Goal: Information Seeking & Learning: Learn about a topic

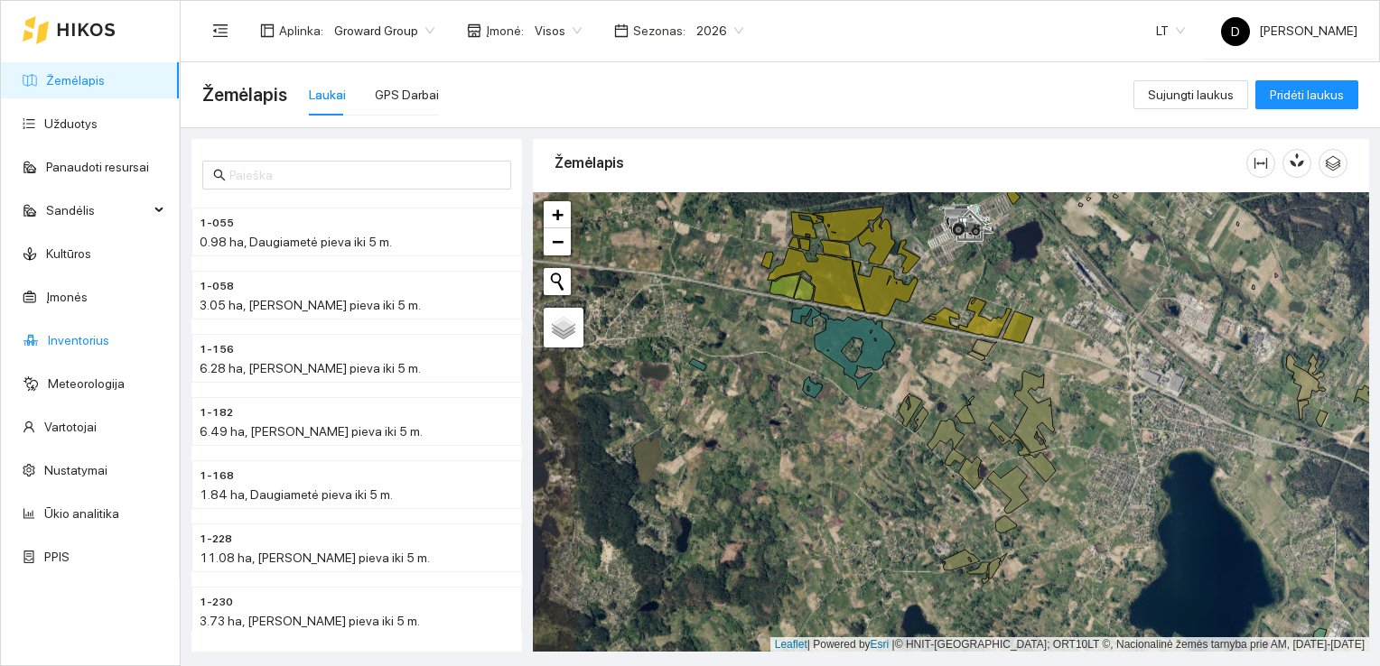
click at [85, 335] on link "Inventorius" at bounding box center [78, 340] width 61 height 14
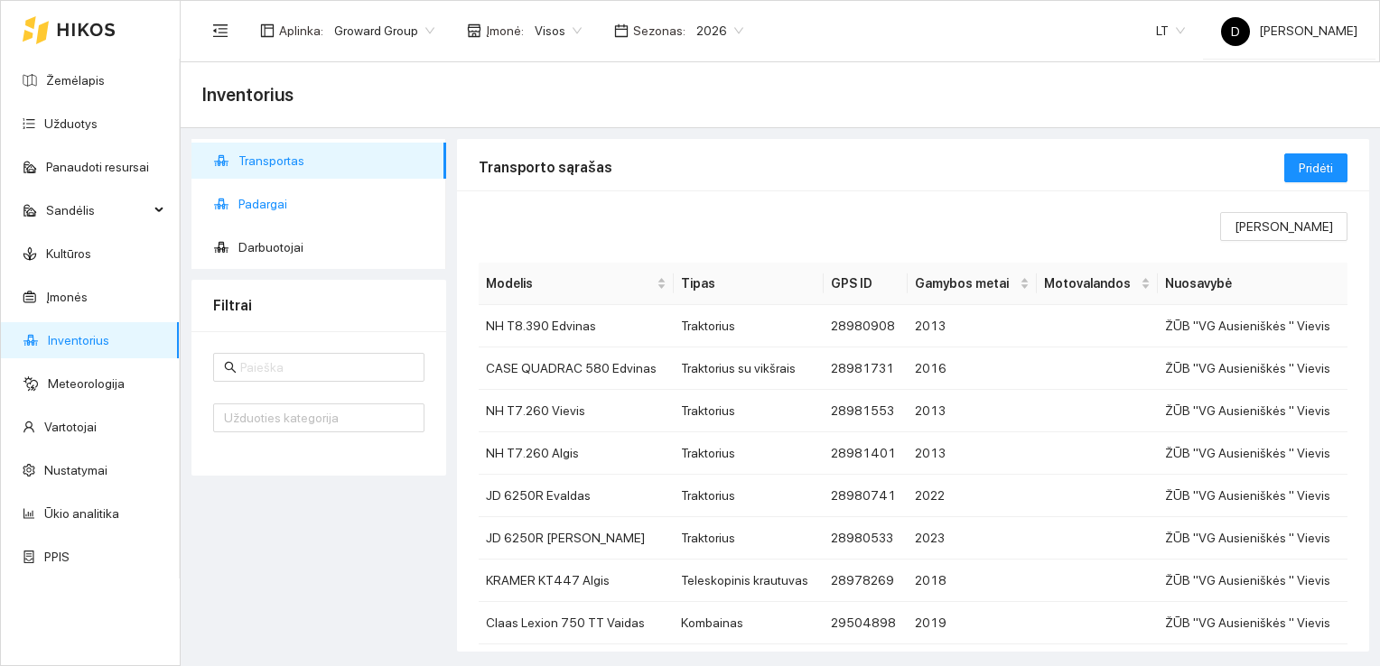
click at [265, 207] on span "Padargai" at bounding box center [334, 204] width 193 height 36
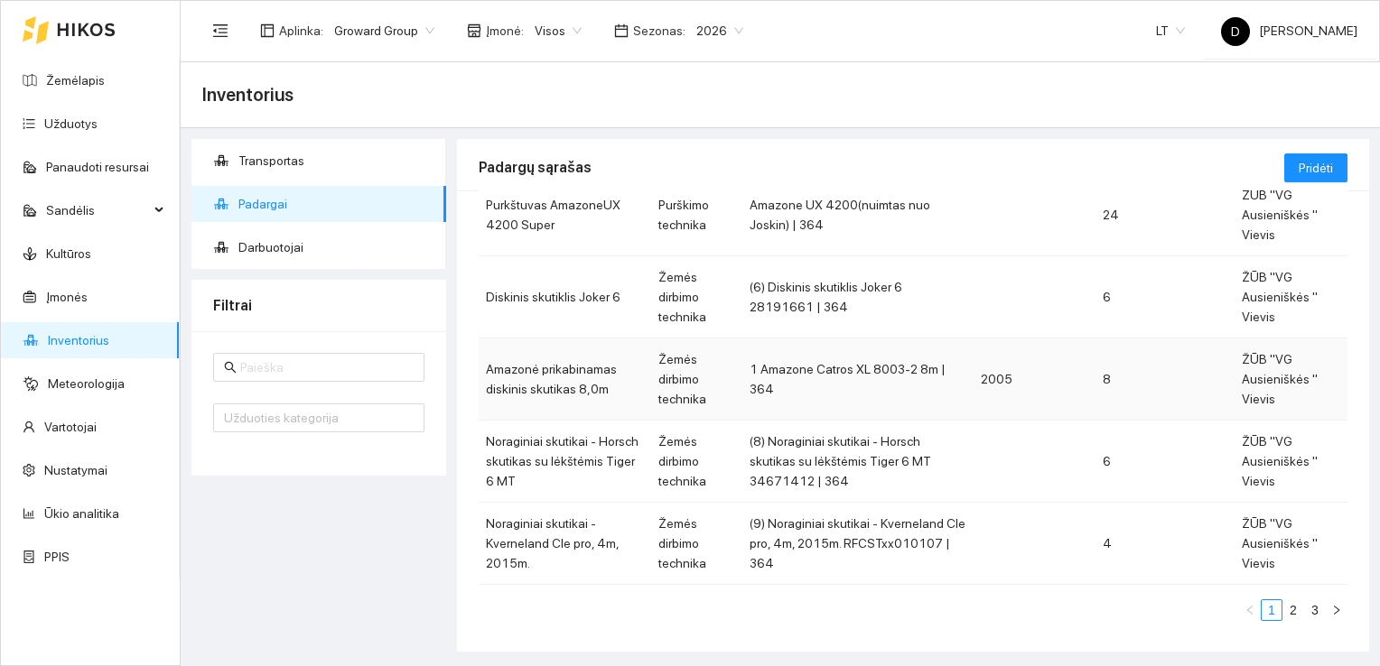
scroll to position [545, 0]
click at [1254, 374] on td "ŽŪB "VG Ausieniškės " Vievis" at bounding box center [1290, 377] width 113 height 82
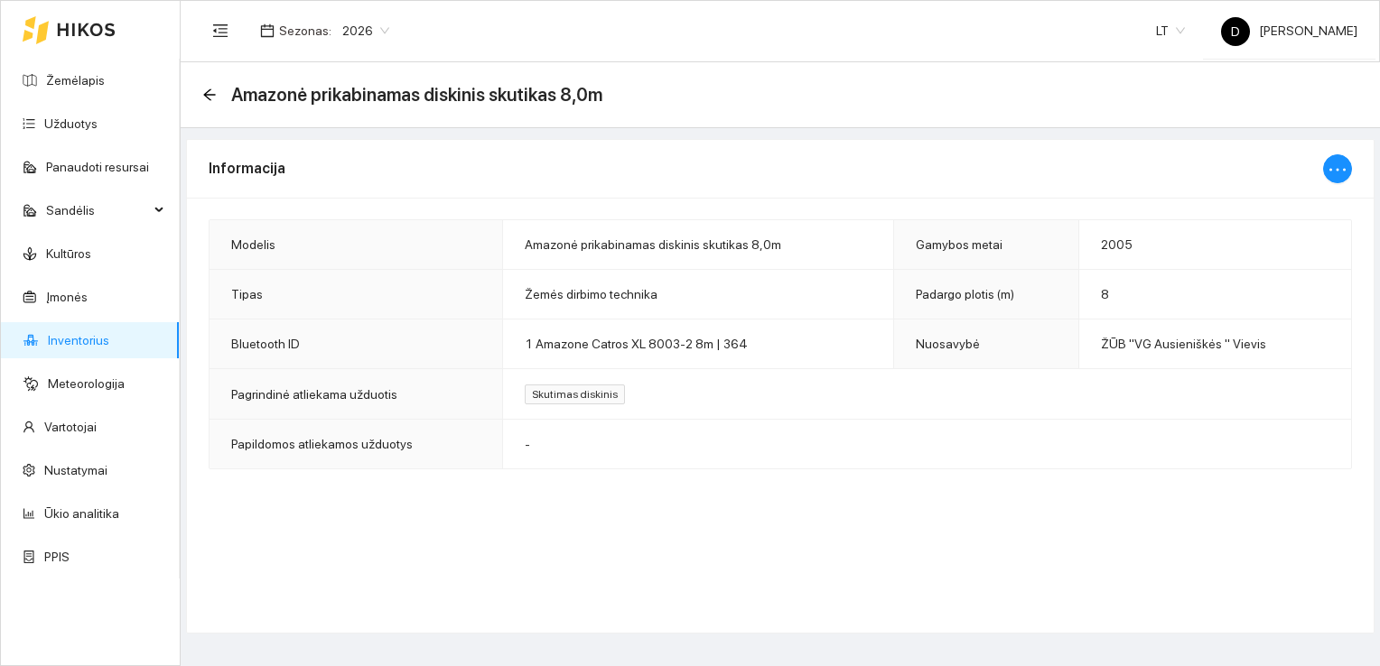
click at [596, 396] on span "Skutimas diskinis" at bounding box center [575, 395] width 100 height 20
click at [348, 396] on span "Pagrindinė atliekama užduotis" at bounding box center [314, 394] width 166 height 14
click at [1342, 169] on icon "ellipsis" at bounding box center [1338, 170] width 22 height 22
click at [1211, 163] on div "Informacija" at bounding box center [766, 168] width 1114 height 51
click at [206, 89] on icon "arrow-left" at bounding box center [209, 95] width 14 height 14
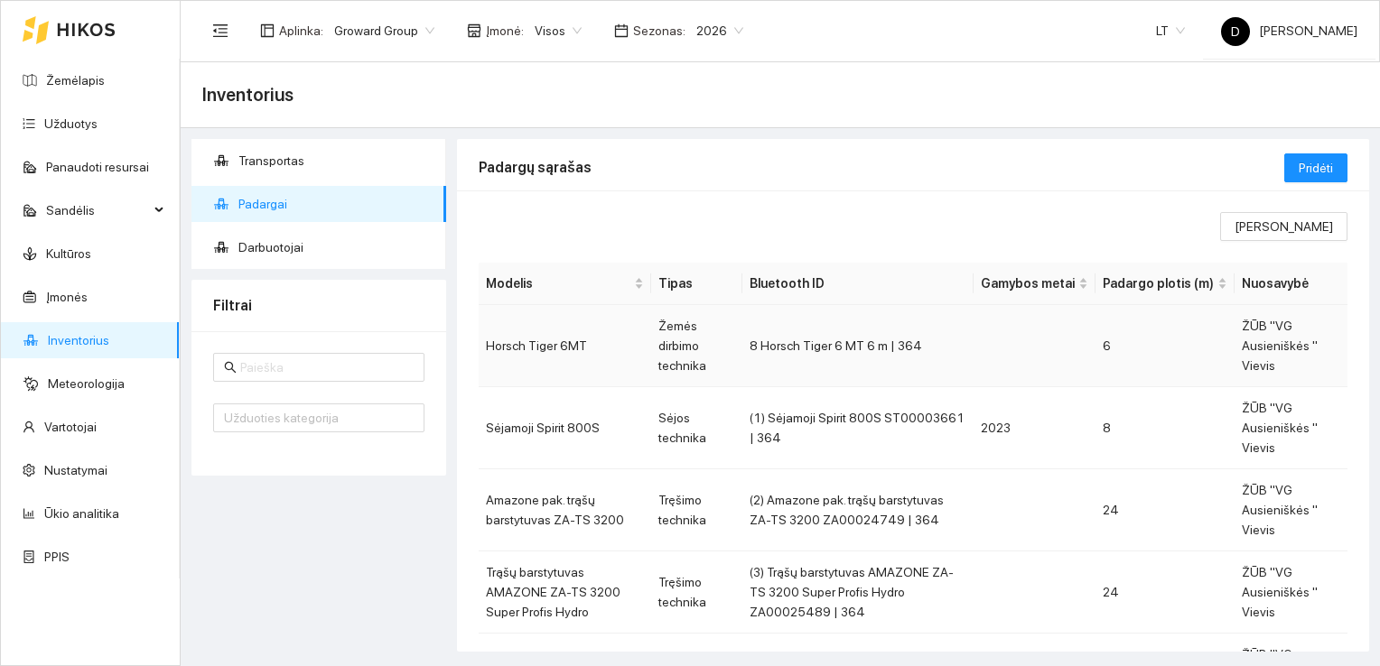
click at [889, 341] on td "8 Horsch Tiger 6 MT 6 m | 364" at bounding box center [858, 346] width 232 height 82
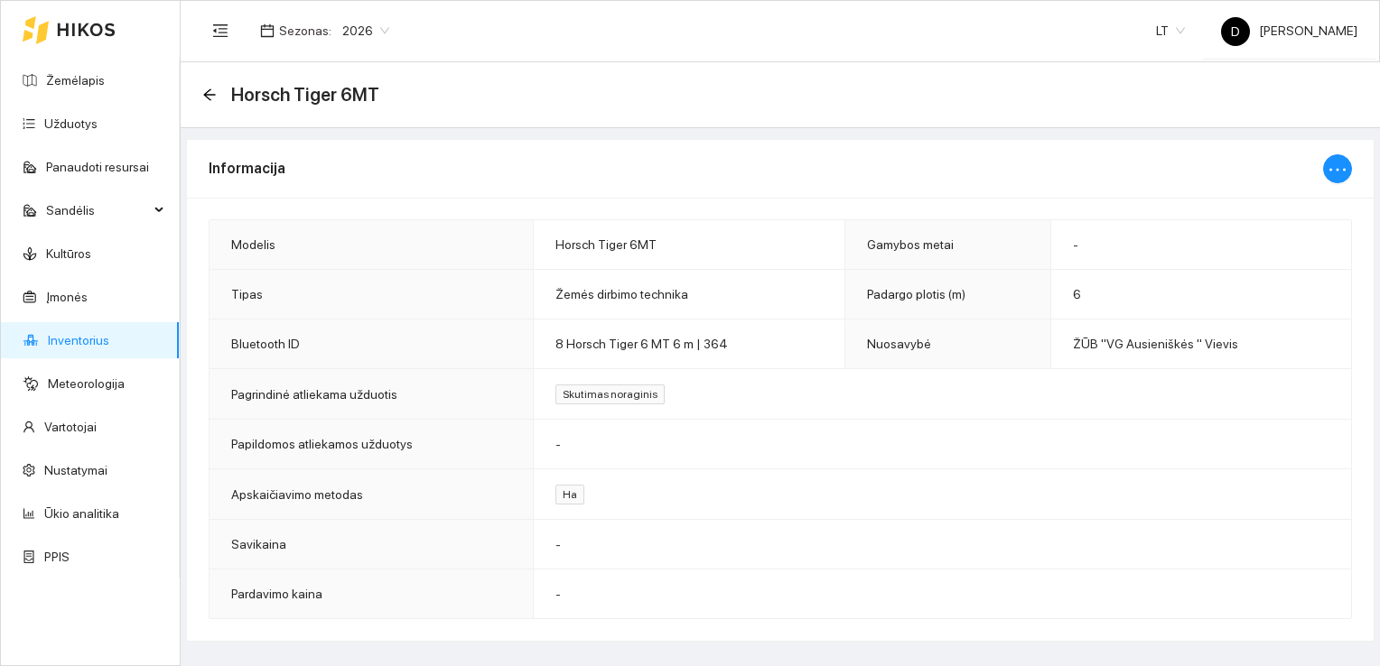
click at [200, 94] on div "Horsch Tiger 6MT" at bounding box center [780, 95] width 1199 height 66
click at [210, 91] on icon "arrow-left" at bounding box center [209, 95] width 14 height 14
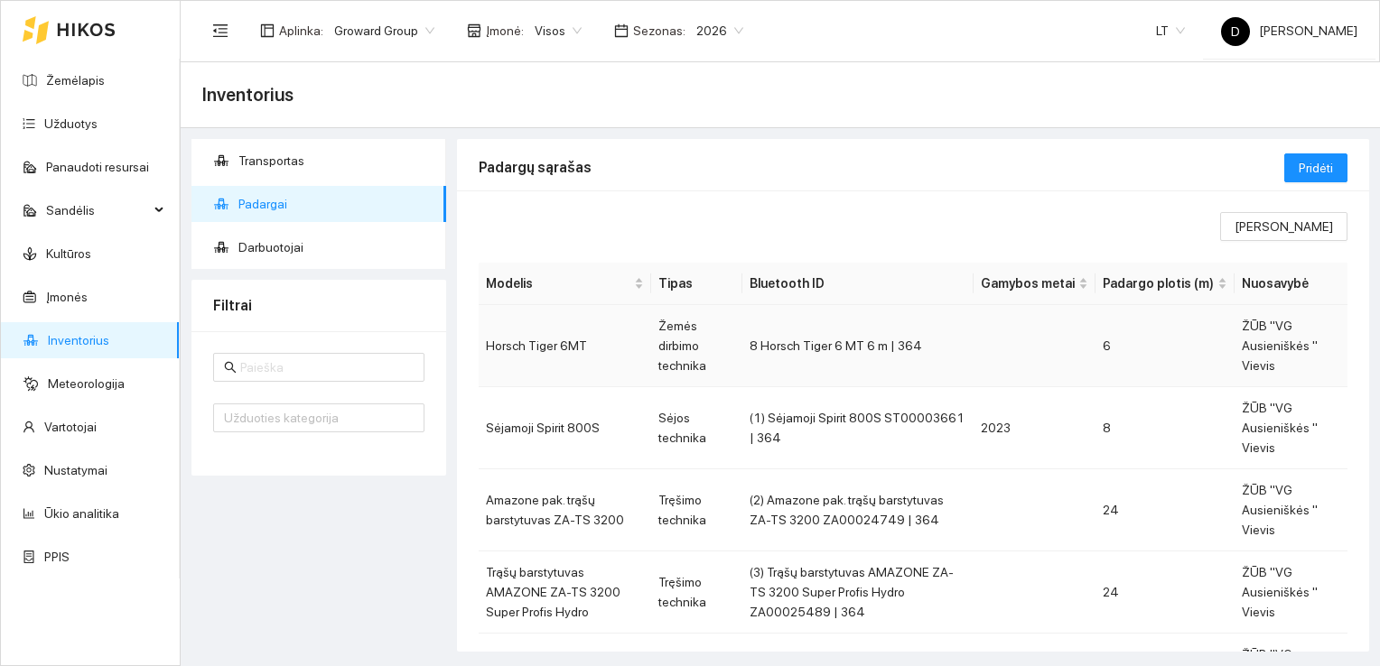
click at [538, 352] on td "Horsch Tiger 6MT" at bounding box center [565, 346] width 172 height 82
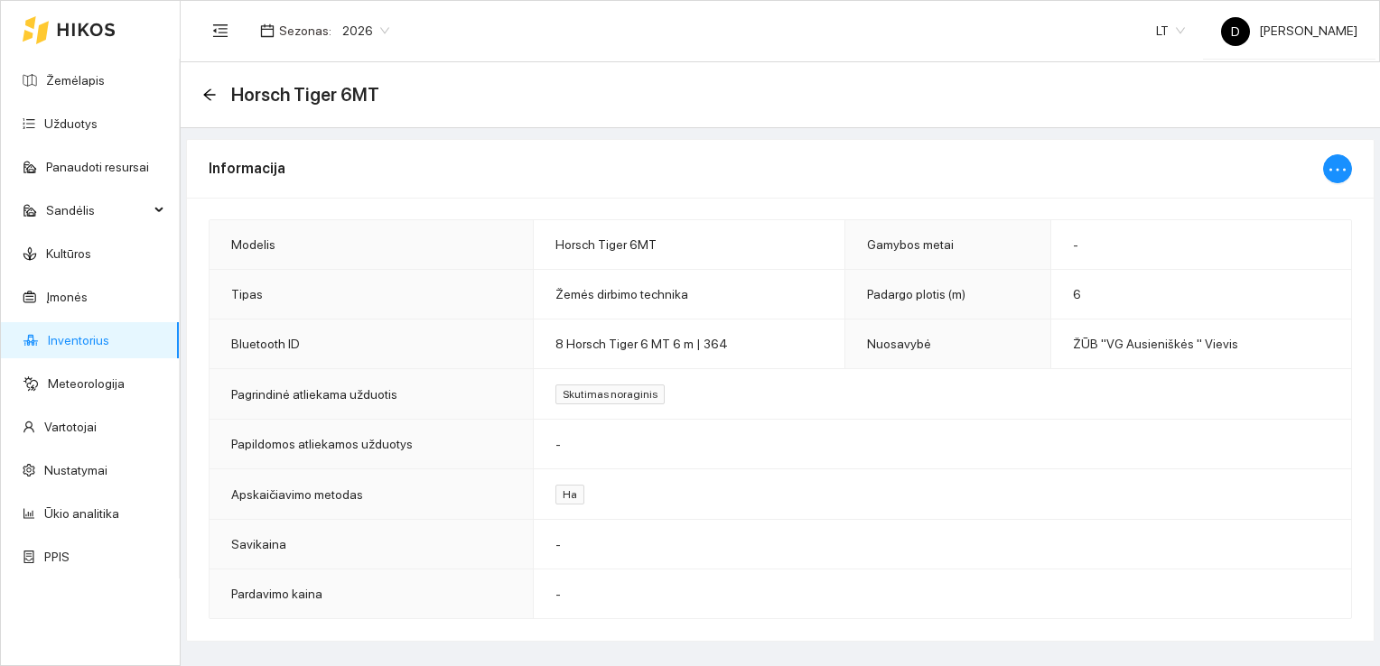
click at [596, 393] on span "Skutimas noraginis" at bounding box center [609, 395] width 109 height 20
click at [210, 89] on icon "arrow-left" at bounding box center [209, 95] width 14 height 14
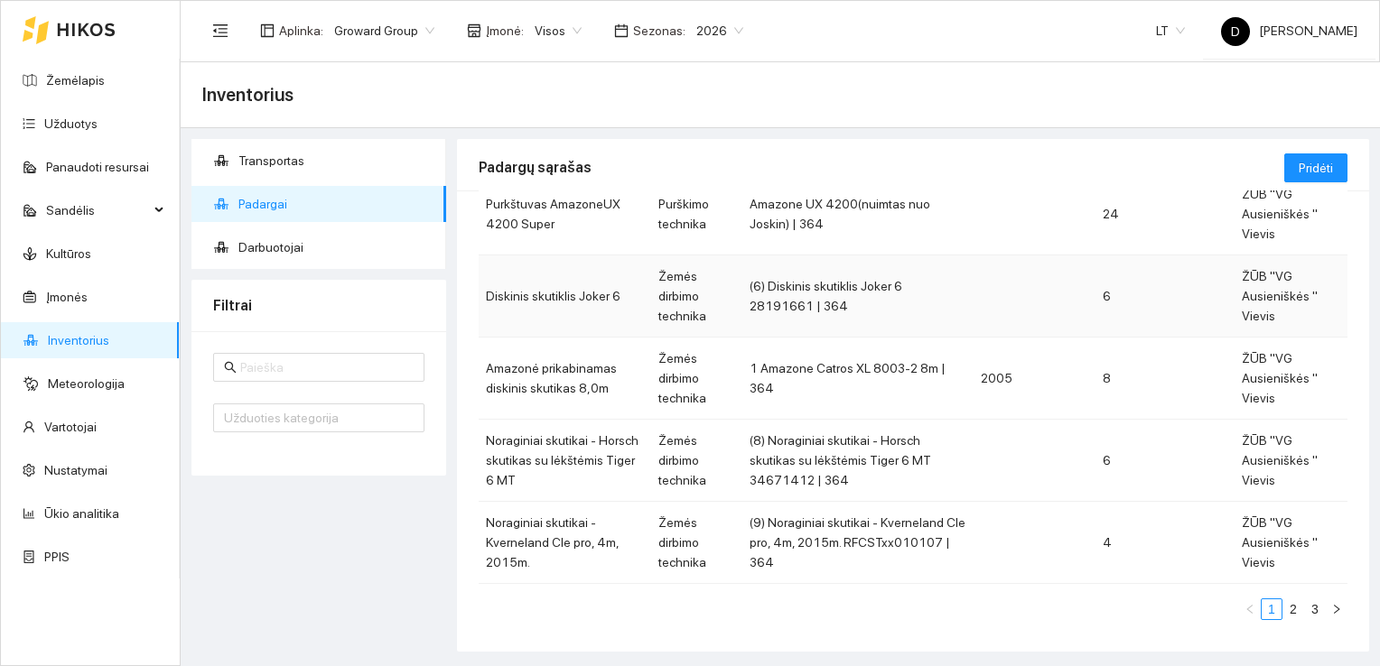
scroll to position [545, 0]
click at [1283, 609] on link "2" at bounding box center [1293, 608] width 20 height 20
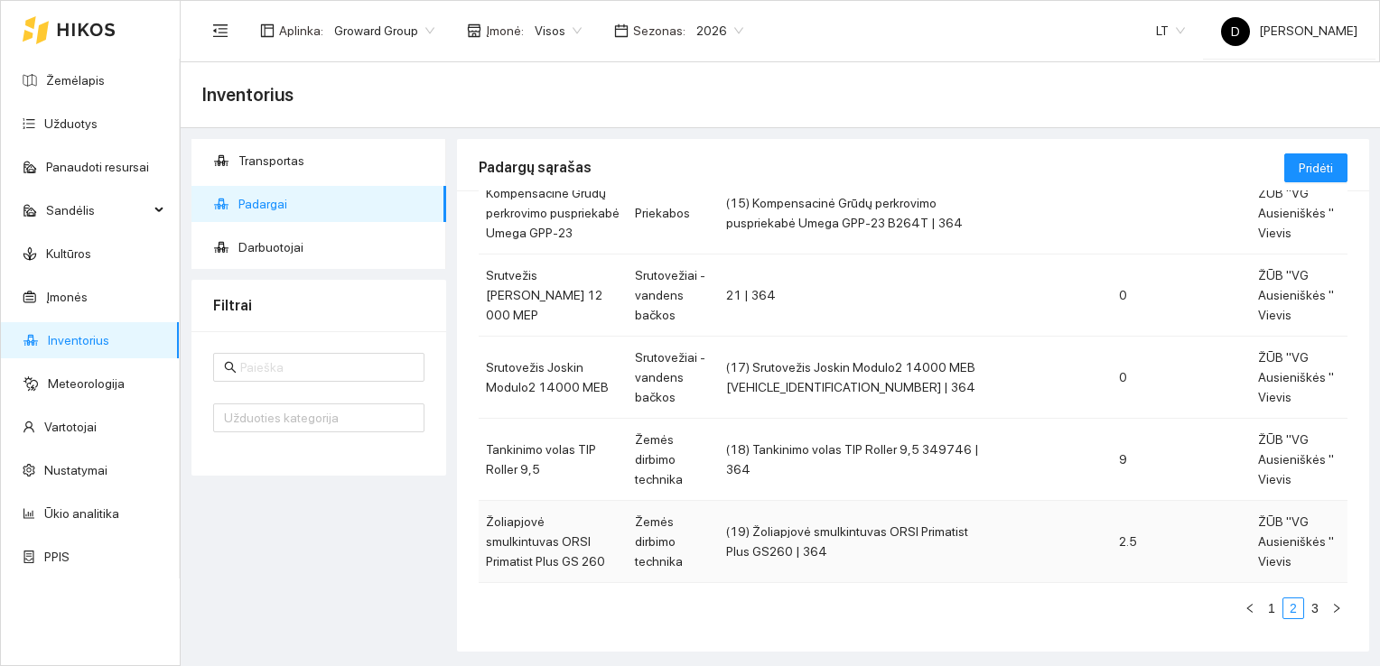
scroll to position [545, 0]
click at [1305, 605] on link "3" at bounding box center [1315, 608] width 20 height 20
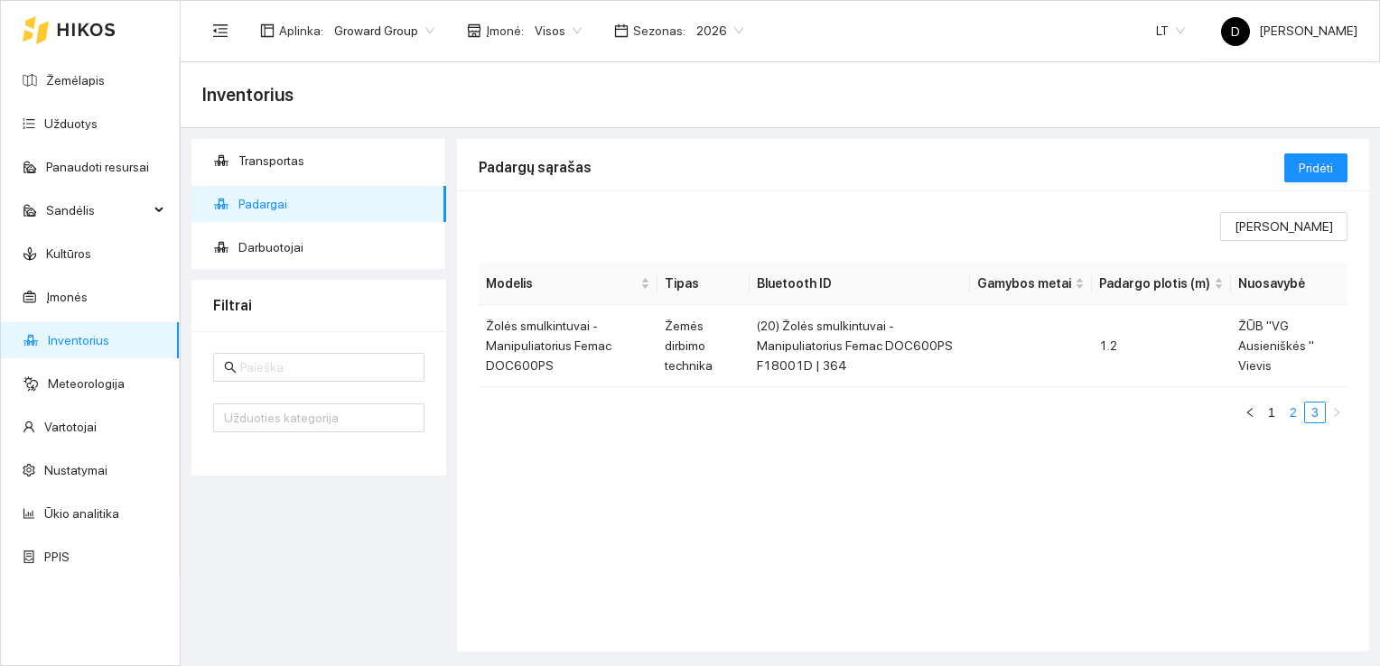
click at [1291, 412] on link "2" at bounding box center [1293, 413] width 20 height 20
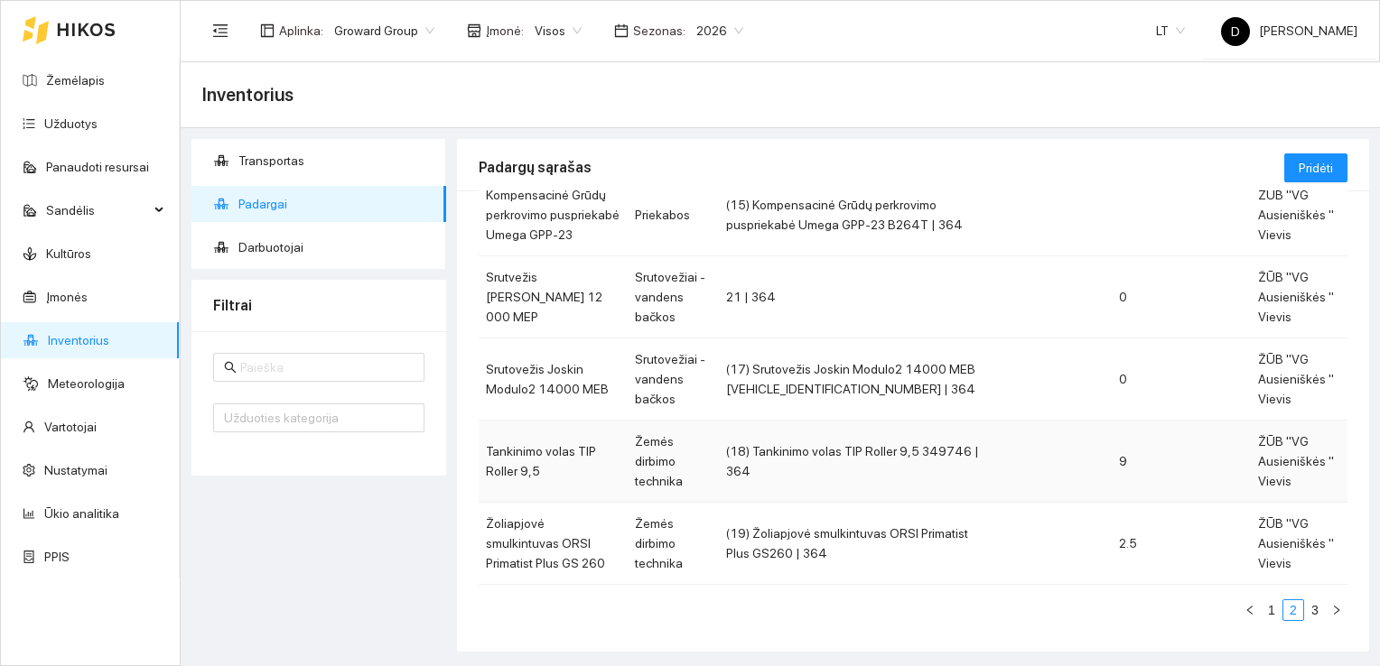
scroll to position [545, 0]
click at [1262, 599] on link "1" at bounding box center [1272, 608] width 20 height 20
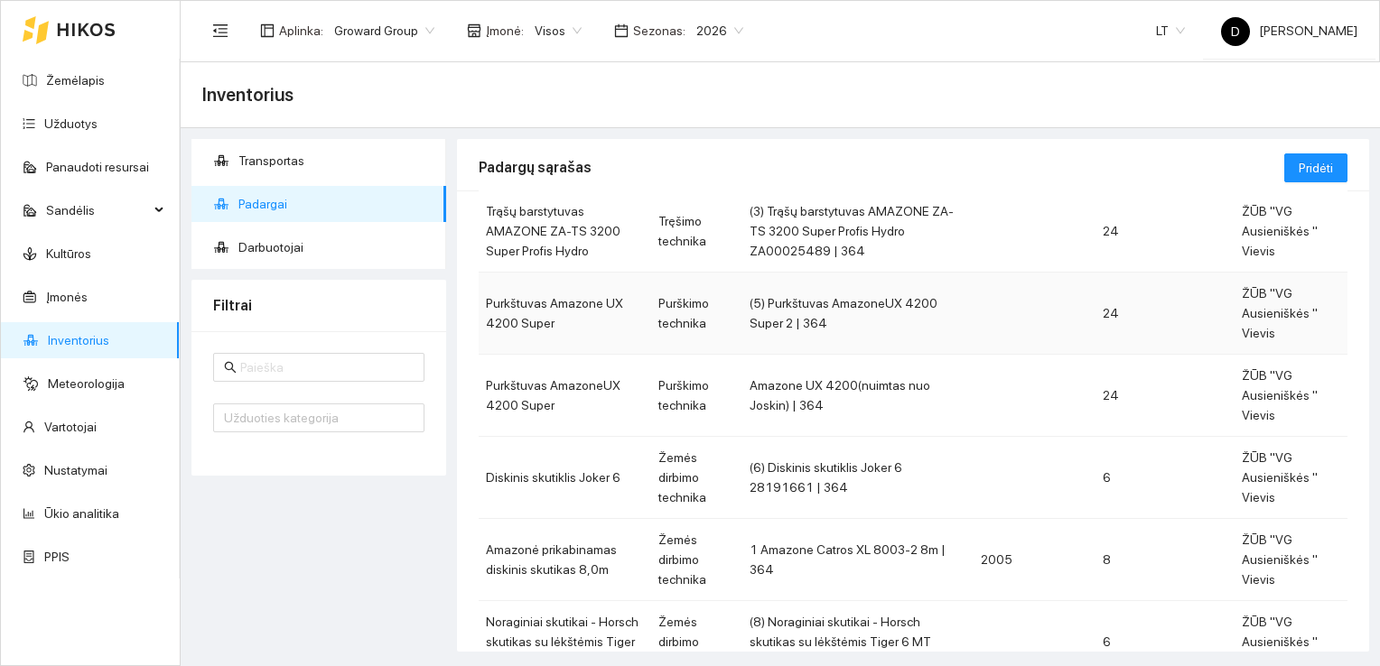
scroll to position [452, 0]
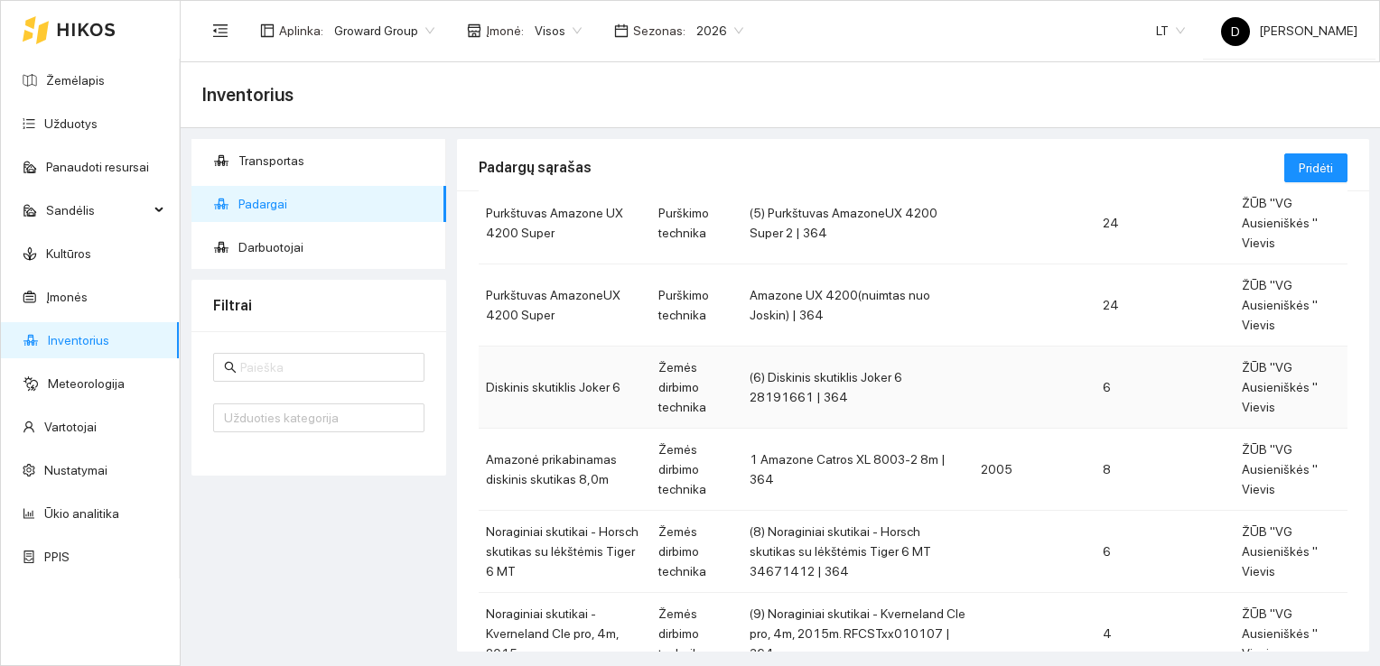
click at [596, 387] on td "Diskinis skutiklis Joker 6" at bounding box center [565, 388] width 172 height 82
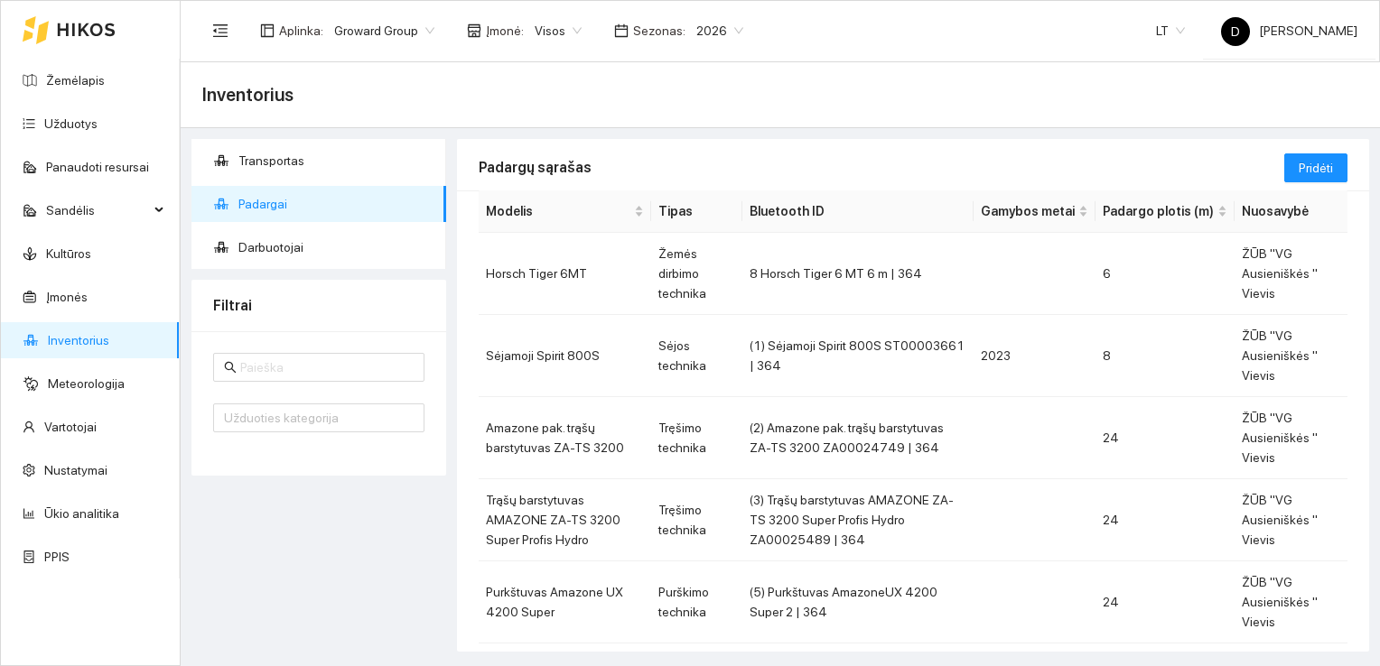
scroll to position [3, 0]
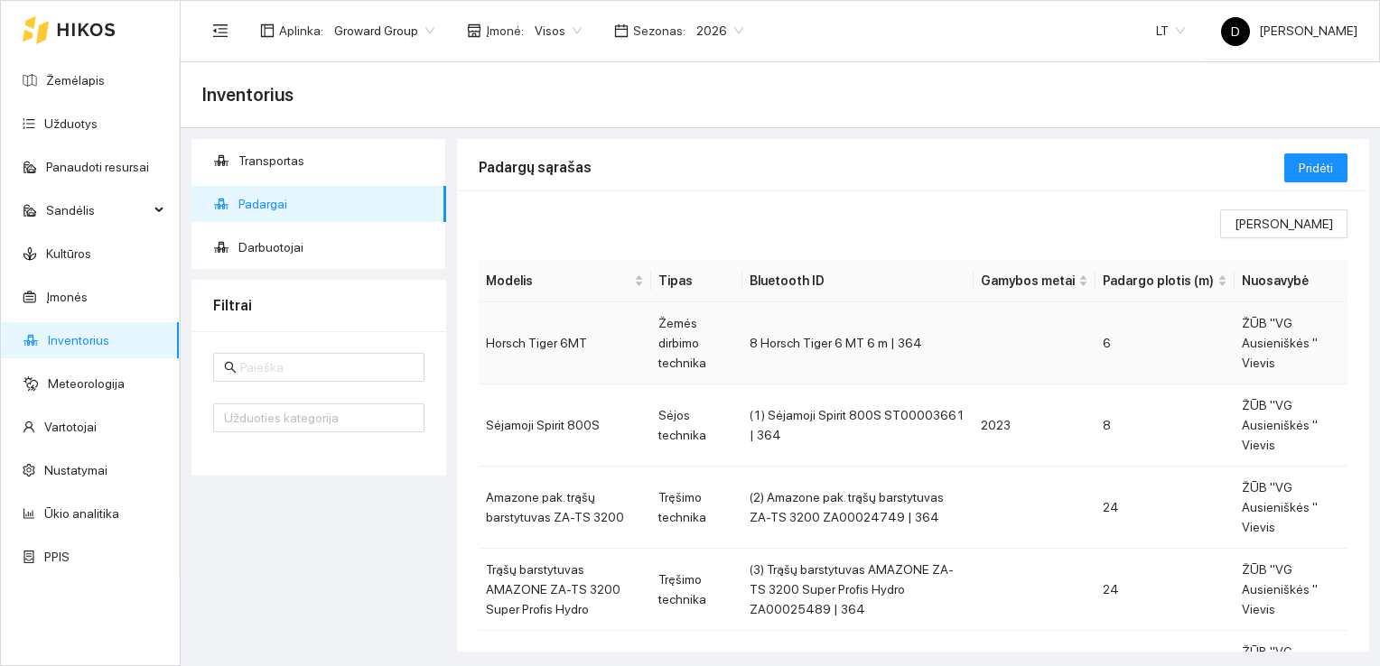
click at [573, 354] on td "Horsch Tiger 6MT" at bounding box center [565, 344] width 172 height 82
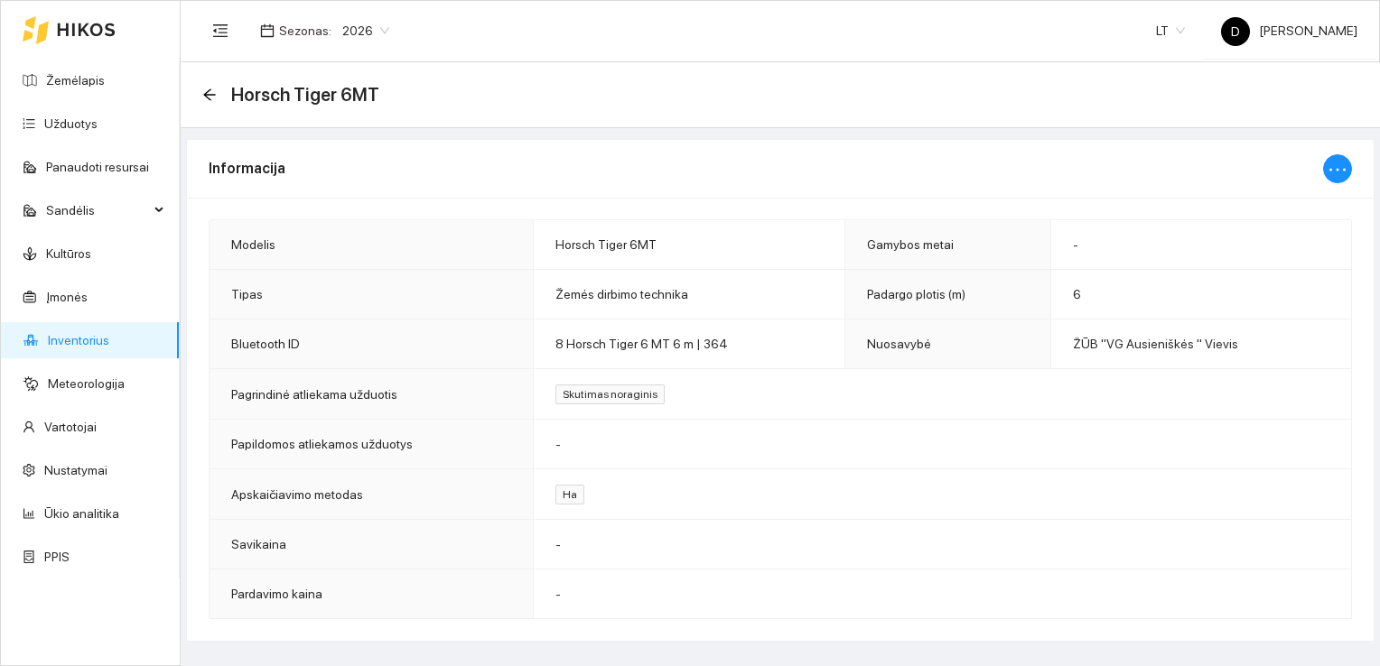
click at [286, 339] on span "Bluetooth ID" at bounding box center [265, 344] width 69 height 14
click at [1333, 164] on icon "ellipsis" at bounding box center [1338, 170] width 22 height 22
click at [846, 165] on div "Informacija" at bounding box center [766, 168] width 1114 height 51
click at [206, 96] on icon "arrow-left" at bounding box center [209, 95] width 14 height 14
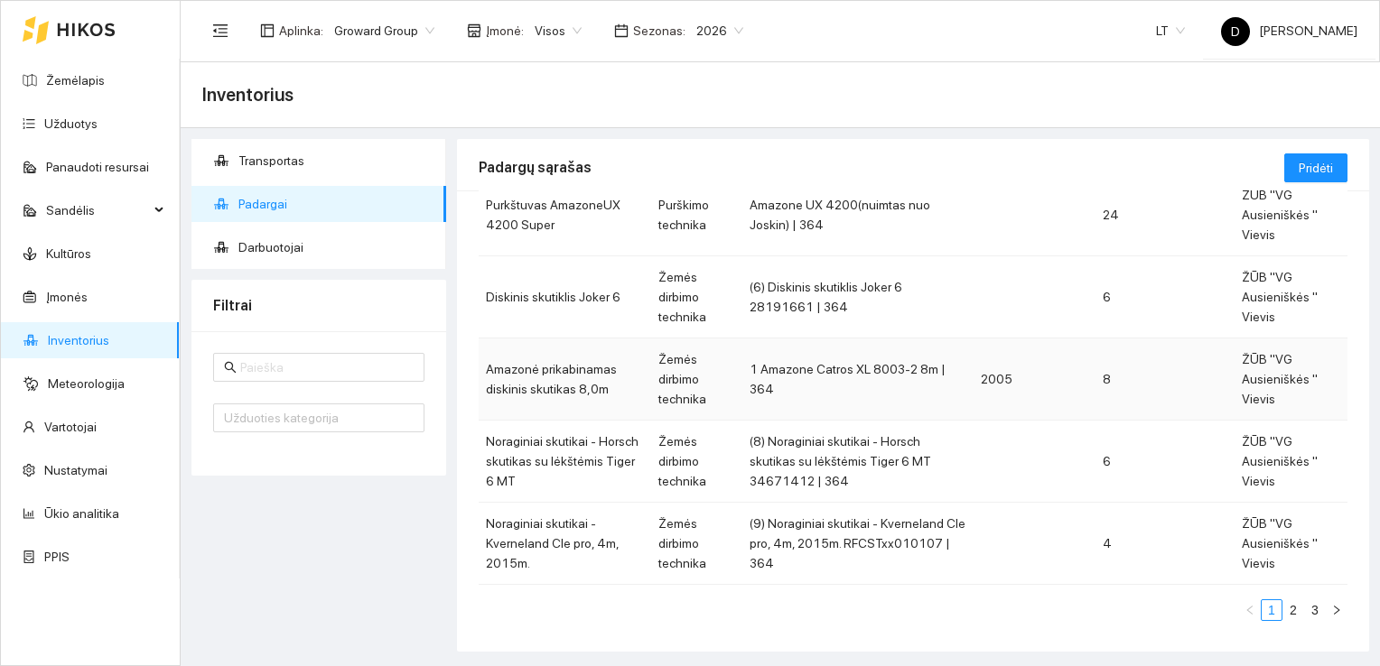
scroll to position [545, 0]
click at [1283, 601] on link "2" at bounding box center [1293, 608] width 20 height 20
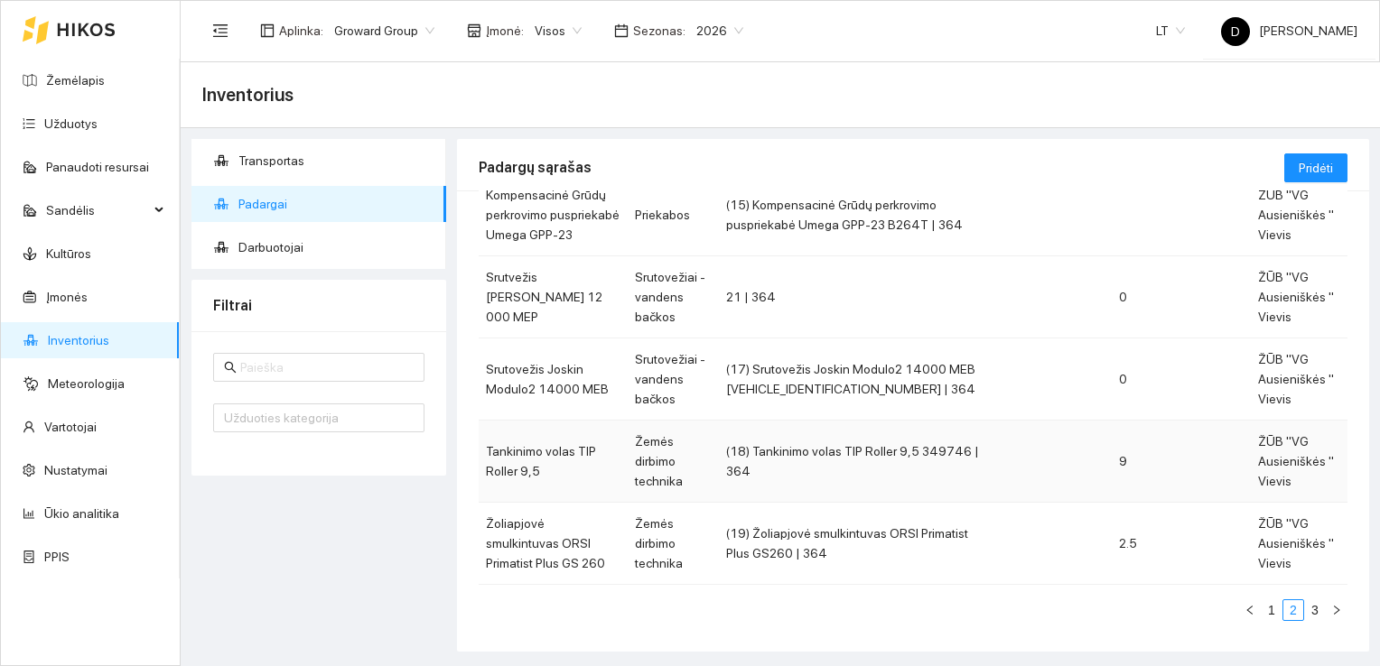
scroll to position [545, 0]
click at [1305, 608] on link "3" at bounding box center [1315, 608] width 20 height 20
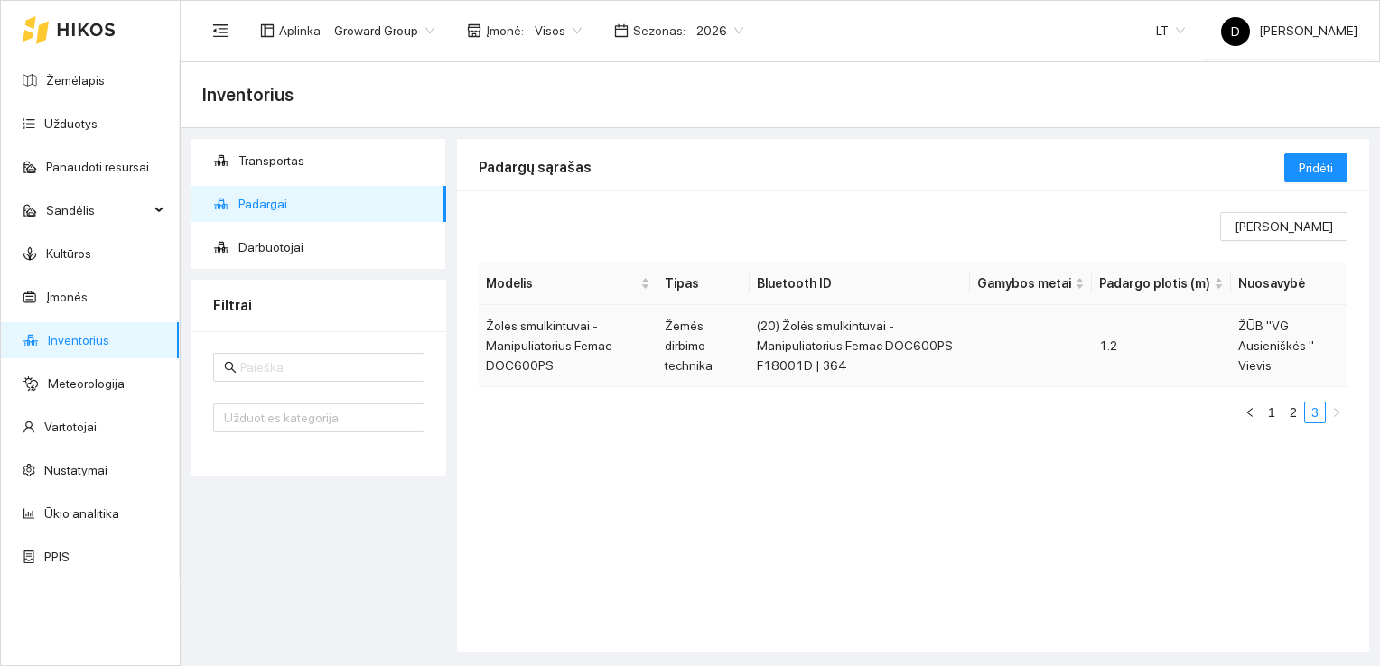
click at [1127, 353] on td "1.2" at bounding box center [1161, 346] width 139 height 82
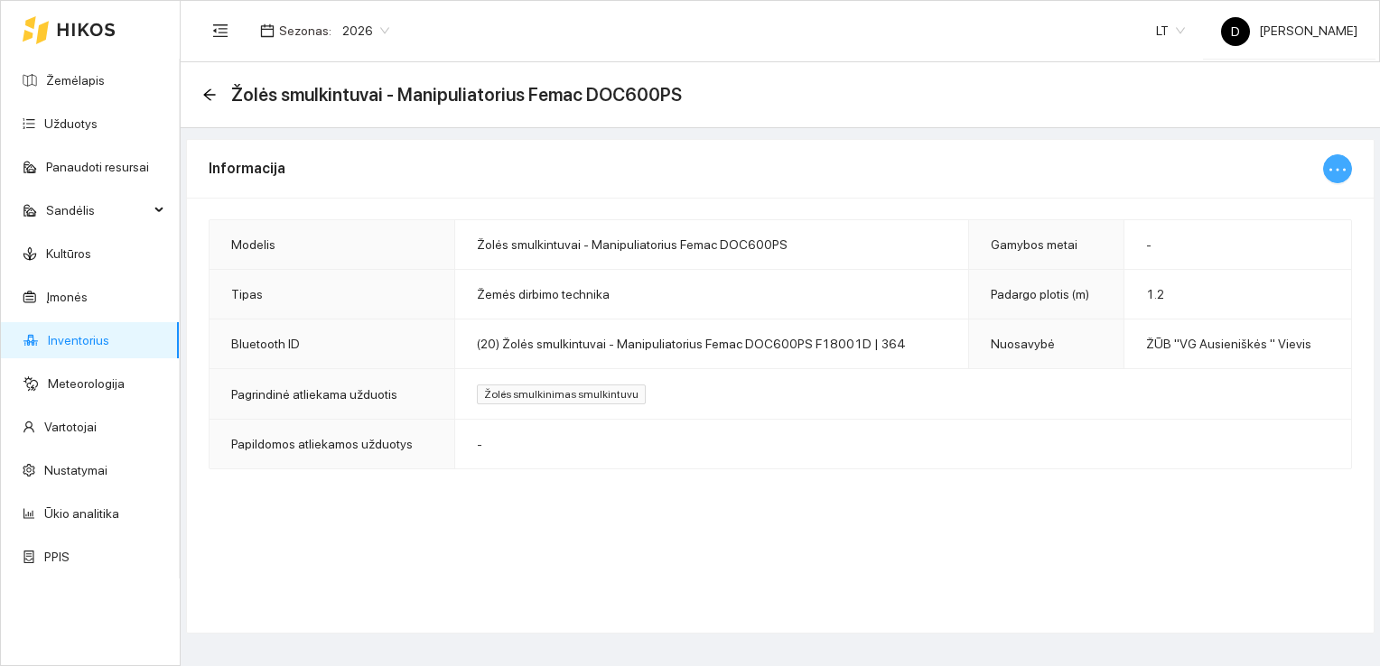
click at [1337, 165] on icon "ellipsis" at bounding box center [1338, 170] width 22 height 22
click at [971, 220] on th "Gamybos metai" at bounding box center [1046, 245] width 155 height 50
click at [869, 442] on td "-" at bounding box center [902, 445] width 897 height 50
click at [203, 92] on icon "arrow-left" at bounding box center [209, 95] width 14 height 14
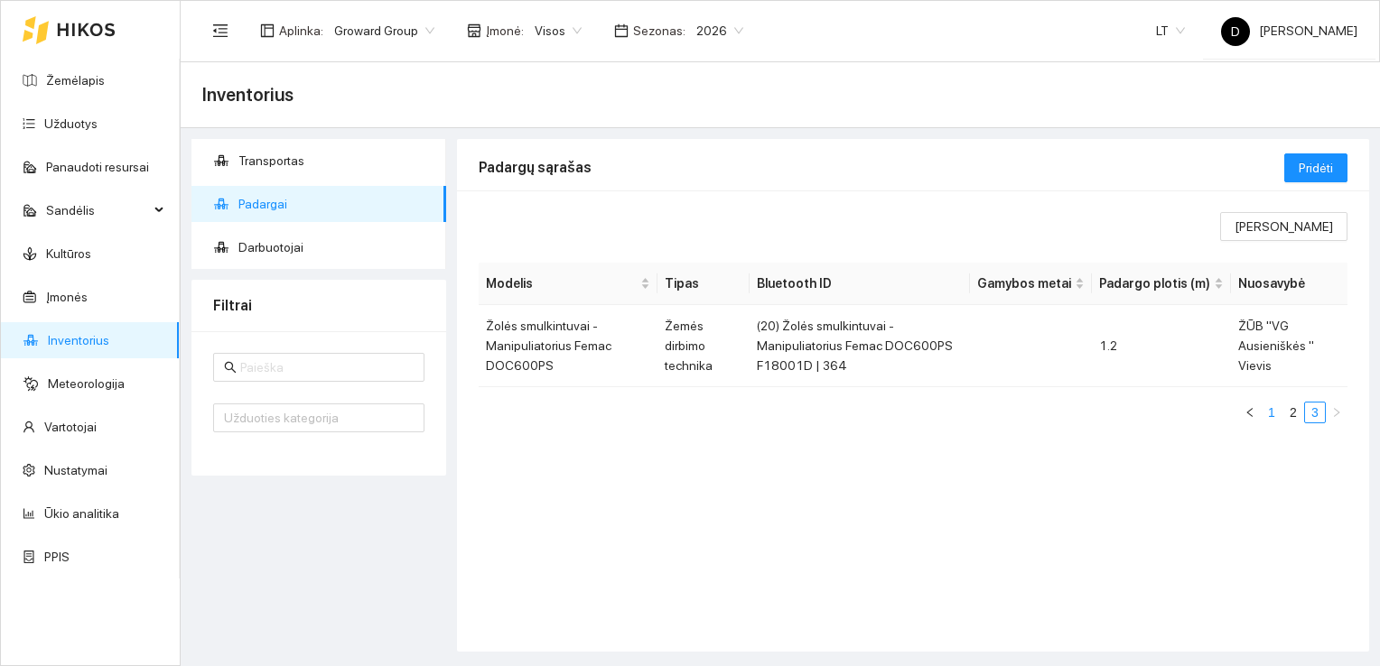
click at [1266, 414] on link "1" at bounding box center [1272, 413] width 20 height 20
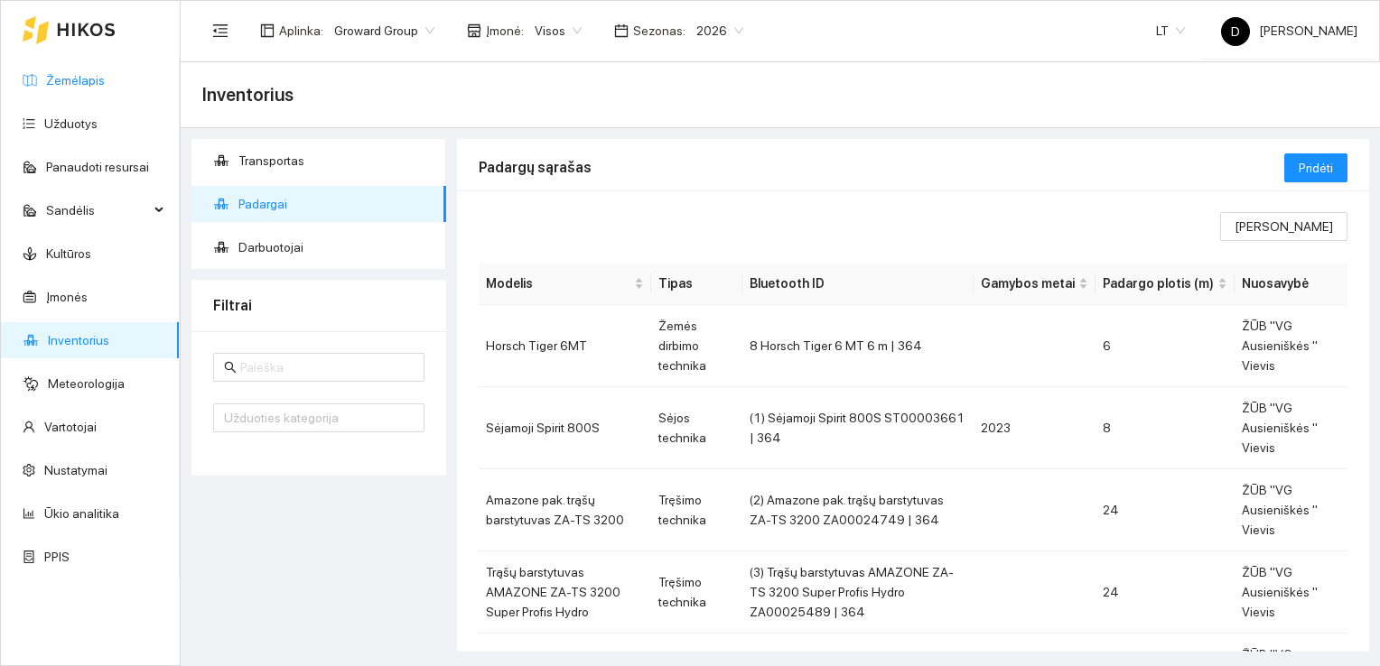
click at [88, 78] on link "Žemėlapis" at bounding box center [75, 80] width 59 height 14
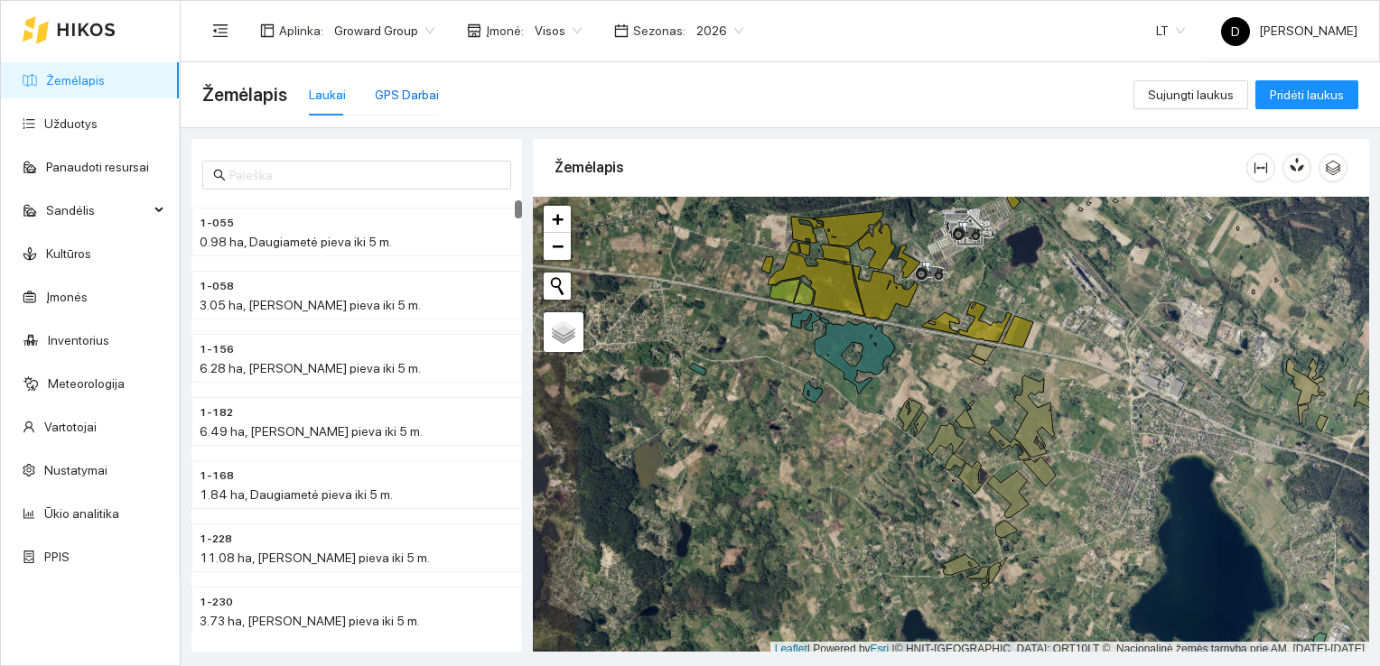
click at [395, 95] on div "GPS Darbai" at bounding box center [407, 95] width 64 height 20
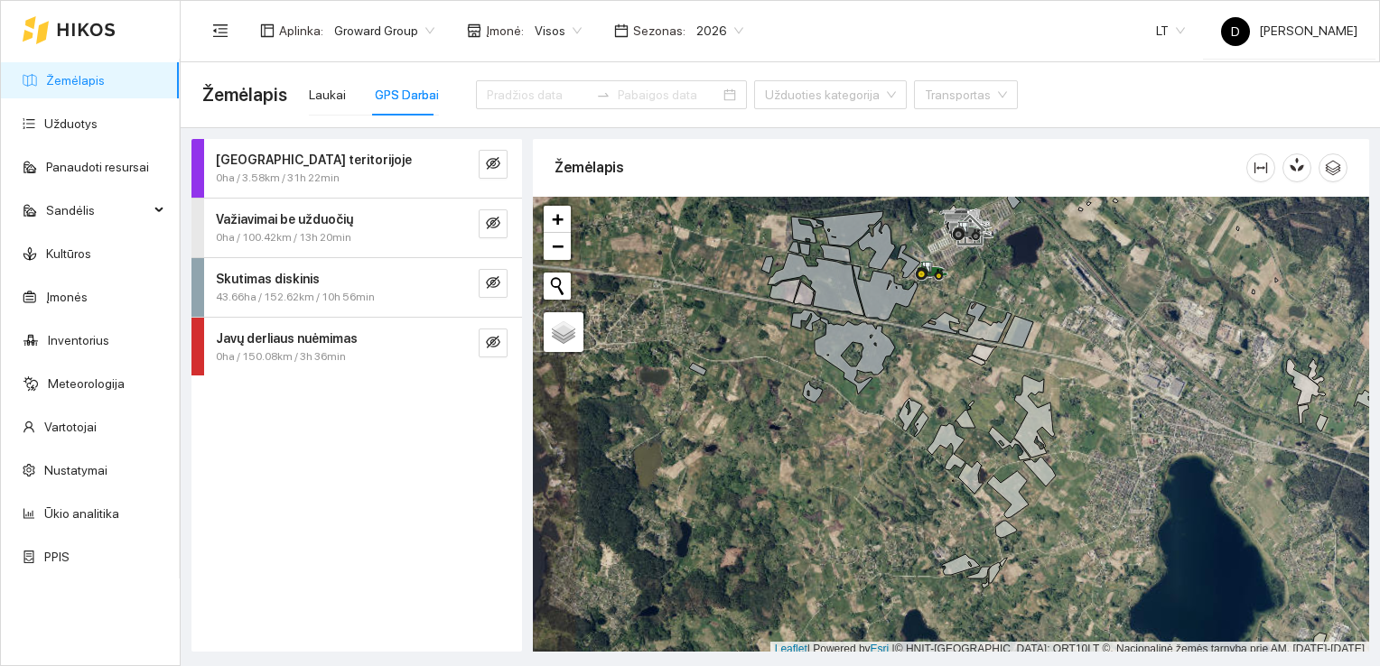
click at [403, 98] on div "GPS Darbai" at bounding box center [407, 95] width 64 height 20
click at [260, 284] on strong "Skutimas diskinis" at bounding box center [268, 279] width 104 height 14
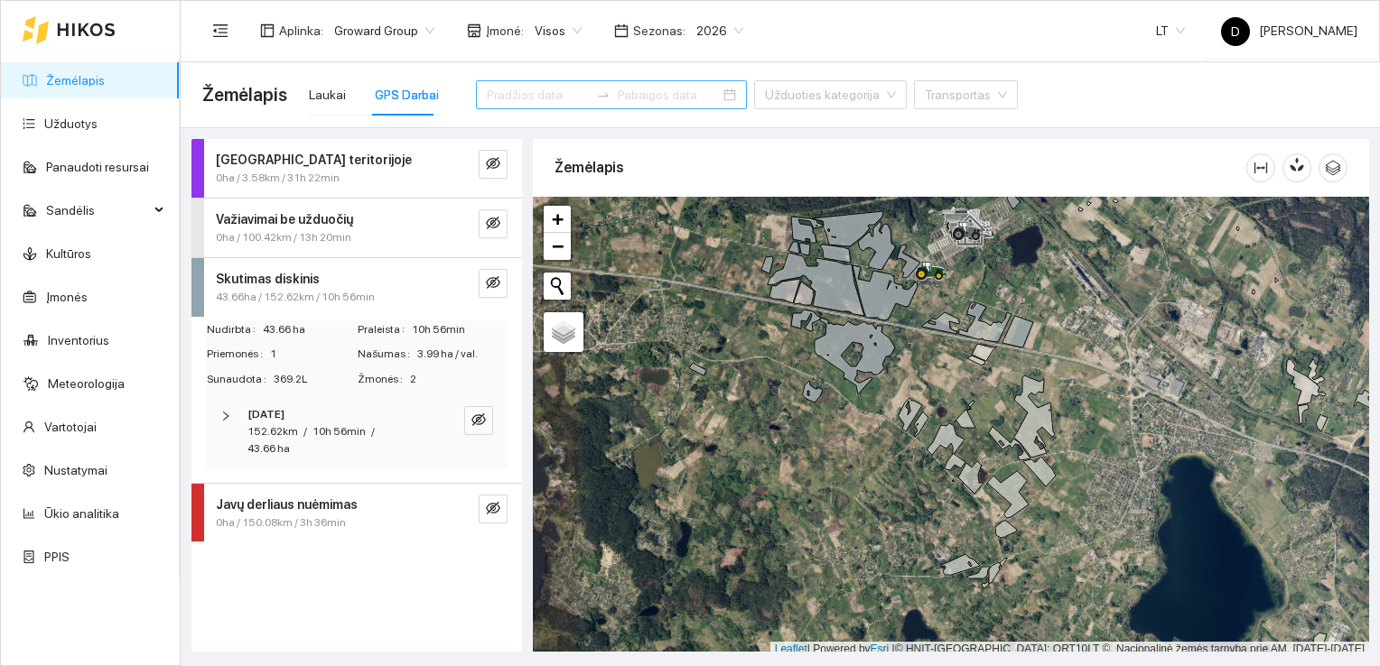
click at [589, 99] on div at bounding box center [603, 95] width 29 height 14
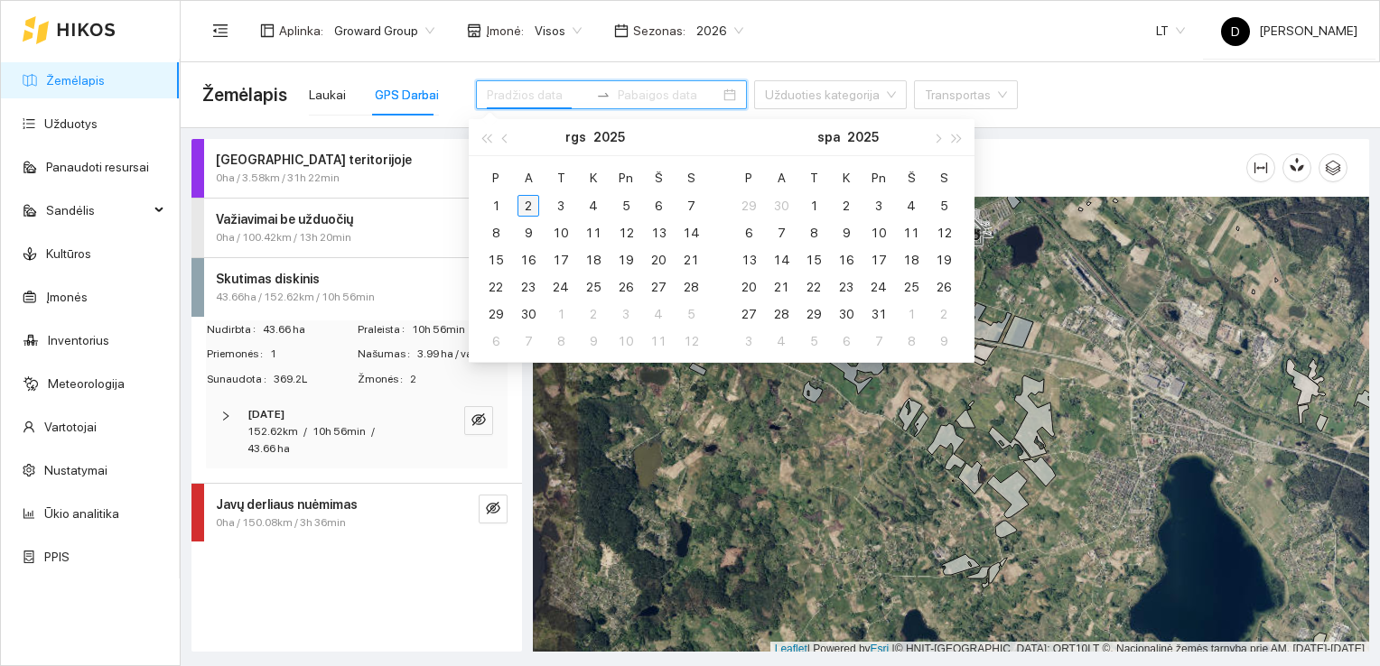
type input "[DATE]"
click at [530, 200] on div "2" at bounding box center [528, 206] width 22 height 22
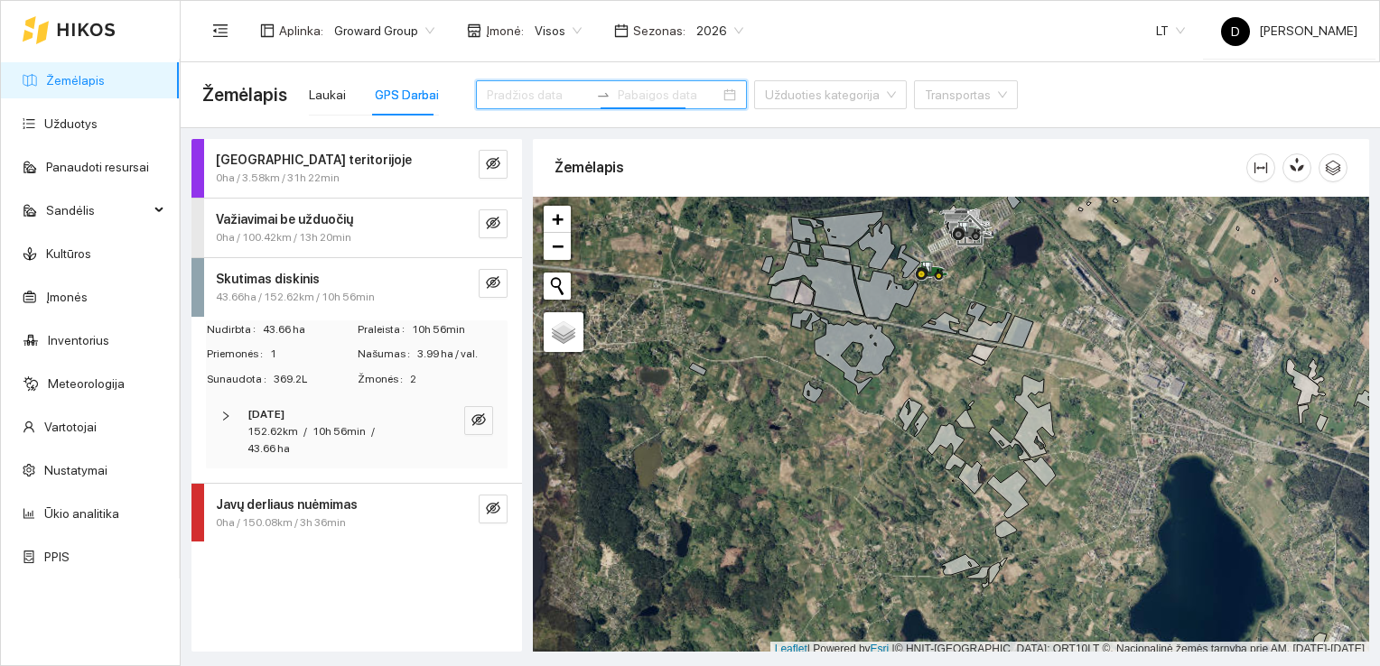
click at [533, 98] on input at bounding box center [538, 95] width 102 height 20
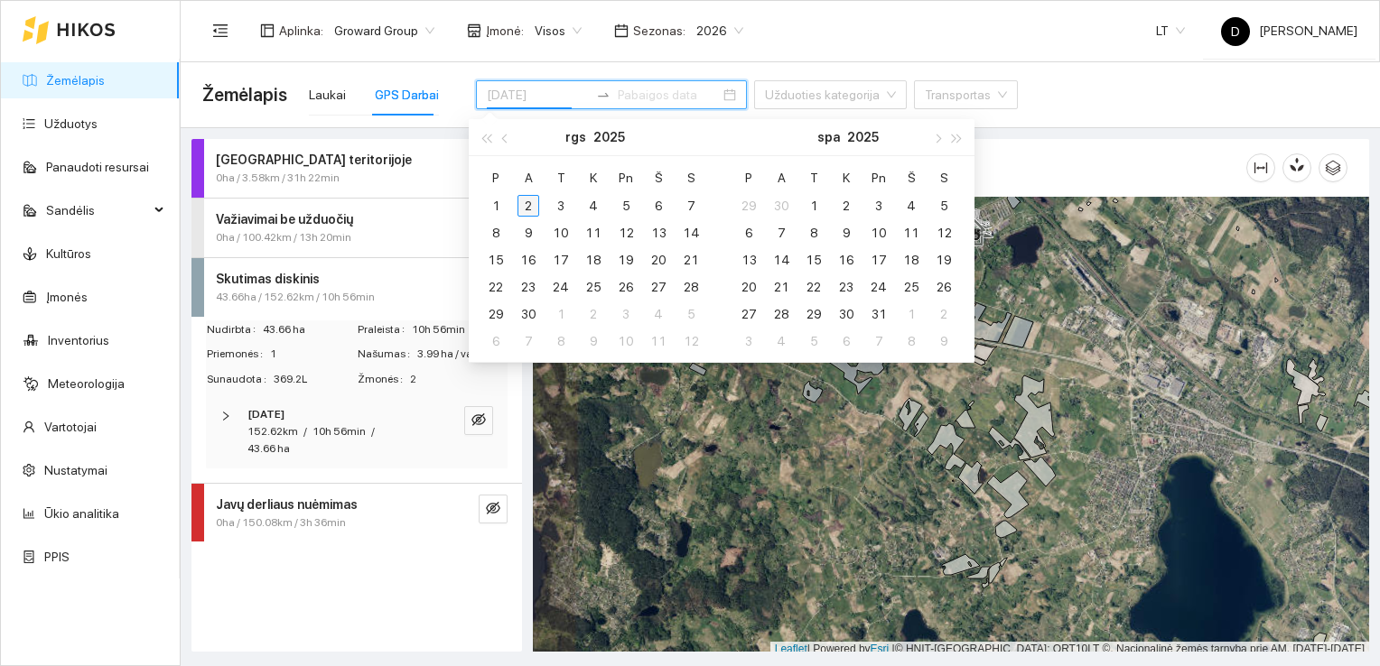
type input "[DATE]"
click at [531, 209] on div "2" at bounding box center [528, 206] width 22 height 22
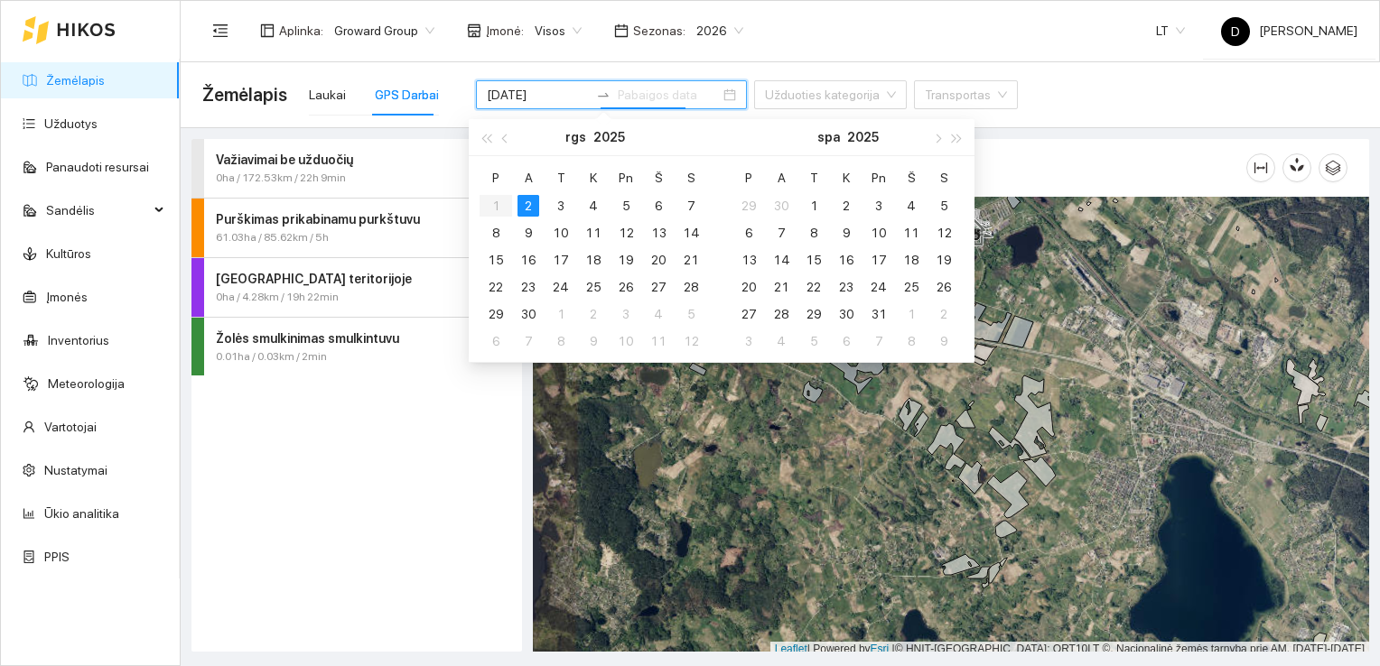
click at [531, 209] on div "2" at bounding box center [528, 206] width 22 height 22
type input "[DATE]"
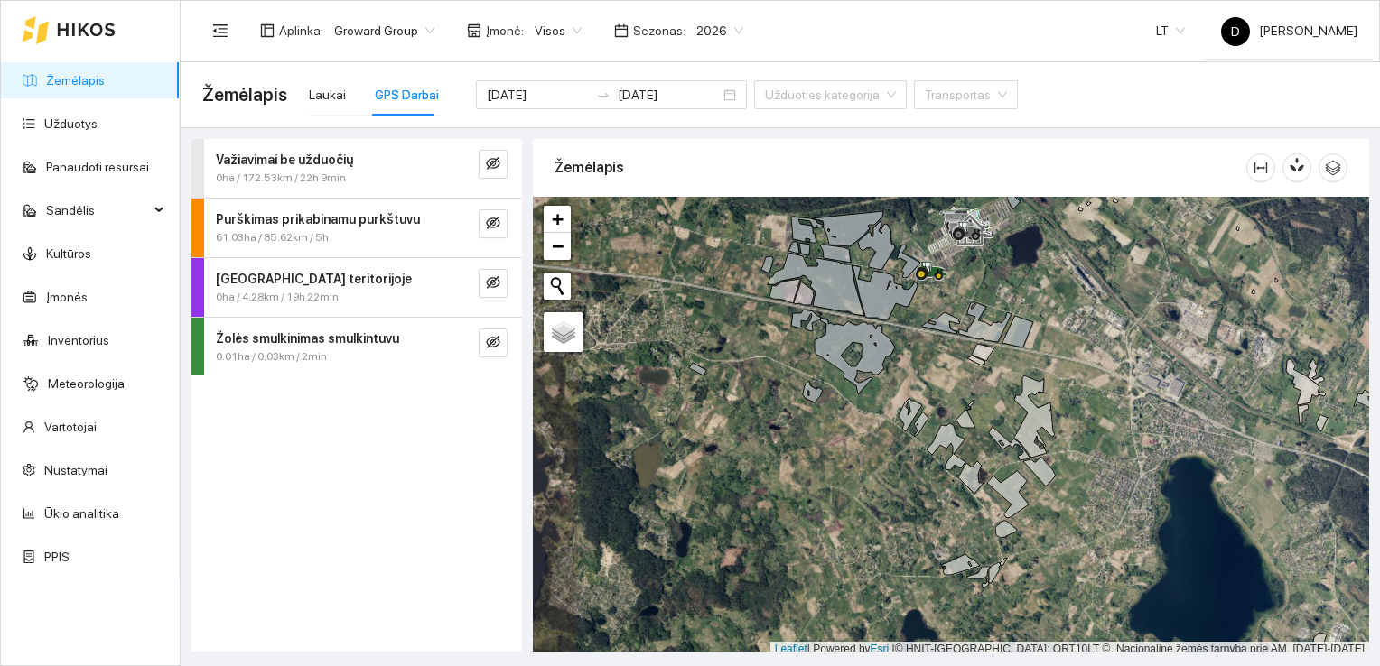
click at [301, 160] on strong "Važiavimai be užduočių" at bounding box center [284, 160] width 137 height 14
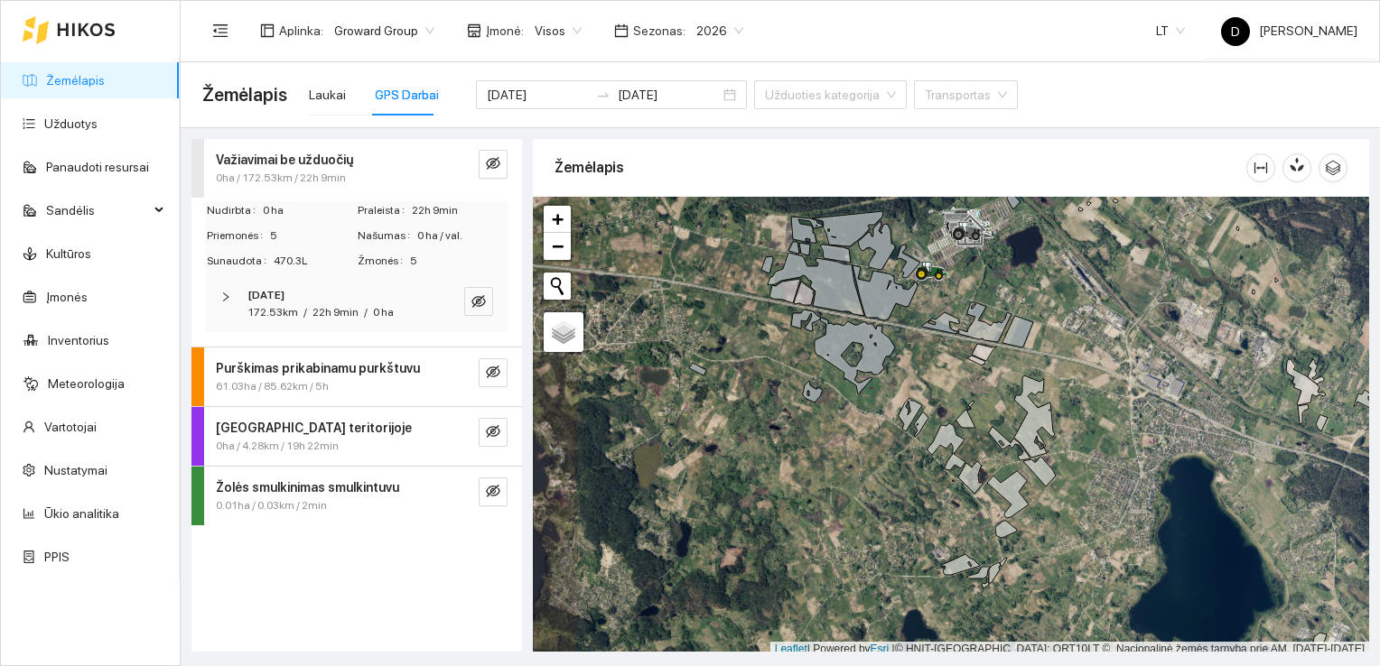
click at [228, 296] on icon "right" at bounding box center [225, 297] width 11 height 11
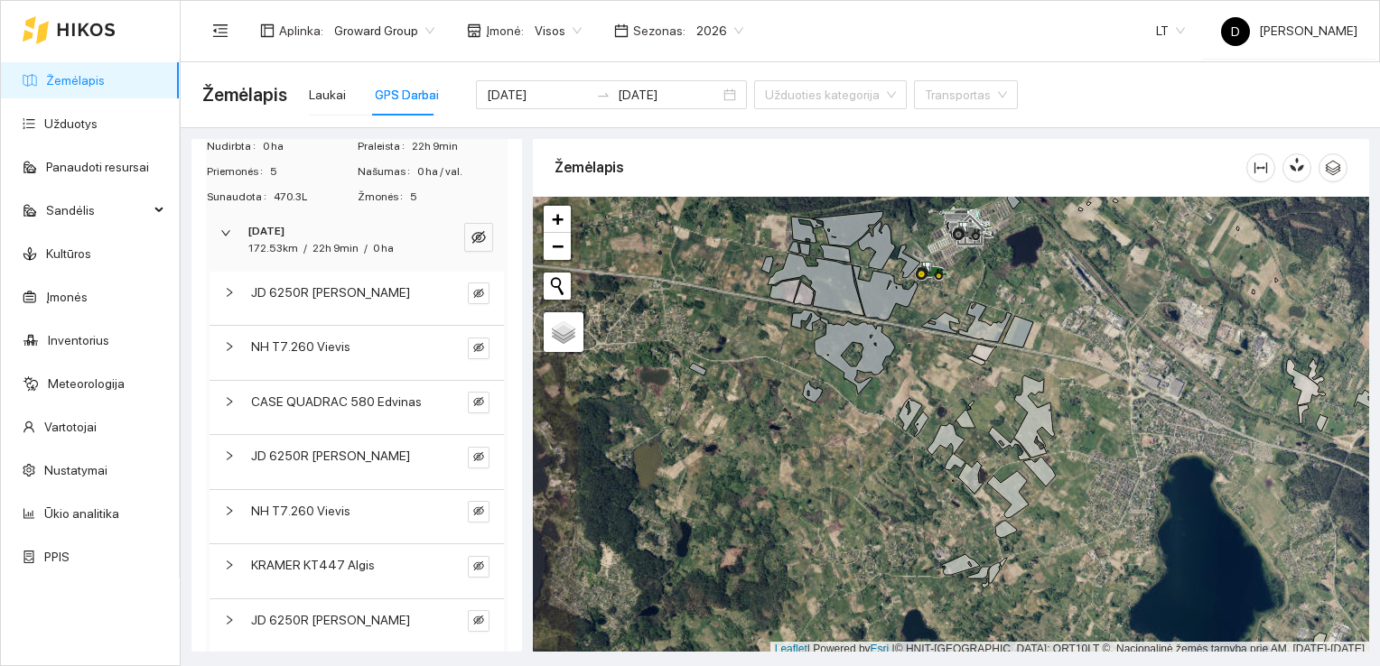
scroll to position [90, 0]
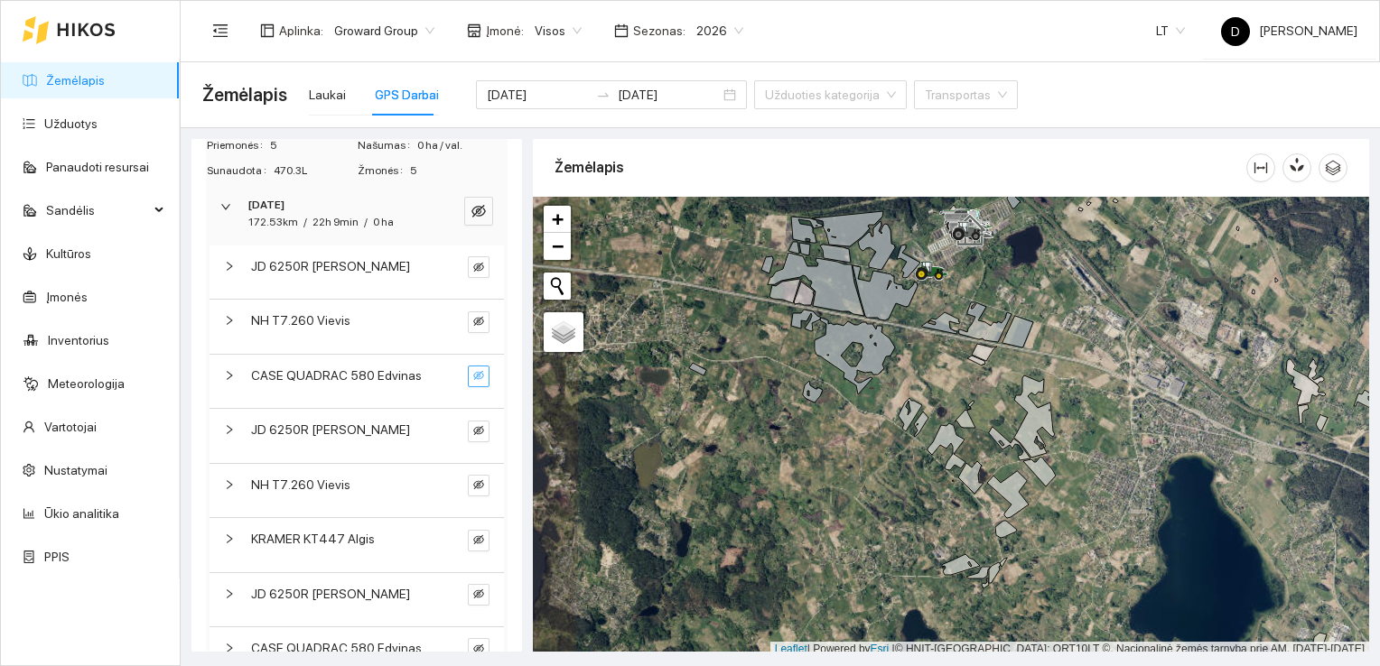
click at [473, 380] on icon "eye-invisible" at bounding box center [478, 375] width 11 height 11
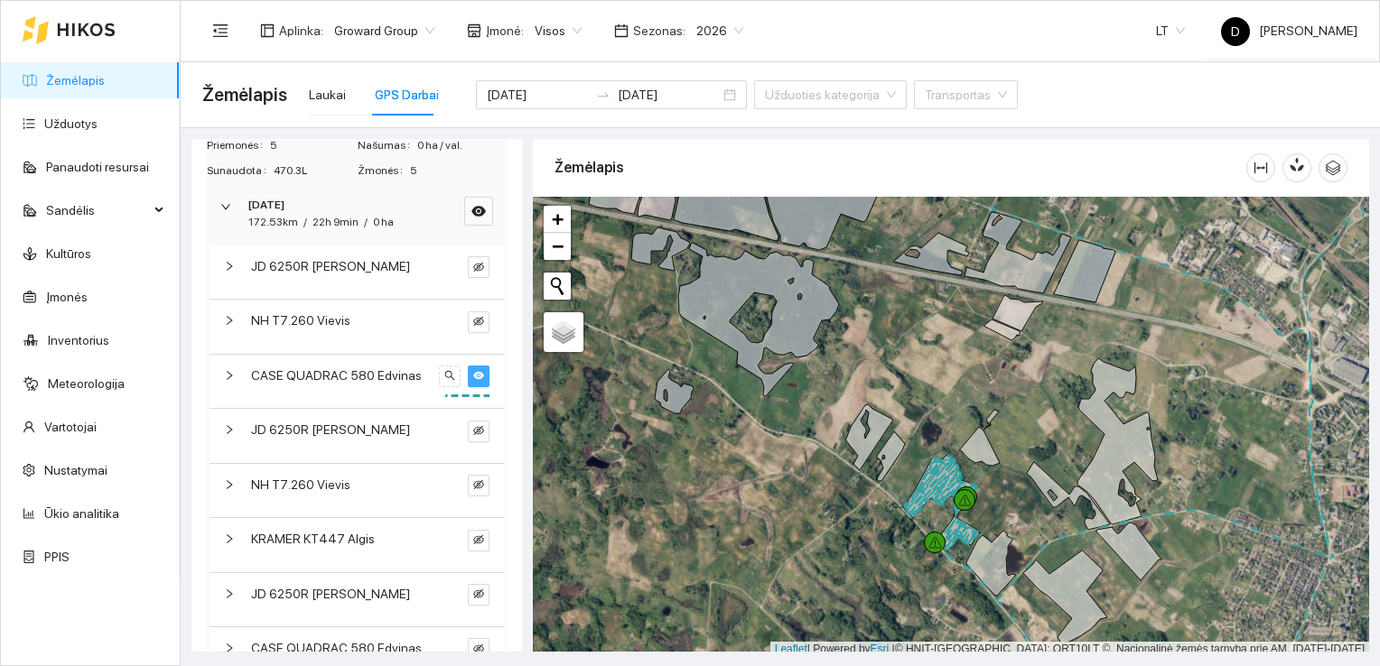
scroll to position [5, 0]
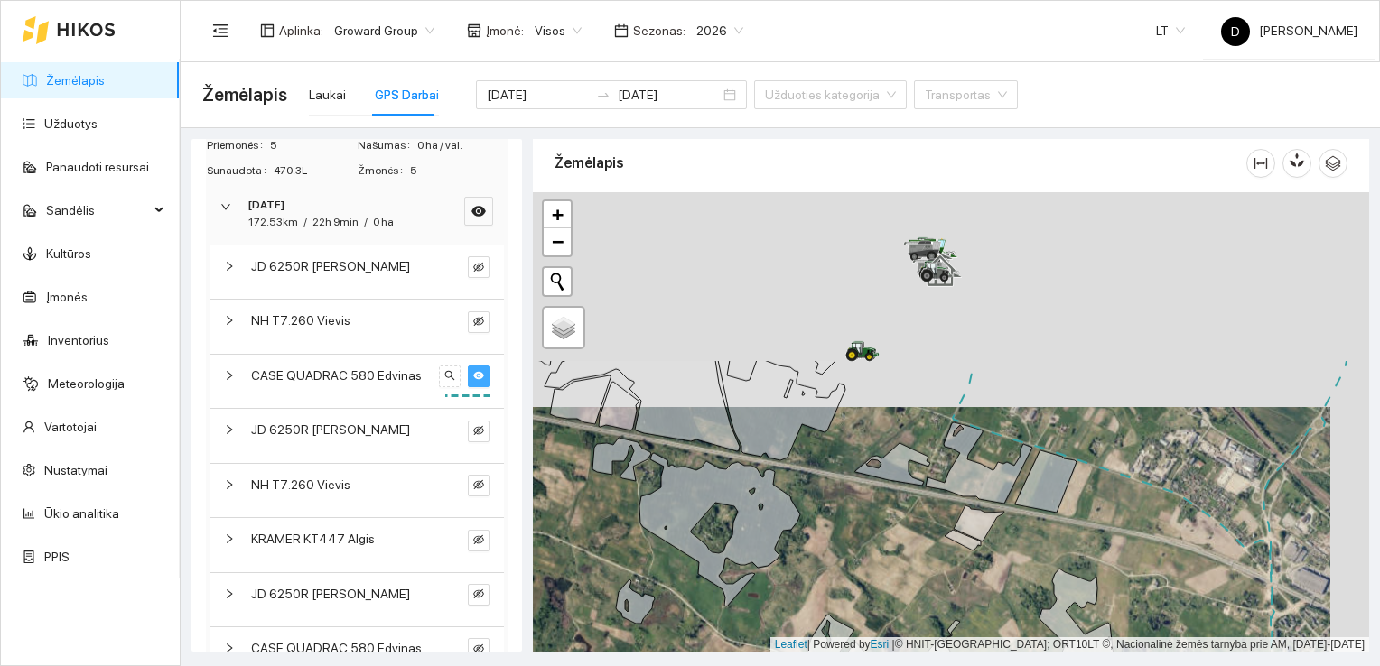
drag, startPoint x: 952, startPoint y: 251, endPoint x: 891, endPoint y: 539, distance: 294.4
click at [891, 539] on div at bounding box center [951, 422] width 836 height 461
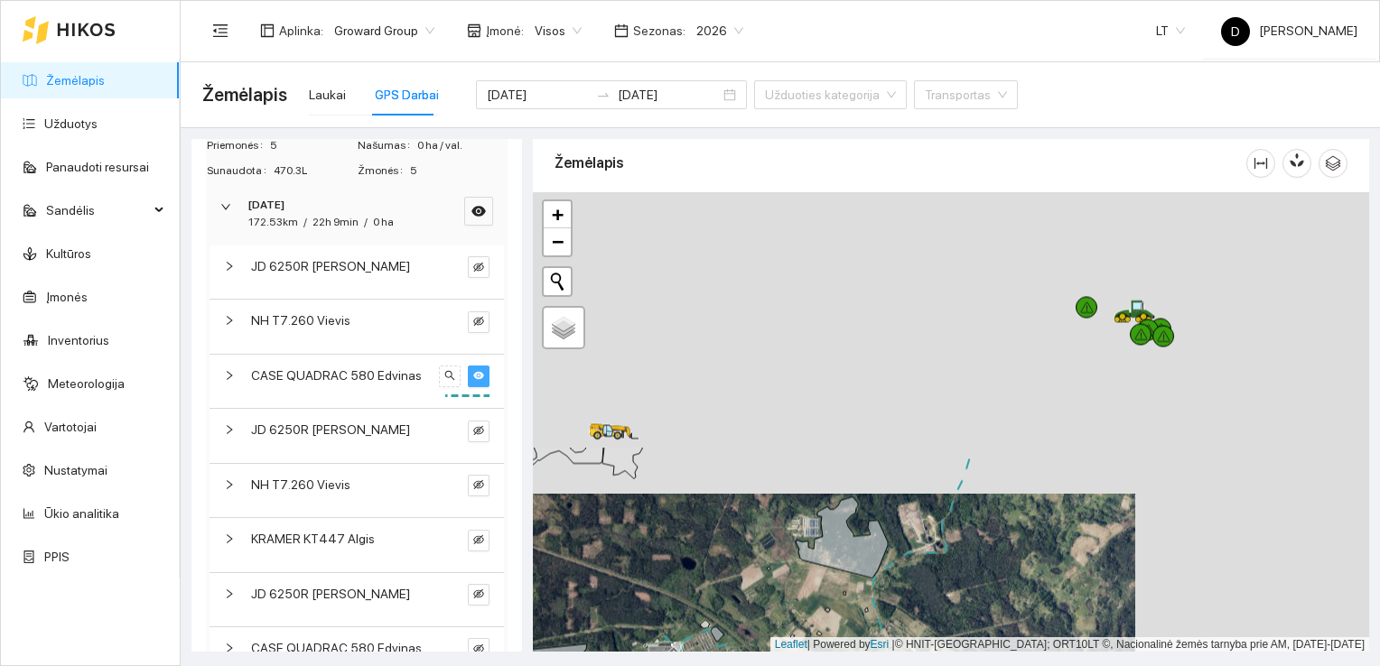
drag, startPoint x: 1085, startPoint y: 320, endPoint x: 829, endPoint y: 641, distance: 410.7
click at [829, 641] on div at bounding box center [951, 422] width 836 height 461
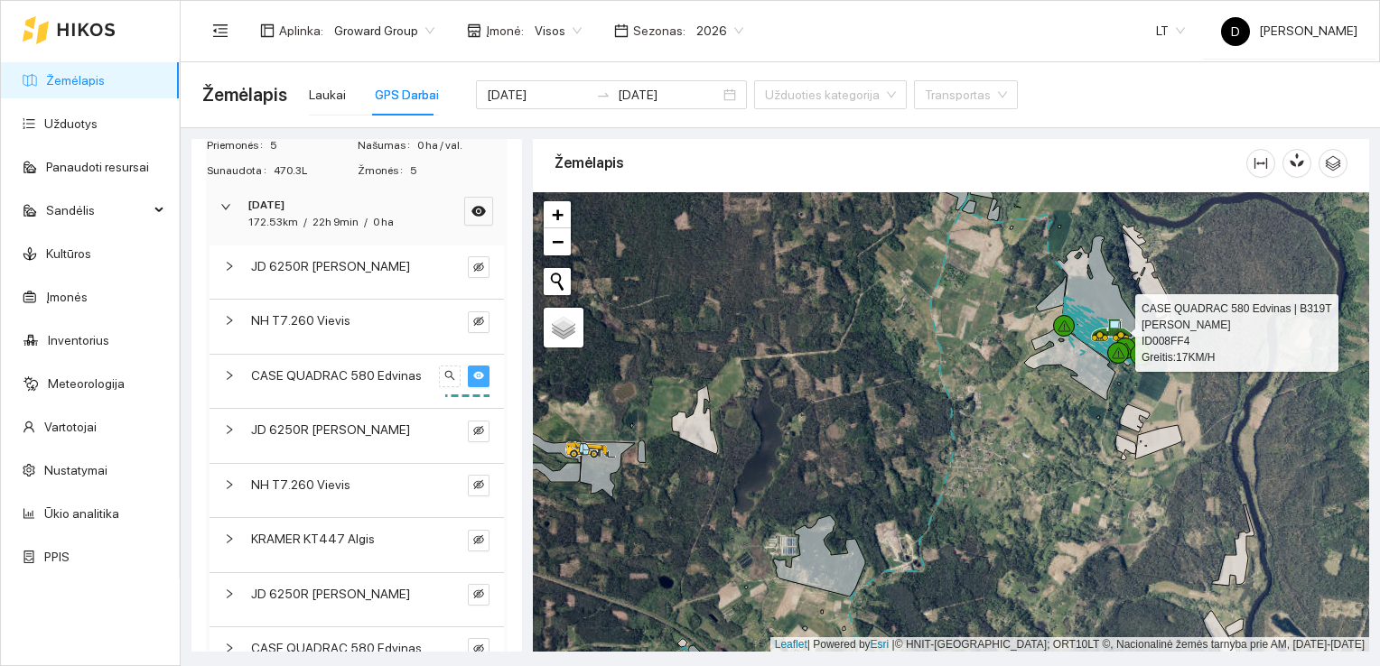
click at [1111, 327] on icon at bounding box center [1114, 324] width 9 height 7
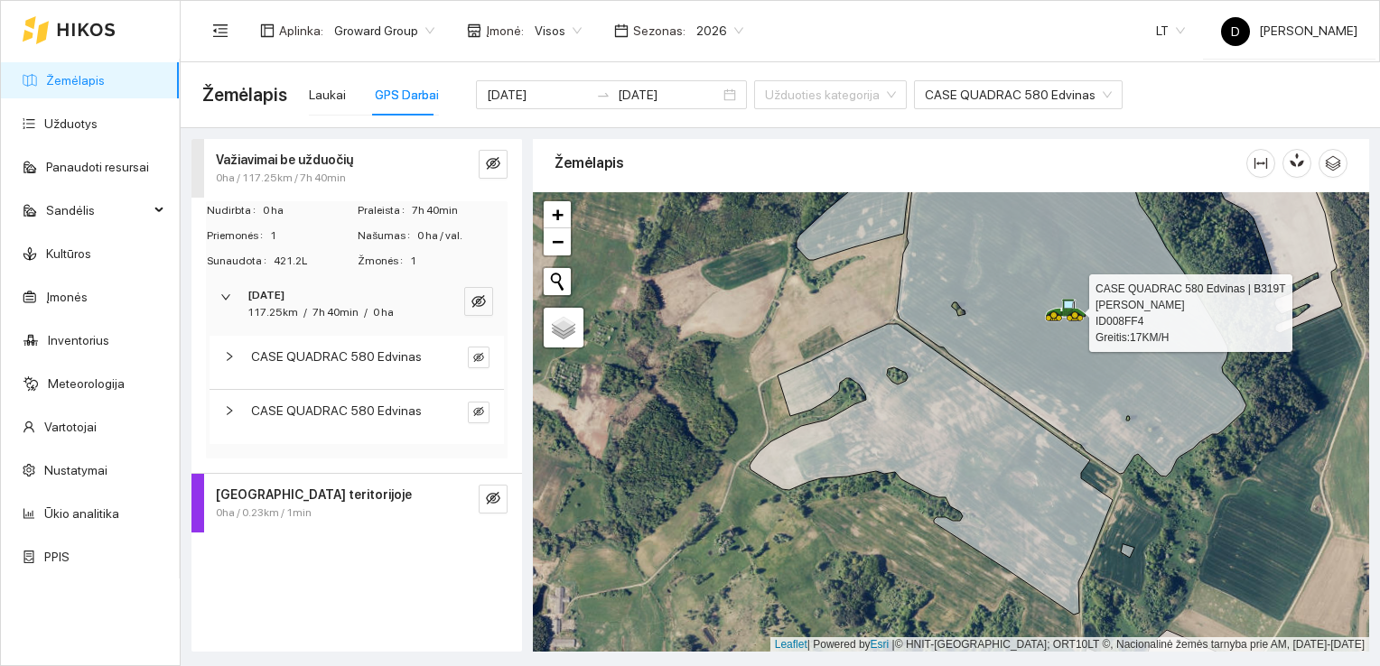
click at [1063, 312] on icon at bounding box center [1074, 312] width 23 height 7
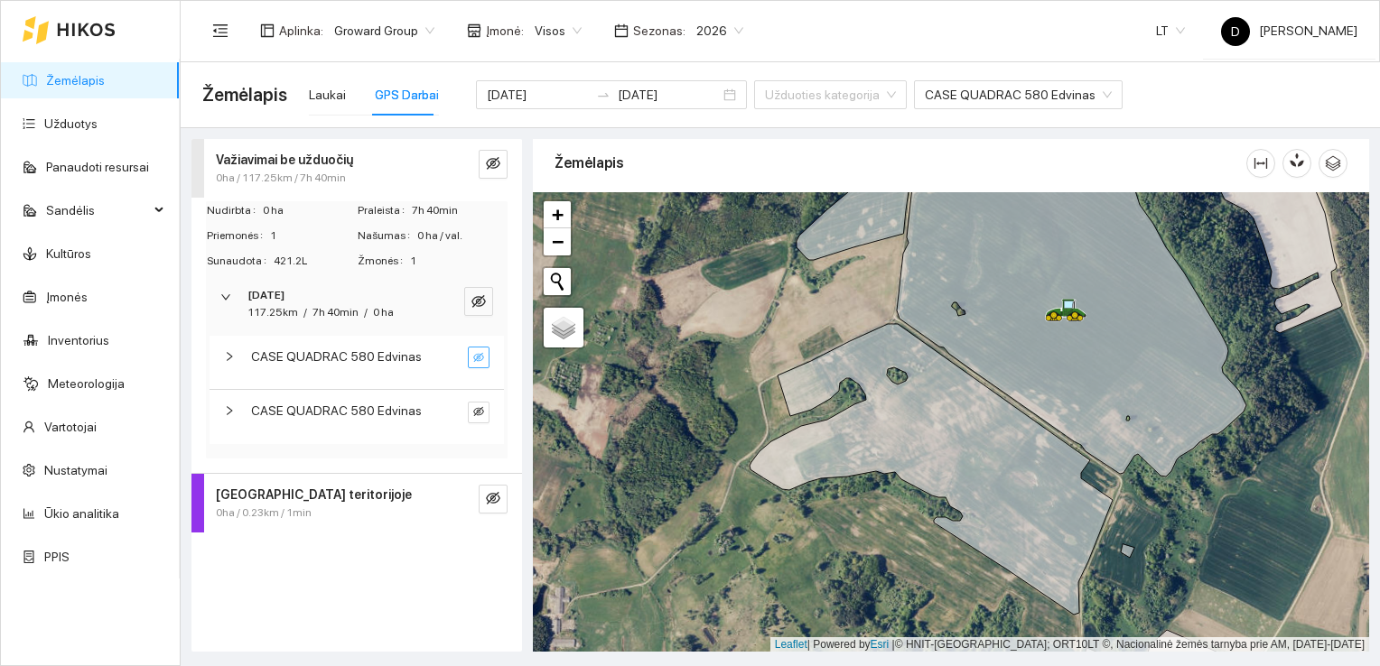
click at [478, 359] on icon "eye-invisible" at bounding box center [479, 358] width 3 height 3
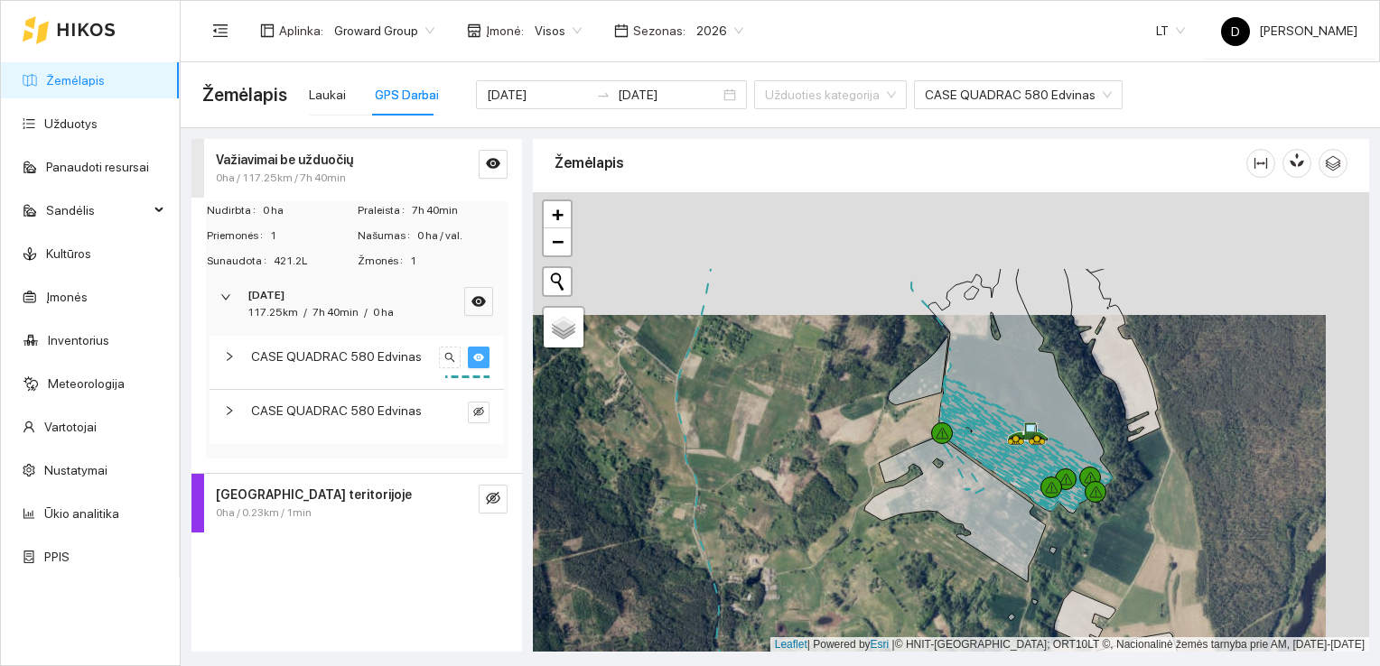
drag, startPoint x: 1037, startPoint y: 275, endPoint x: 991, endPoint y: 399, distance: 132.9
click at [991, 399] on icon at bounding box center [1020, 391] width 184 height 246
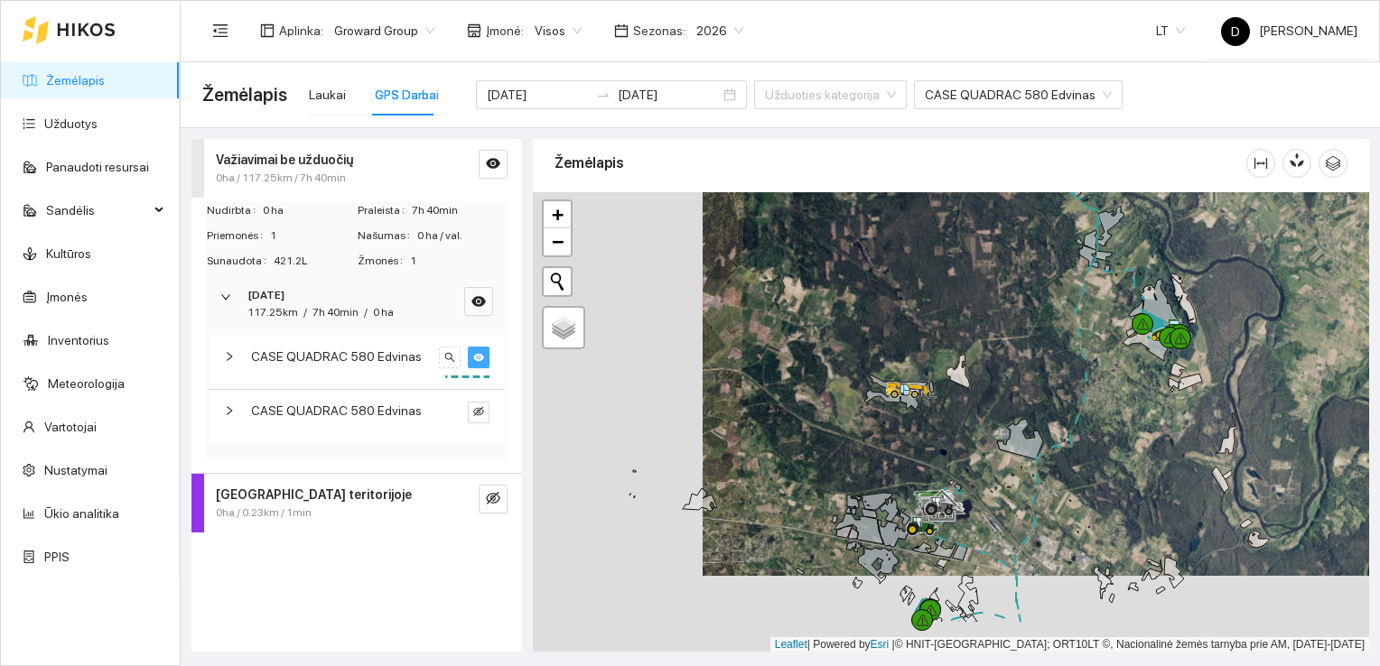
drag, startPoint x: 665, startPoint y: 491, endPoint x: 837, endPoint y: 415, distance: 188.4
click at [835, 415] on div at bounding box center [951, 422] width 836 height 461
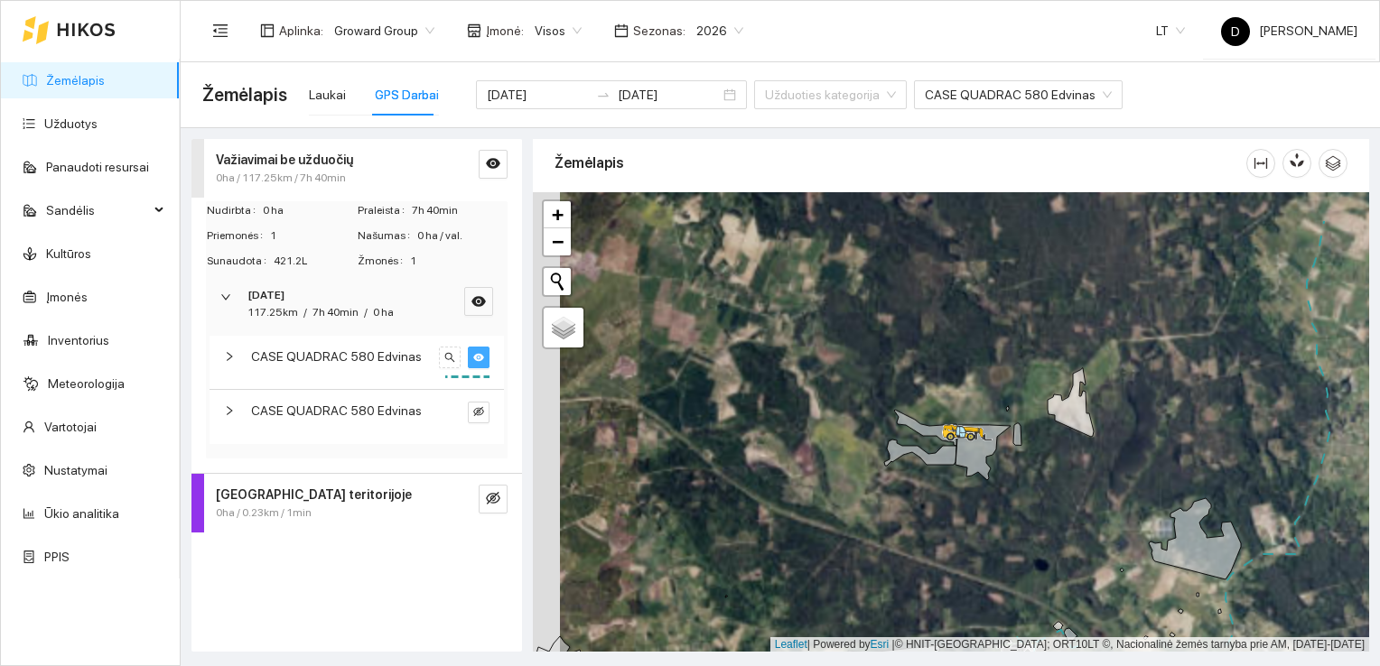
drag, startPoint x: 843, startPoint y: 385, endPoint x: 838, endPoint y: 460, distance: 75.1
click at [838, 460] on div at bounding box center [951, 422] width 836 height 461
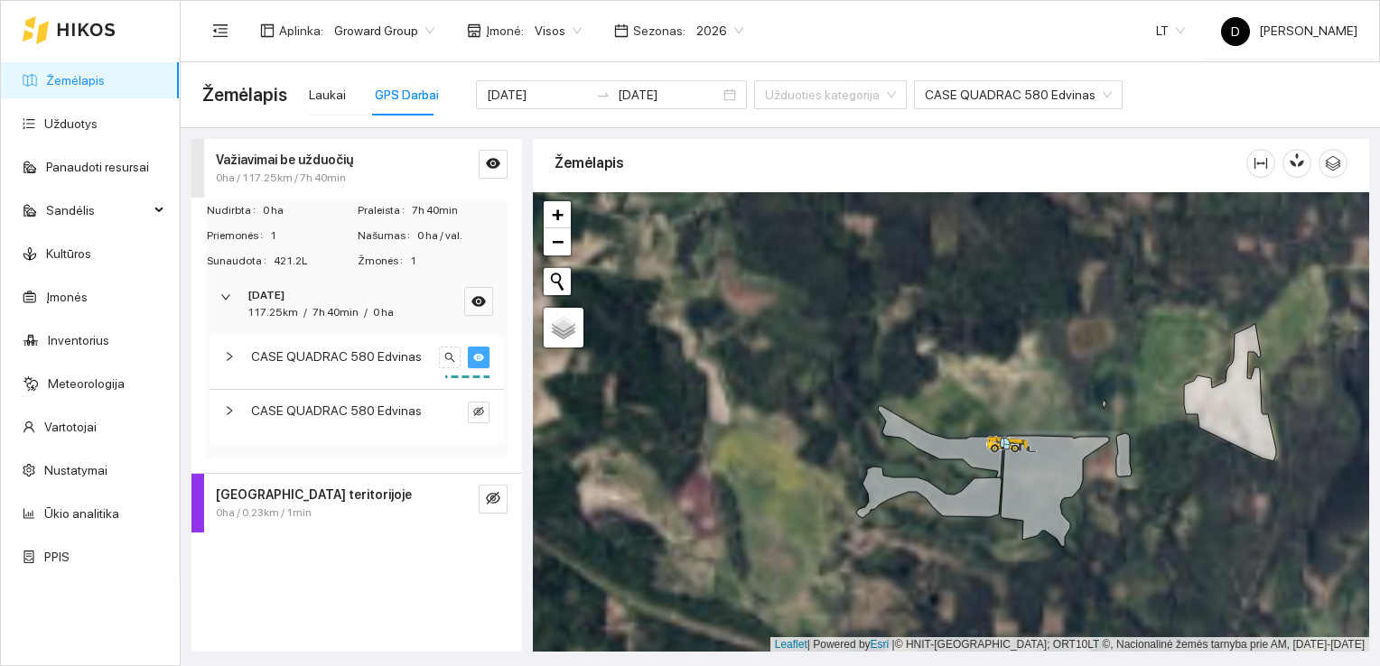
drag, startPoint x: 861, startPoint y: 428, endPoint x: 786, endPoint y: 475, distance: 88.4
click at [787, 475] on div at bounding box center [951, 422] width 836 height 461
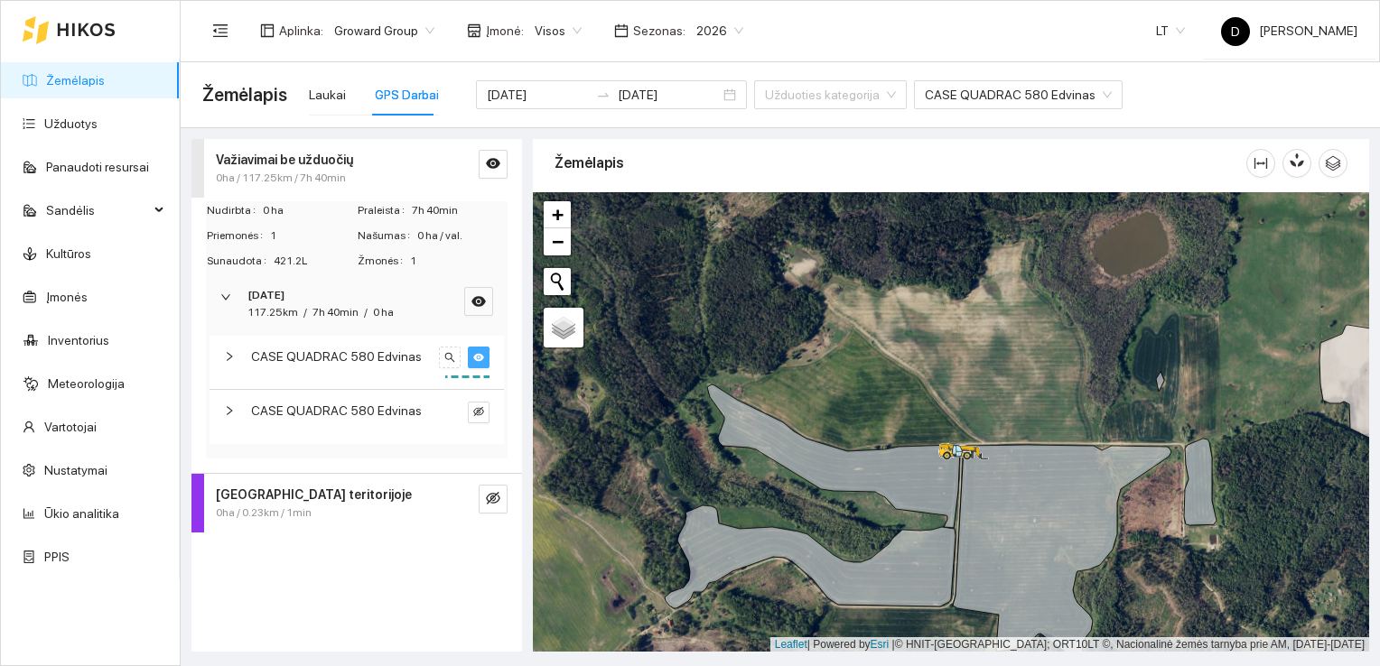
click at [323, 588] on div "Važiavimai be užduočių 0ha / 117.25km / 7h 40min Nudirbta 0 ha Praleista 7h 40m…" at bounding box center [356, 395] width 331 height 513
click at [66, 126] on link "Užduotys" at bounding box center [70, 123] width 53 height 14
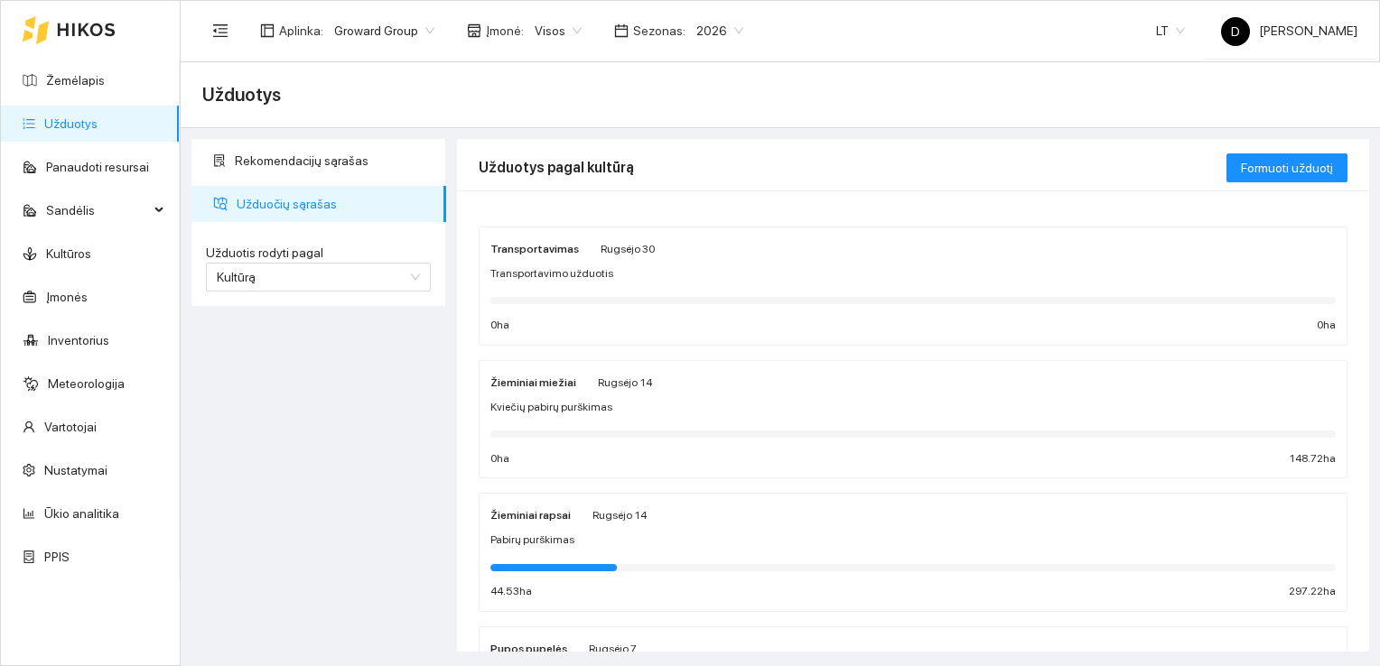
click at [298, 203] on span "Užduočių sąrašas" at bounding box center [334, 204] width 195 height 36
click at [713, 34] on span "2026" at bounding box center [719, 30] width 47 height 27
click at [700, 210] on div "2025" at bounding box center [705, 210] width 46 height 20
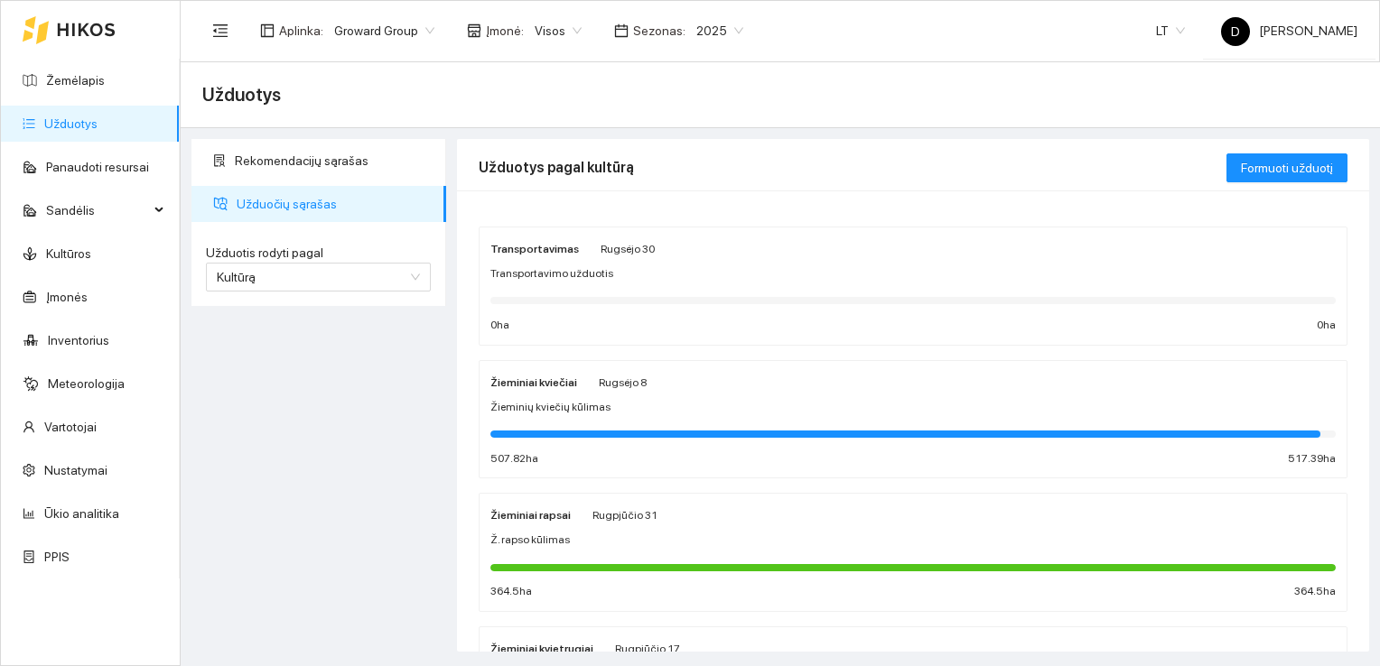
click at [63, 130] on link "Užduotys" at bounding box center [70, 123] width 53 height 14
click at [273, 280] on span "Kultūrą" at bounding box center [318, 277] width 203 height 27
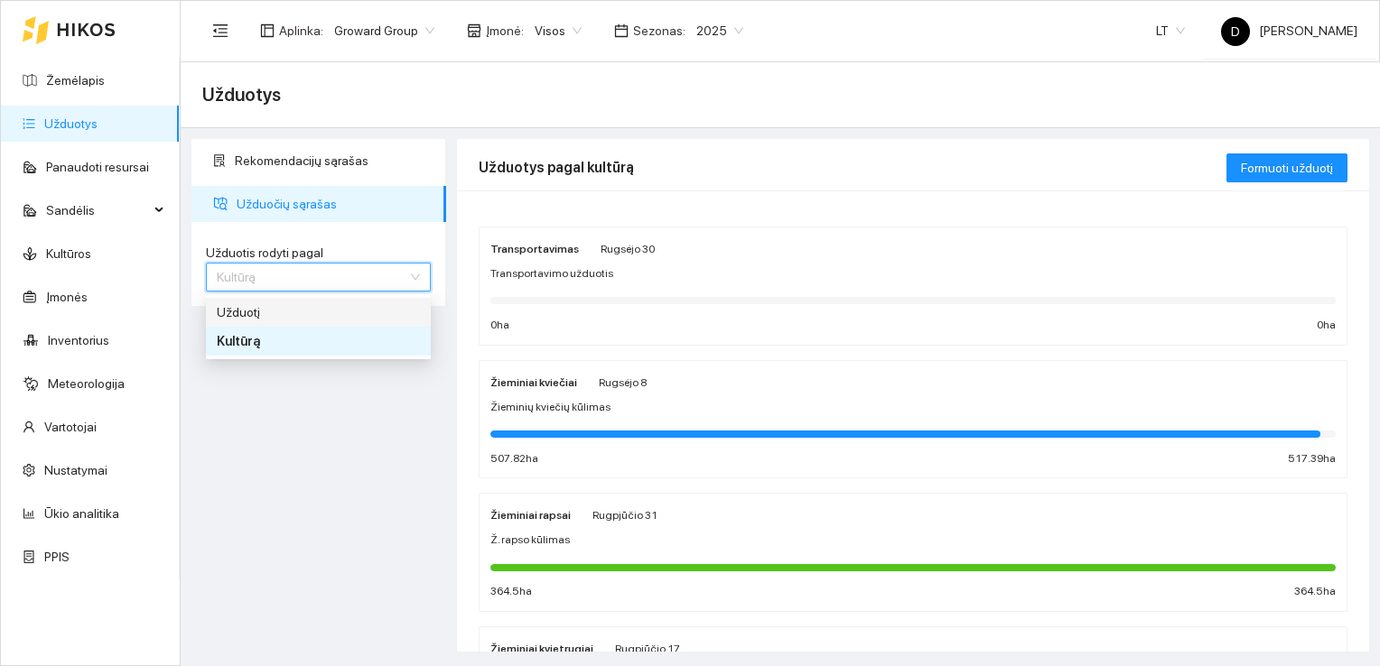
click at [242, 312] on span "Užduotį" at bounding box center [238, 312] width 43 height 14
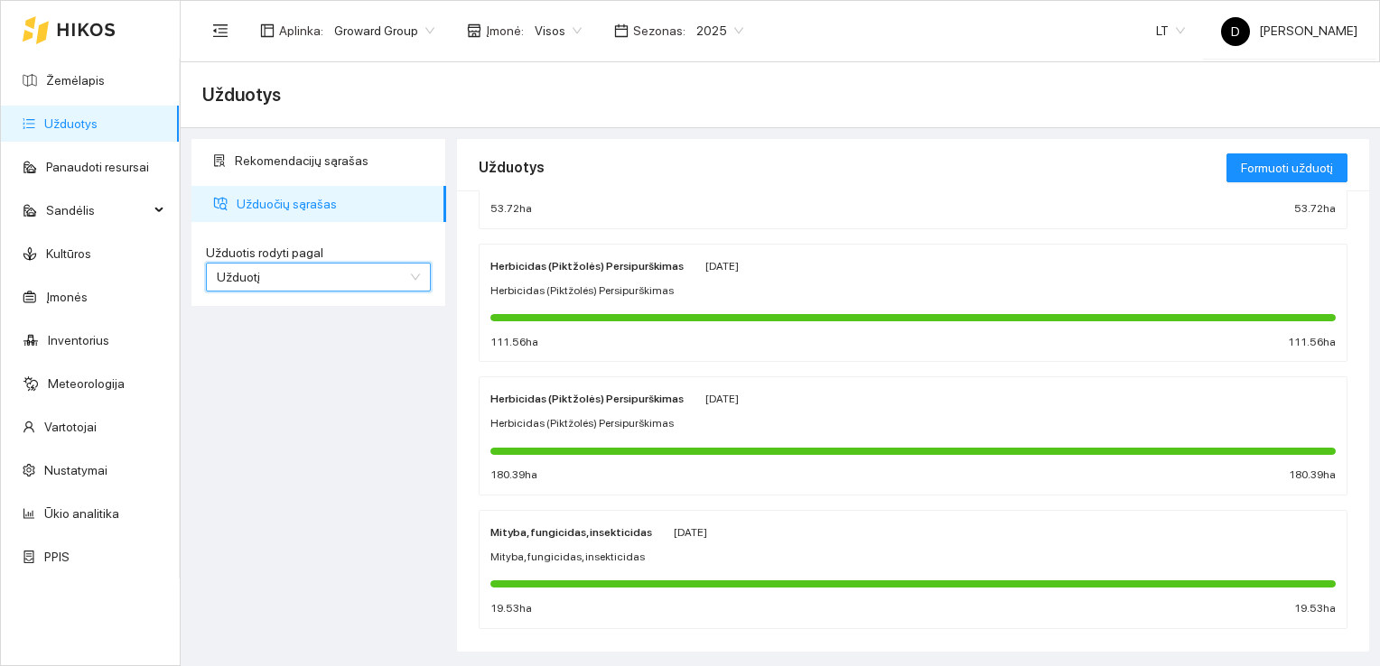
scroll to position [969, 0]
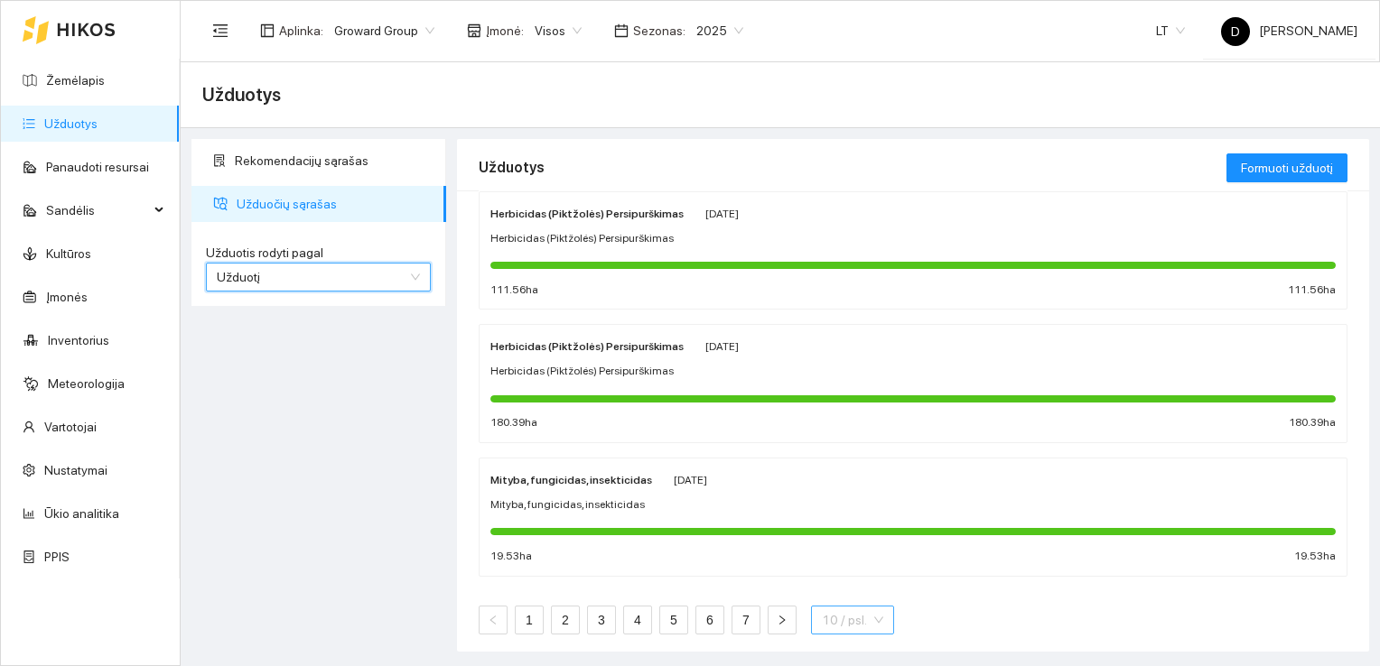
click at [875, 619] on span "10 / psl." at bounding box center [852, 620] width 61 height 27
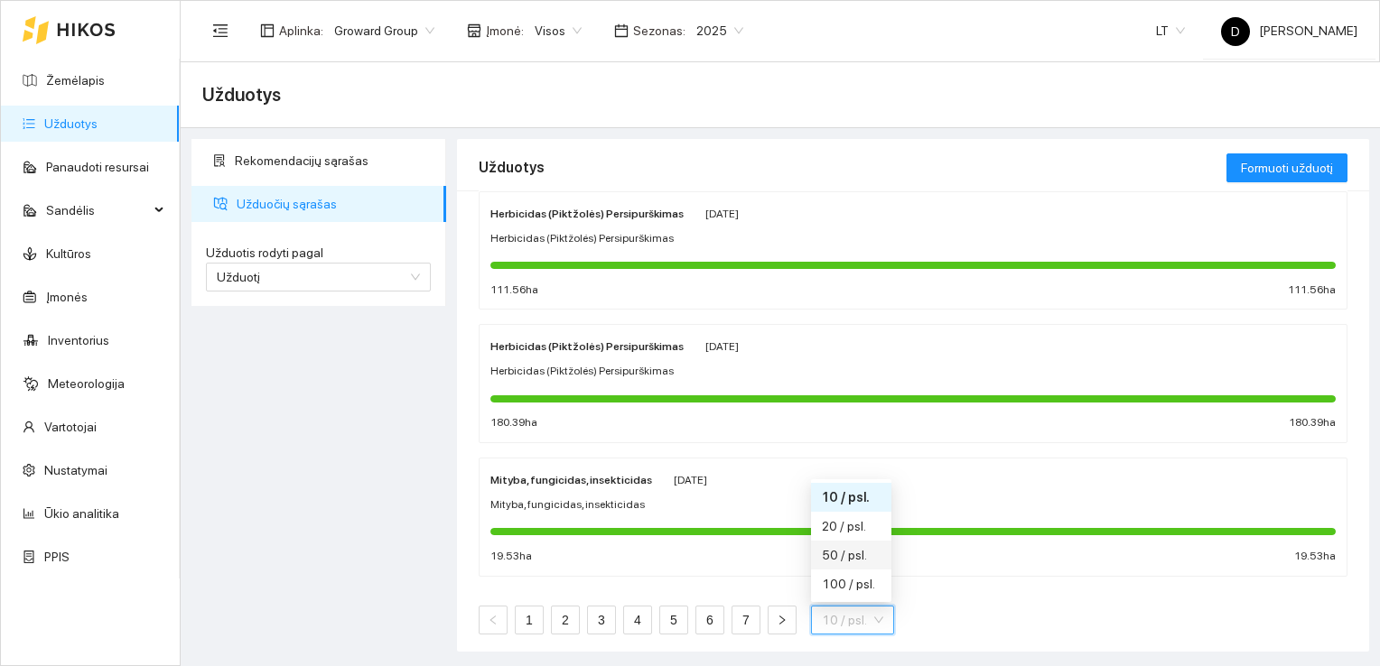
click at [843, 545] on div "50 / psl." at bounding box center [851, 555] width 59 height 20
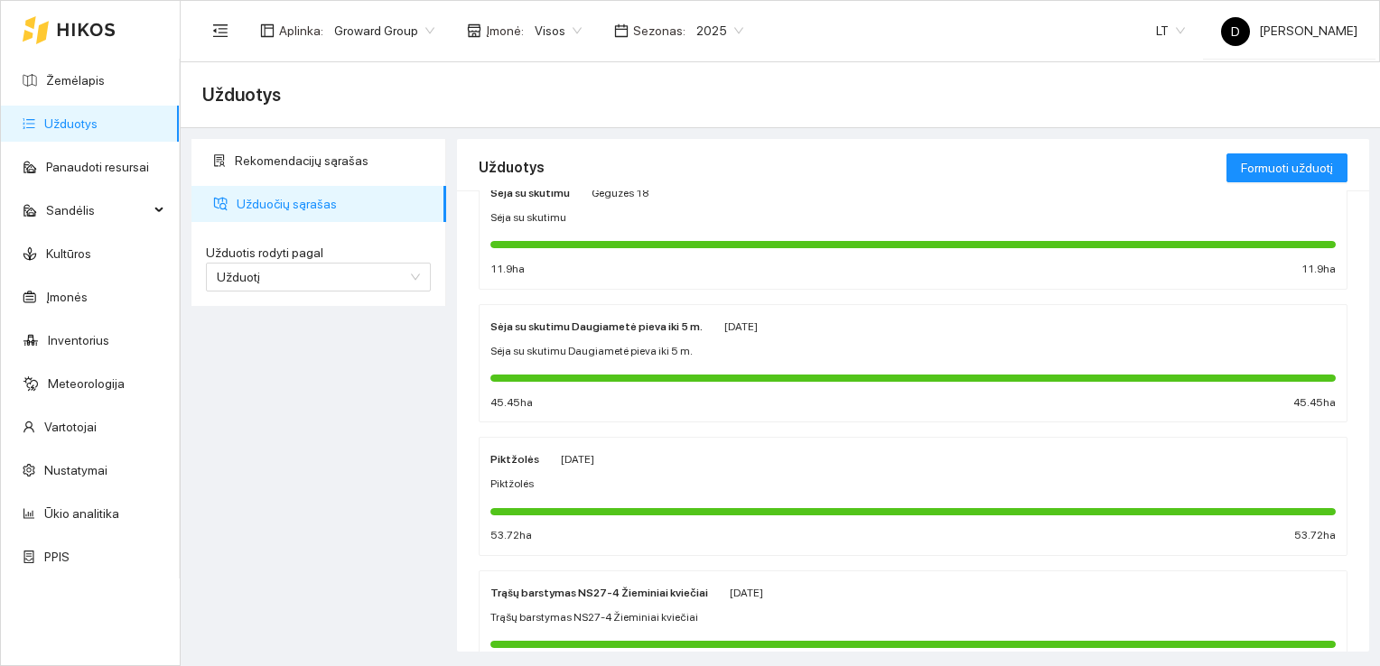
scroll to position [2500, 0]
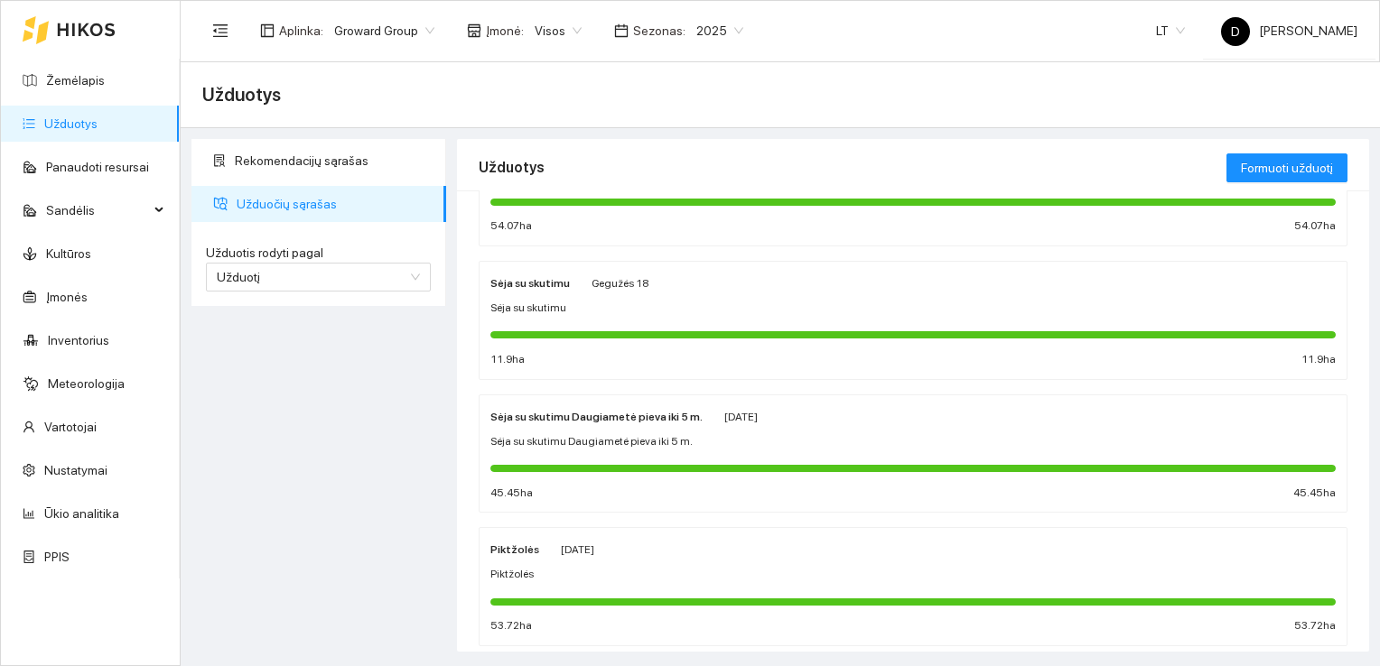
click at [521, 277] on strong "Sėja su skutimu" at bounding box center [529, 283] width 79 height 13
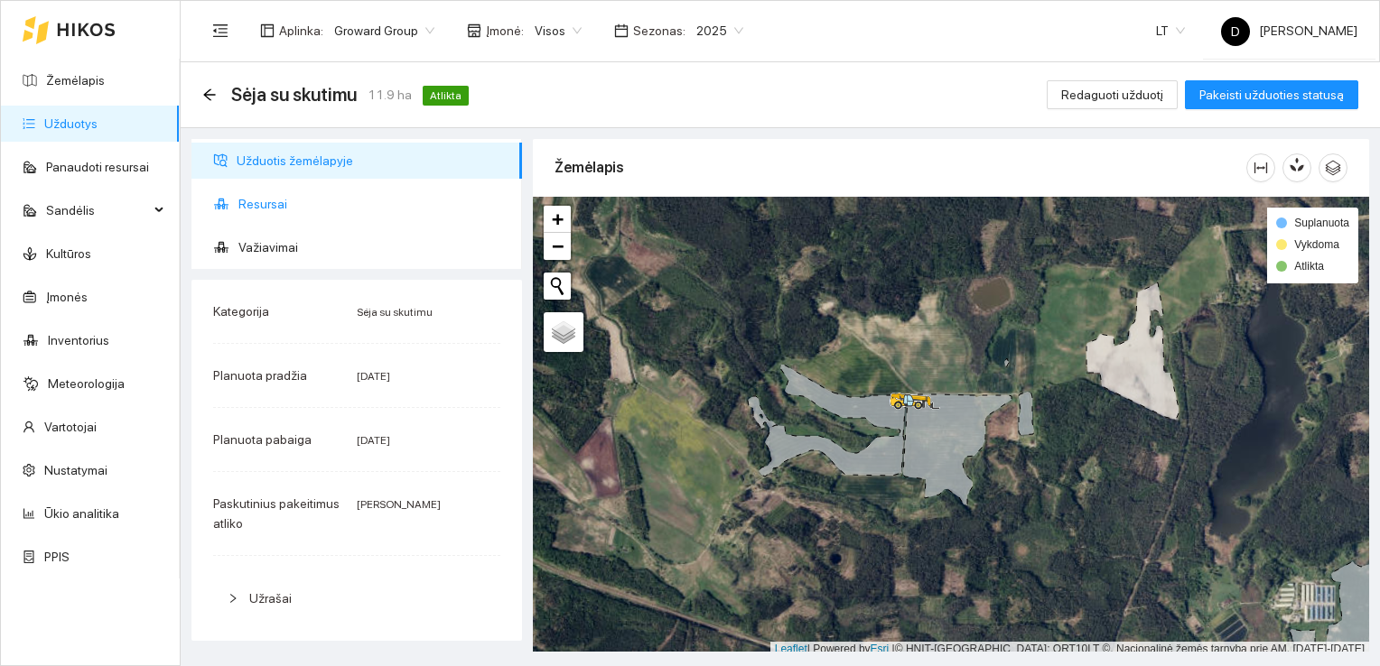
click at [268, 205] on span "Resursai" at bounding box center [372, 204] width 269 height 36
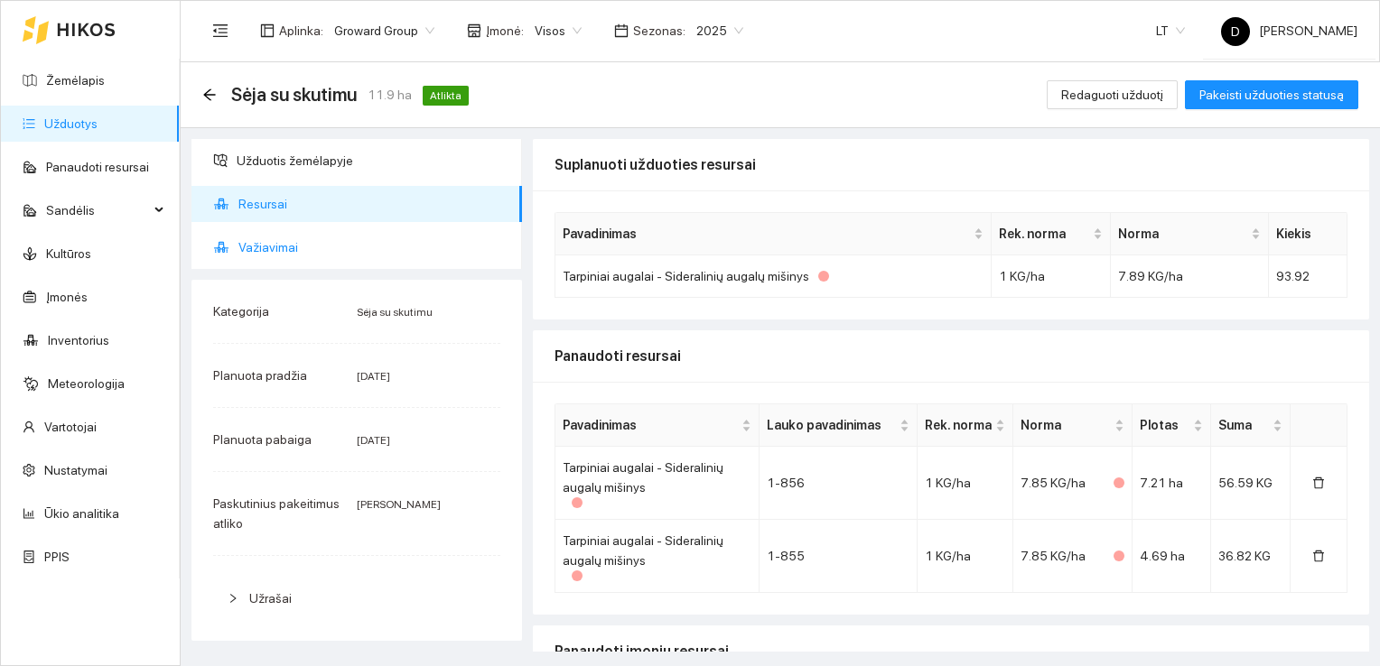
click at [274, 244] on span "Važiavimai" at bounding box center [372, 247] width 269 height 36
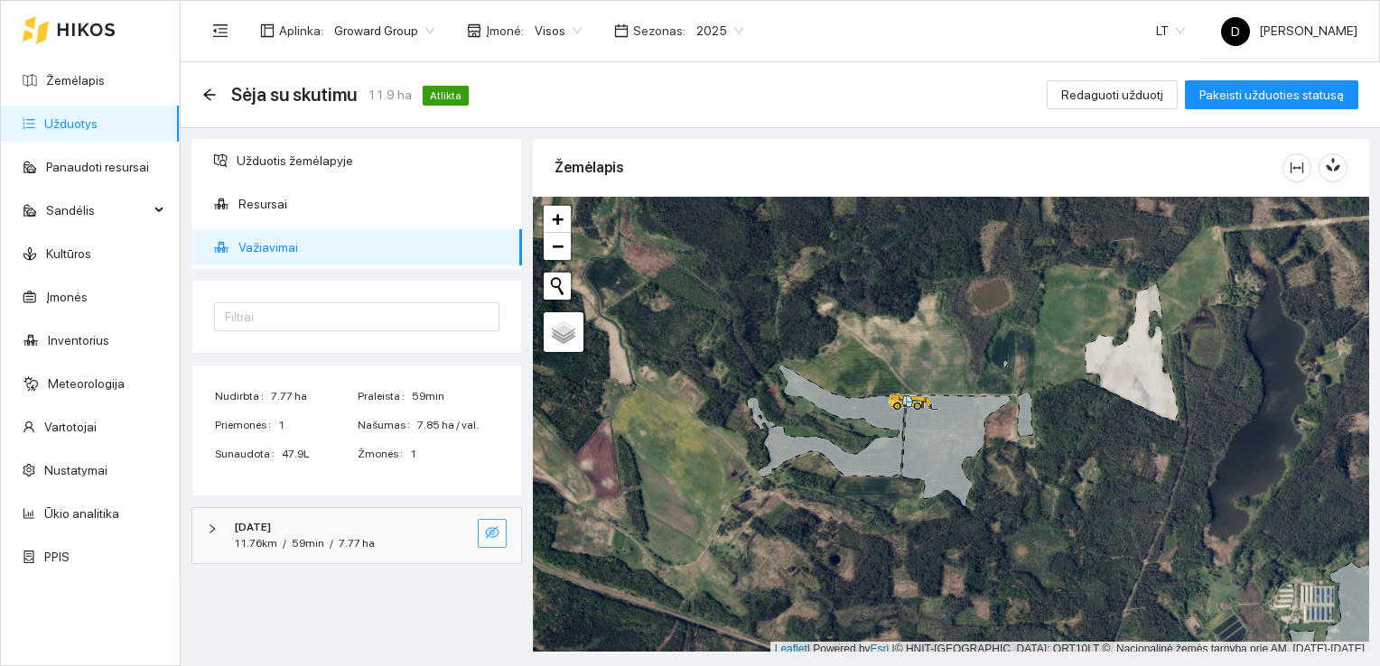
click at [483, 529] on button "button" at bounding box center [492, 533] width 29 height 29
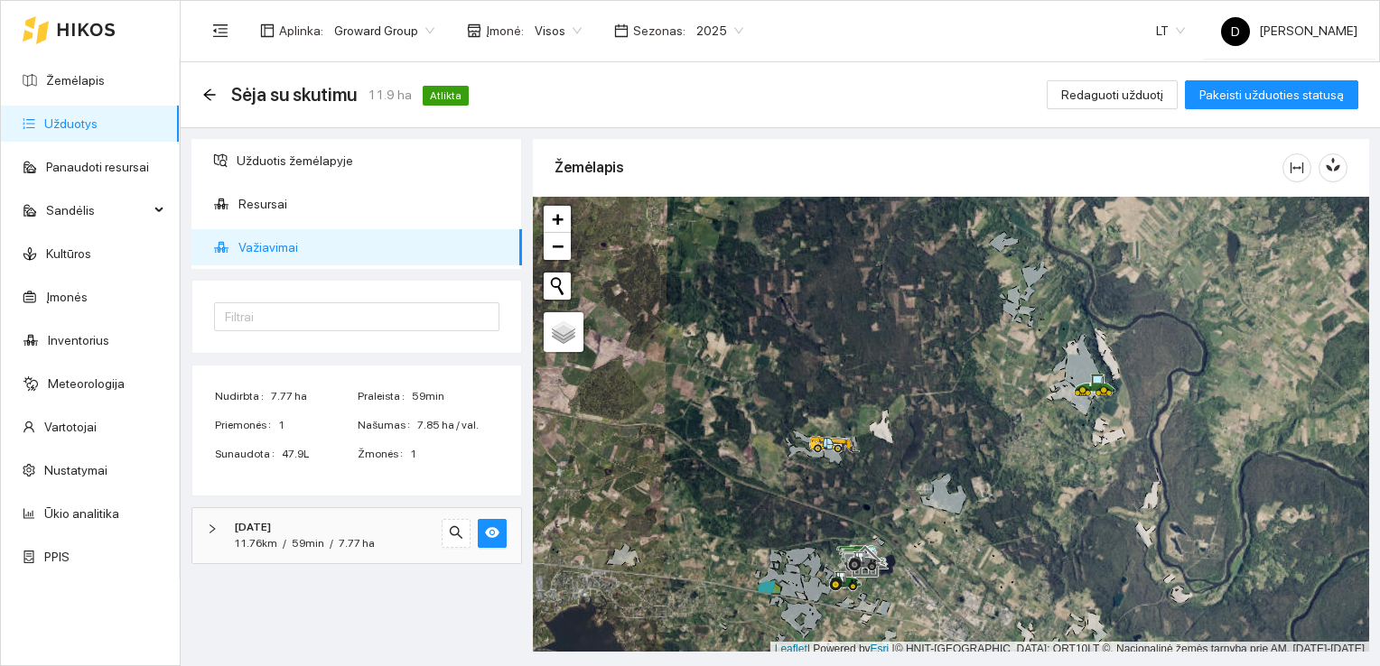
scroll to position [5, 0]
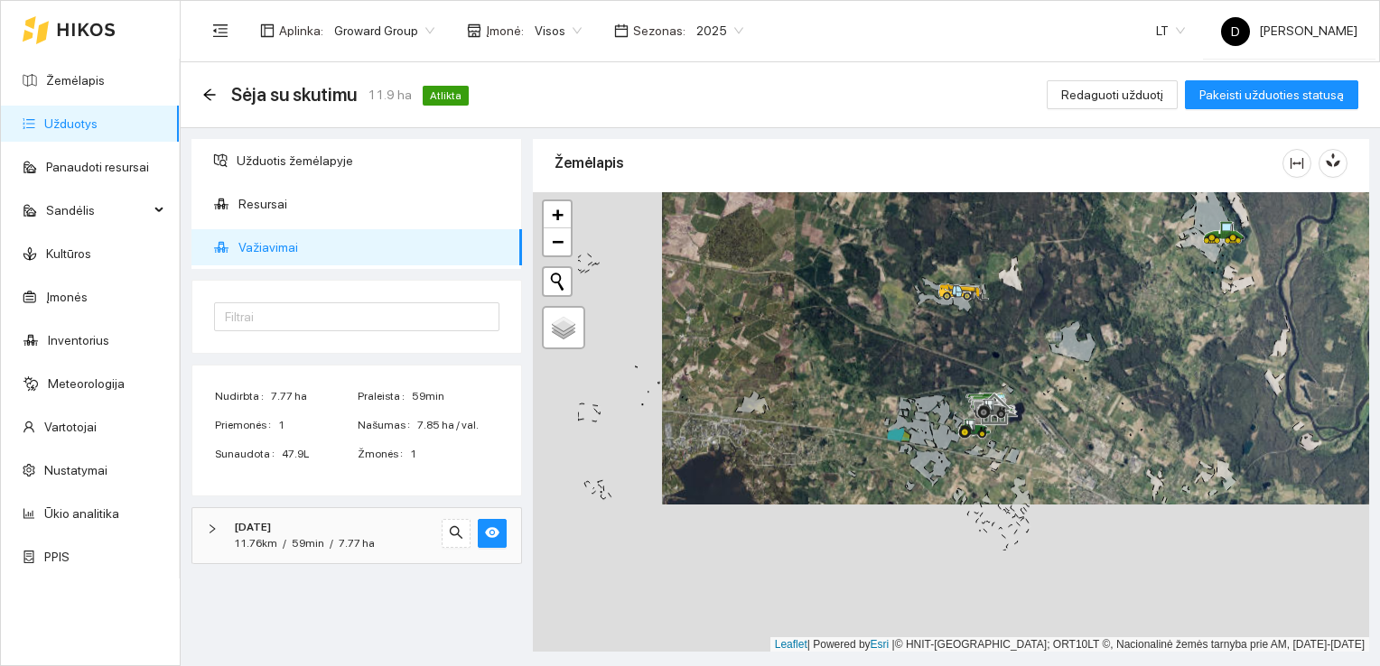
drag, startPoint x: 783, startPoint y: 553, endPoint x: 914, endPoint y: 389, distance: 209.4
click at [913, 393] on div at bounding box center [951, 422] width 836 height 461
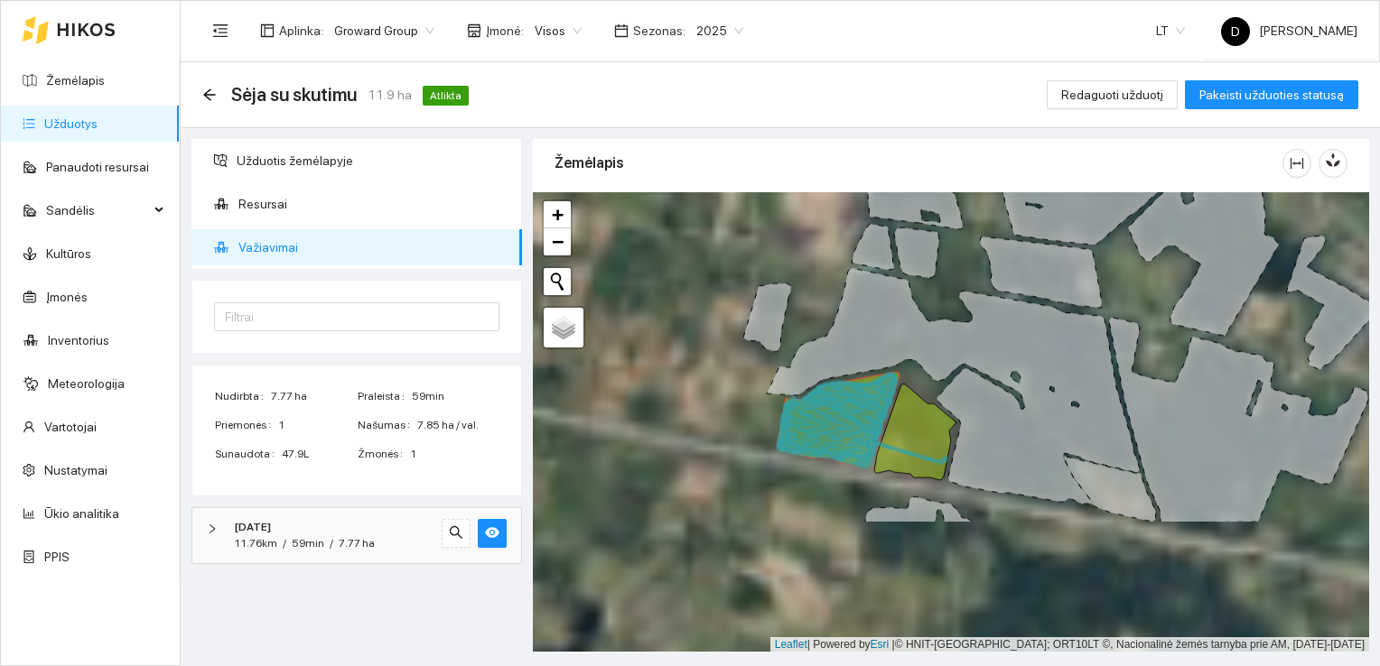
drag, startPoint x: 816, startPoint y: 538, endPoint x: 930, endPoint y: 336, distance: 232.1
click at [930, 337] on div at bounding box center [951, 422] width 836 height 461
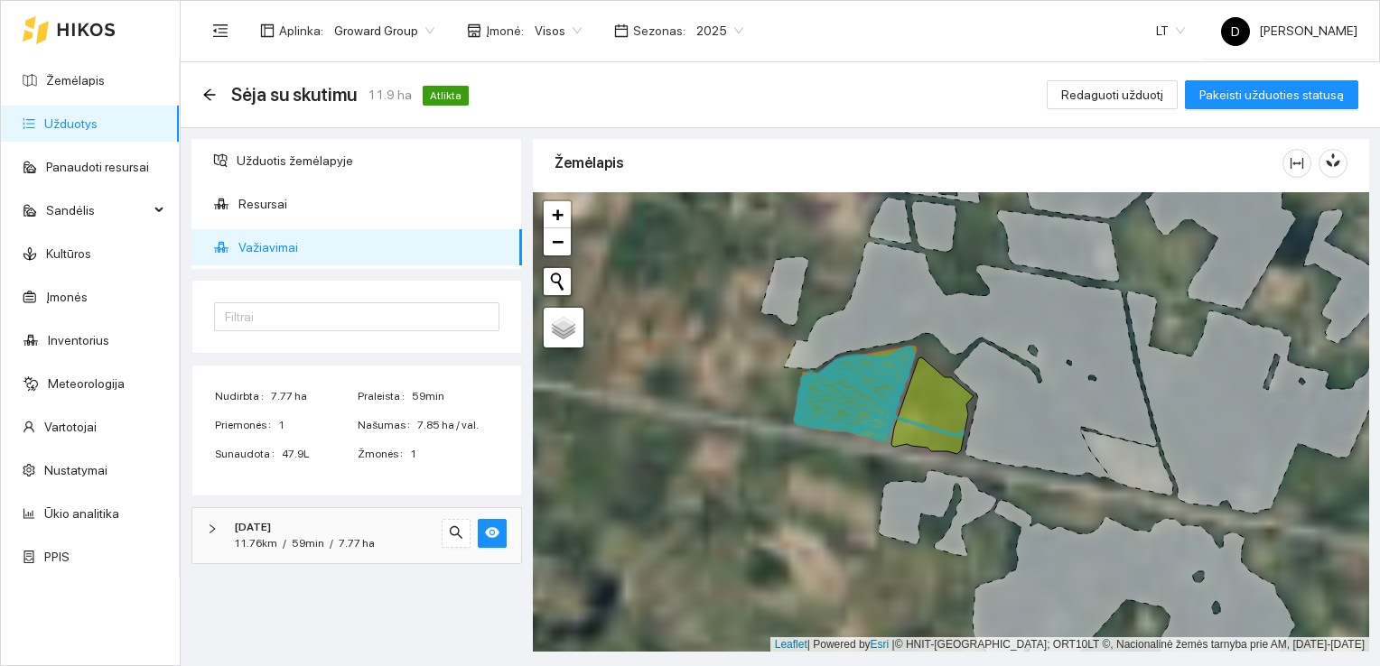
click at [878, 405] on icon at bounding box center [852, 399] width 114 height 66
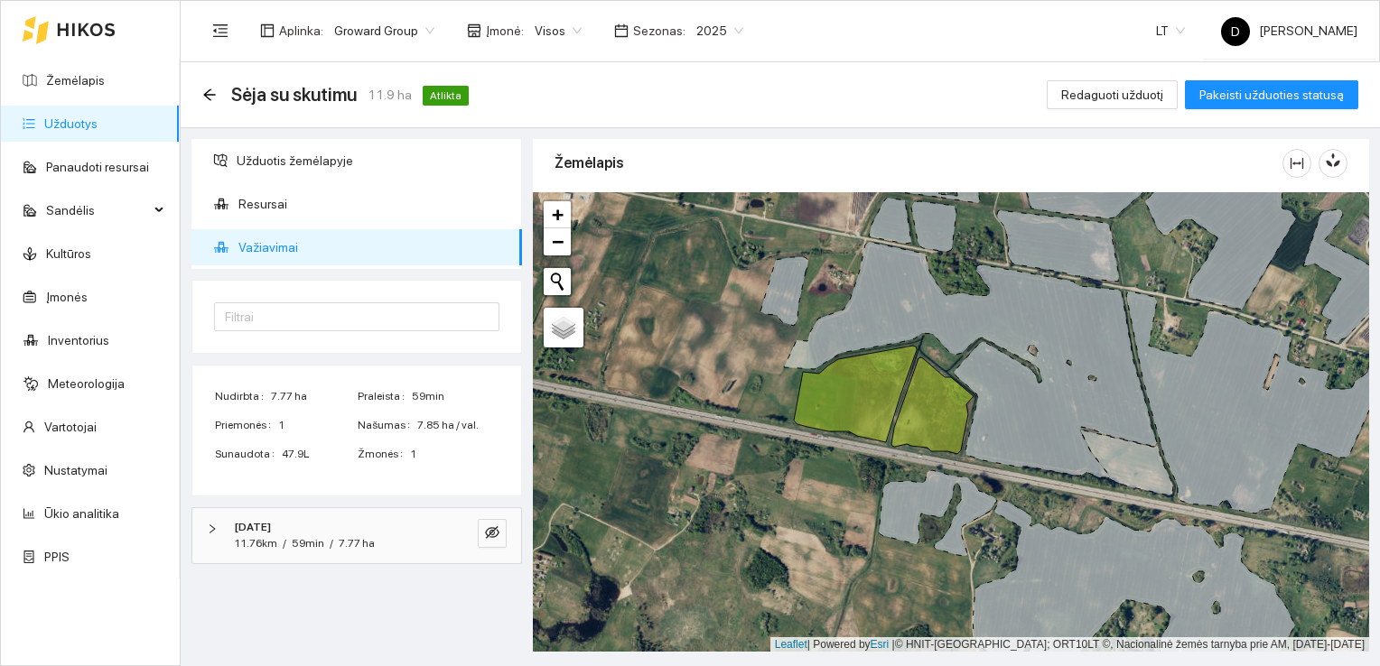
drag, startPoint x: 384, startPoint y: 583, endPoint x: 383, endPoint y: 522, distance: 61.4
click at [383, 522] on div "Užduotis žemėlapyje Resursai Važiavimai Filtrai Nudirbta 7.77 ha Praleista 59mi…" at bounding box center [356, 395] width 341 height 513
drag, startPoint x: 383, startPoint y: 522, endPoint x: 377, endPoint y: 595, distance: 73.4
click at [377, 595] on div "Užduotis žemėlapyje Resursai Važiavimai Filtrai Nudirbta 7.77 ha Praleista 59mi…" at bounding box center [356, 395] width 341 height 513
click at [59, 127] on link "Užduotys" at bounding box center [70, 123] width 53 height 14
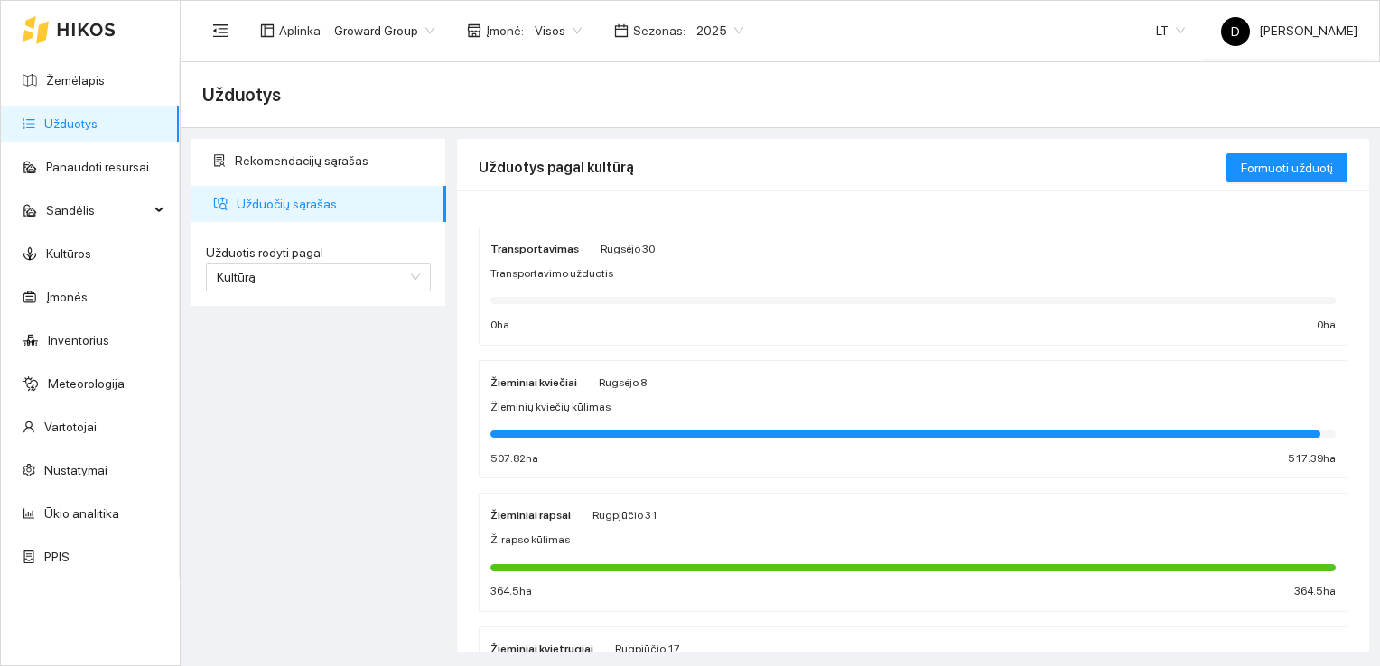
click at [72, 123] on link "Užduotys" at bounding box center [70, 123] width 53 height 14
click at [69, 125] on link "Užduotys" at bounding box center [70, 123] width 53 height 14
click at [70, 125] on link "Užduotys" at bounding box center [70, 123] width 53 height 14
click at [305, 275] on span "Kultūrą" at bounding box center [318, 277] width 203 height 27
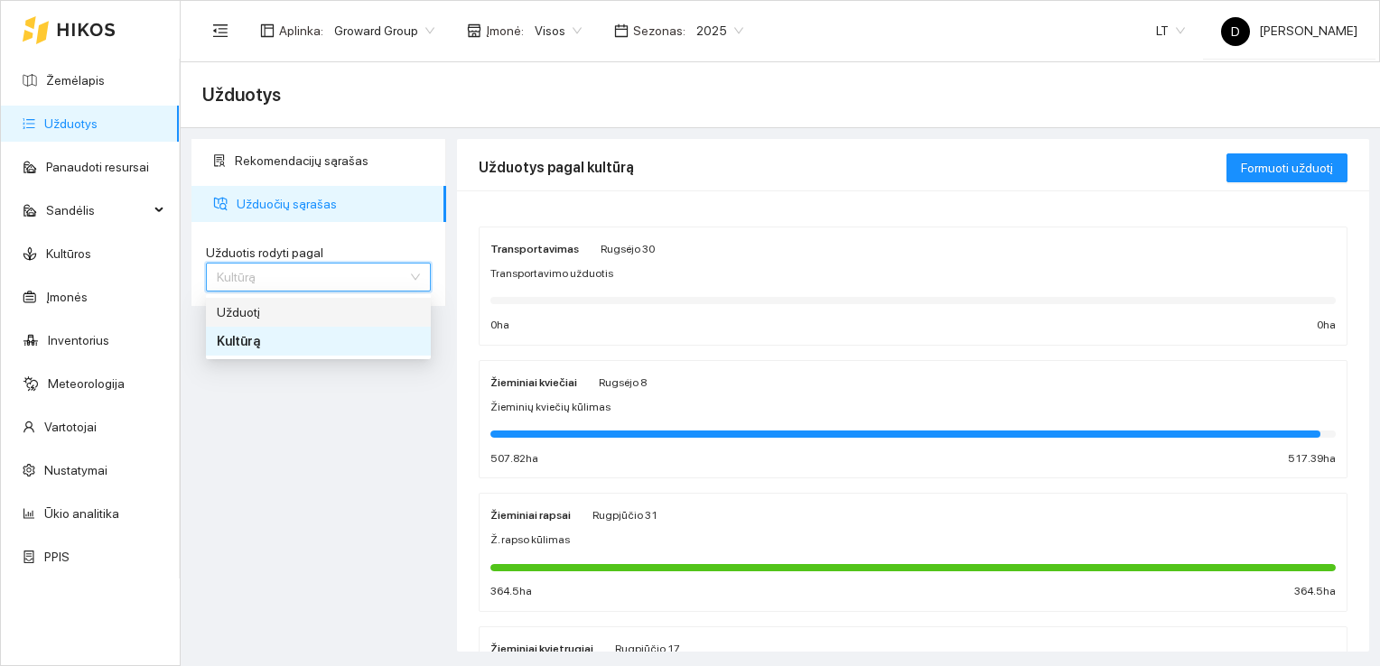
click at [260, 312] on div "Užduotį" at bounding box center [318, 313] width 203 height 20
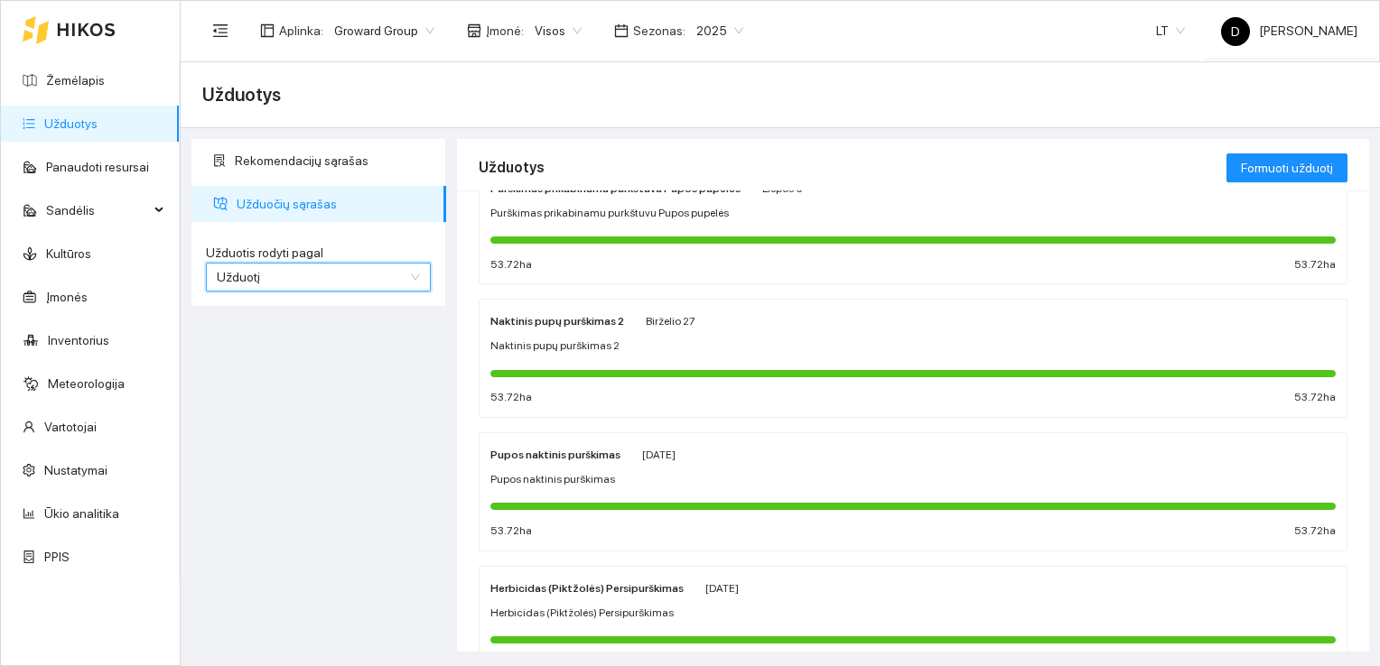
scroll to position [969, 0]
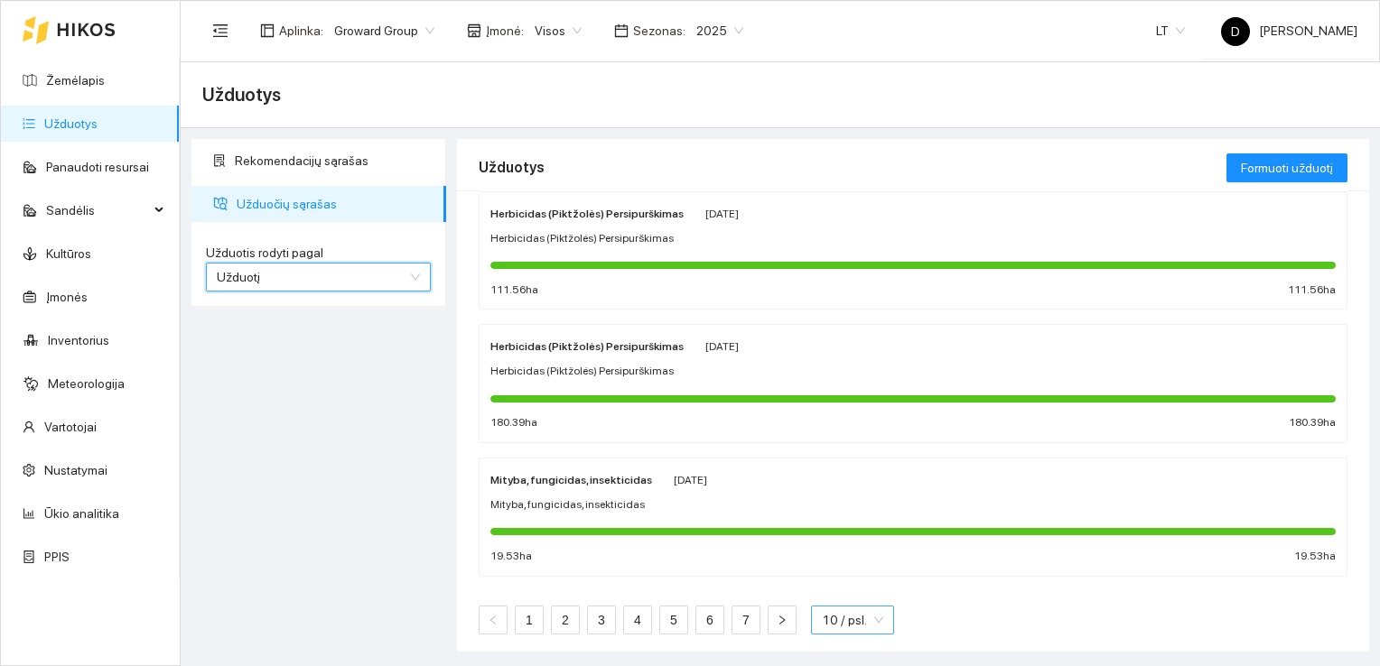
click at [846, 617] on span "10 / psl." at bounding box center [852, 620] width 61 height 27
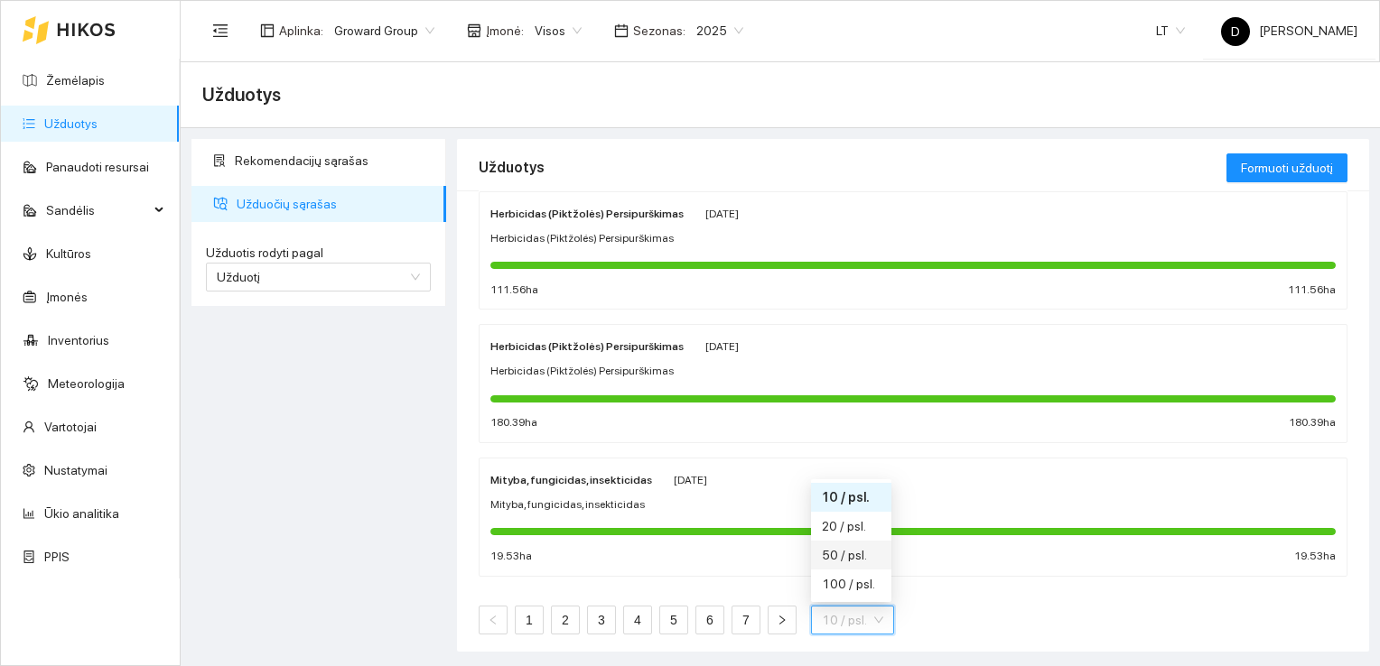
click at [838, 558] on div "50 / psl." at bounding box center [851, 555] width 59 height 20
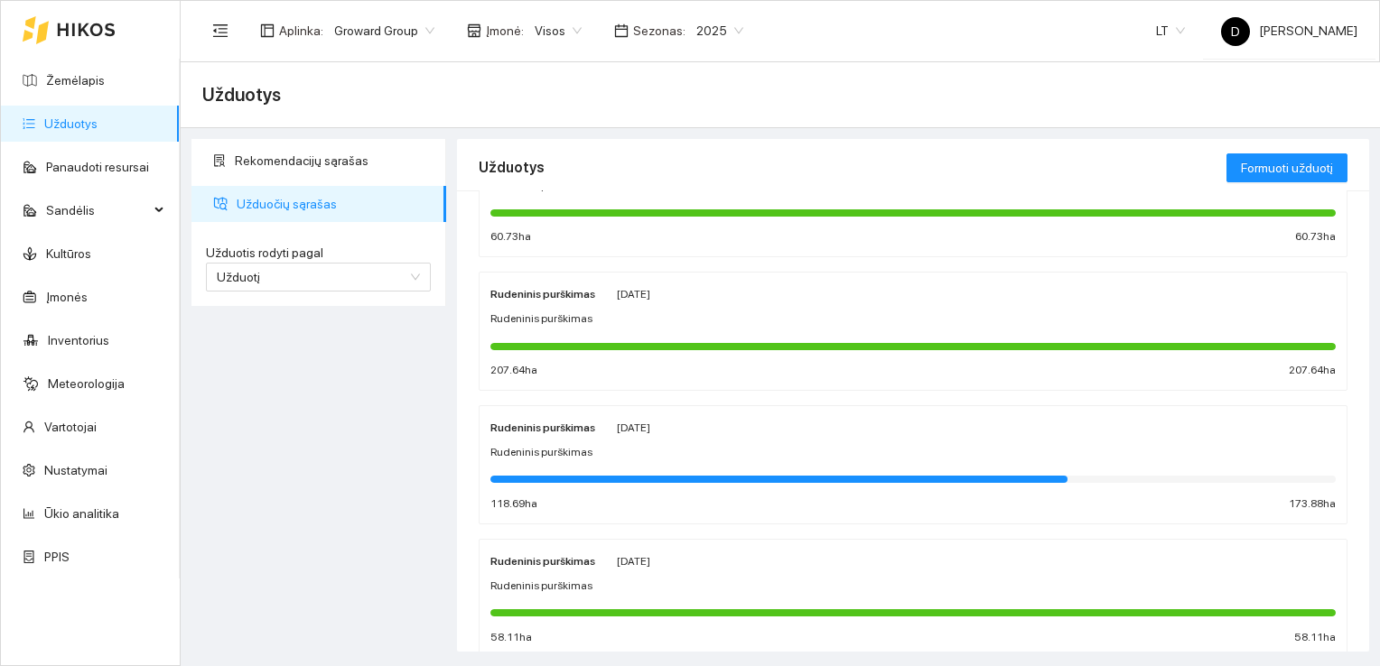
scroll to position [6292, 0]
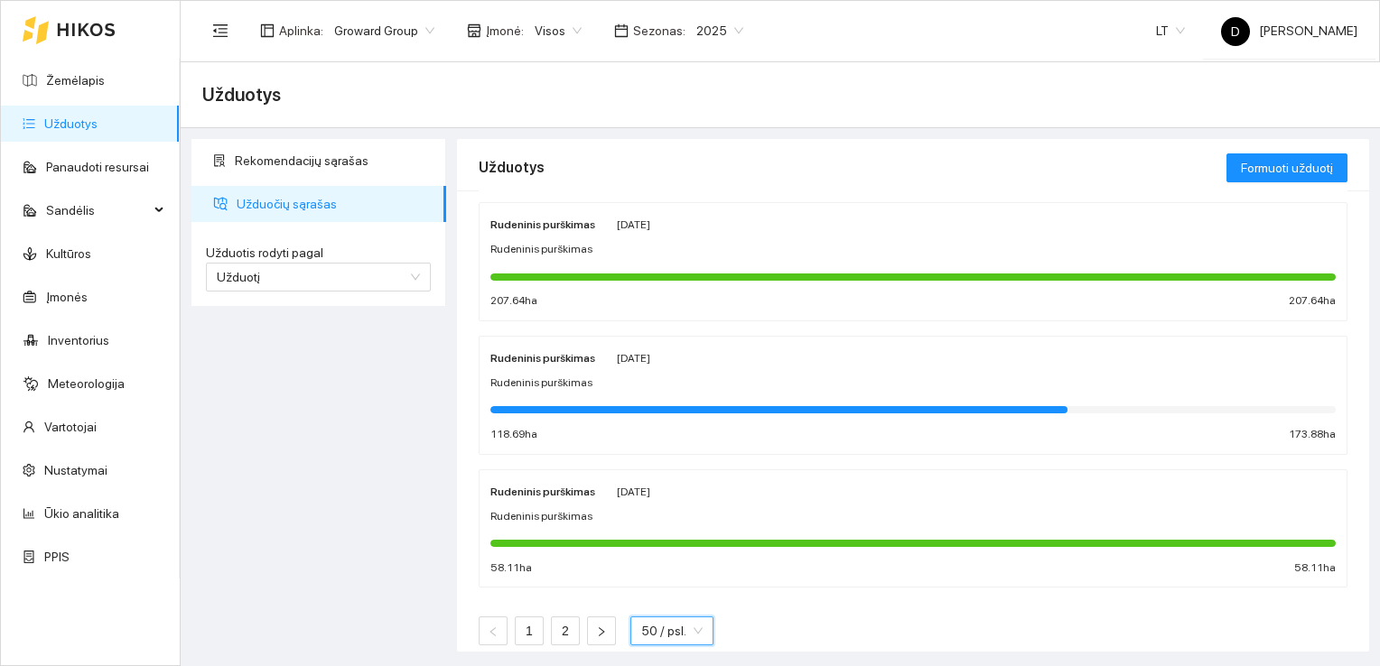
click at [695, 618] on span "50 / psl." at bounding box center [671, 631] width 61 height 27
click at [561, 618] on link "2" at bounding box center [565, 631] width 27 height 27
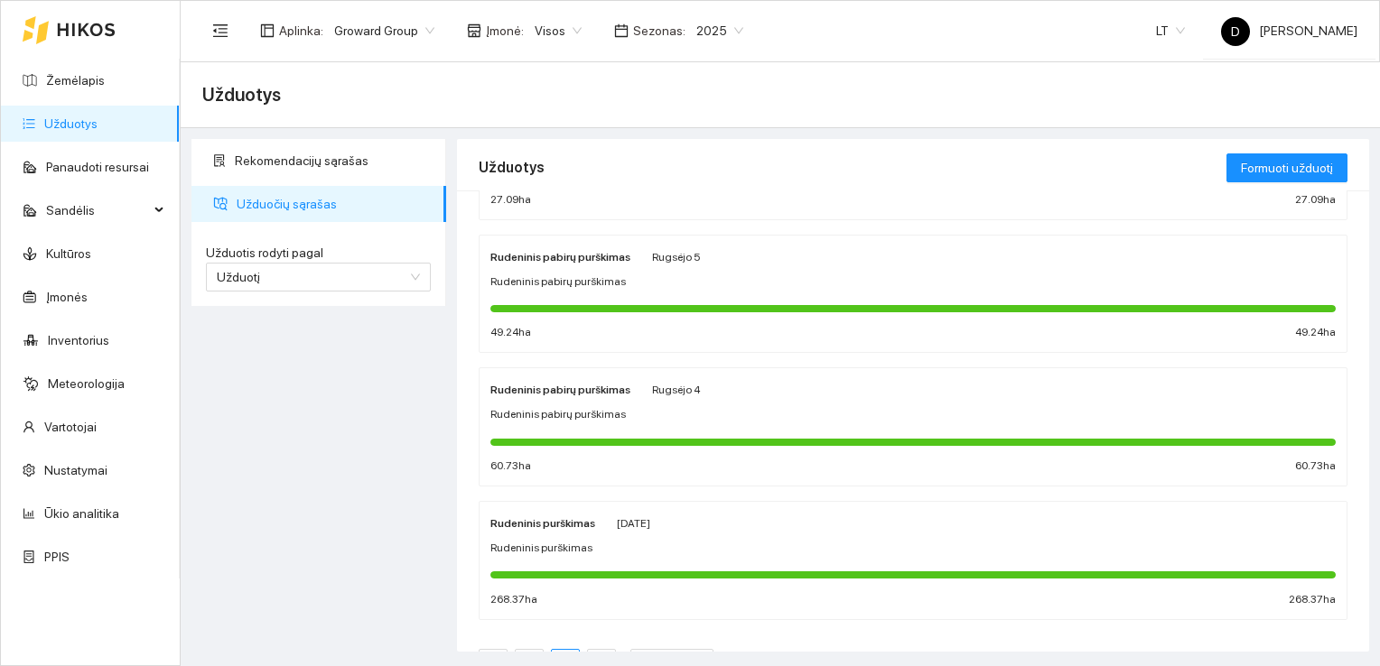
scroll to position [1502, 0]
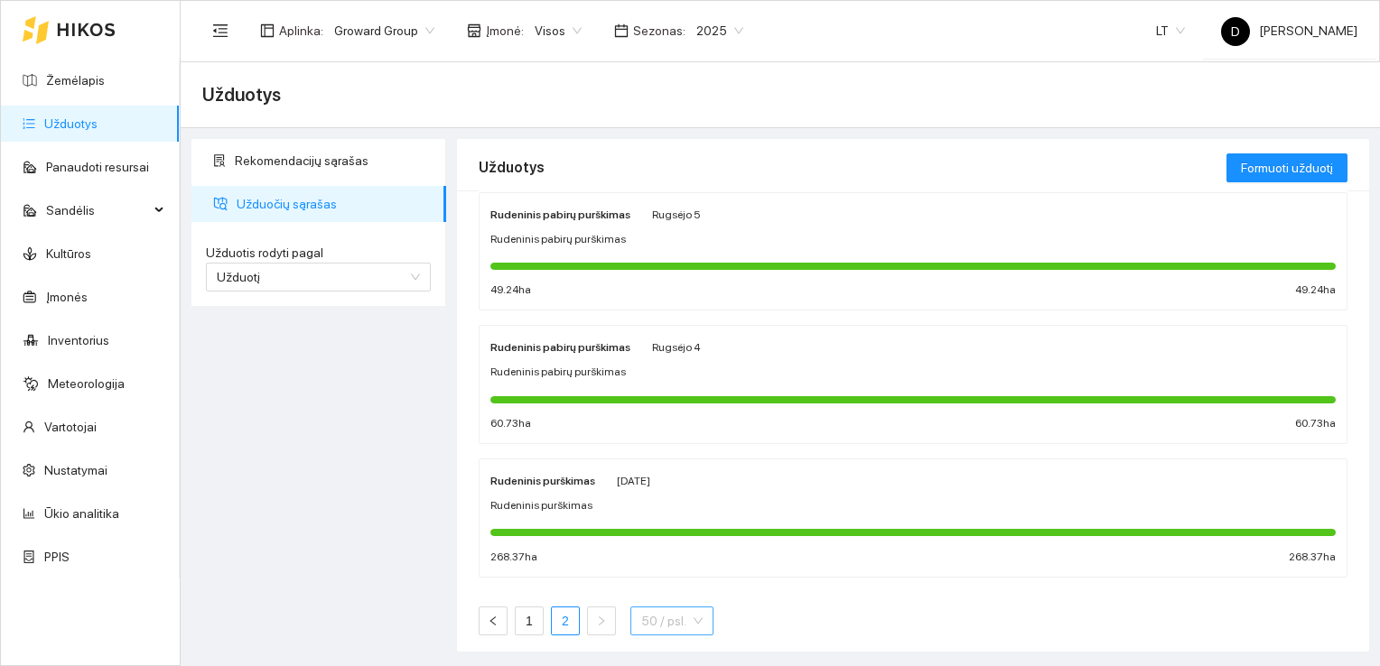
click at [661, 623] on span "50 / psl." at bounding box center [671, 621] width 61 height 27
click at [660, 575] on div "100 / psl." at bounding box center [670, 585] width 59 height 20
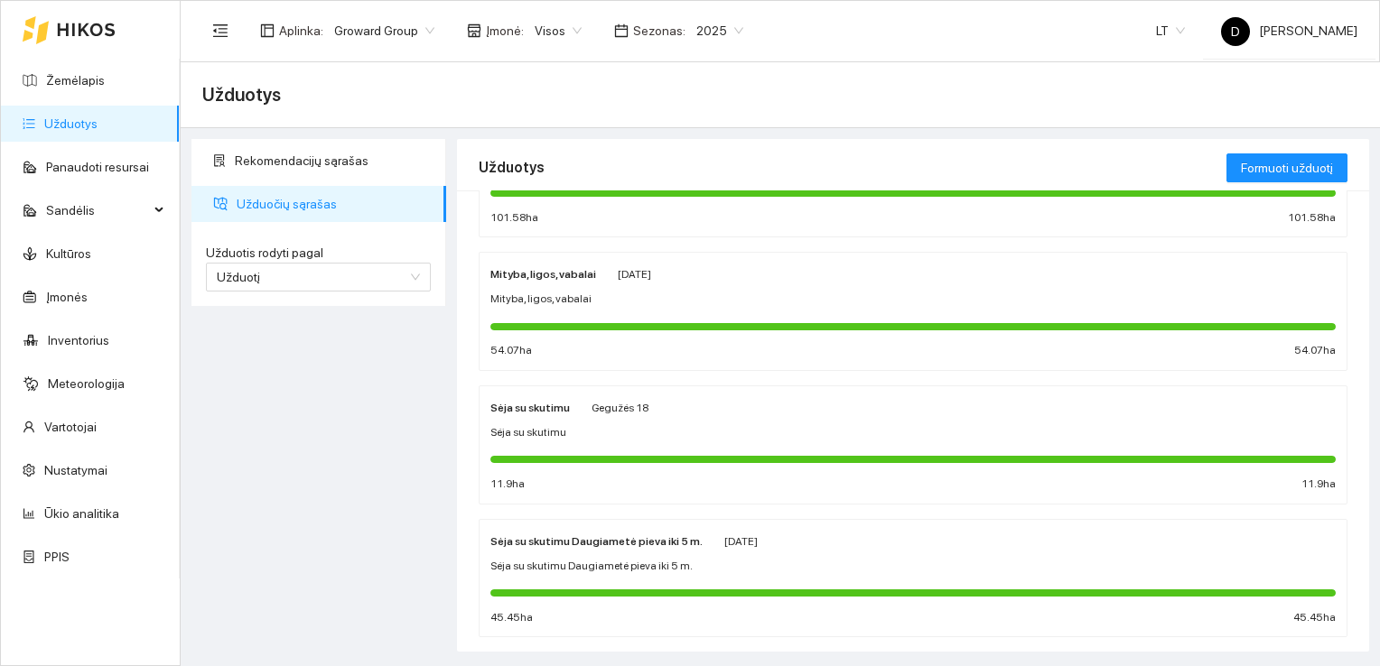
scroll to position [2285, 0]
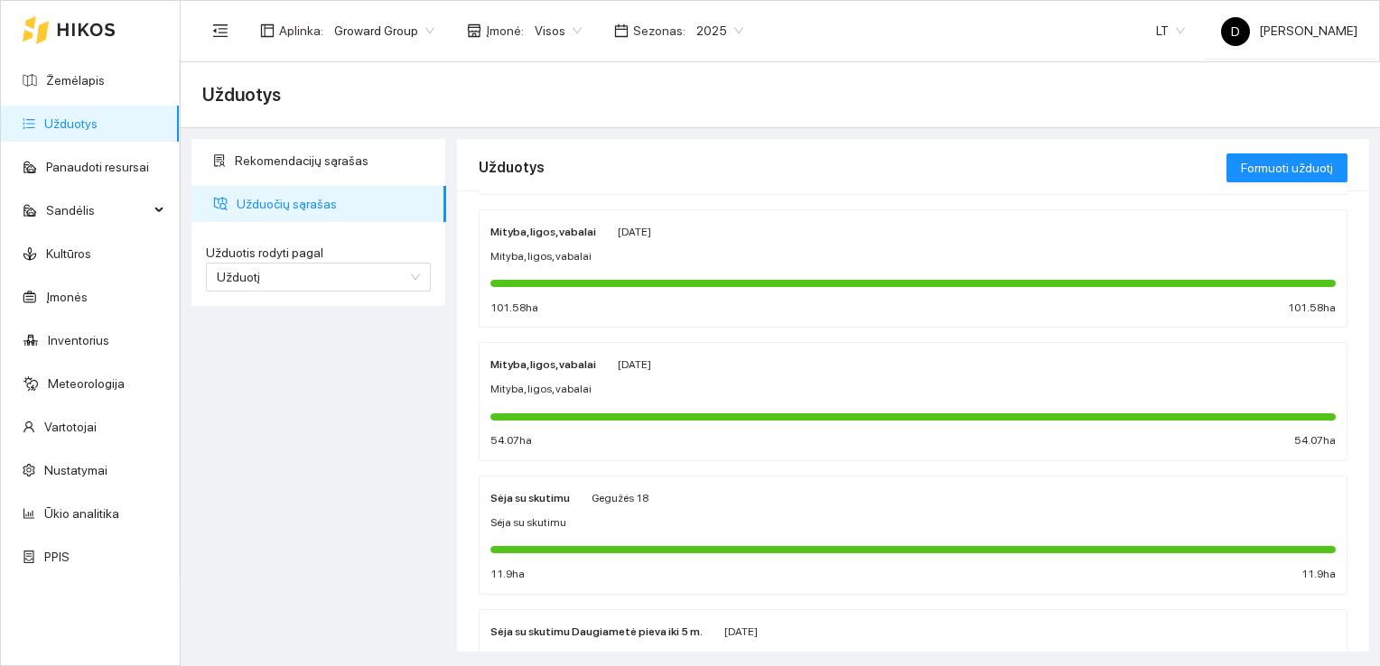
click at [518, 492] on strong "Sėja su skutimu" at bounding box center [529, 498] width 79 height 13
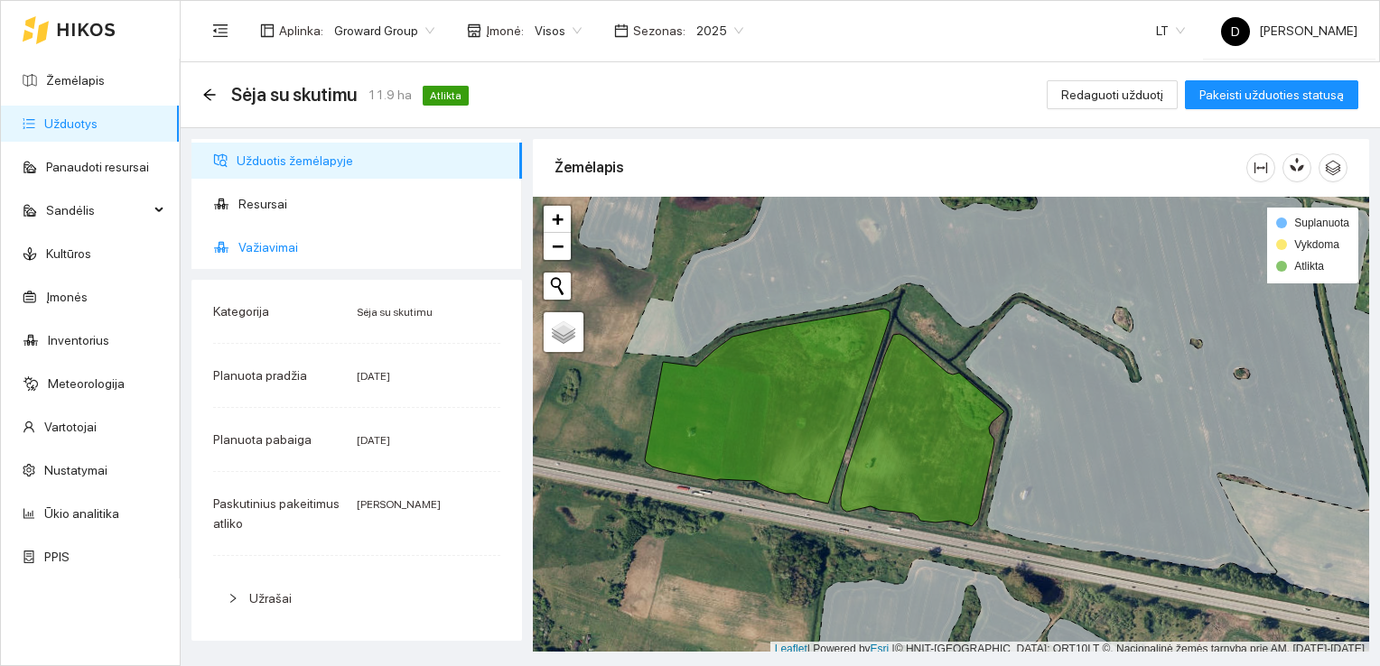
click at [275, 246] on span "Važiavimai" at bounding box center [372, 247] width 269 height 36
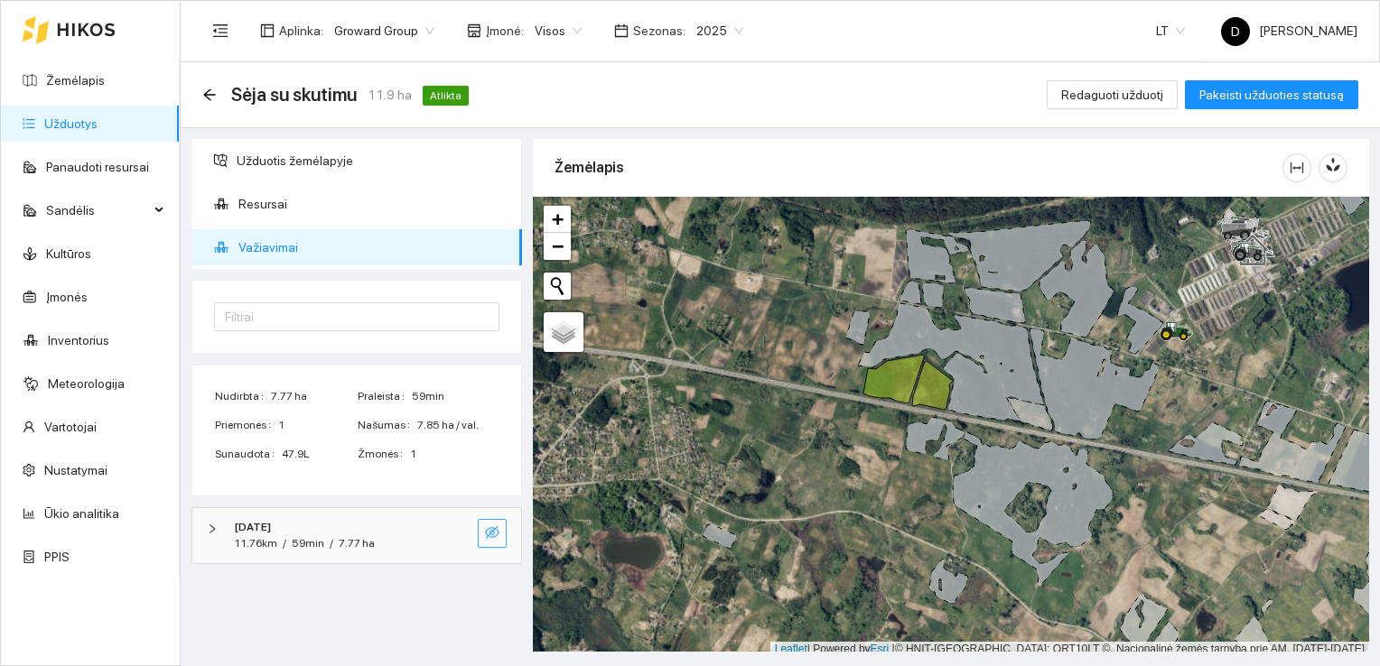
click at [488, 536] on icon "eye-invisible" at bounding box center [492, 533] width 14 height 14
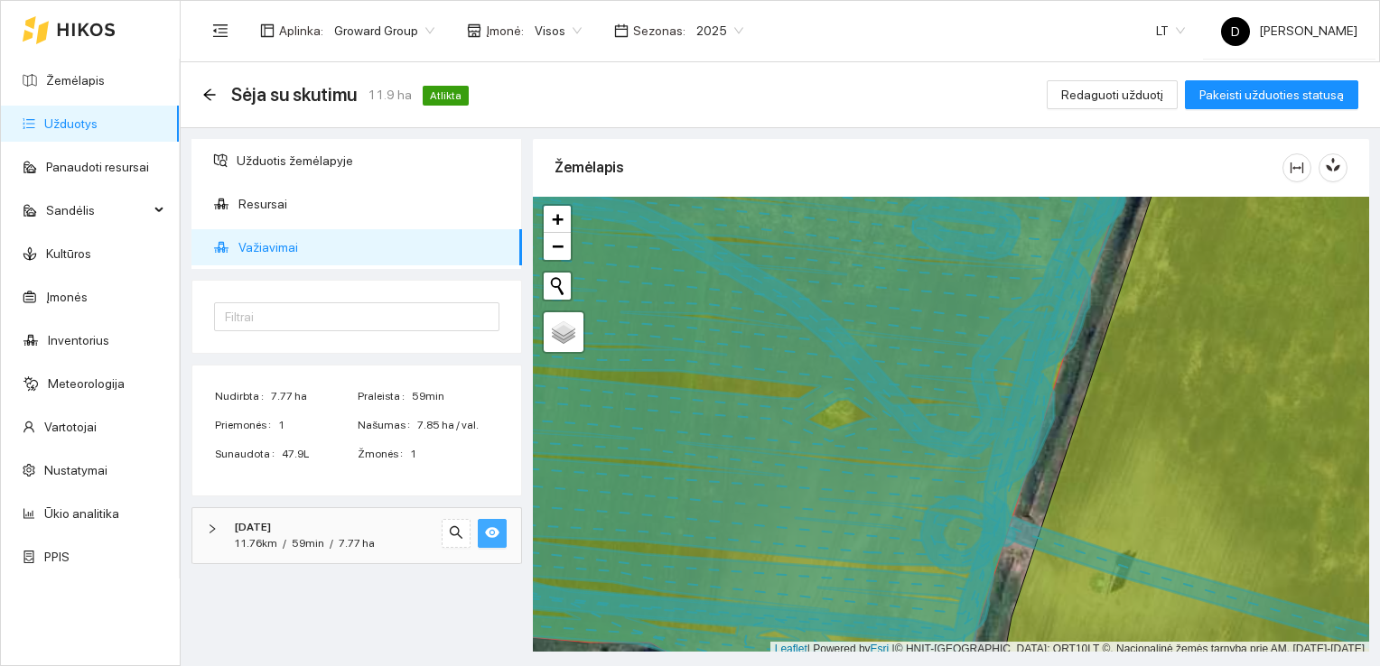
scroll to position [5, 0]
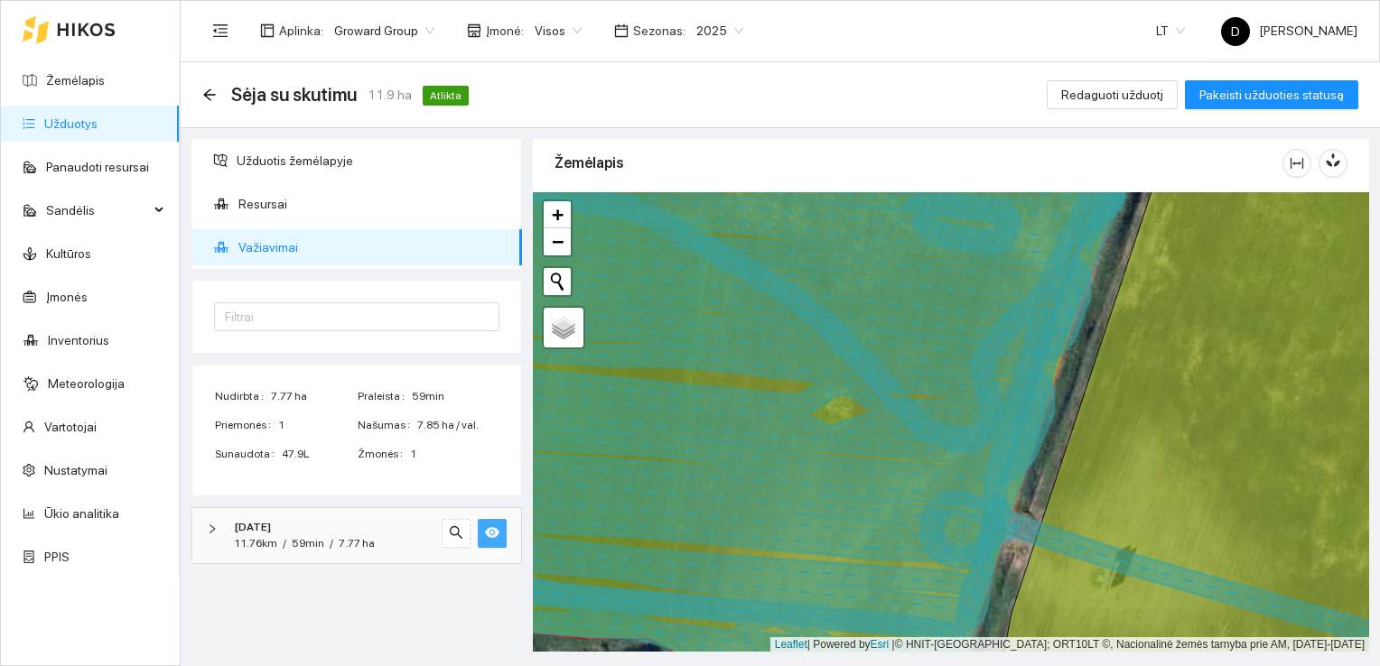
click at [925, 355] on icon at bounding box center [785, 390] width 679 height 493
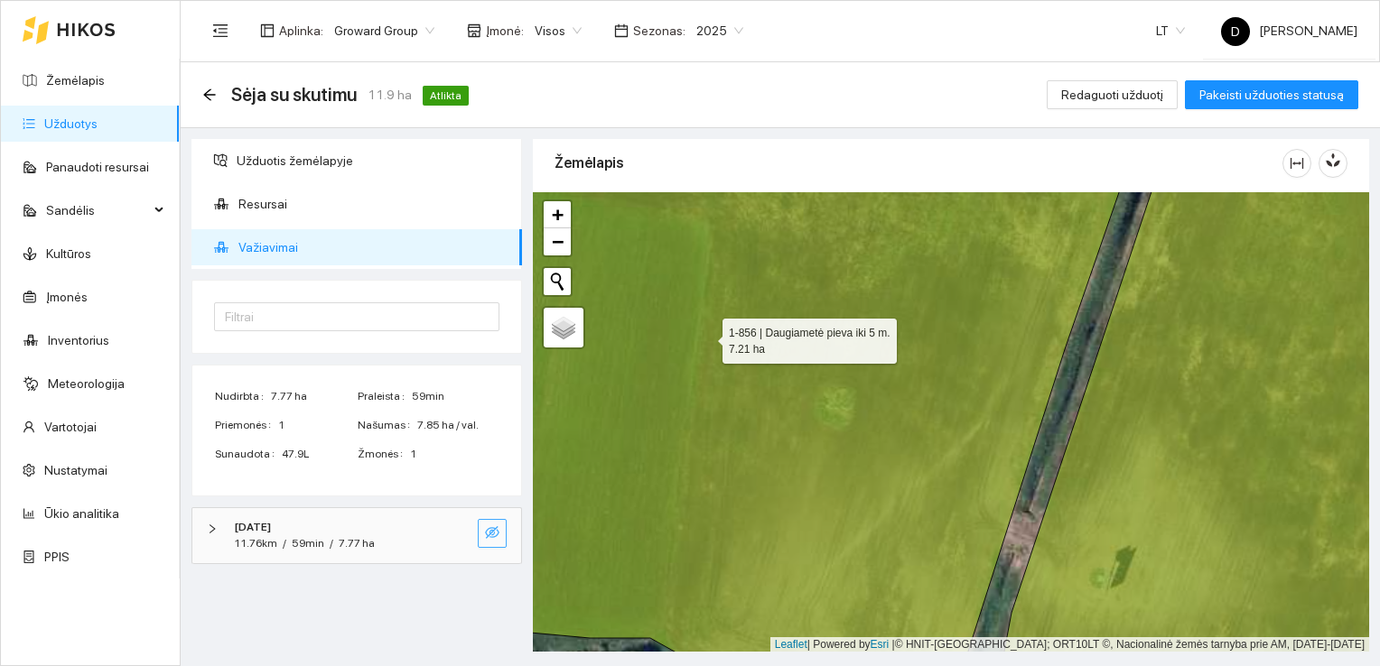
click at [923, 353] on icon at bounding box center [791, 422] width 687 height 554
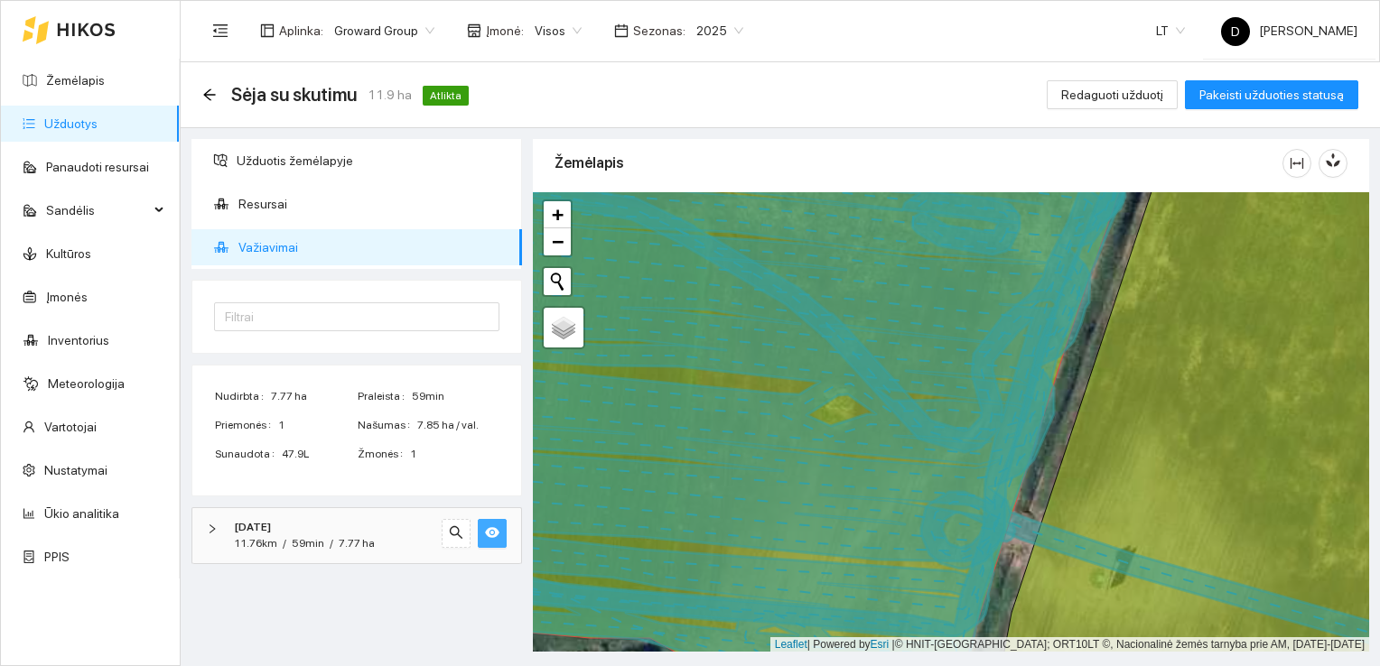
click at [212, 524] on icon "right" at bounding box center [212, 529] width 11 height 11
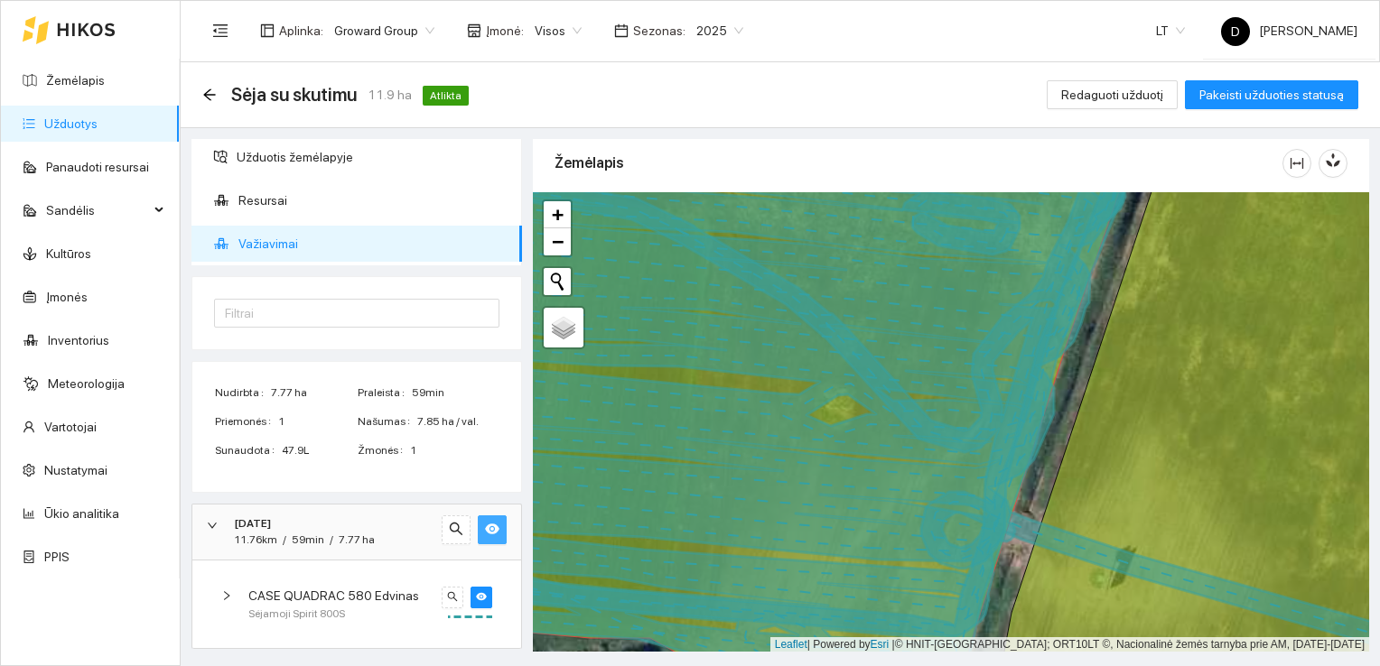
scroll to position [4, 0]
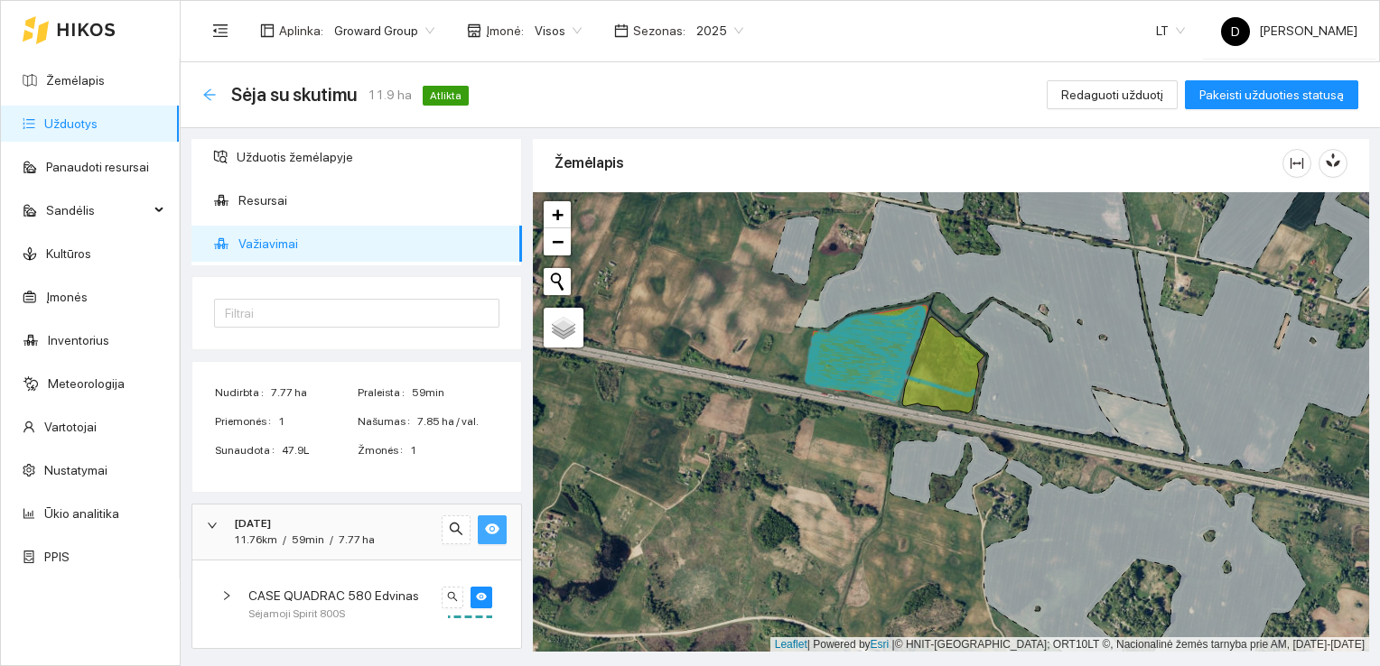
click at [210, 99] on icon "arrow-left" at bounding box center [209, 94] width 12 height 12
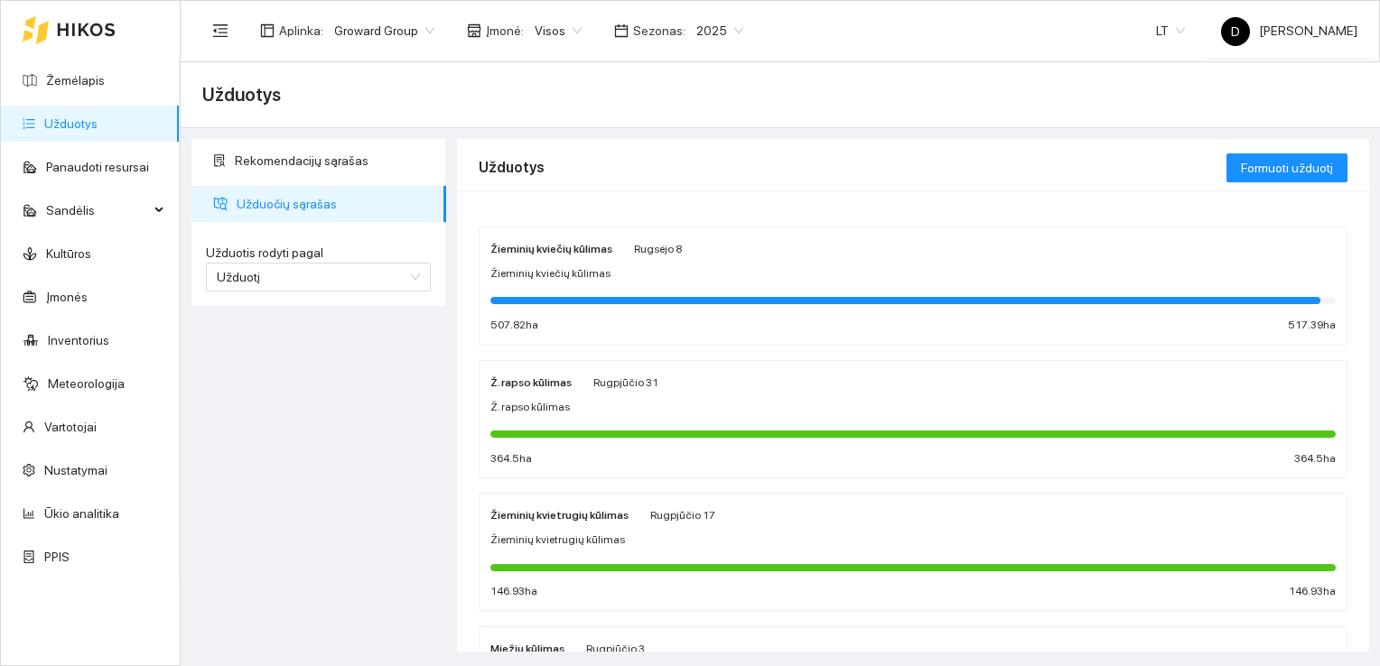
click at [337, 388] on div "Rekomendacijų sąrašas Užduočių sąrašas Užduotis rodyti pagal Užduotį Užduotis r…" at bounding box center [318, 395] width 265 height 513
click at [271, 524] on div "Rekomendacijų sąrašas Užduočių sąrašas Užduotis rodyti pagal Užduotį Užduotis r…" at bounding box center [318, 395] width 265 height 513
click at [49, 73] on link "Žemėlapis" at bounding box center [75, 80] width 59 height 14
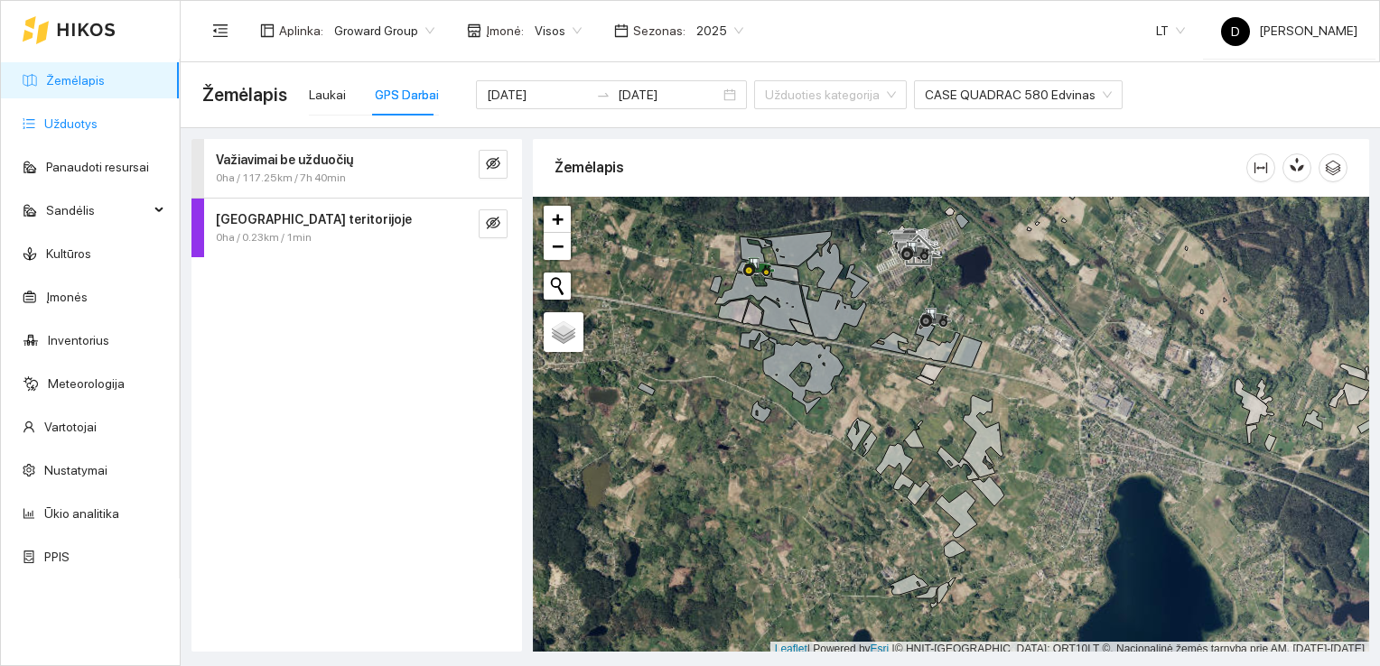
click at [61, 126] on link "Užduotys" at bounding box center [70, 123] width 53 height 14
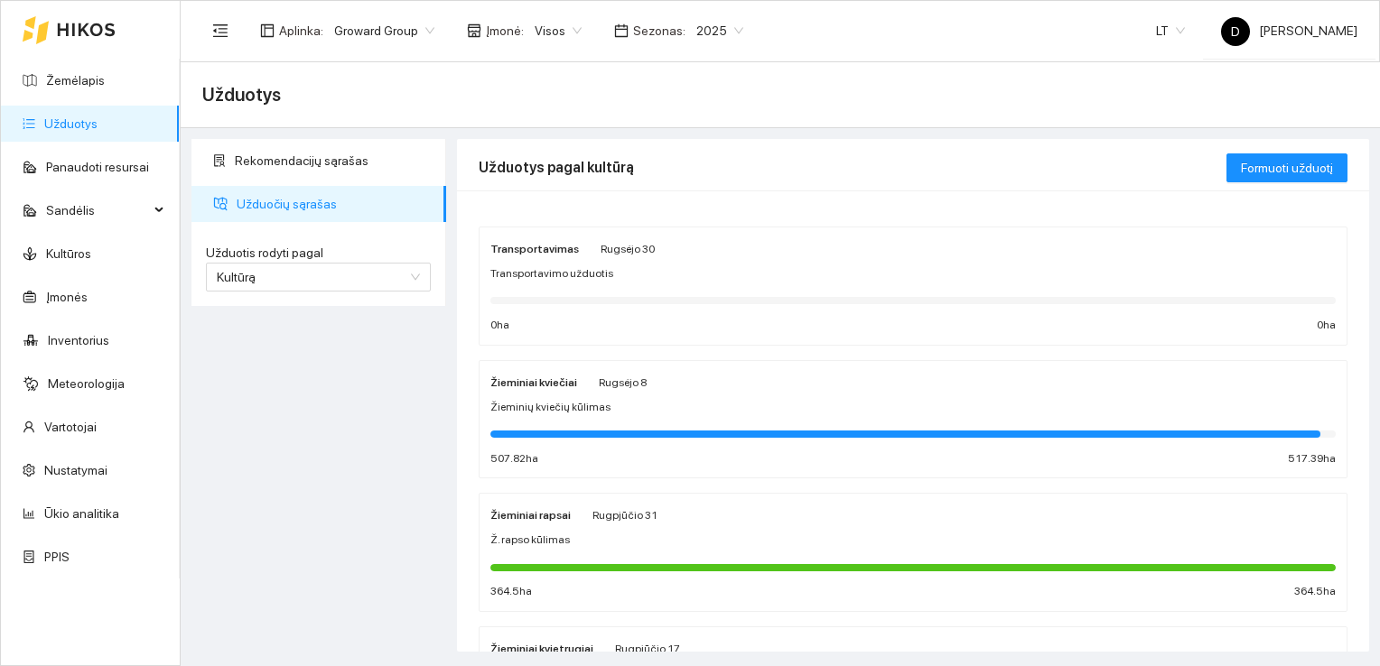
click at [712, 24] on span "2025" at bounding box center [719, 30] width 47 height 27
click at [702, 241] on div "2026" at bounding box center [705, 239] width 46 height 20
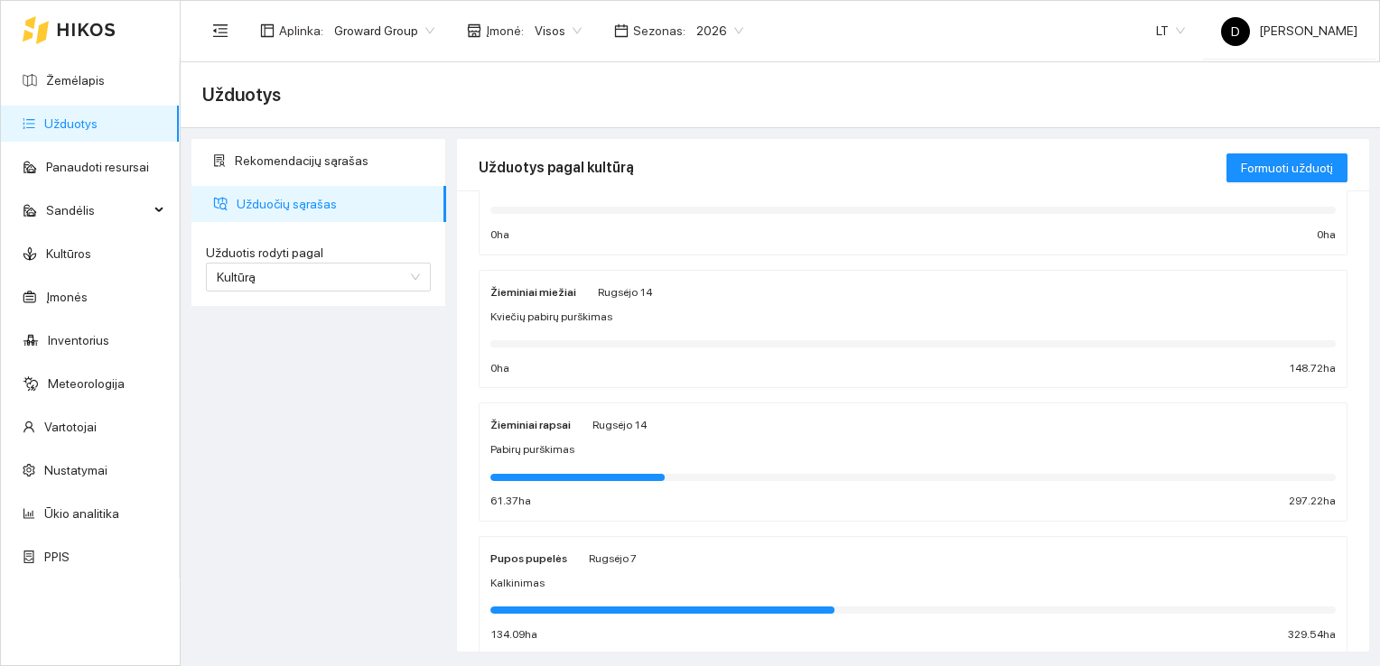
scroll to position [181, 0]
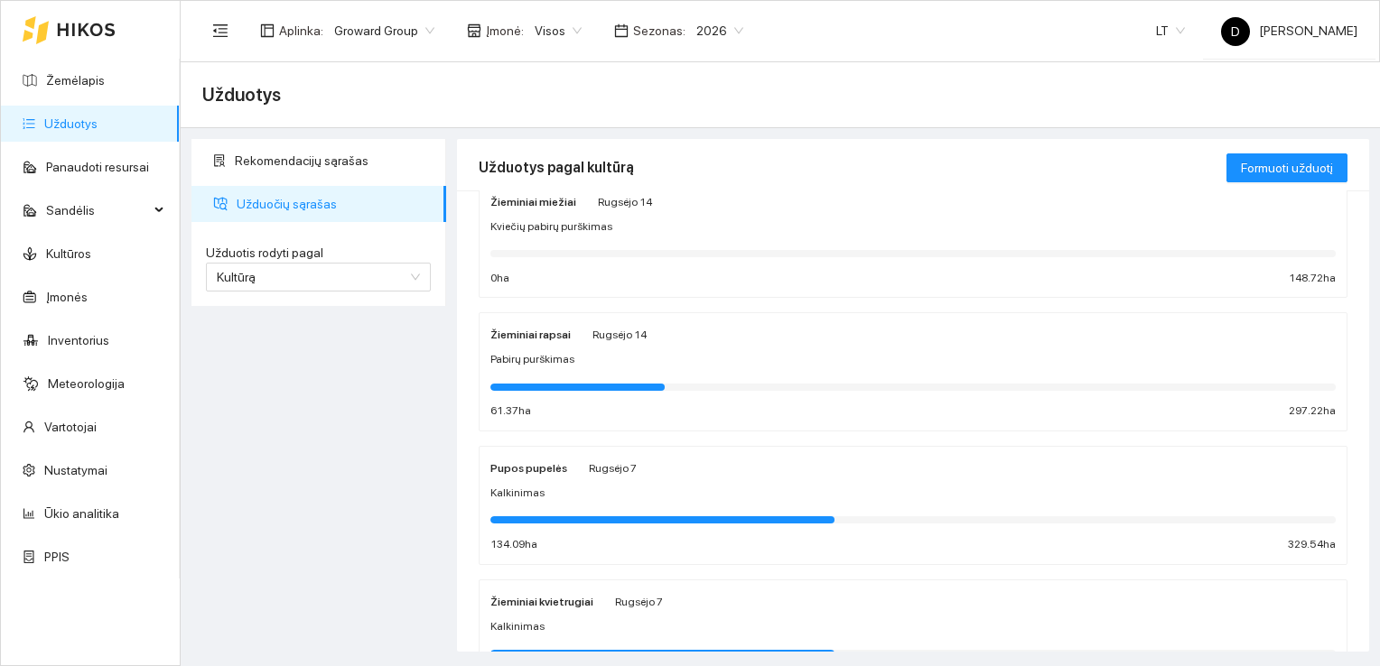
click at [538, 356] on span "Pabirų purškimas" at bounding box center [532, 359] width 84 height 17
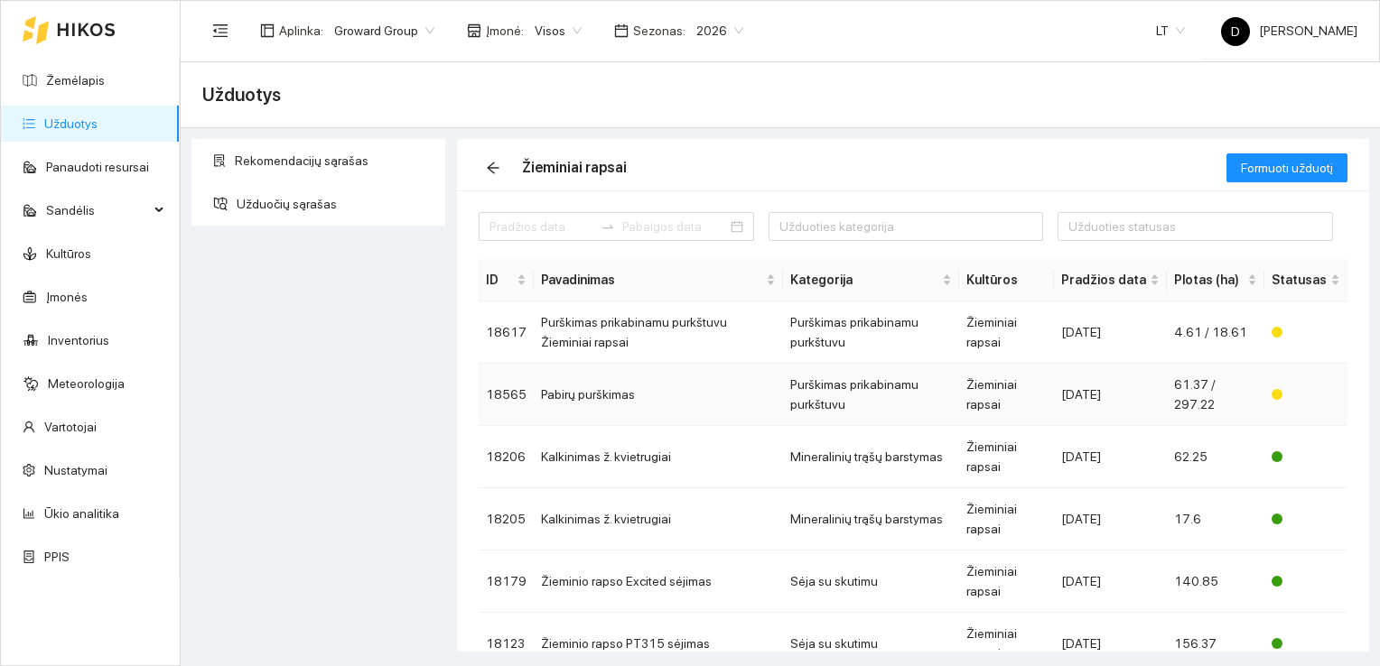
click at [582, 392] on td "Pabirų purškimas" at bounding box center [658, 395] width 249 height 62
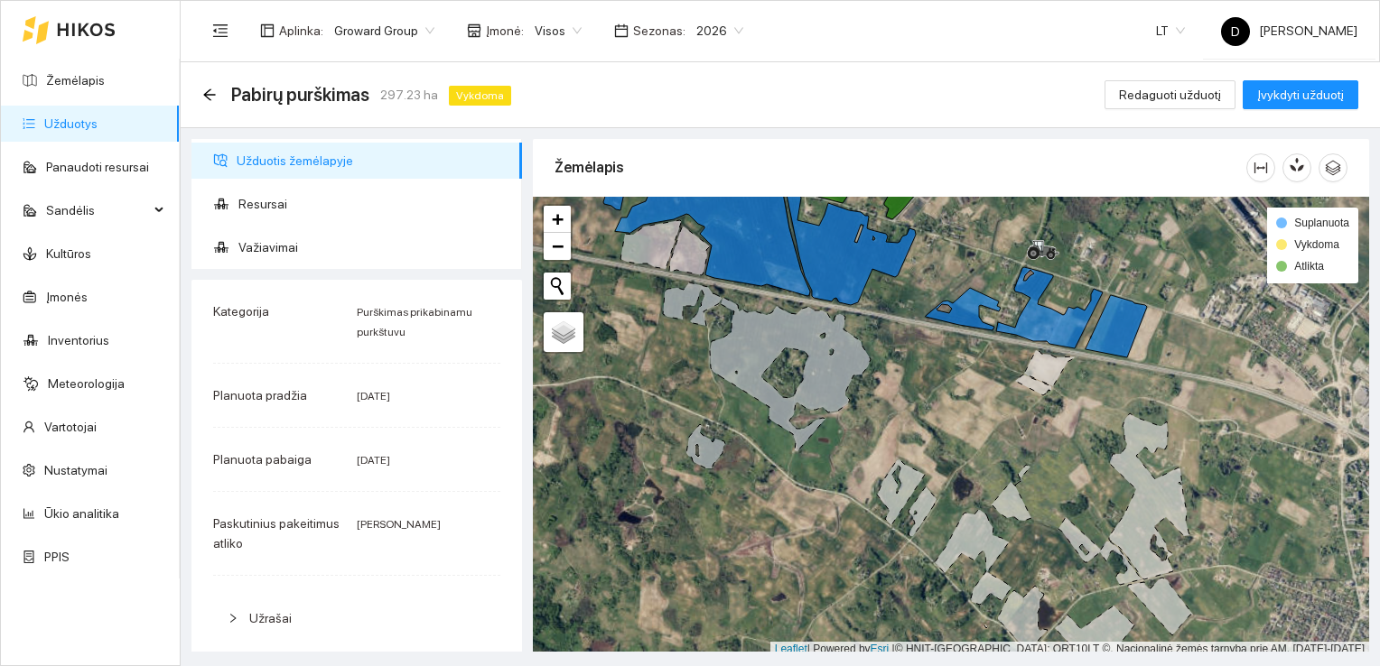
scroll to position [5, 0]
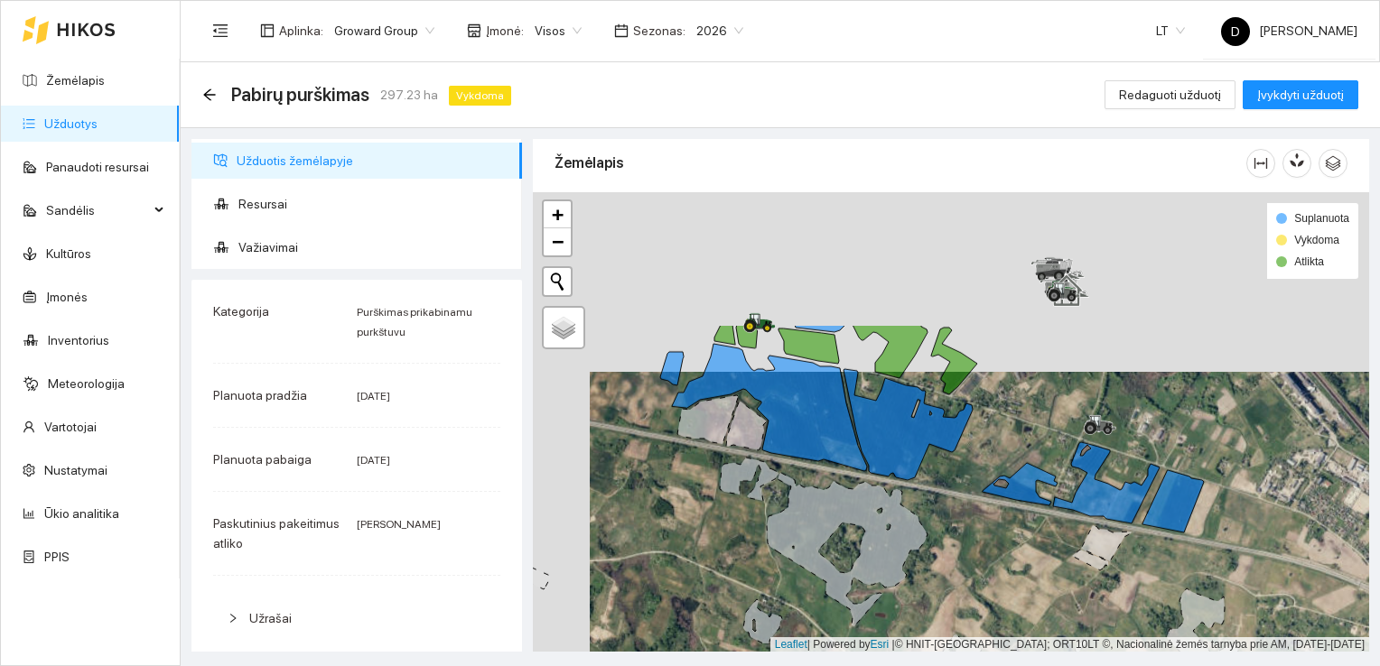
drag, startPoint x: 930, startPoint y: 262, endPoint x: 987, endPoint y: 442, distance: 188.5
click at [987, 442] on div at bounding box center [951, 422] width 836 height 461
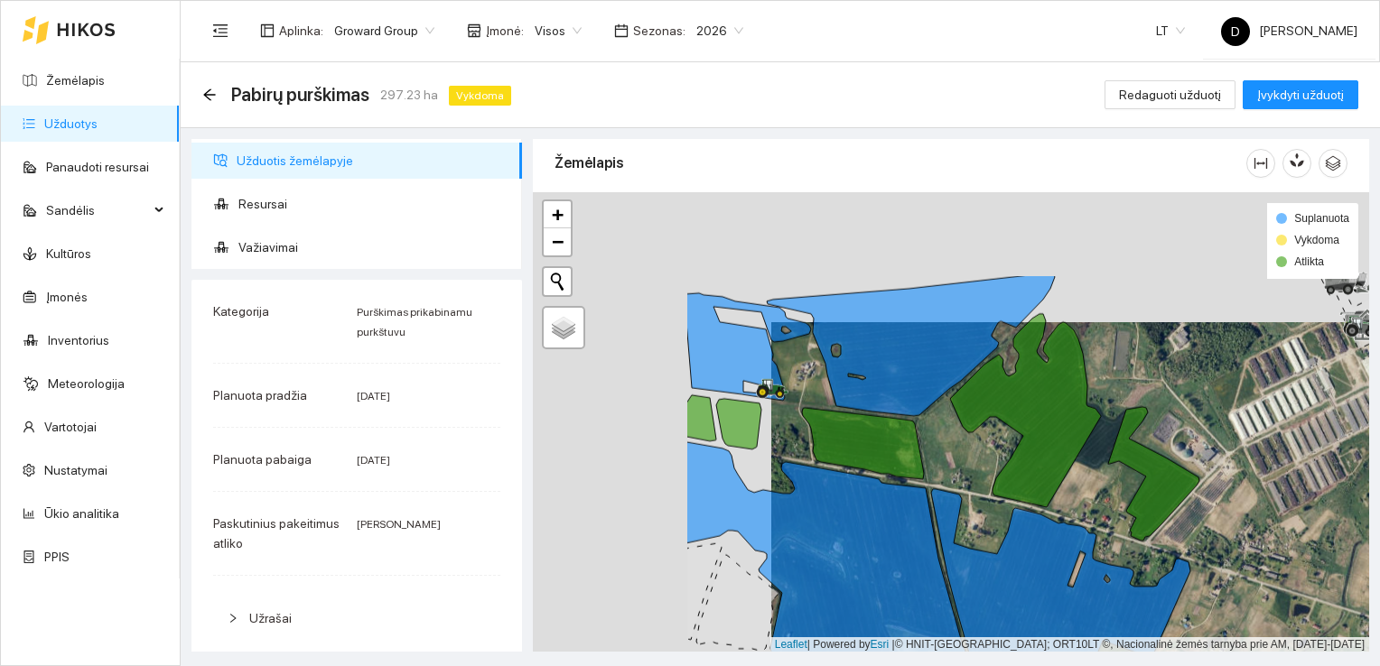
drag, startPoint x: 730, startPoint y: 337, endPoint x: 968, endPoint y: 467, distance: 271.6
click at [968, 467] on div at bounding box center [951, 422] width 836 height 461
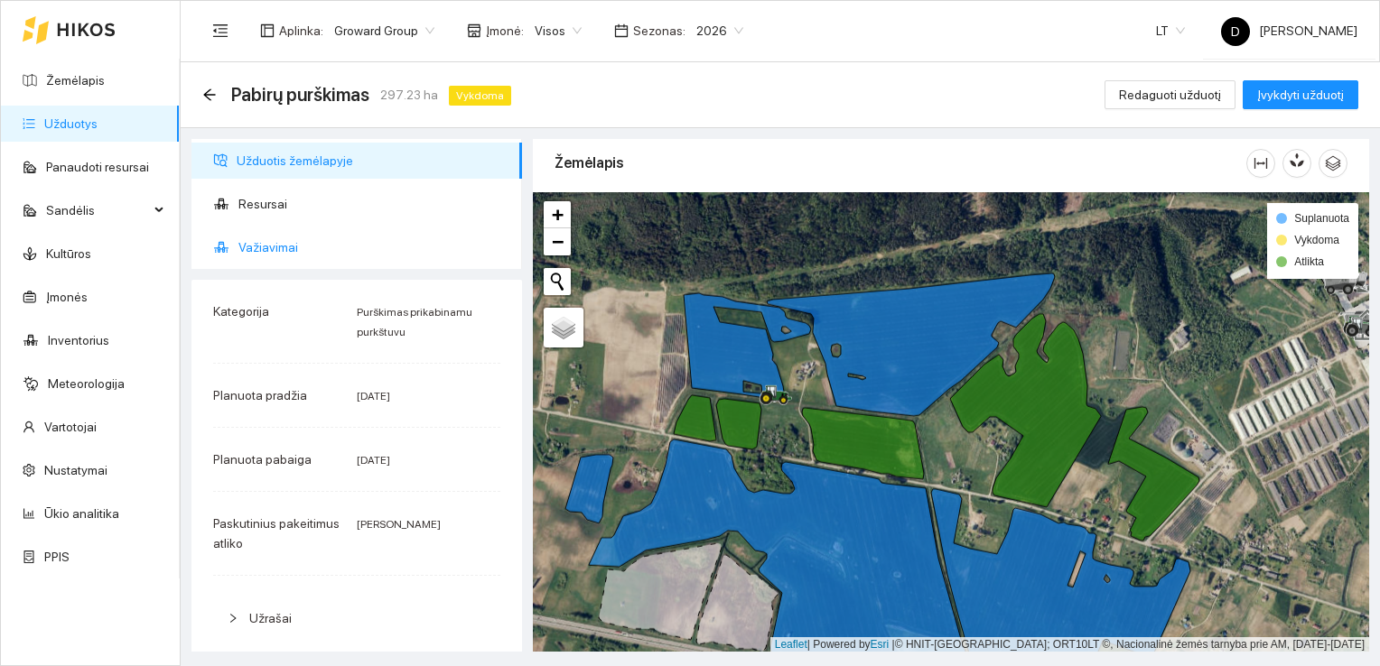
click at [273, 251] on span "Važiavimai" at bounding box center [372, 247] width 269 height 36
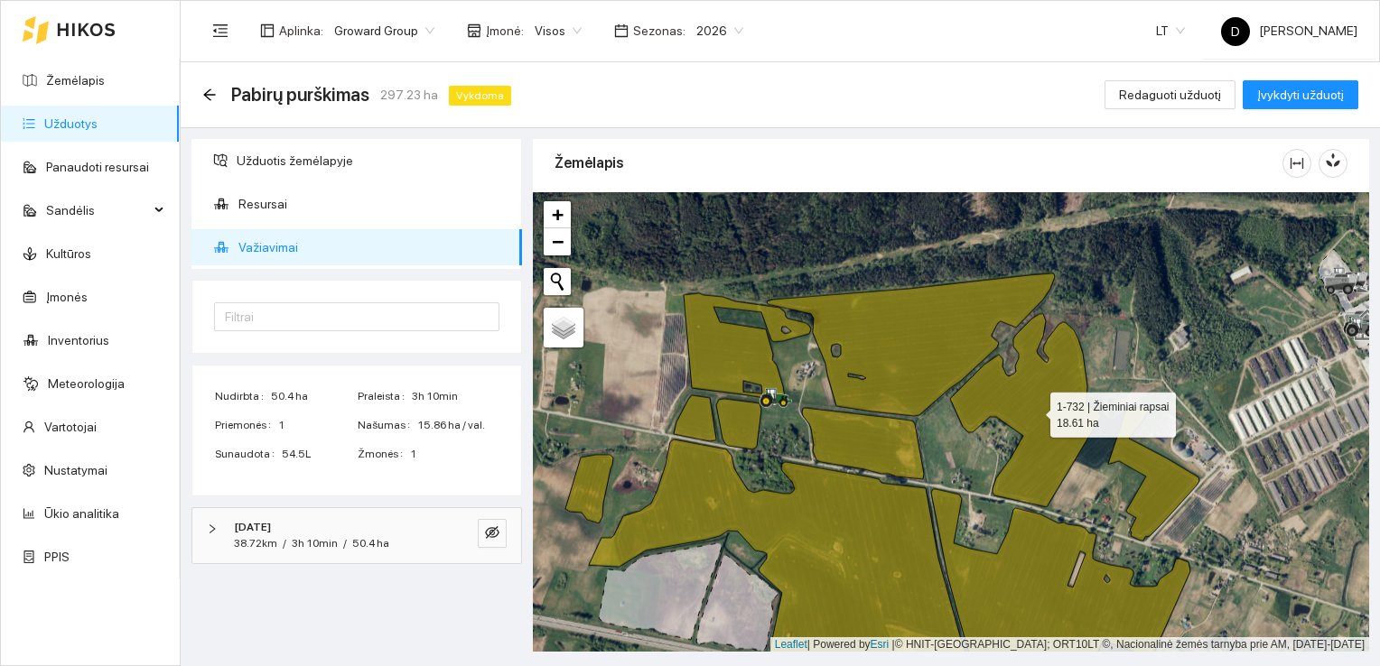
click at [1166, 489] on icon at bounding box center [1074, 427] width 249 height 227
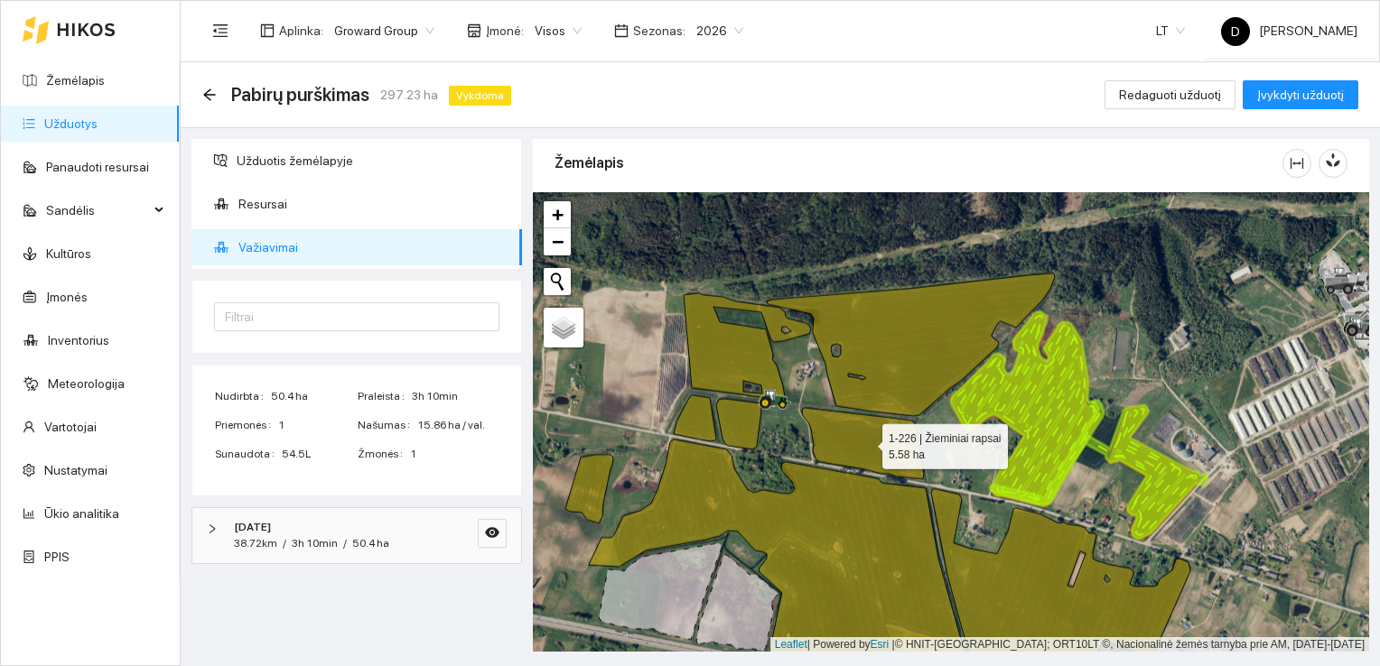
click at [890, 449] on icon at bounding box center [863, 443] width 122 height 71
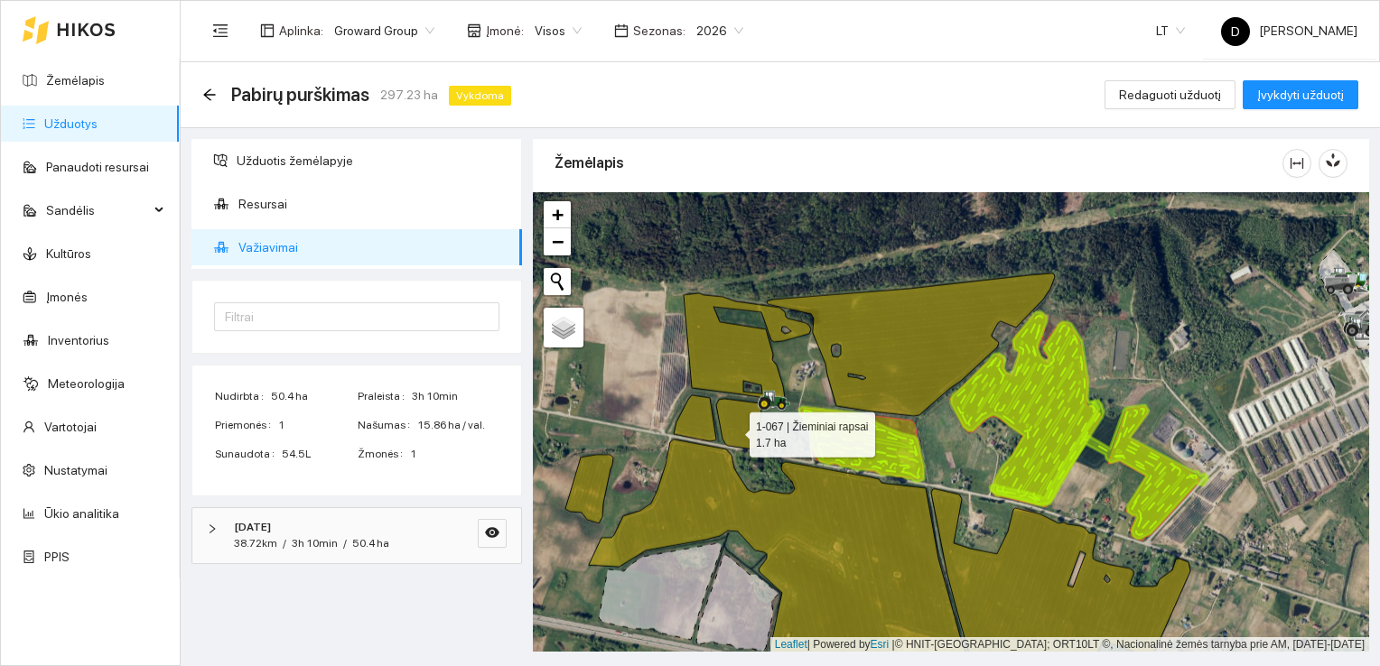
click at [733, 430] on icon at bounding box center [738, 424] width 45 height 51
click at [696, 425] on icon at bounding box center [695, 419] width 42 height 46
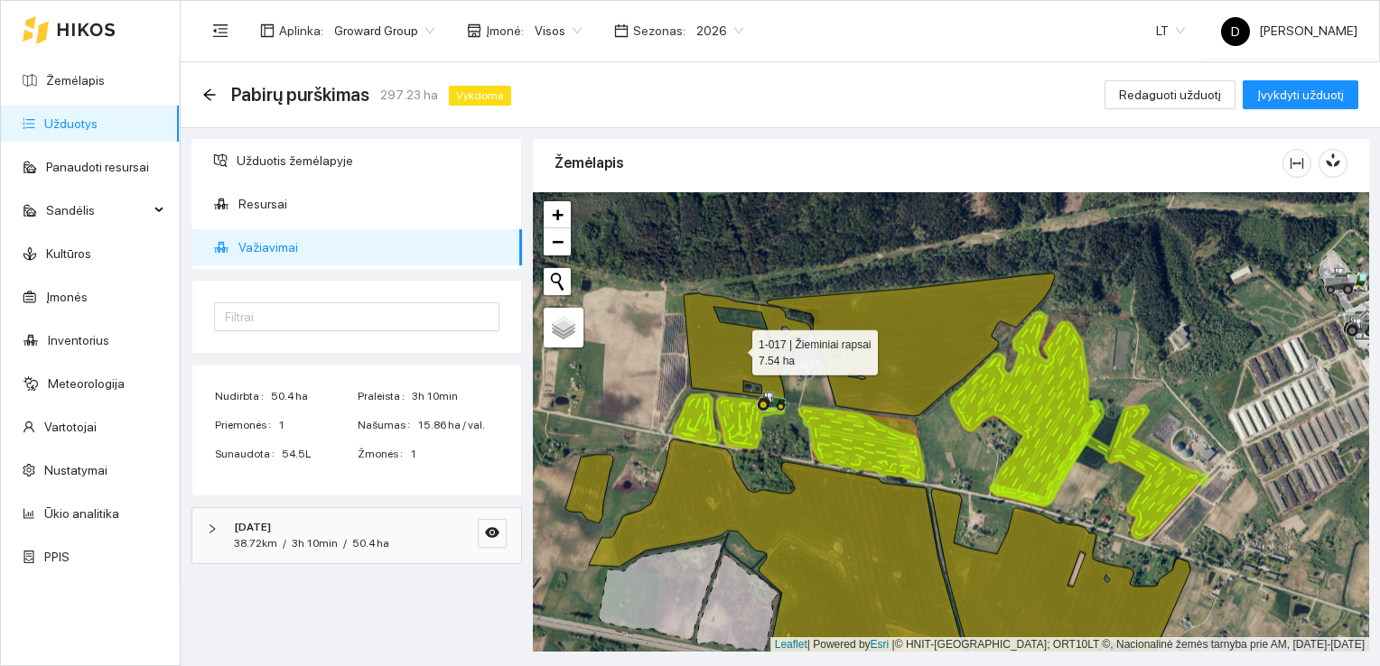
click at [719, 361] on icon at bounding box center [747, 346] width 127 height 107
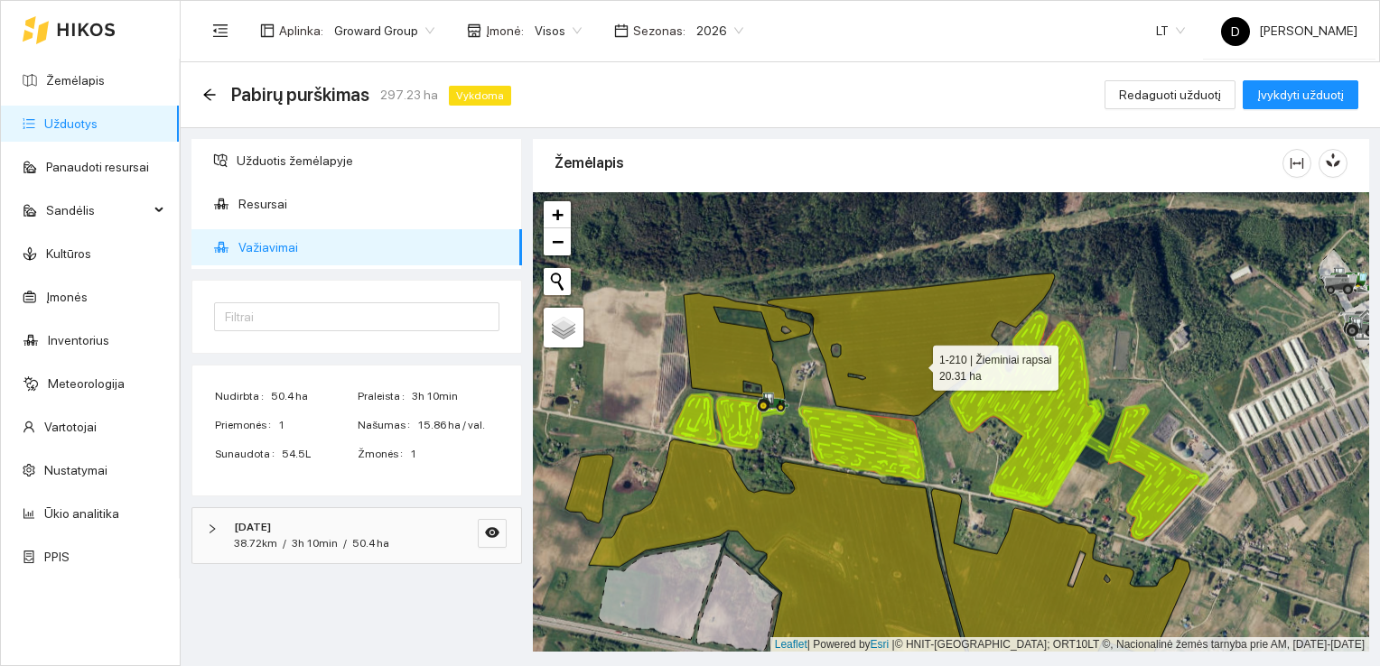
click at [917, 363] on icon at bounding box center [911, 345] width 288 height 143
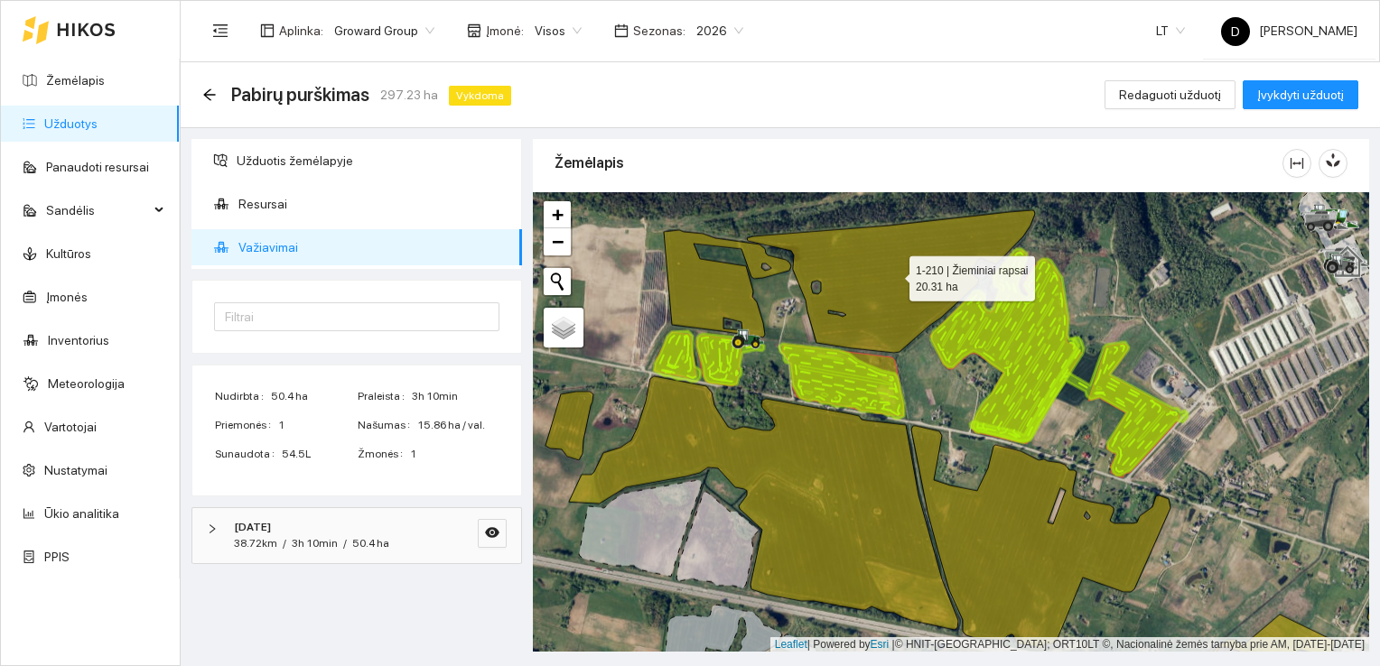
click at [881, 278] on icon at bounding box center [891, 281] width 288 height 143
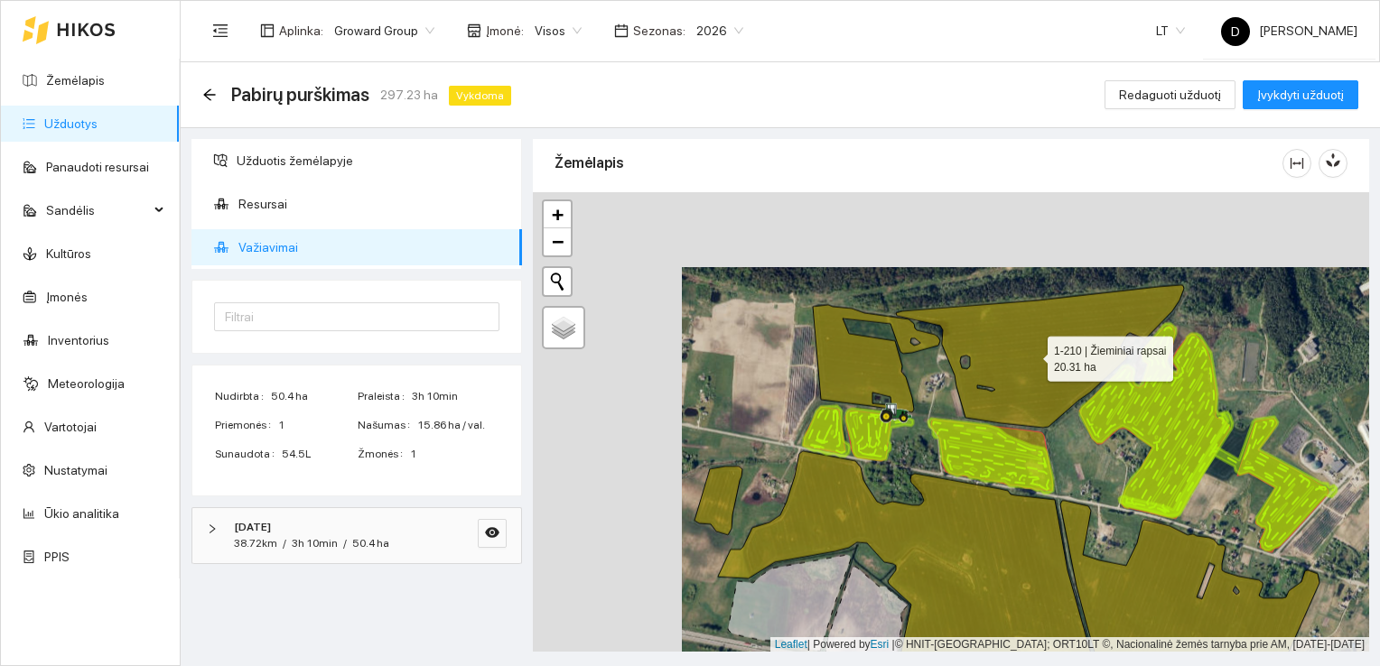
drag, startPoint x: 881, startPoint y: 278, endPoint x: 1030, endPoint y: 353, distance: 166.8
click at [1030, 353] on icon at bounding box center [1040, 356] width 288 height 143
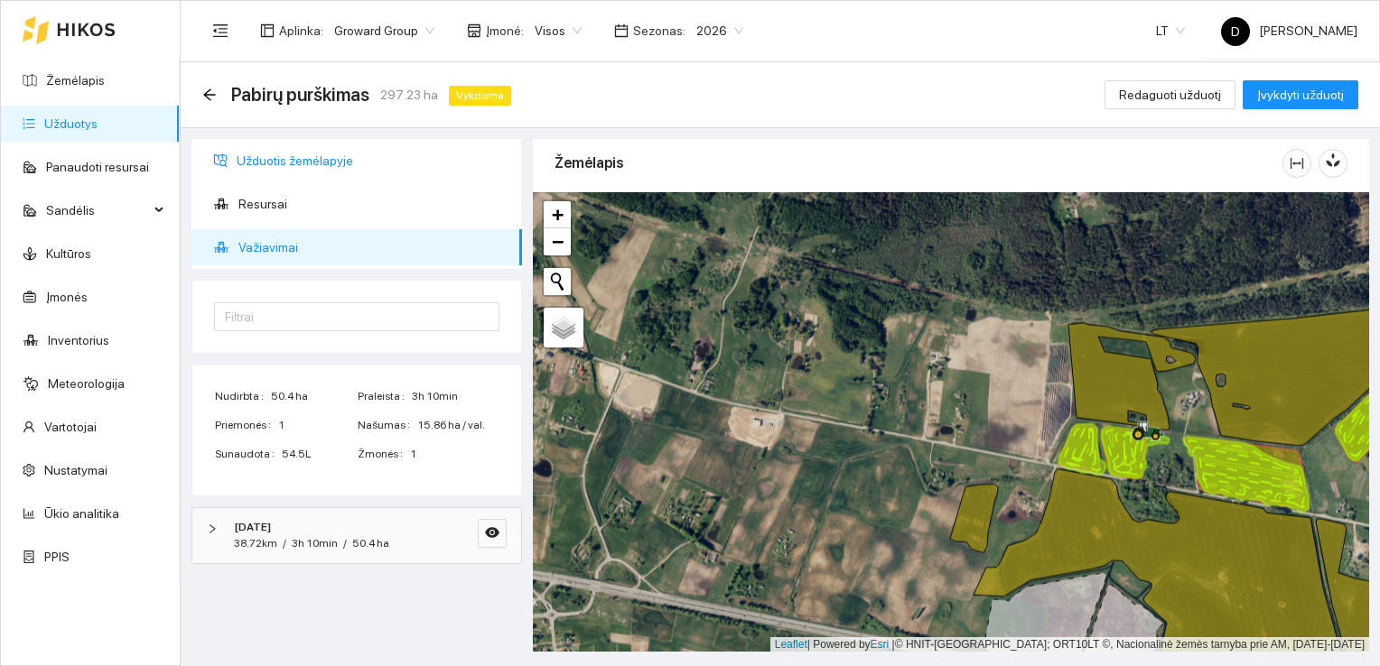
click at [311, 163] on span "Užduotis žemėlapyje" at bounding box center [372, 161] width 271 height 36
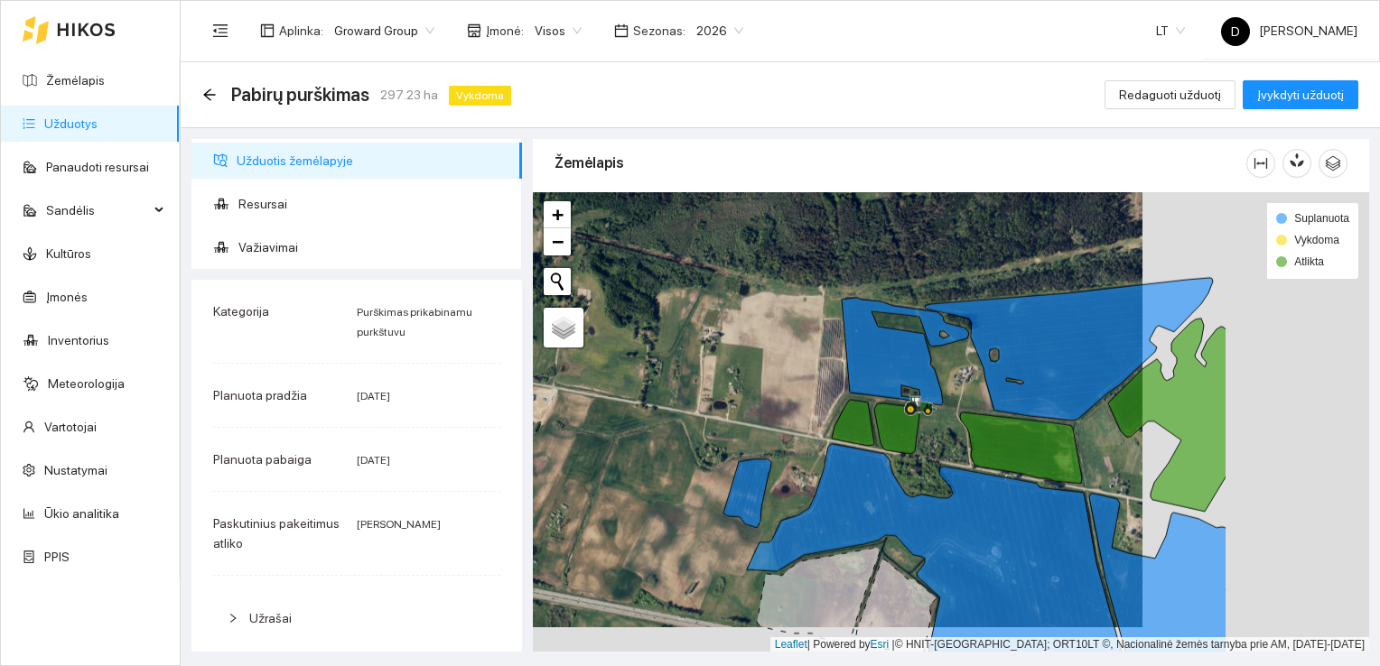
drag, startPoint x: 1042, startPoint y: 399, endPoint x: 815, endPoint y: 374, distance: 228.1
click at [815, 374] on div at bounding box center [951, 422] width 836 height 461
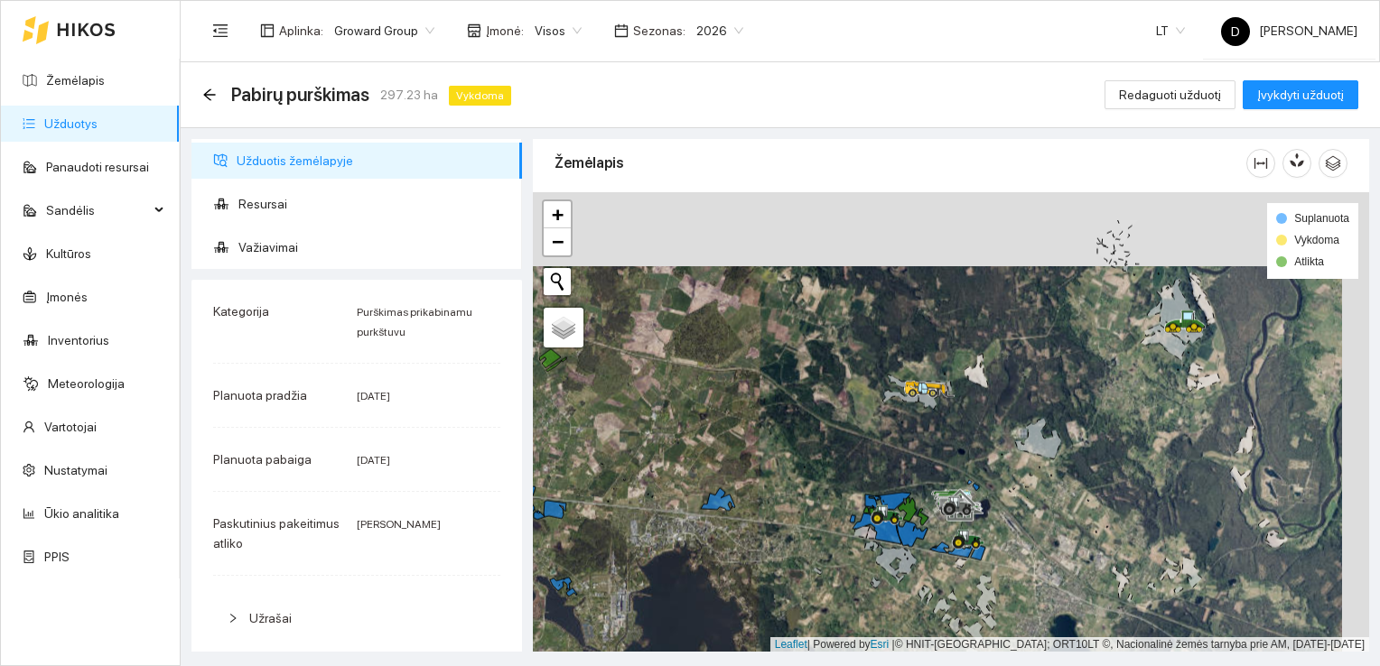
drag, startPoint x: 925, startPoint y: 350, endPoint x: 885, endPoint y: 462, distance: 118.8
click at [885, 462] on div at bounding box center [951, 422] width 836 height 461
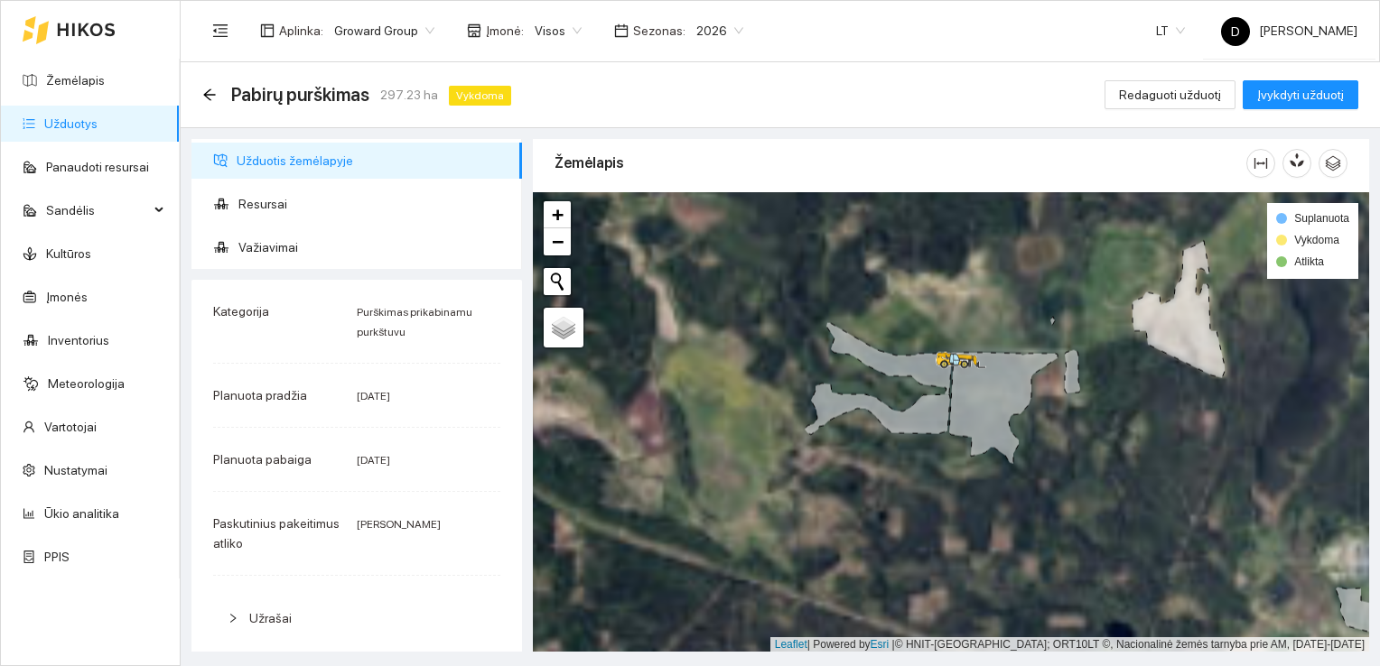
drag, startPoint x: 931, startPoint y: 381, endPoint x: 871, endPoint y: 450, distance: 90.9
click at [871, 435] on icon at bounding box center [877, 409] width 145 height 51
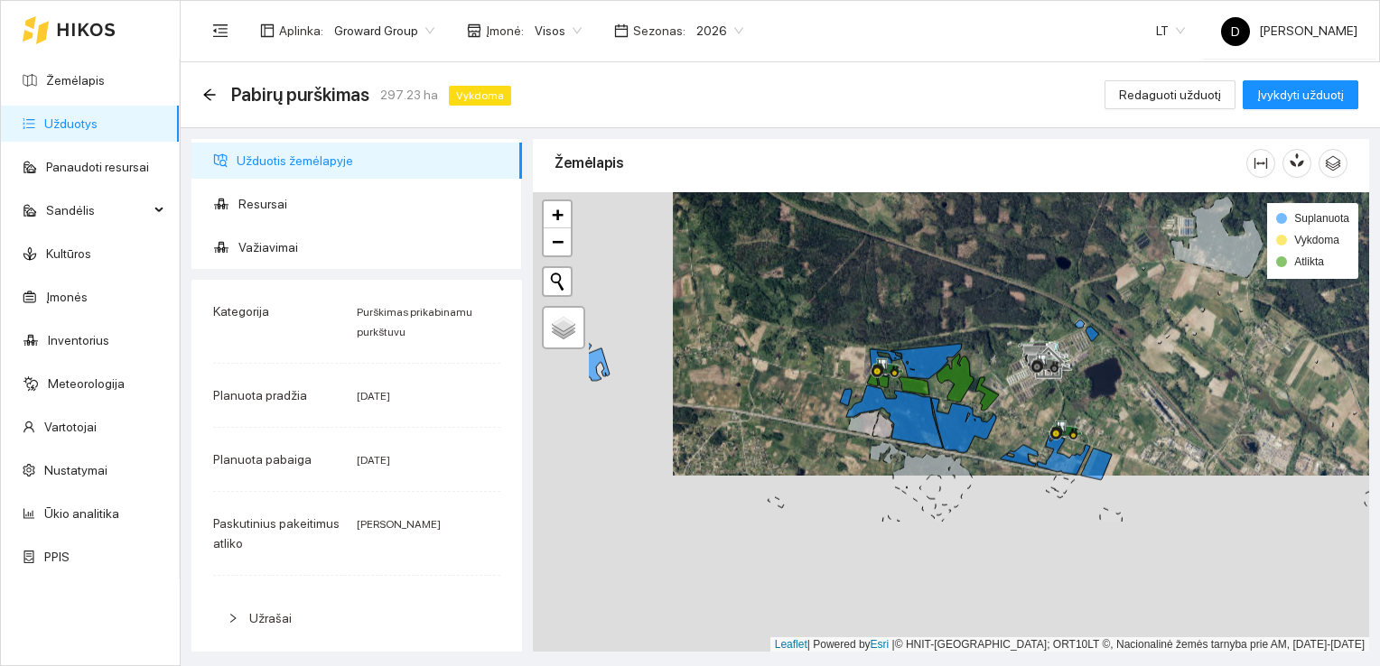
drag, startPoint x: 892, startPoint y: 587, endPoint x: 1032, endPoint y: 410, distance: 225.7
click at [1032, 410] on div at bounding box center [951, 422] width 836 height 461
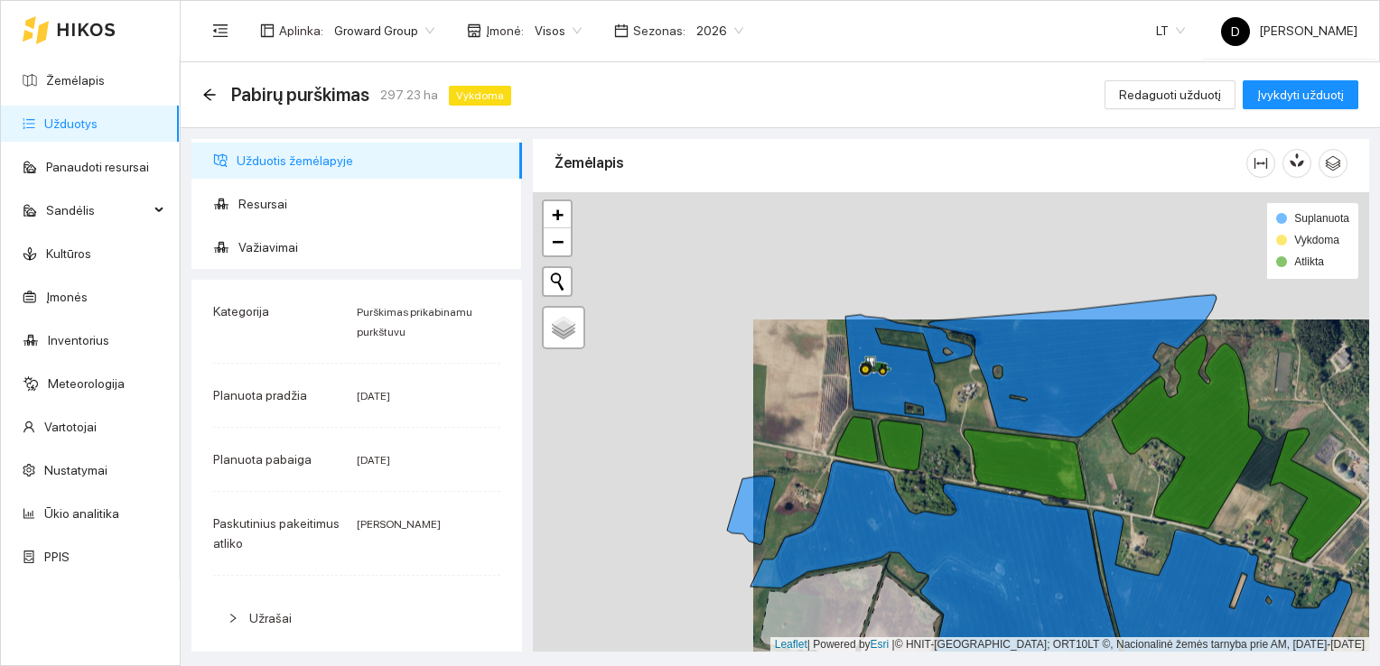
drag, startPoint x: 721, startPoint y: 299, endPoint x: 943, endPoint y: 426, distance: 256.1
click at [943, 426] on div at bounding box center [951, 422] width 836 height 461
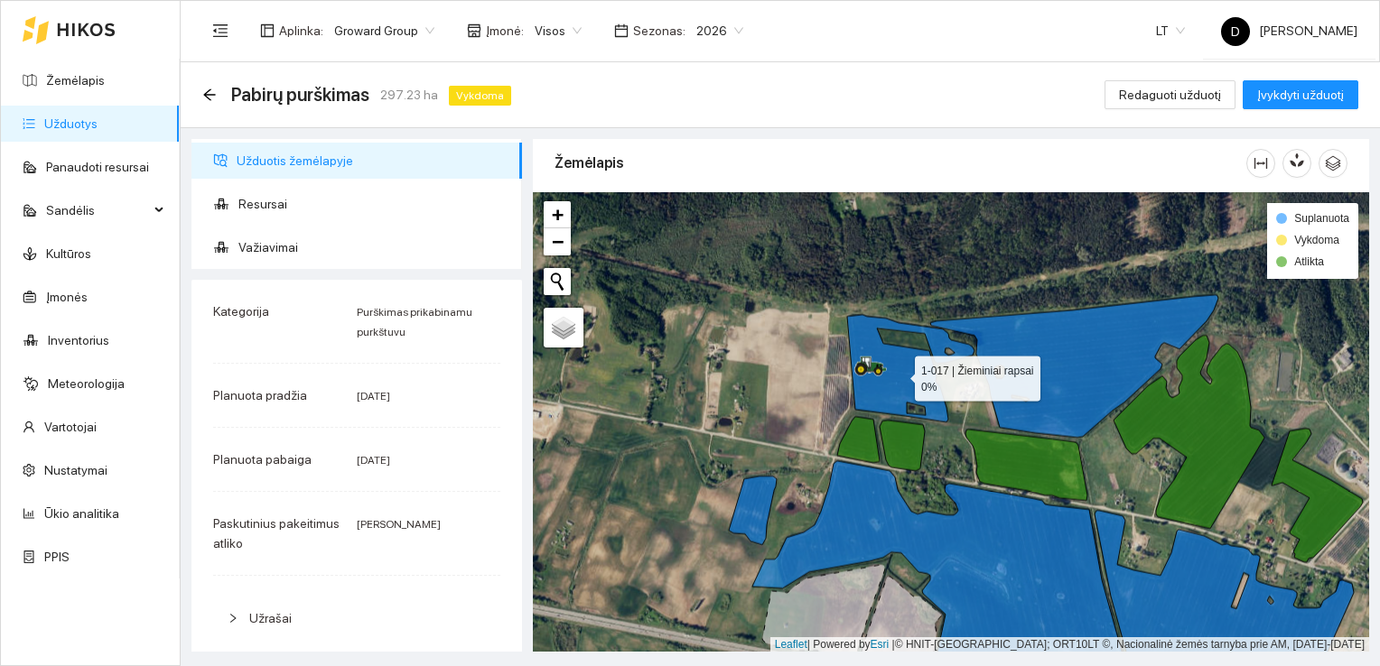
click at [899, 373] on icon at bounding box center [910, 368] width 127 height 107
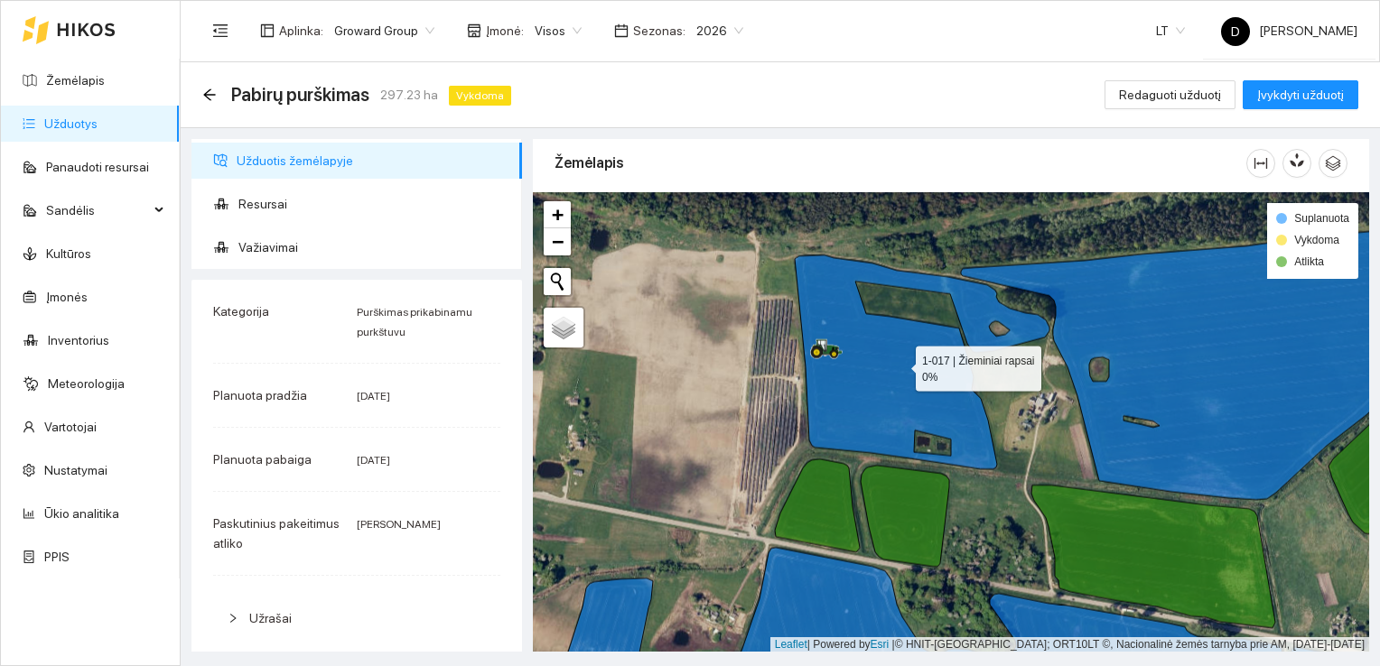
click at [899, 374] on icon at bounding box center [922, 363] width 255 height 214
click at [277, 250] on span "Važiavimai" at bounding box center [372, 247] width 269 height 36
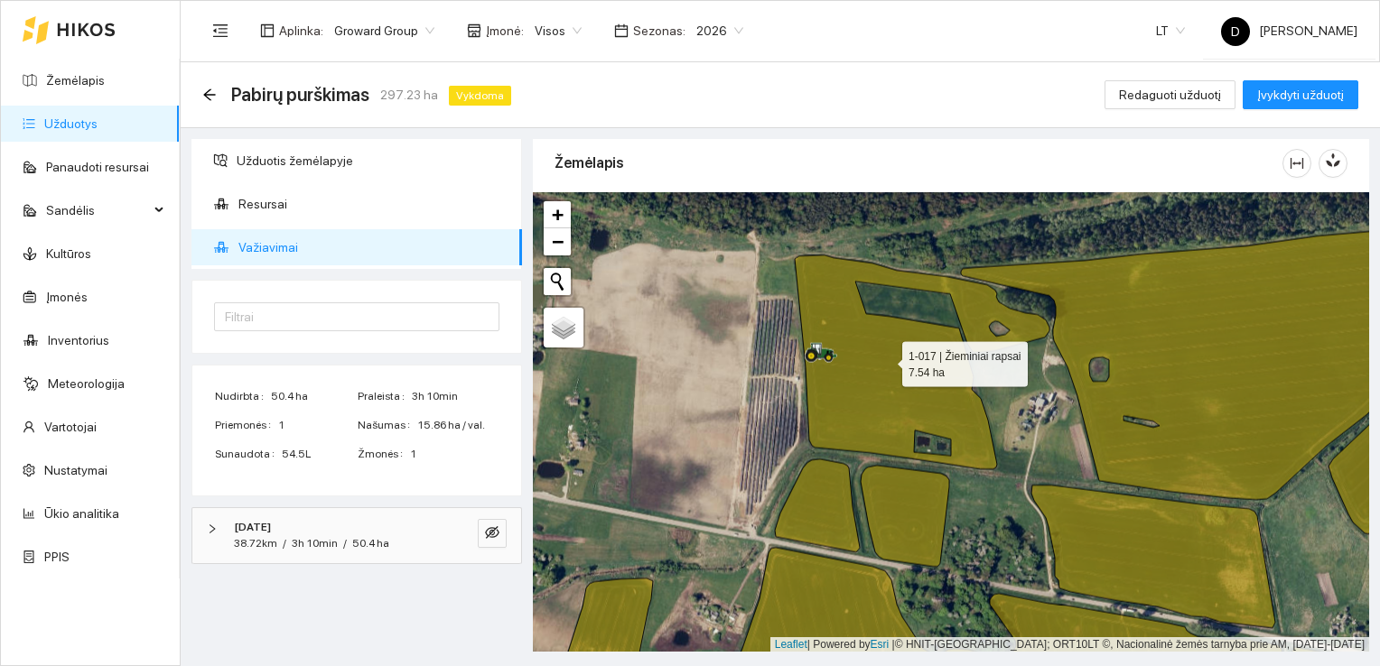
click at [886, 359] on icon at bounding box center [922, 363] width 255 height 214
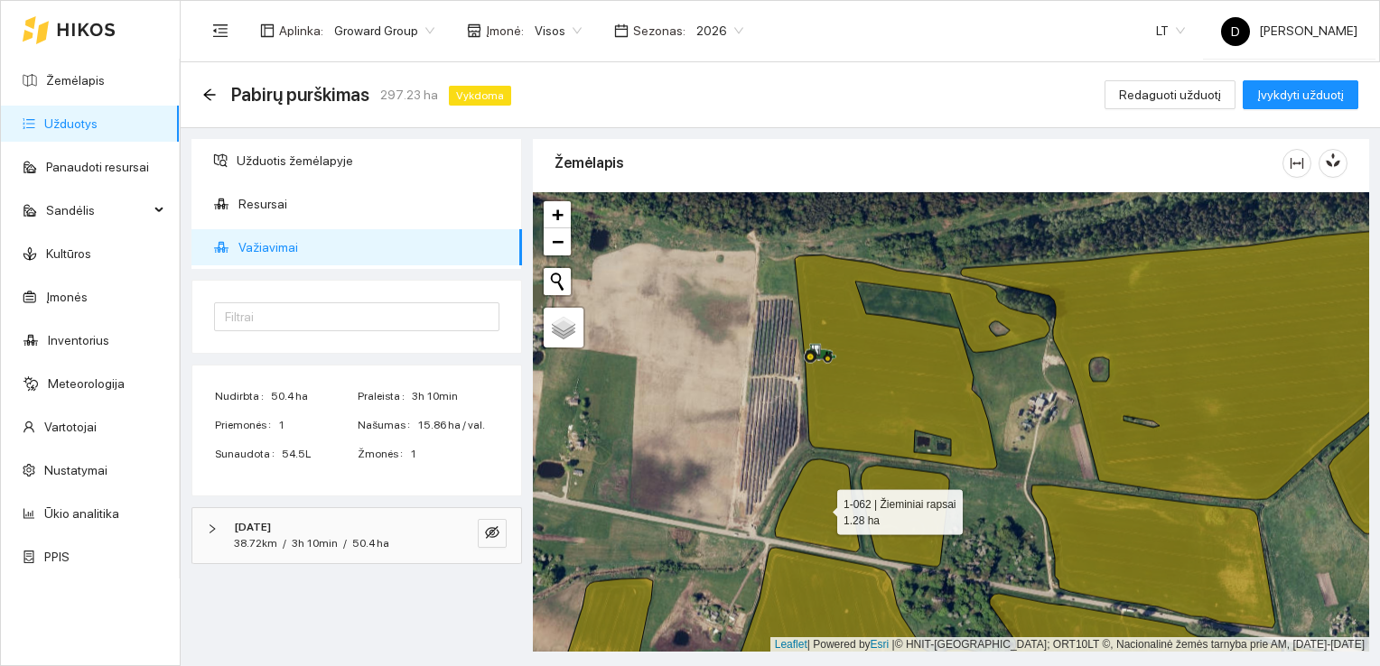
click at [830, 513] on icon at bounding box center [817, 506] width 85 height 93
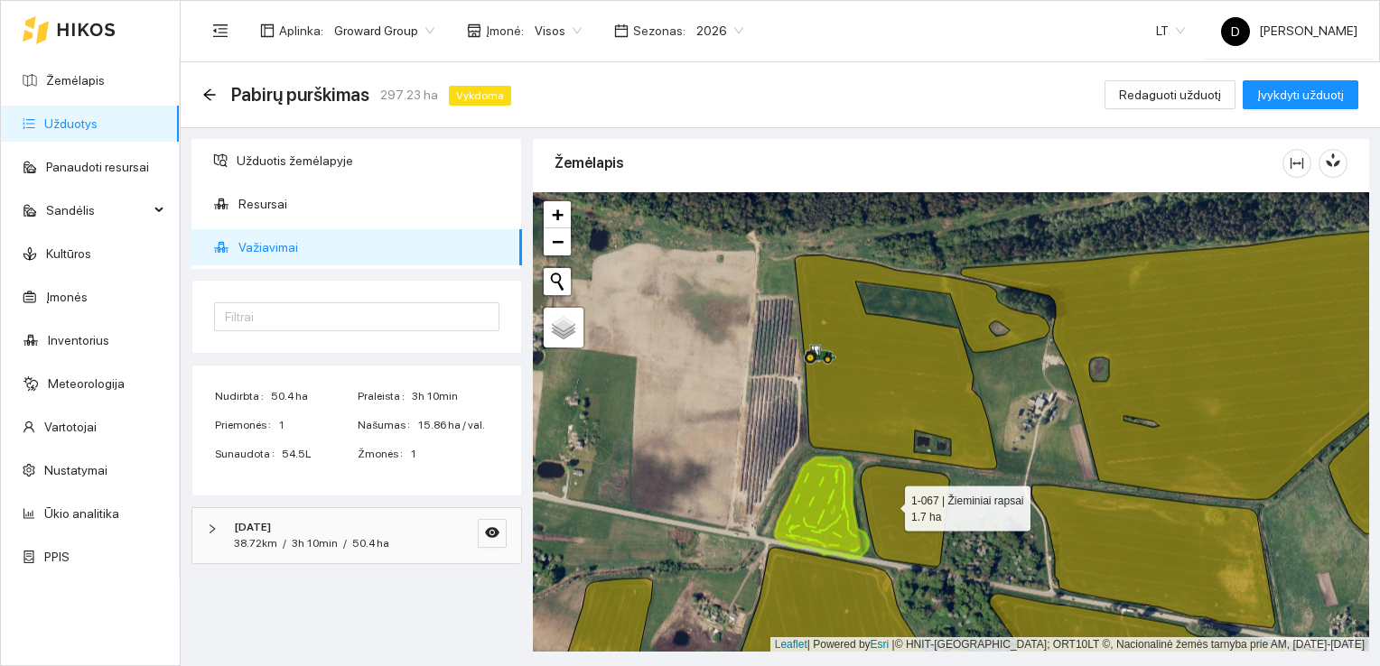
click at [890, 504] on icon at bounding box center [905, 516] width 88 height 101
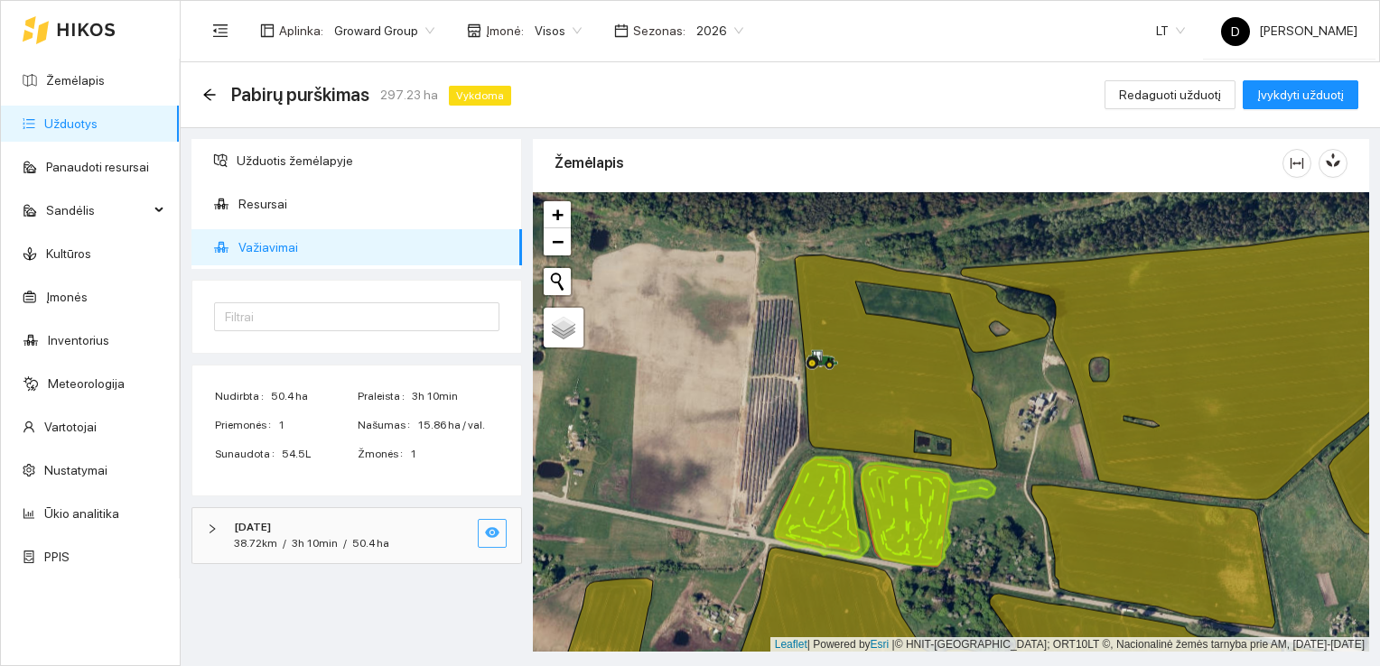
click at [489, 538] on span "eye" at bounding box center [492, 534] width 14 height 17
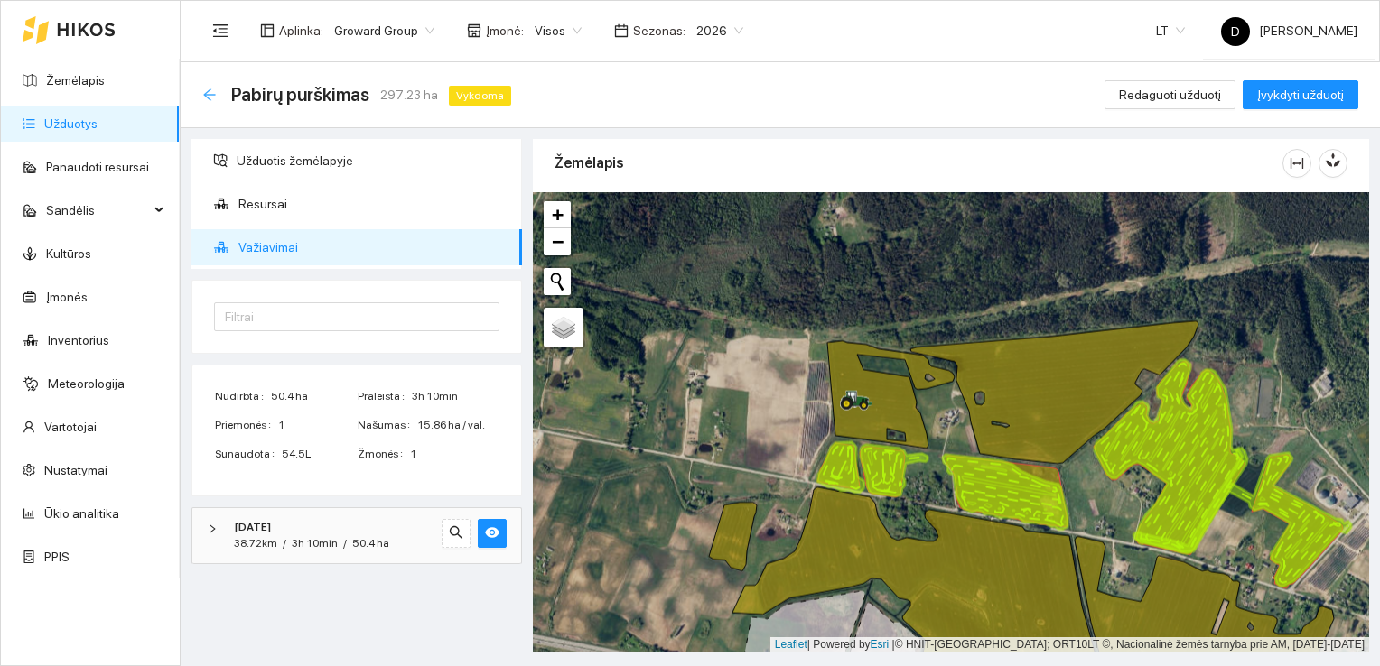
click at [206, 95] on icon "arrow-left" at bounding box center [209, 94] width 12 height 12
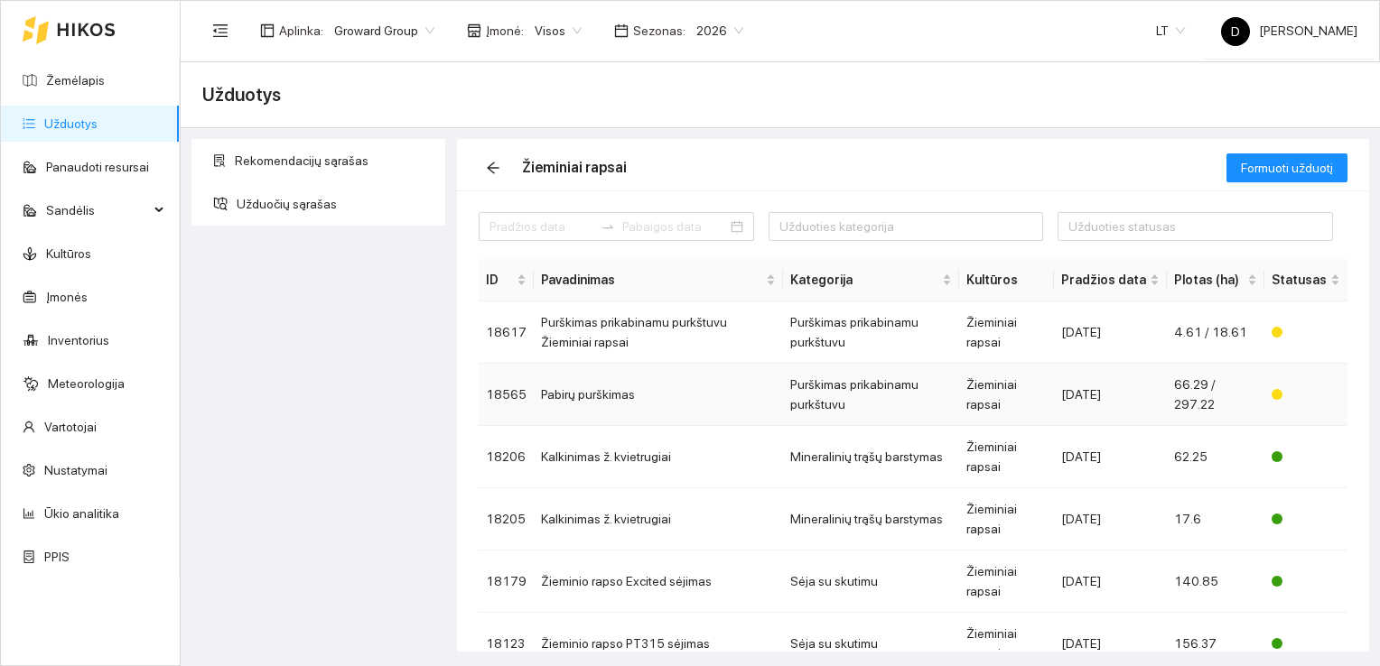
click at [607, 393] on td "Pabirų purškimas" at bounding box center [658, 395] width 249 height 62
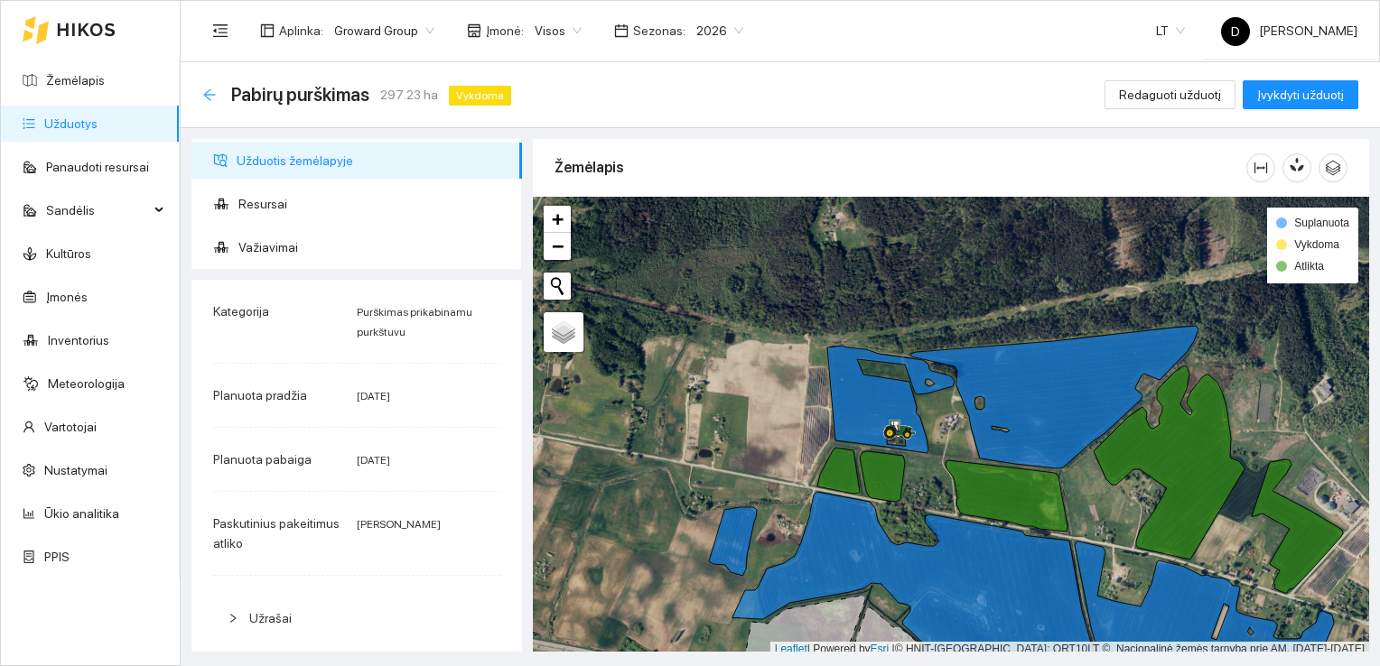
click at [210, 97] on icon "arrow-left" at bounding box center [209, 95] width 14 height 14
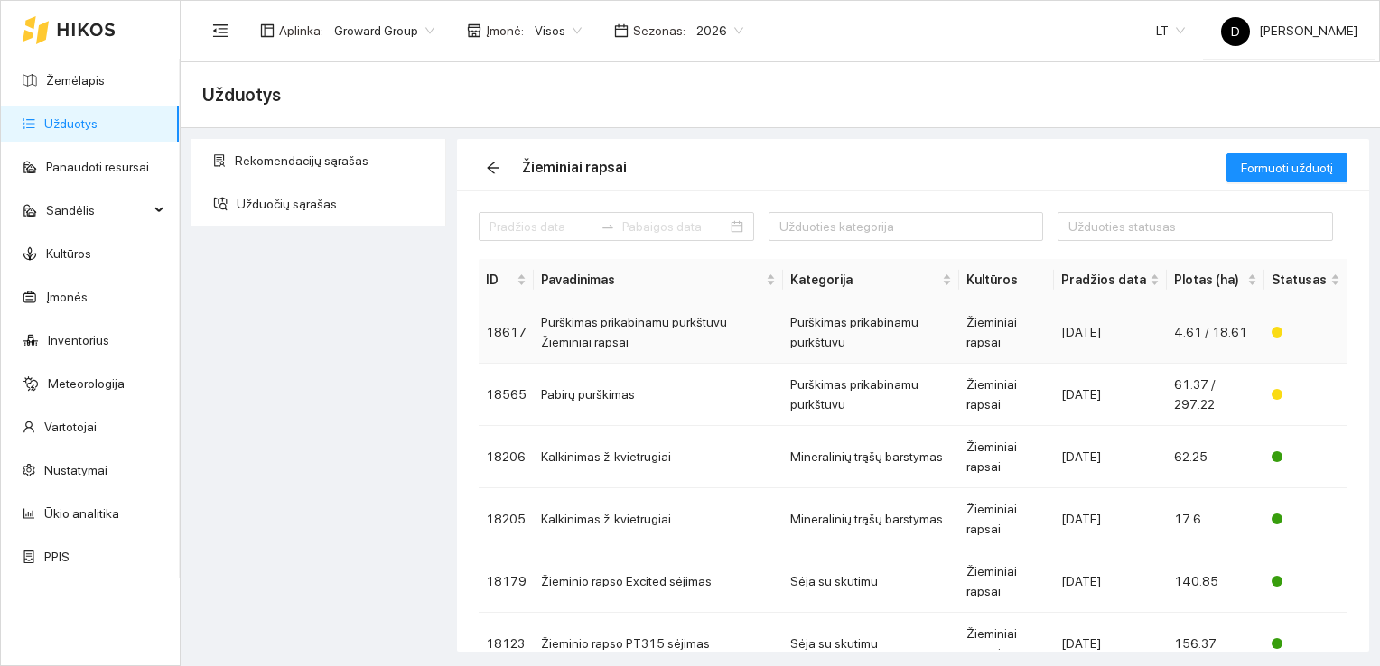
click at [643, 320] on td "Purškimas prikabinamu purkštuvu Žieminiai rapsai" at bounding box center [658, 333] width 249 height 62
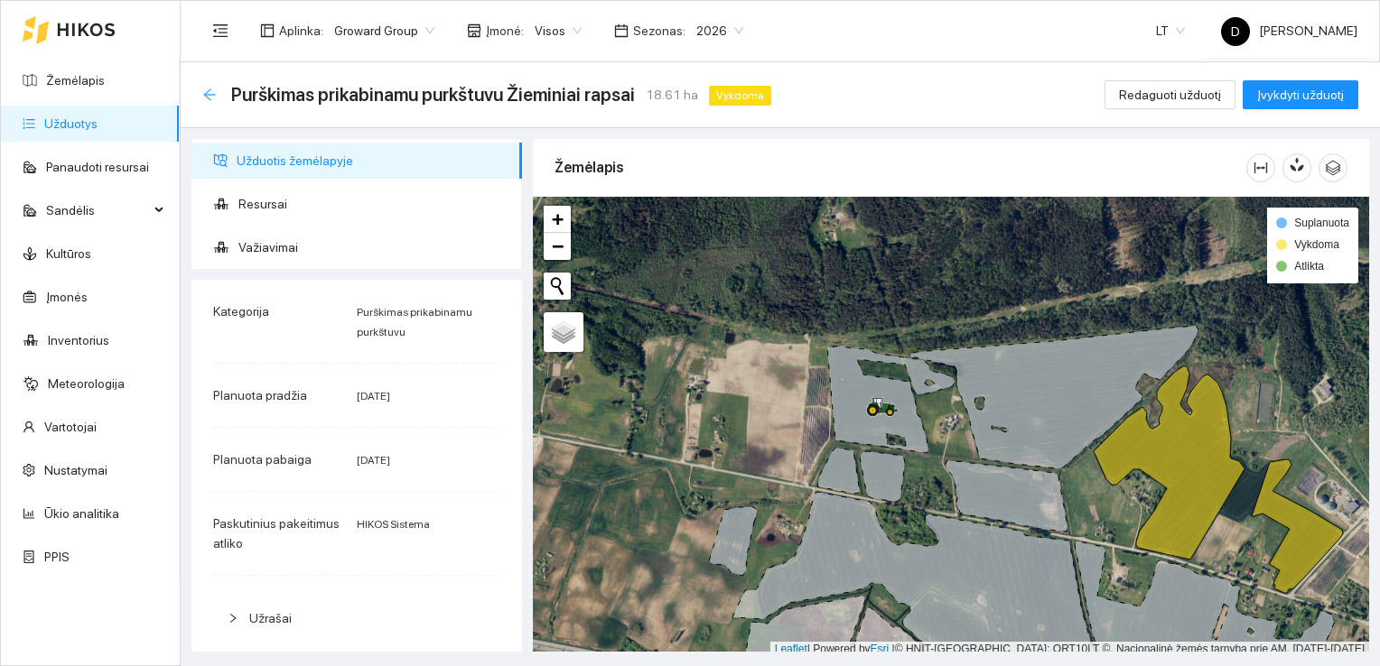
click at [207, 93] on icon "arrow-left" at bounding box center [209, 95] width 14 height 14
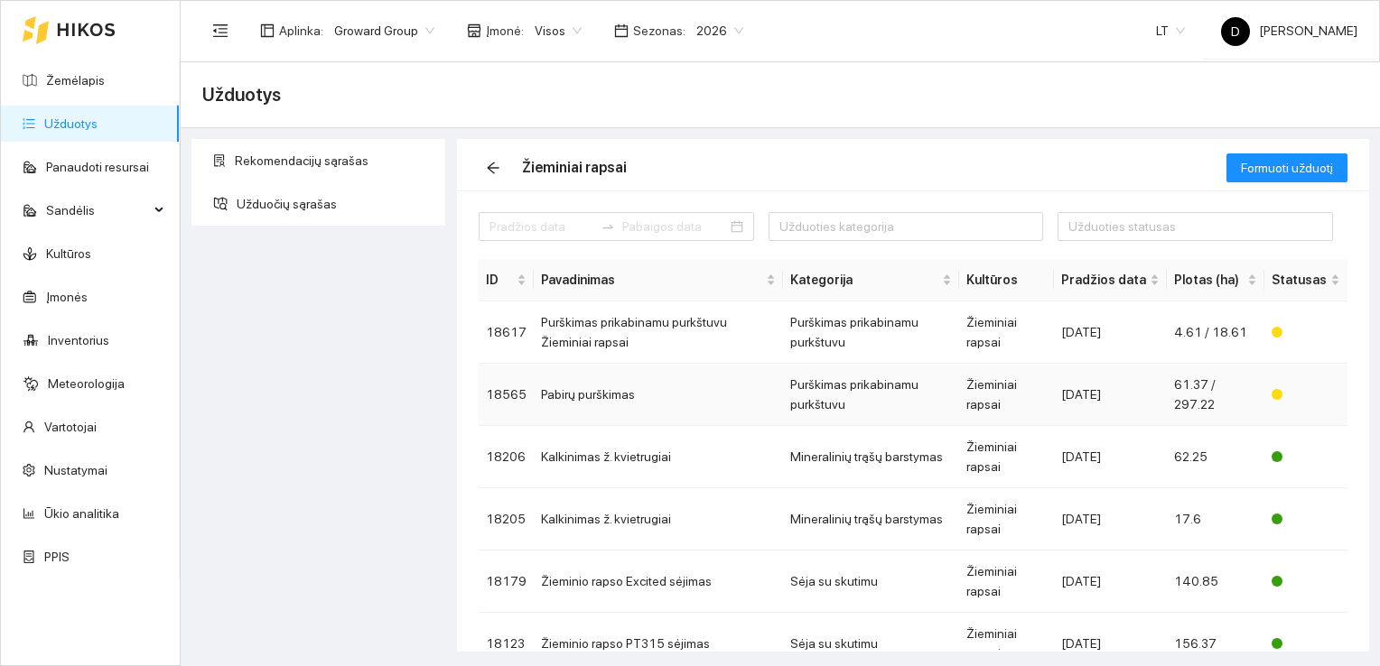
click at [619, 388] on td "Pabirų purškimas" at bounding box center [658, 395] width 249 height 62
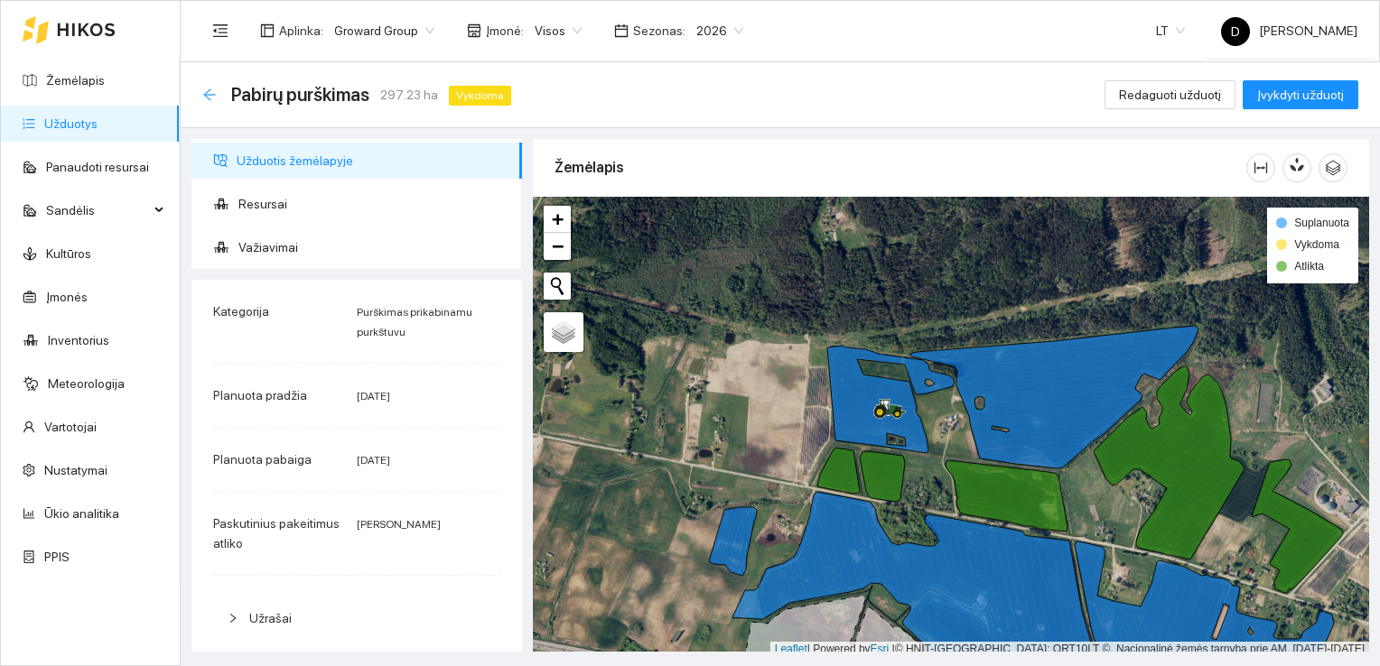
click at [211, 99] on icon "arrow-left" at bounding box center [209, 95] width 14 height 14
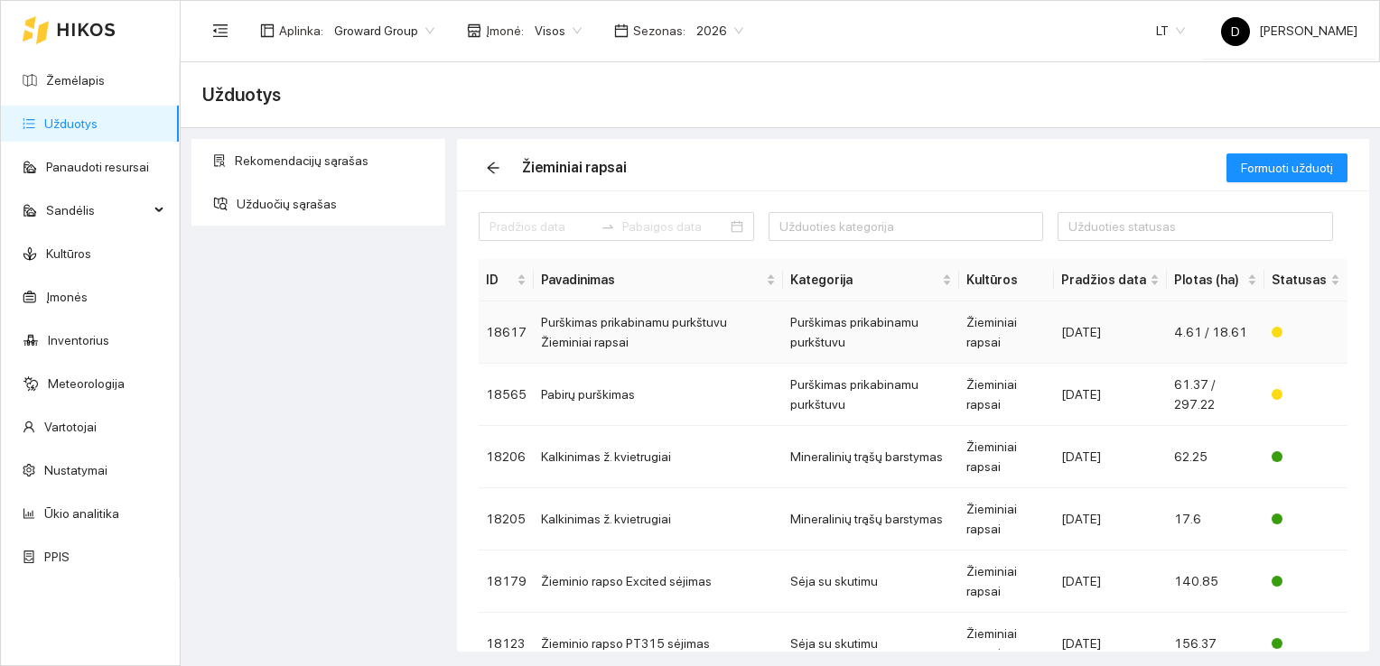
scroll to position [90, 0]
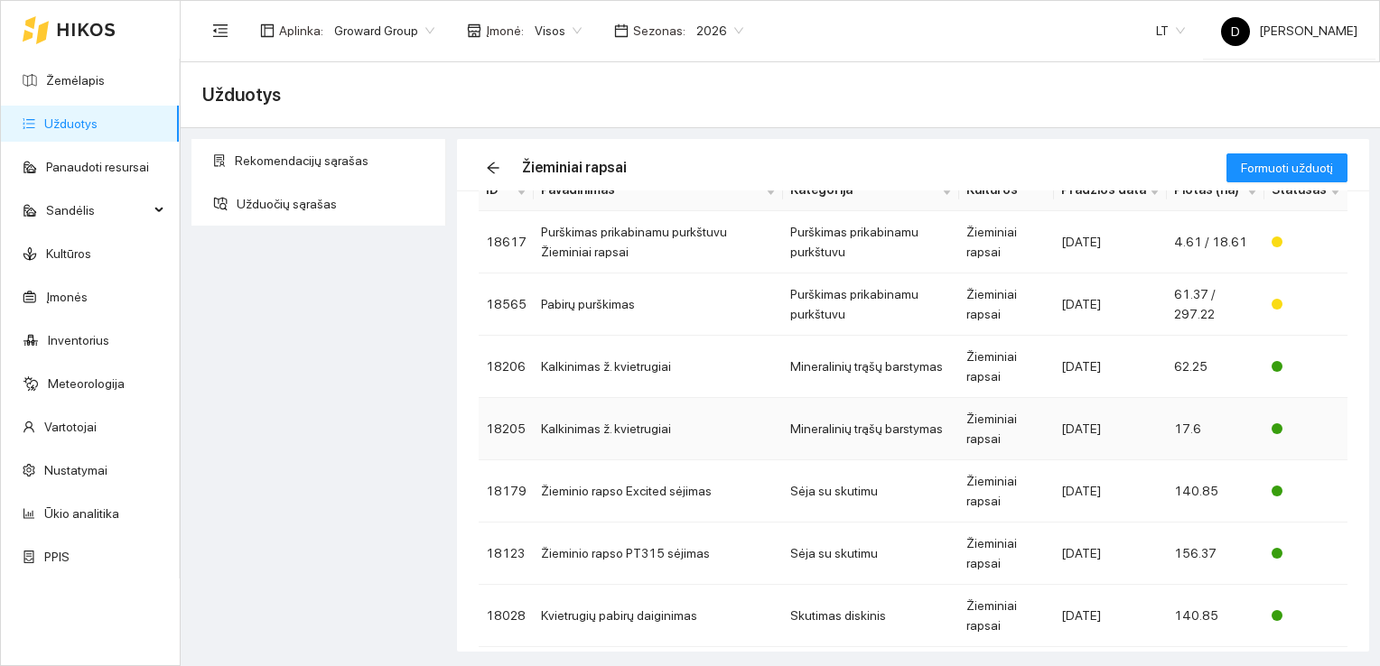
click at [635, 430] on td "Kalkinimas ž. kvietrugiai" at bounding box center [658, 429] width 249 height 62
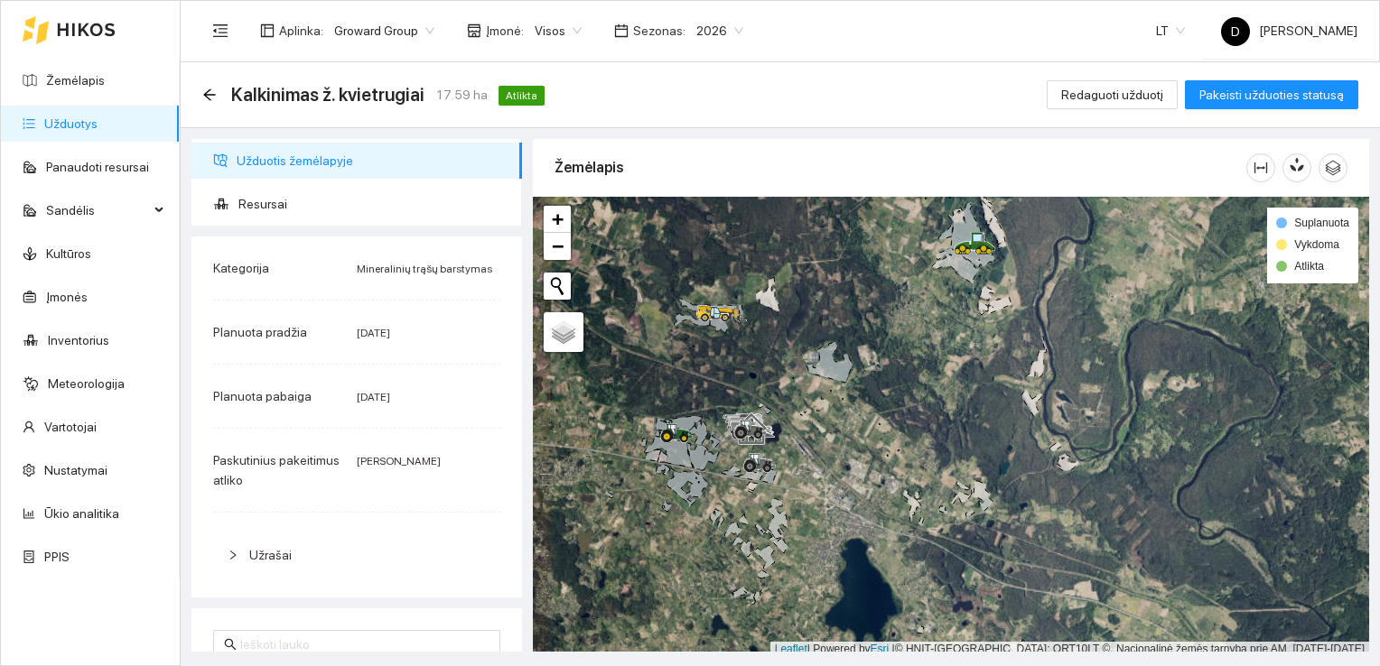
scroll to position [5, 0]
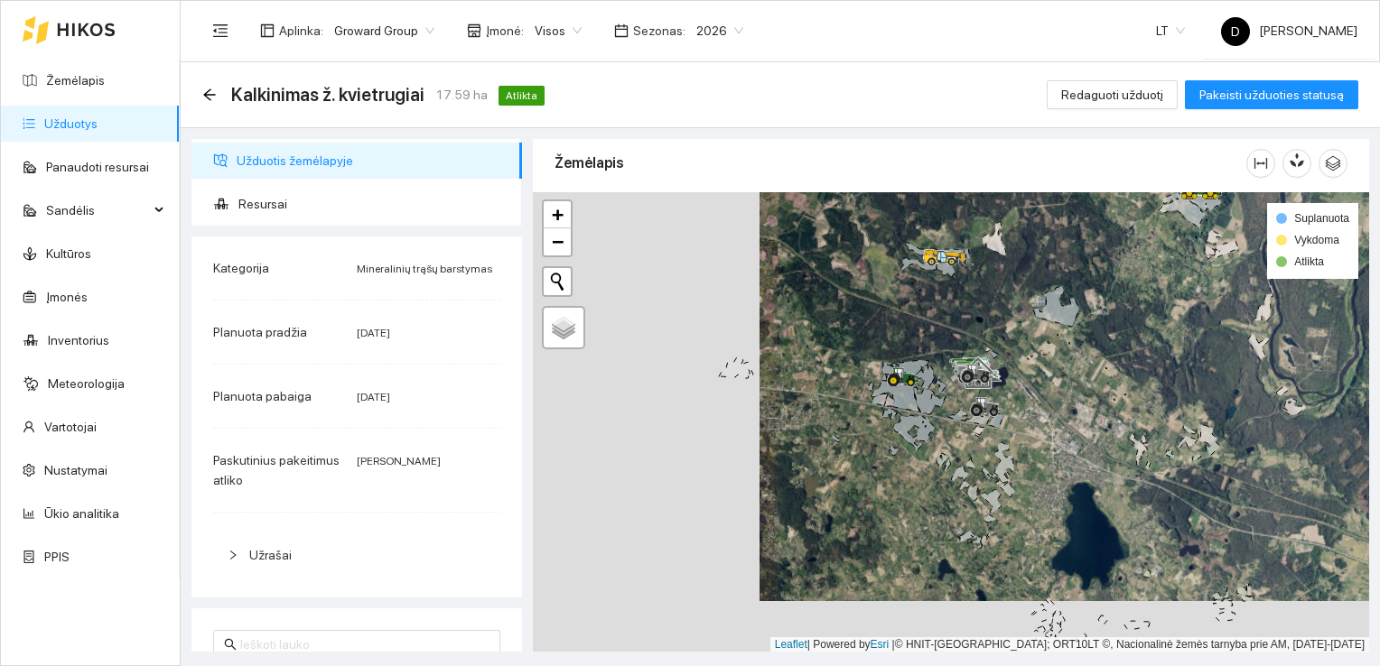
drag, startPoint x: 661, startPoint y: 498, endPoint x: 888, endPoint y: 447, distance: 232.4
click at [888, 447] on div at bounding box center [951, 422] width 836 height 461
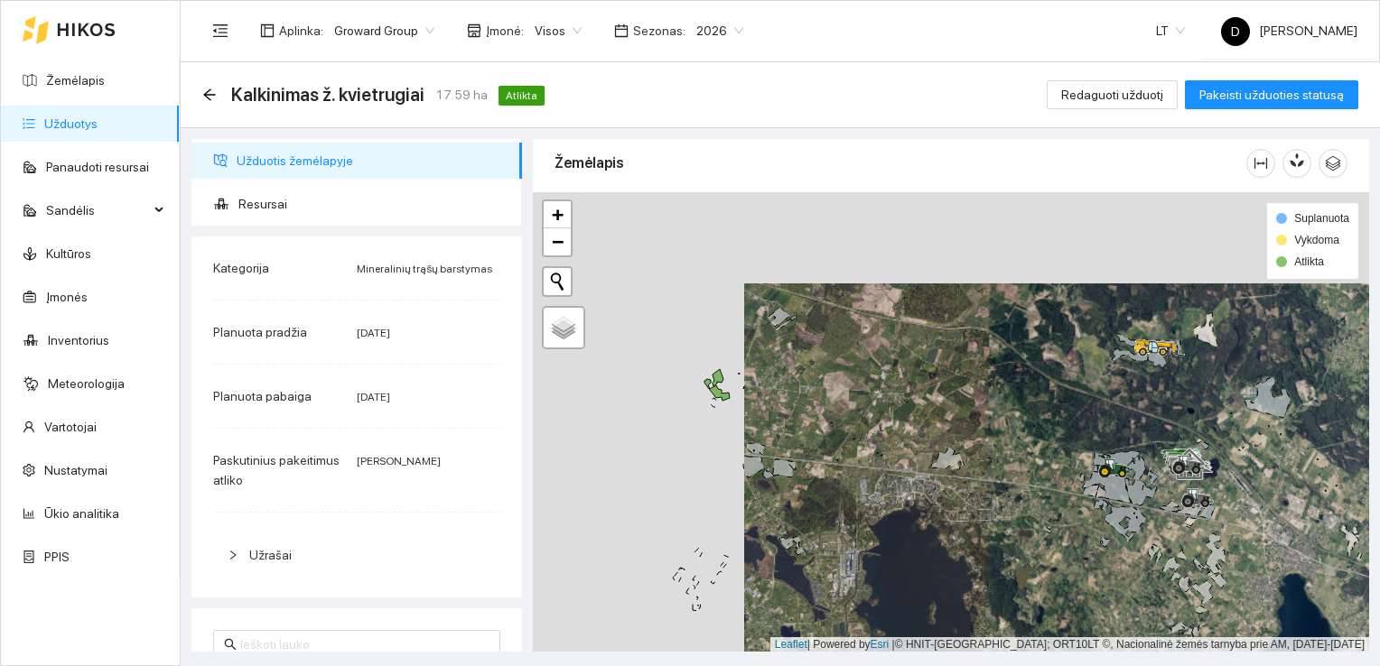
drag, startPoint x: 805, startPoint y: 410, endPoint x: 1018, endPoint y: 501, distance: 231.8
click at [1018, 501] on div at bounding box center [951, 422] width 836 height 461
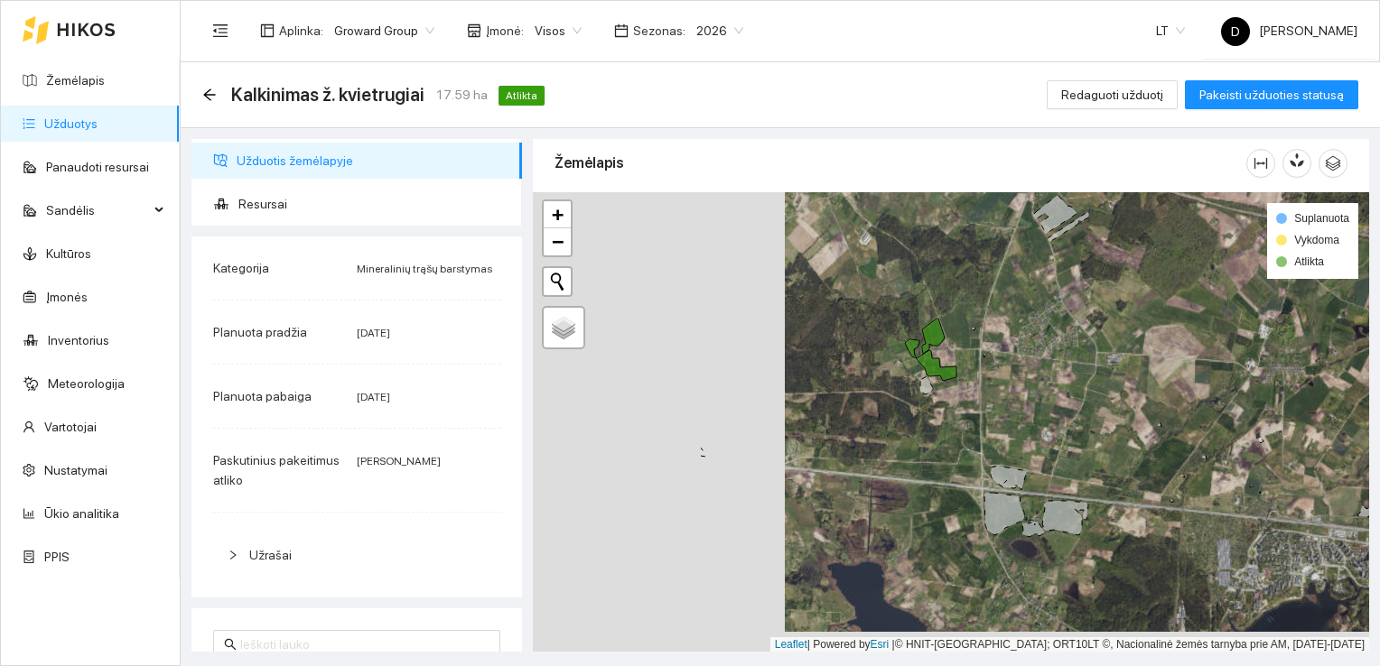
drag, startPoint x: 931, startPoint y: 392, endPoint x: 1010, endPoint y: 366, distance: 82.8
click at [1010, 366] on div at bounding box center [951, 422] width 836 height 461
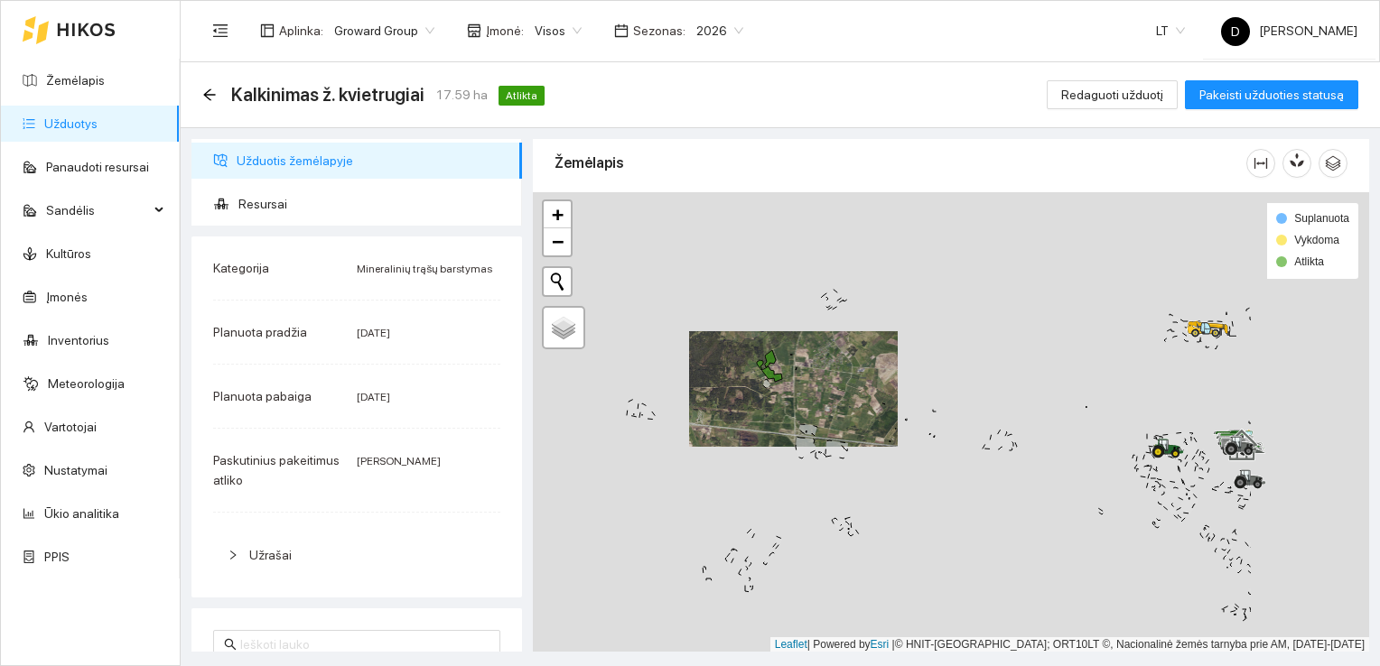
drag, startPoint x: 1073, startPoint y: 395, endPoint x: 861, endPoint y: 405, distance: 212.4
click at [861, 405] on div at bounding box center [951, 422] width 836 height 461
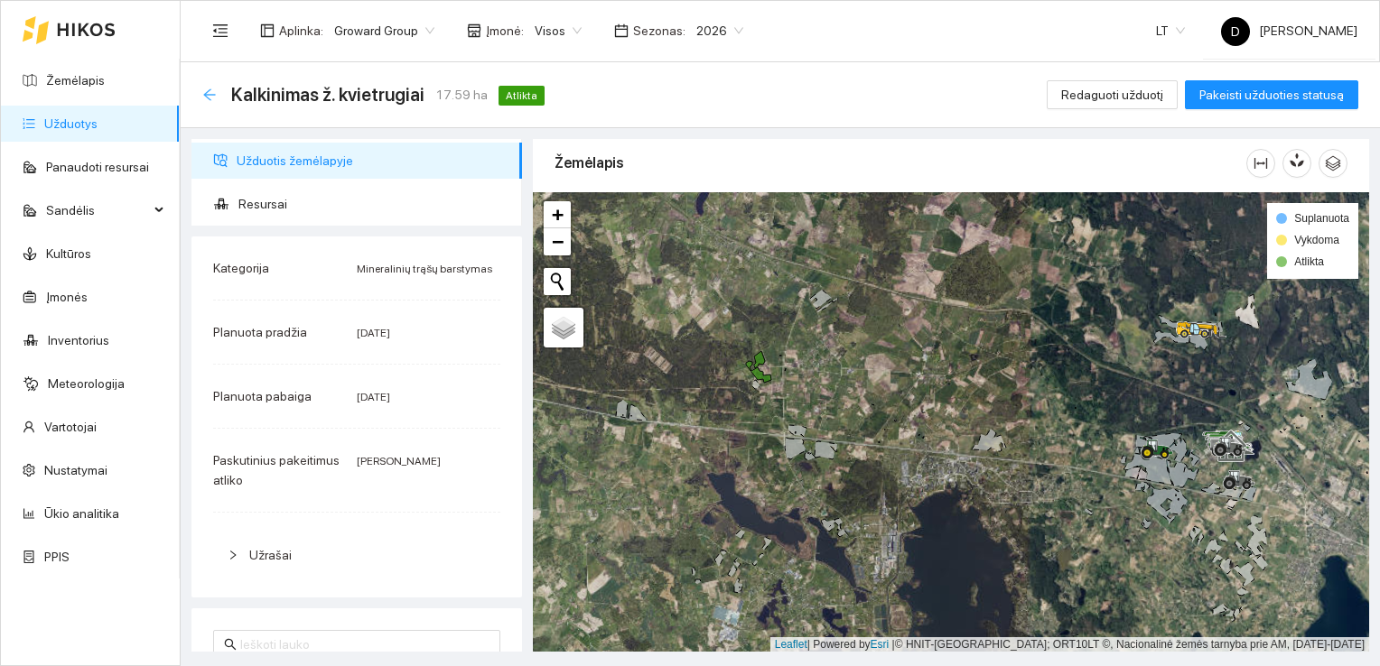
click at [209, 96] on icon "arrow-left" at bounding box center [209, 95] width 14 height 14
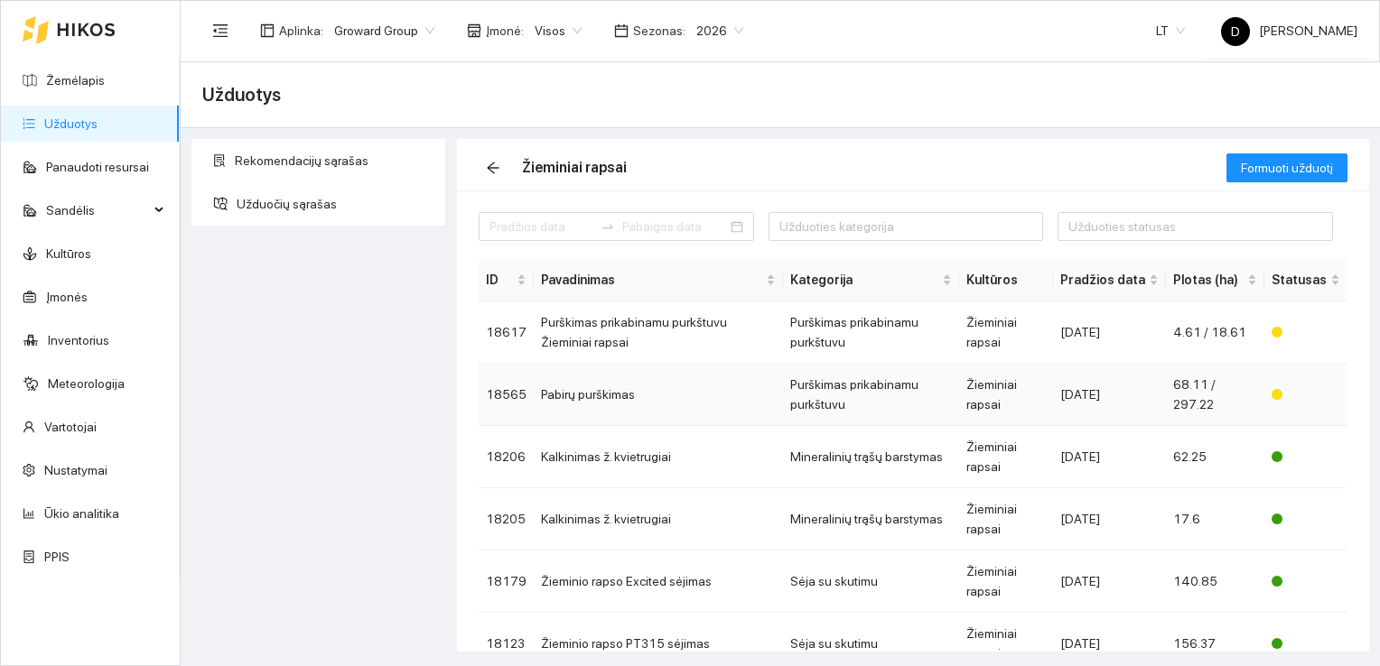
click at [717, 396] on td "Pabirų purškimas" at bounding box center [658, 395] width 249 height 62
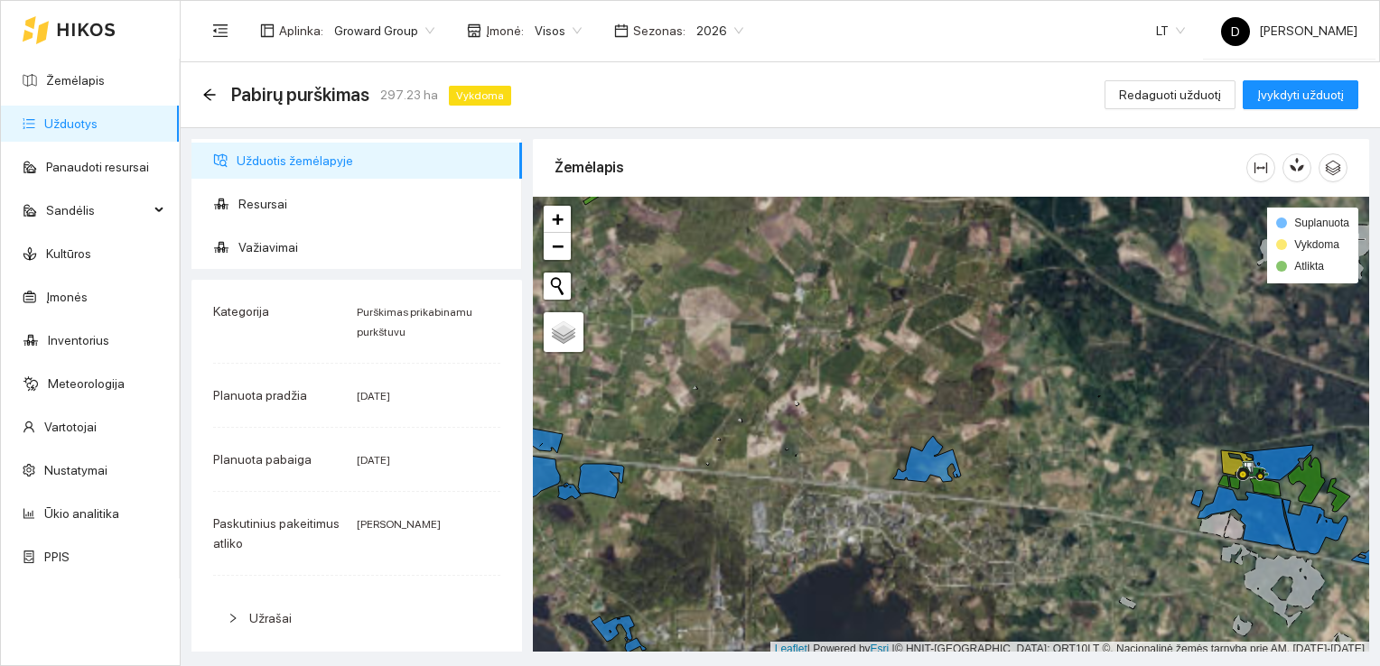
scroll to position [5, 0]
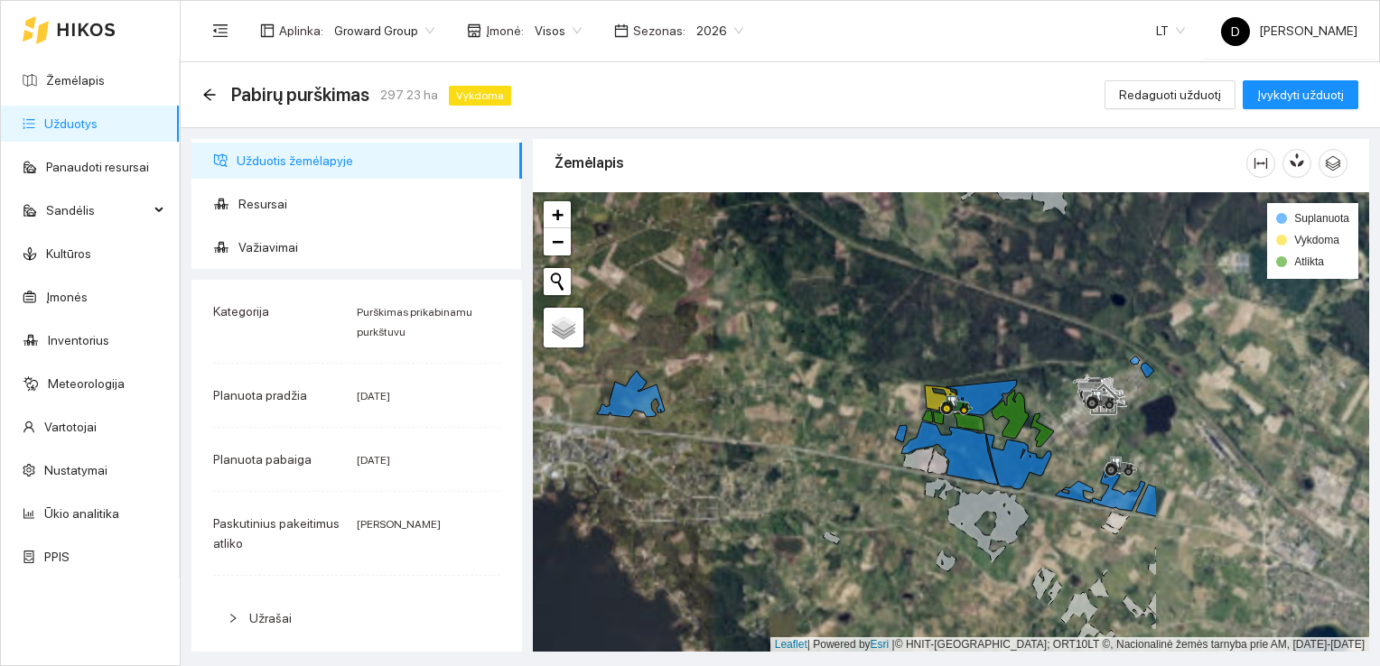
drag, startPoint x: 1036, startPoint y: 441, endPoint x: 749, endPoint y: 388, distance: 291.9
click at [761, 396] on div at bounding box center [951, 422] width 836 height 461
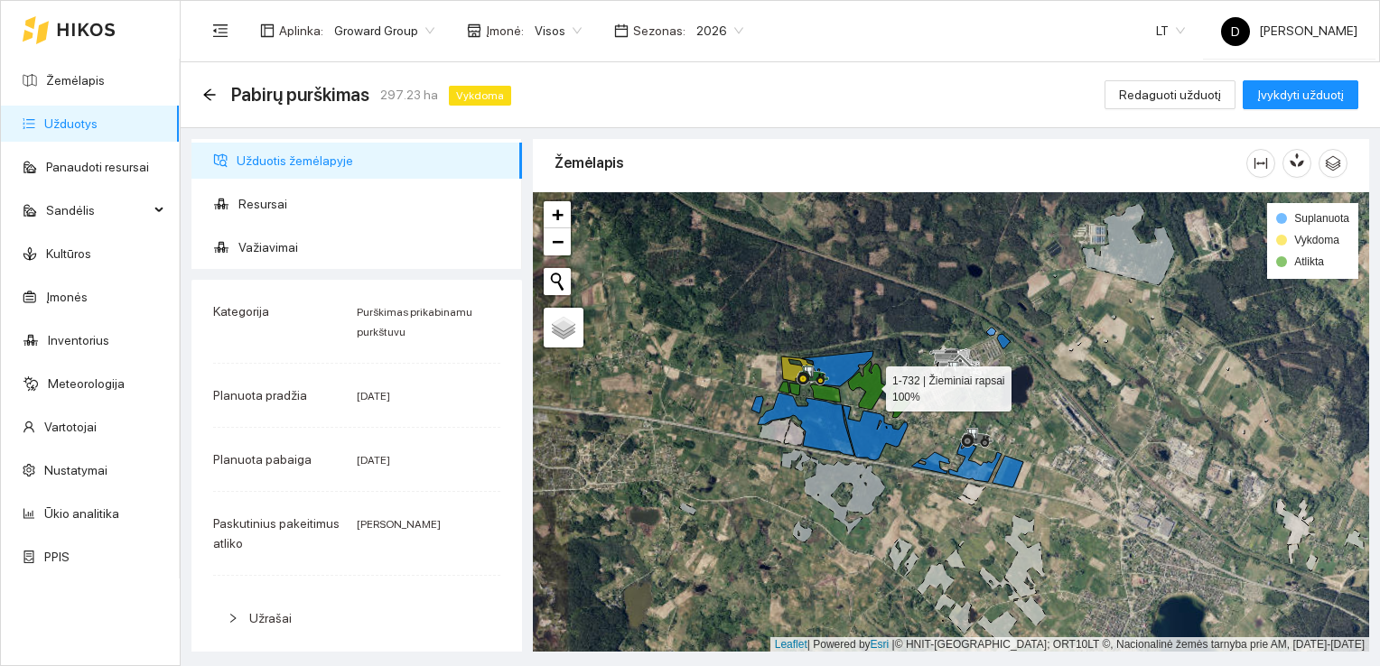
click at [870, 384] on icon at bounding box center [879, 389] width 62 height 57
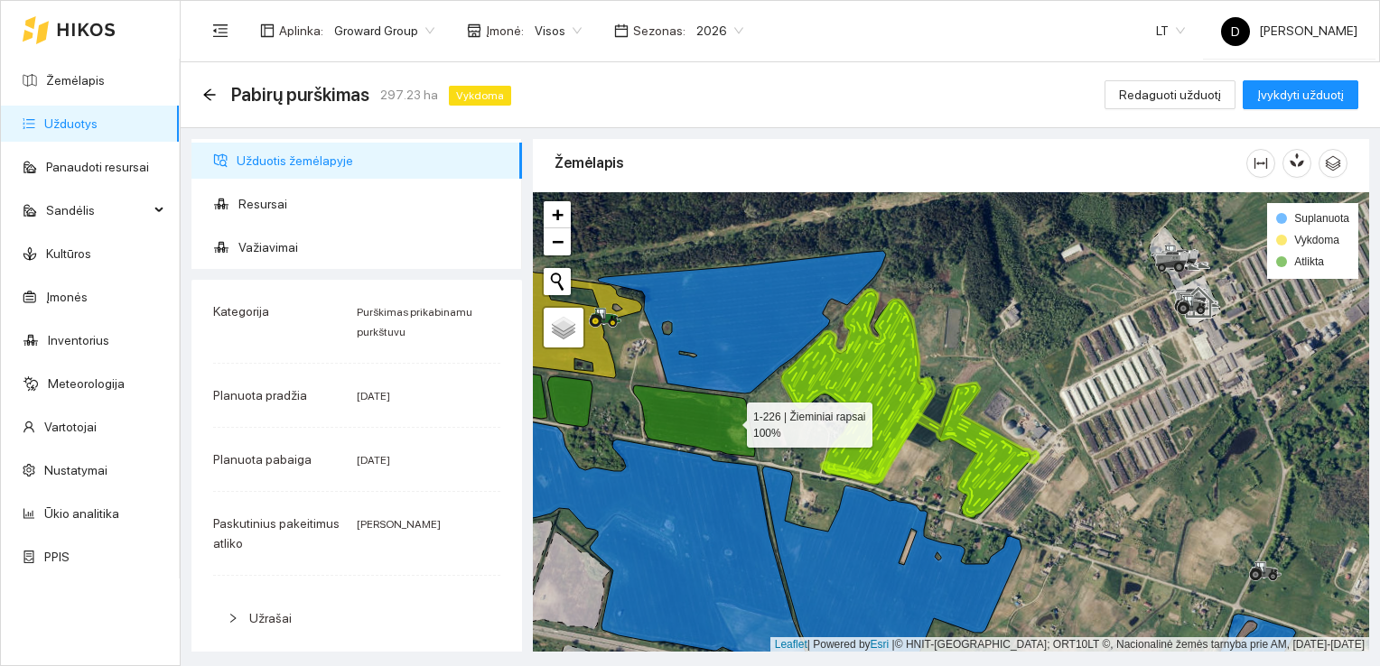
click at [731, 420] on icon at bounding box center [694, 421] width 122 height 71
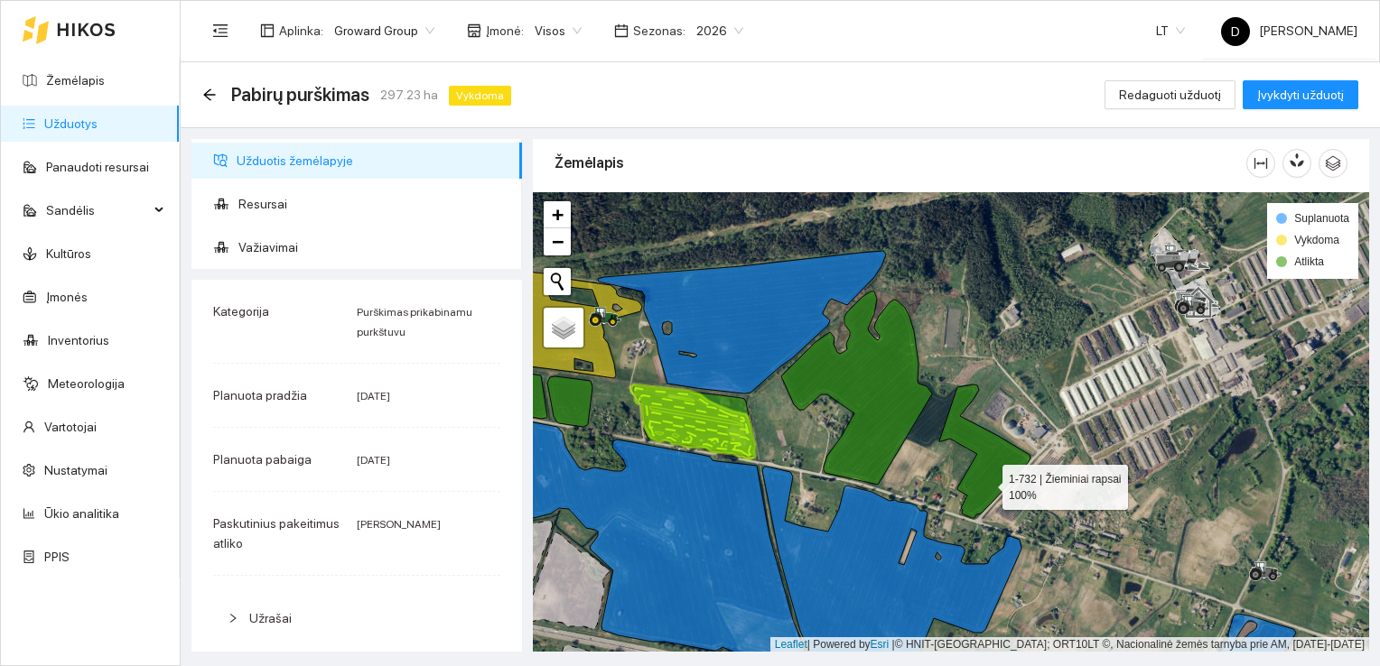
click at [986, 482] on icon at bounding box center [905, 405] width 249 height 227
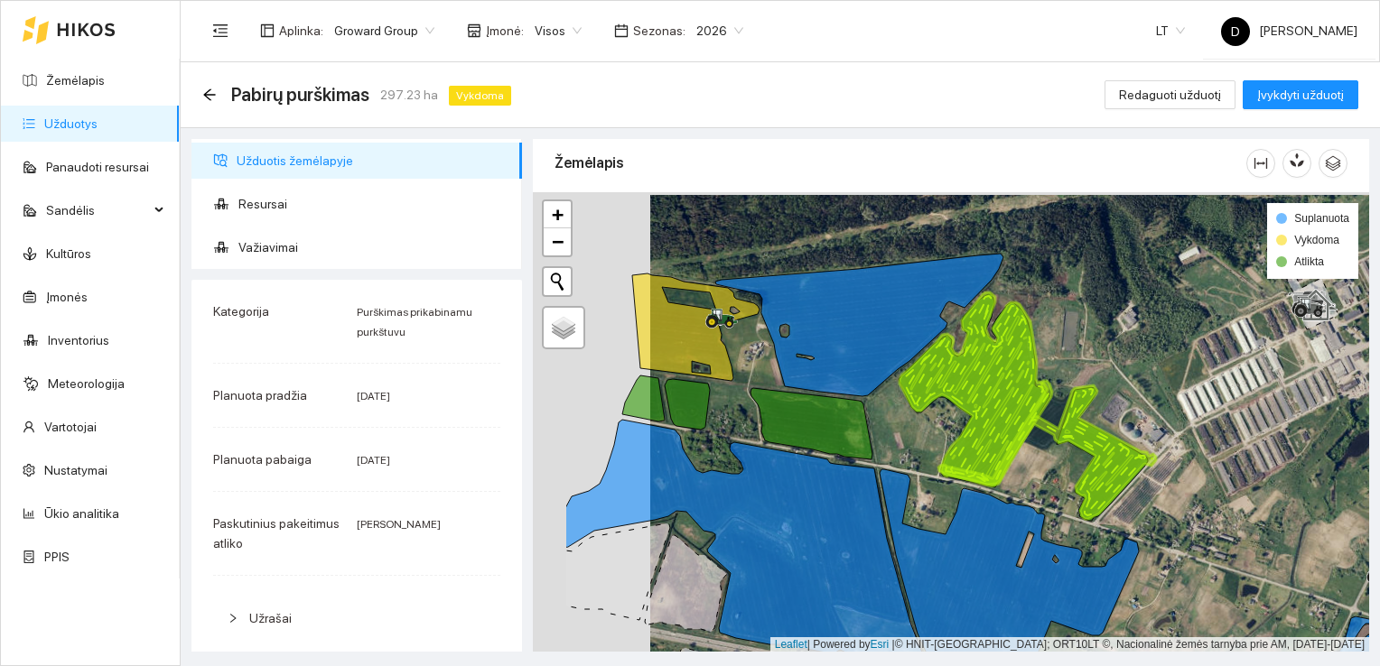
drag, startPoint x: 878, startPoint y: 396, endPoint x: 993, endPoint y: 388, distance: 115.8
click at [993, 390] on icon at bounding box center [1027, 406] width 256 height 227
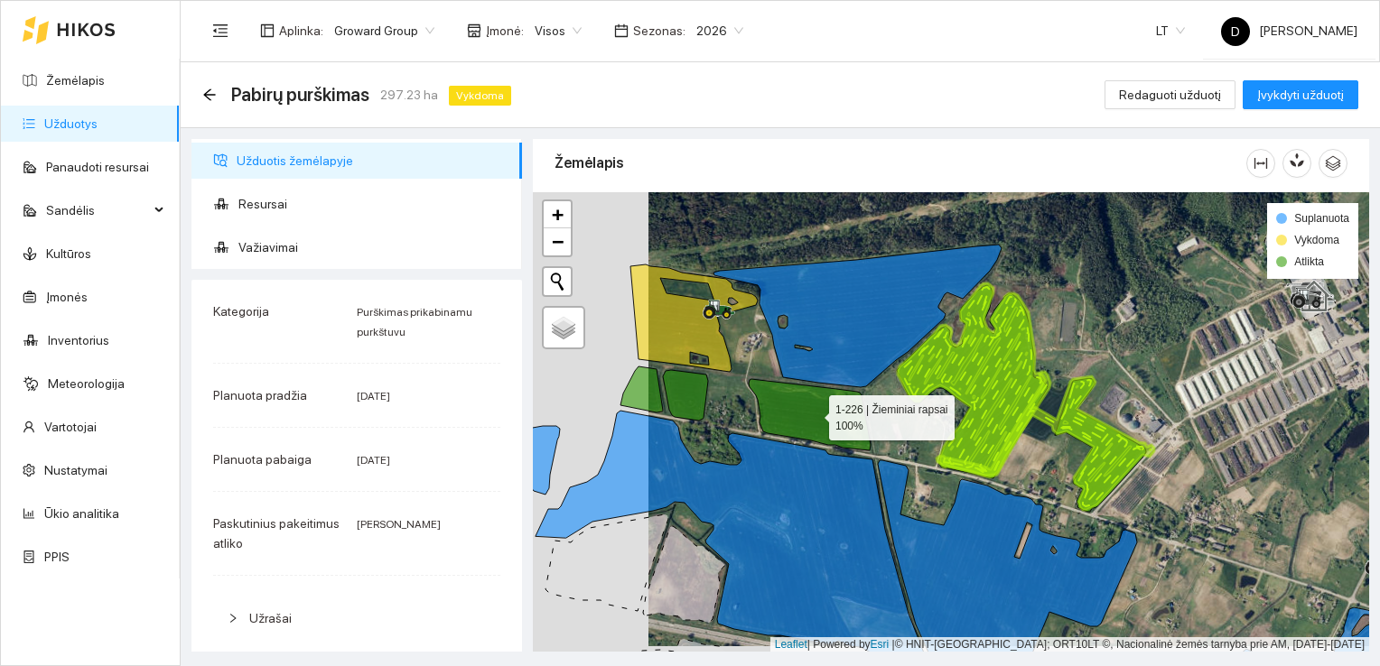
click at [815, 391] on icon at bounding box center [810, 414] width 122 height 71
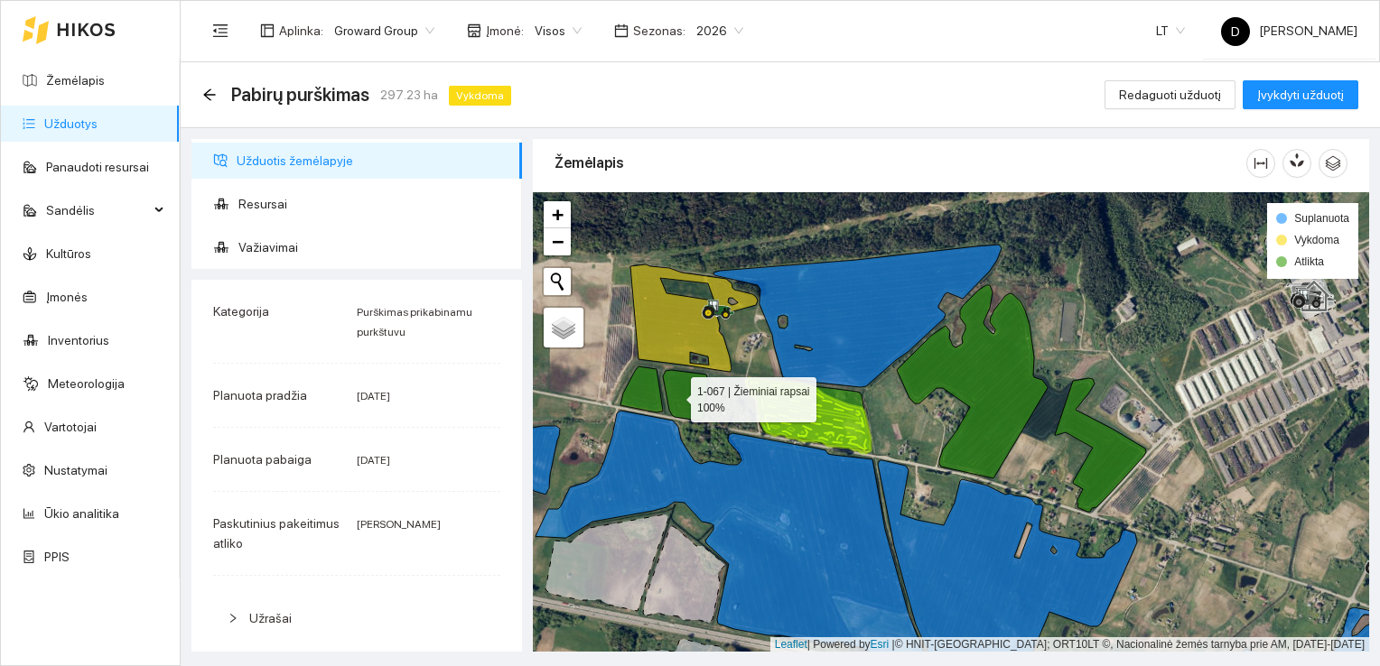
click at [675, 395] on icon at bounding box center [685, 395] width 45 height 51
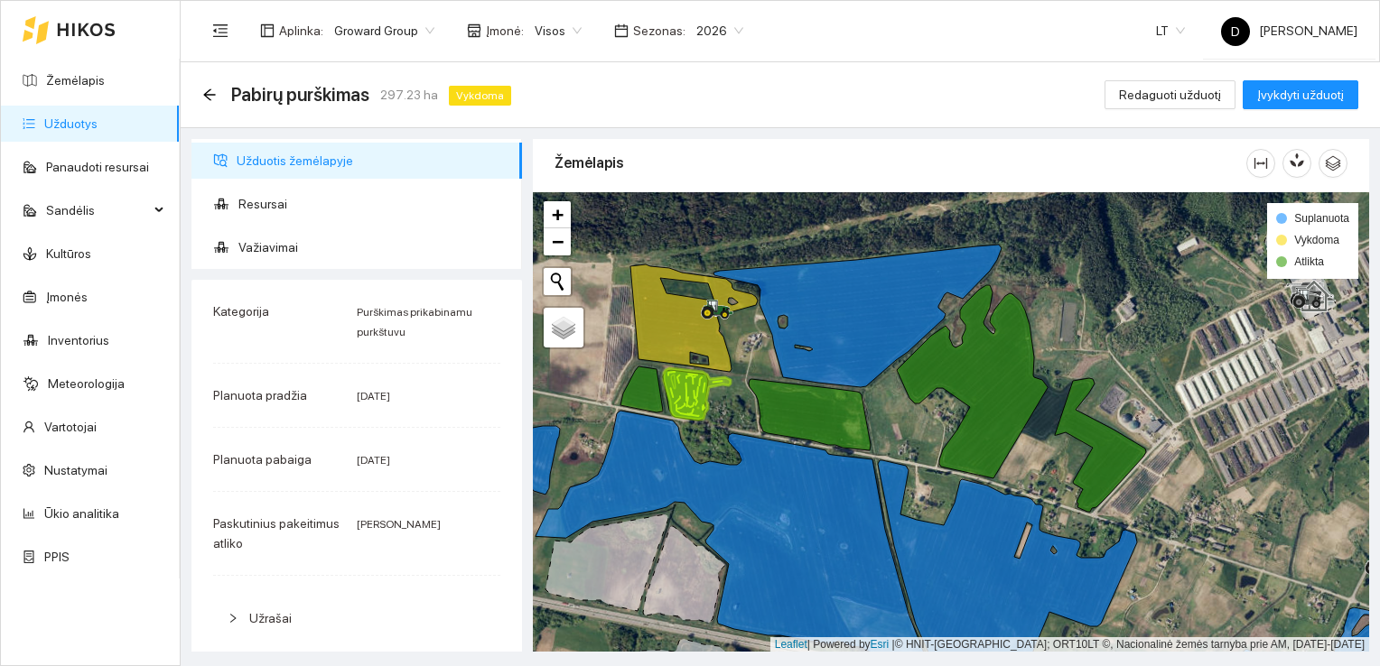
click at [625, 388] on icon at bounding box center [641, 390] width 42 height 46
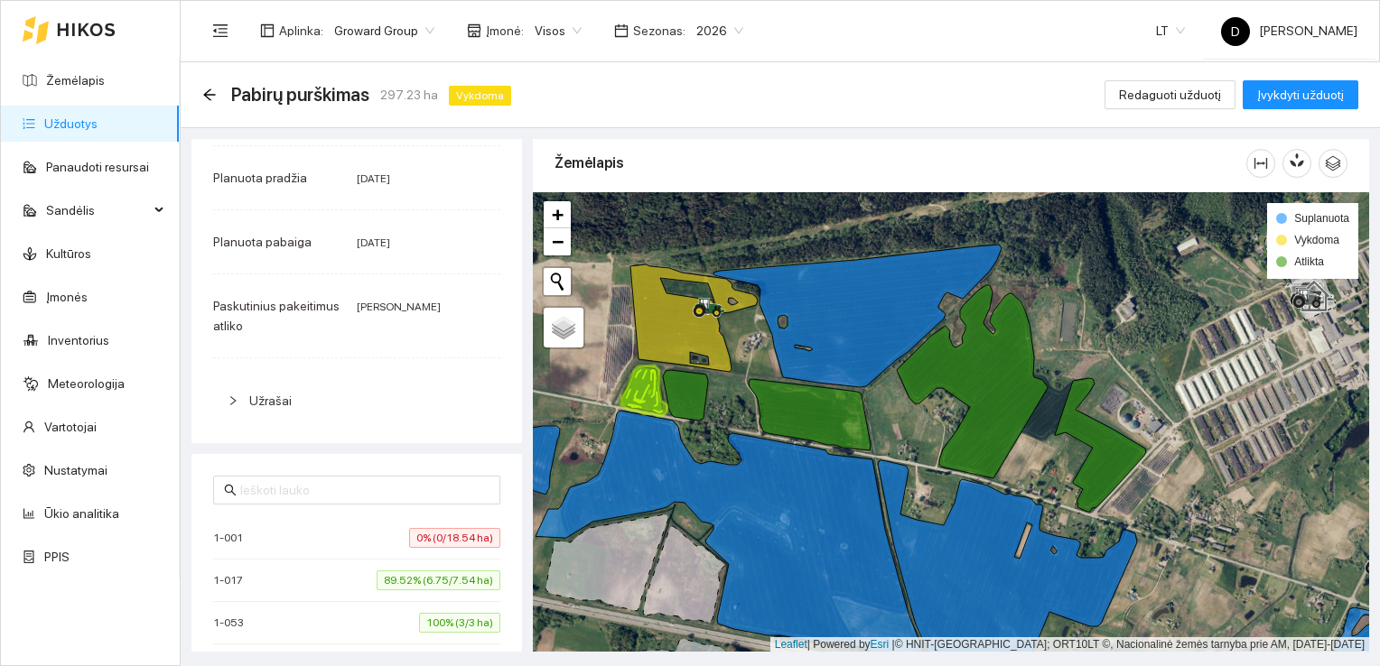
scroll to position [0, 0]
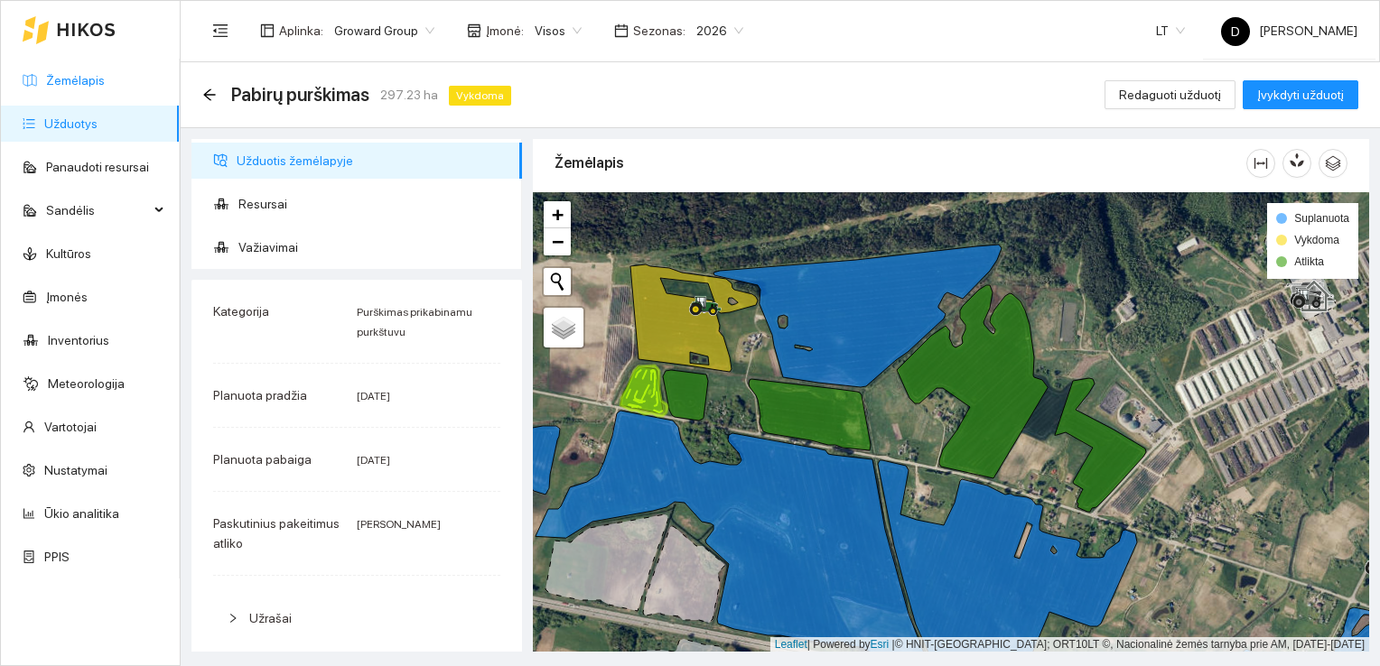
click at [86, 85] on link "Žemėlapis" at bounding box center [75, 80] width 59 height 14
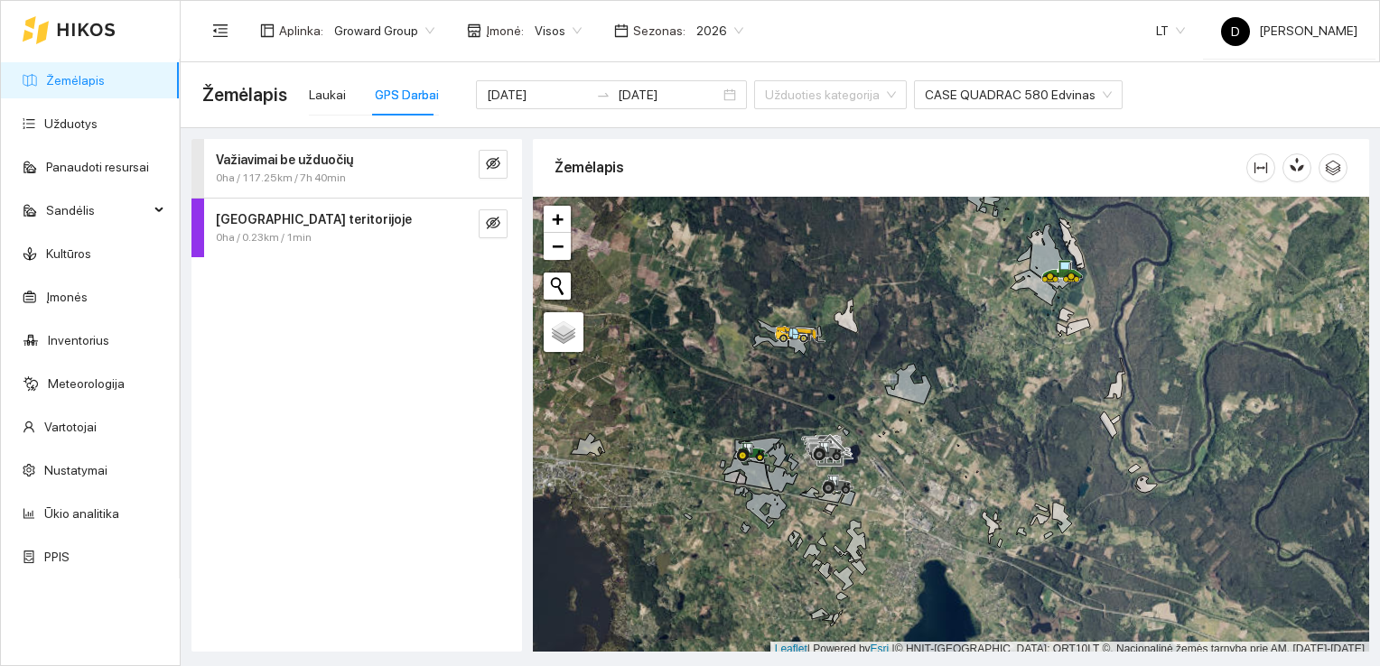
click at [415, 442] on div "Važiavimai be užduočių 0ha / 117.25km / 7h 40min [GEOGRAPHIC_DATA] teritorijoje…" at bounding box center [356, 395] width 331 height 513
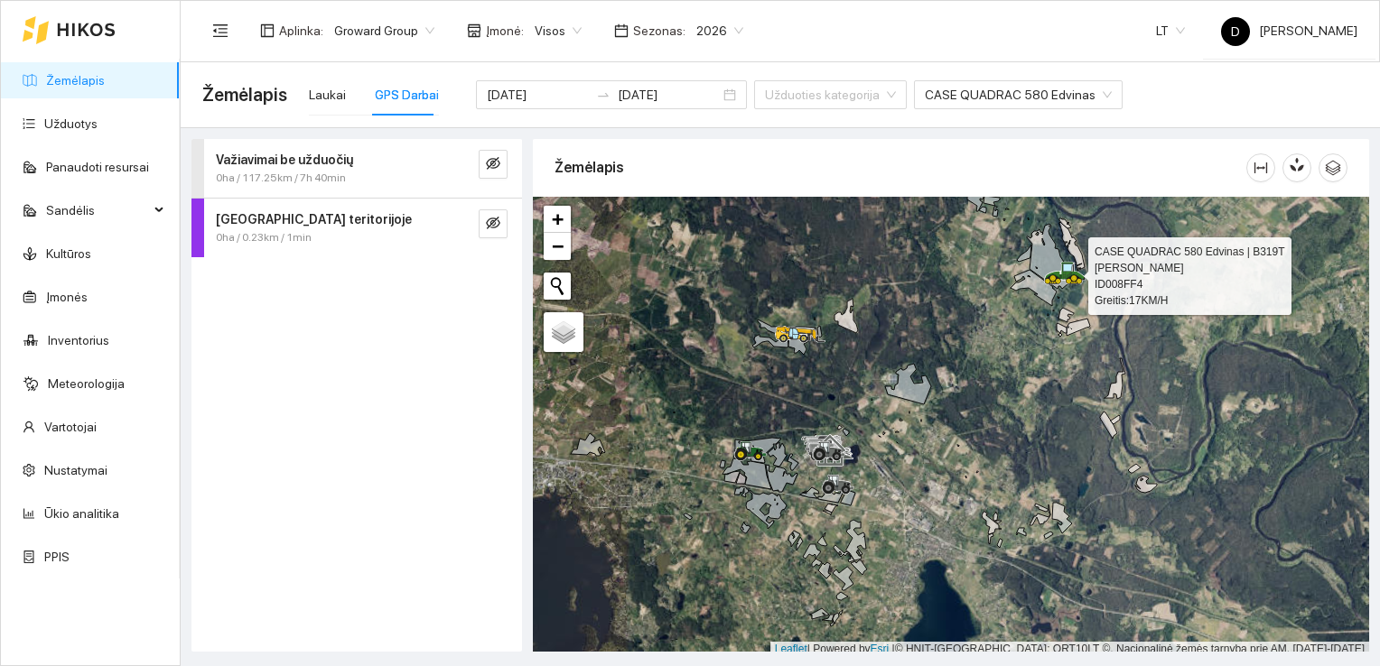
scroll to position [5, 0]
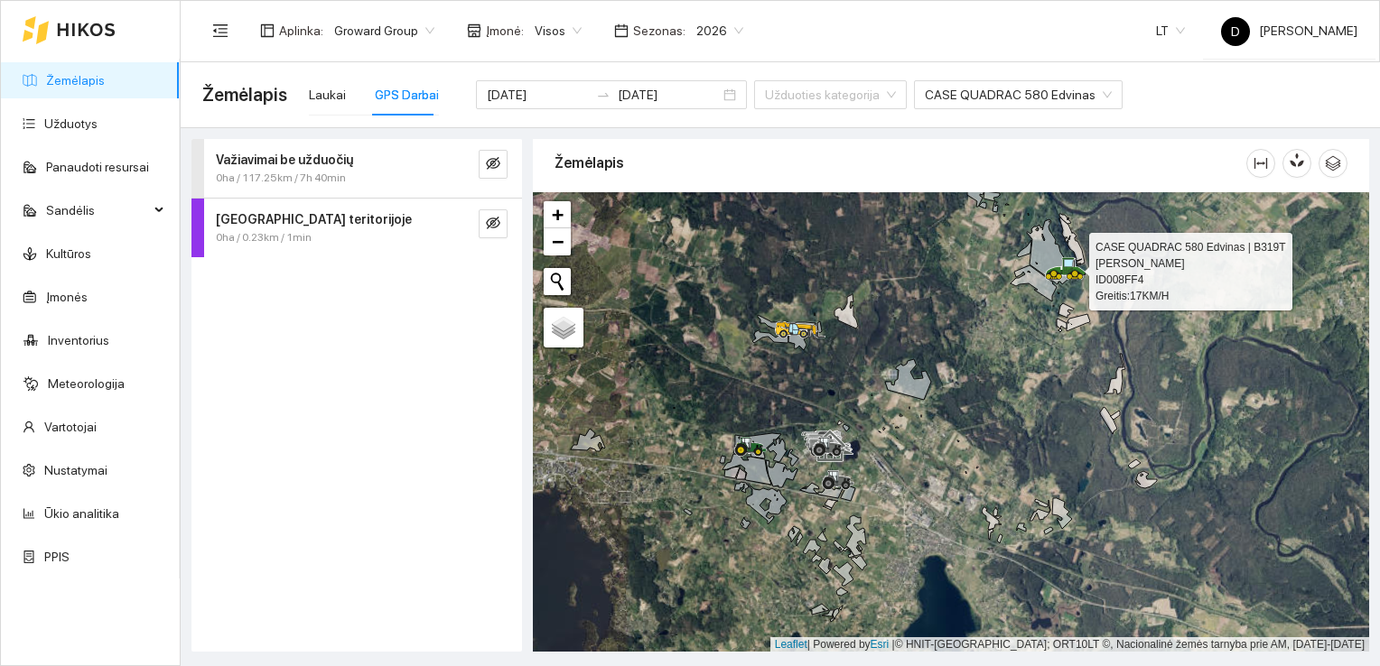
click at [1066, 277] on icon at bounding box center [1066, 268] width 42 height 23
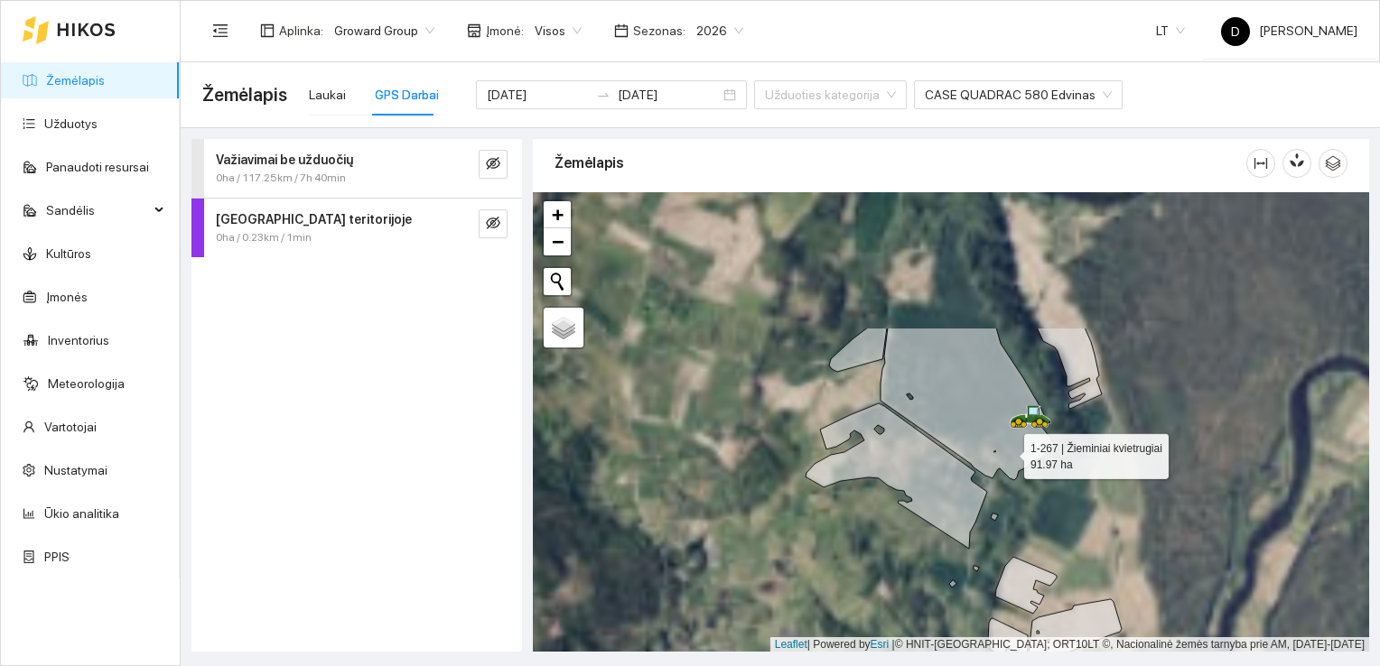
drag, startPoint x: 1048, startPoint y: 268, endPoint x: 1008, endPoint y: 451, distance: 186.9
click at [1008, 451] on icon at bounding box center [966, 404] width 173 height 153
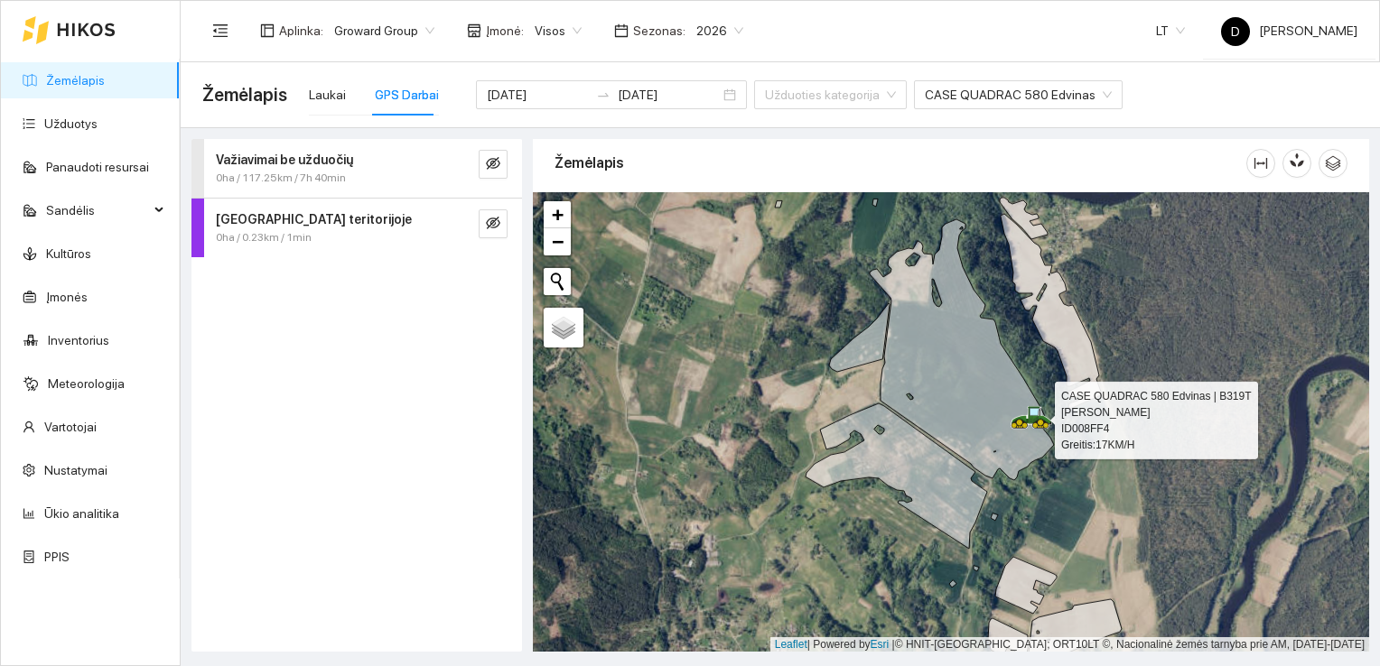
click at [1029, 407] on icon at bounding box center [1034, 408] width 12 height 2
click at [1039, 417] on icon at bounding box center [1041, 420] width 23 height 7
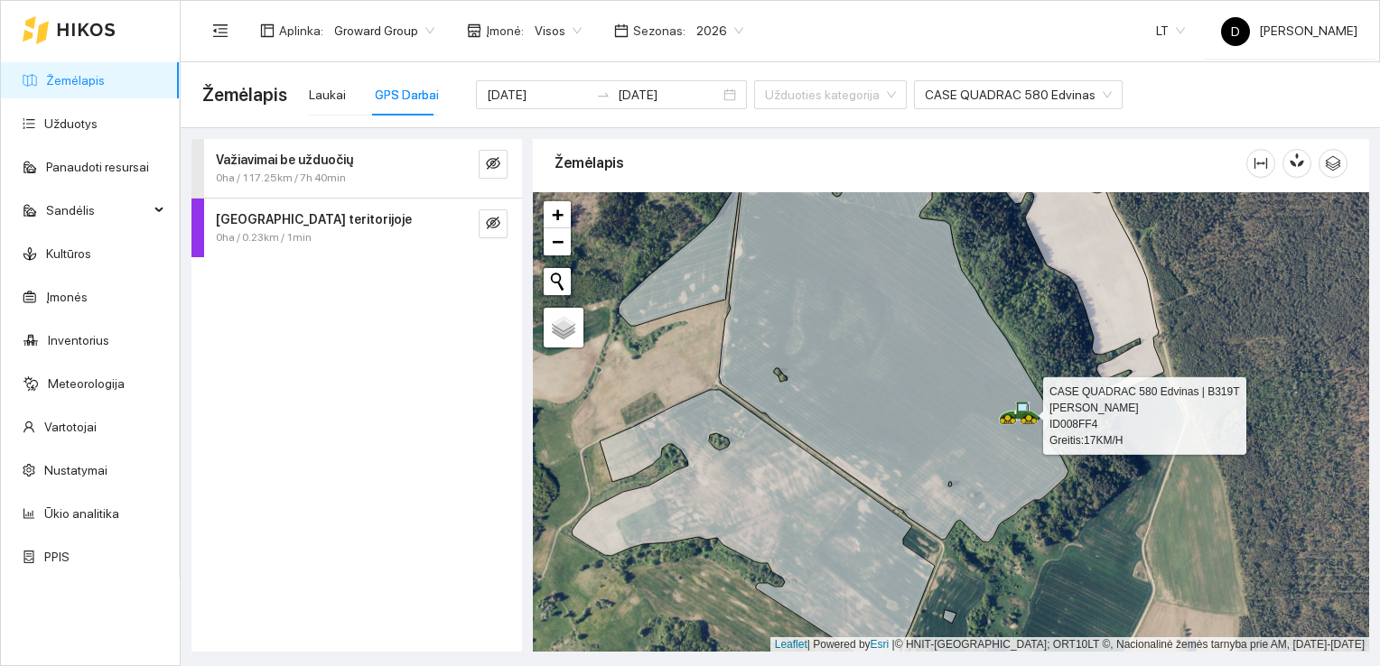
click at [1035, 411] on icon at bounding box center [1020, 413] width 42 height 23
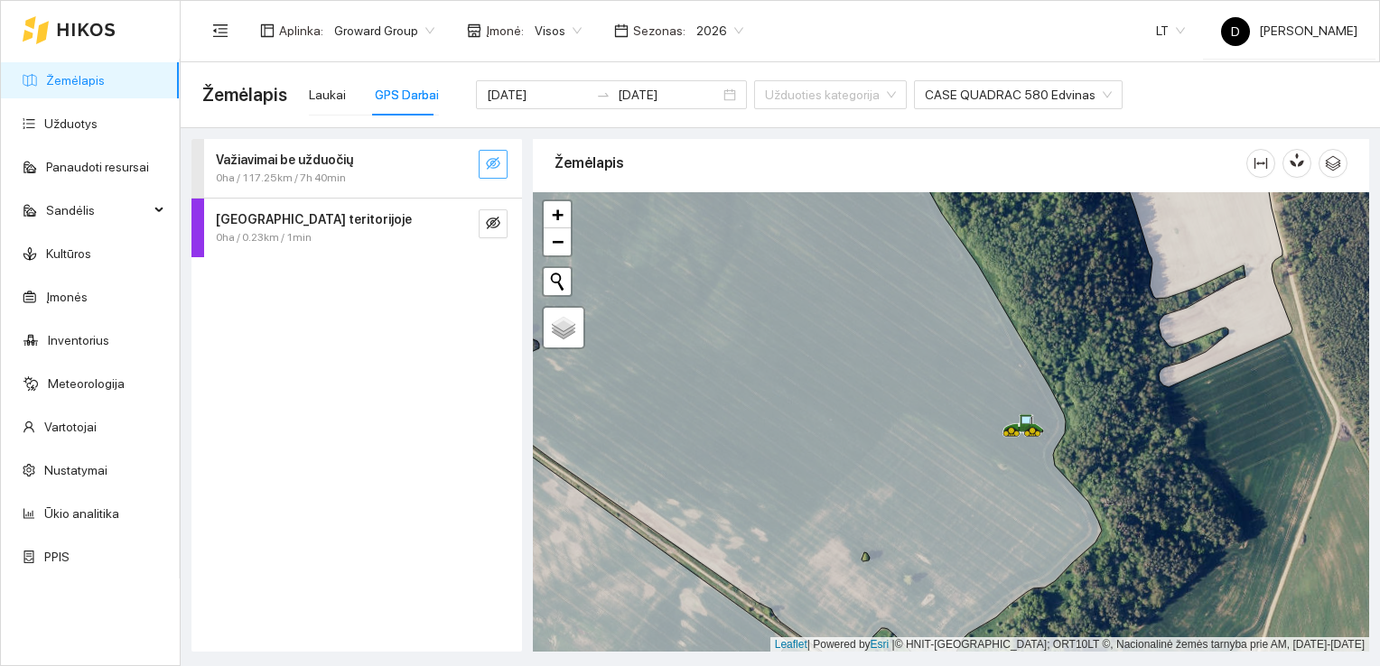
click at [495, 163] on icon "eye-invisible" at bounding box center [494, 165] width 4 height 4
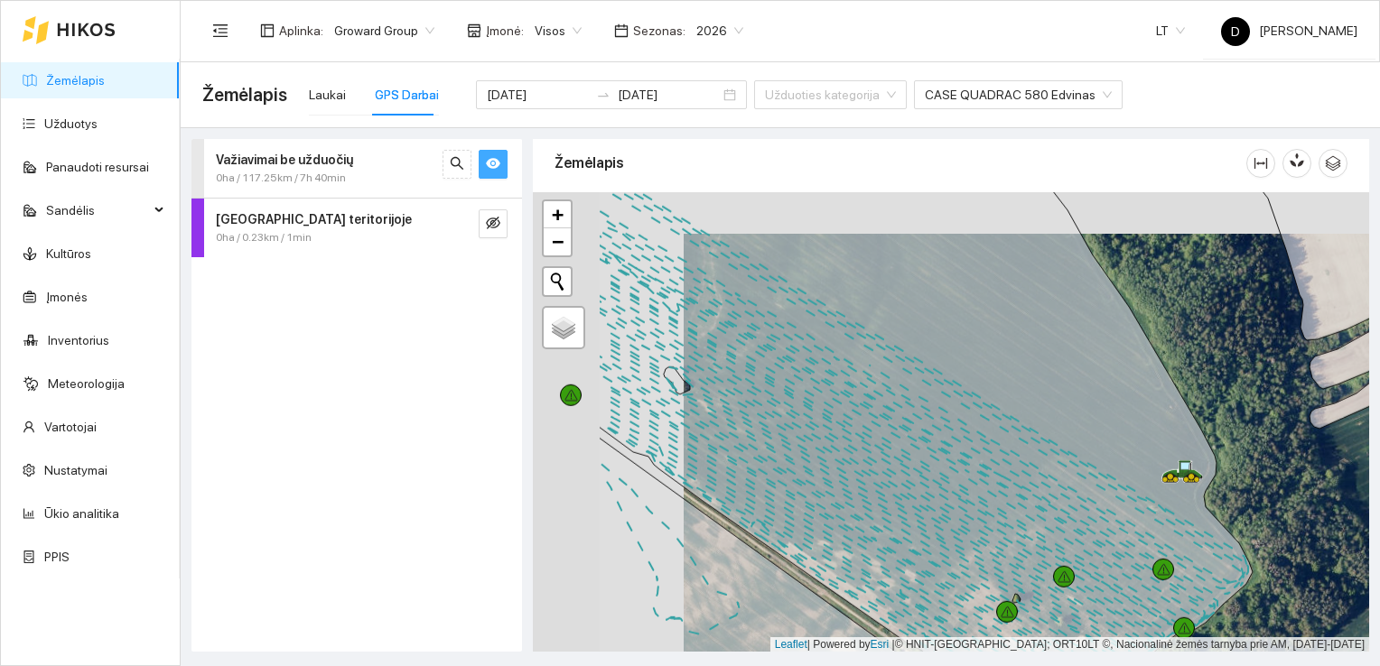
drag, startPoint x: 688, startPoint y: 452, endPoint x: 826, endPoint y: 493, distance: 144.0
click at [826, 493] on icon at bounding box center [926, 451] width 654 height 528
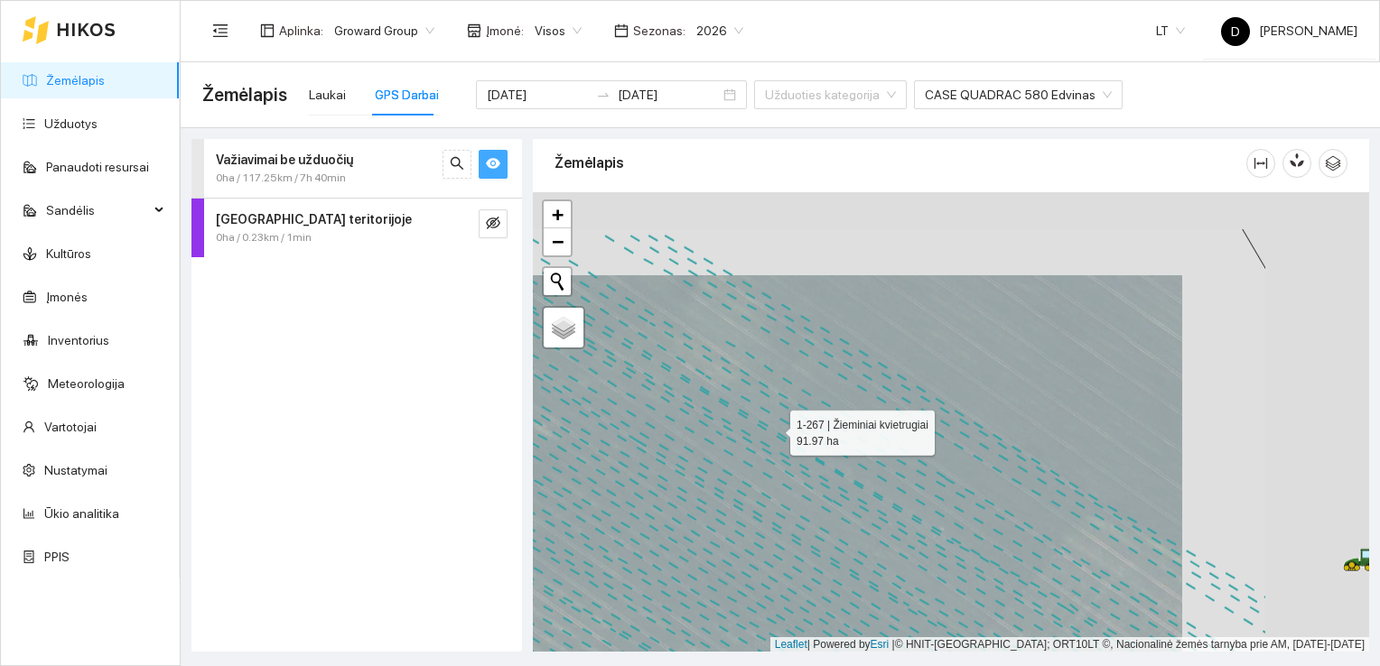
drag, startPoint x: 961, startPoint y: 345, endPoint x: 774, endPoint y: 428, distance: 204.6
click at [774, 428] on icon at bounding box center [763, 505] width 1005 height 554
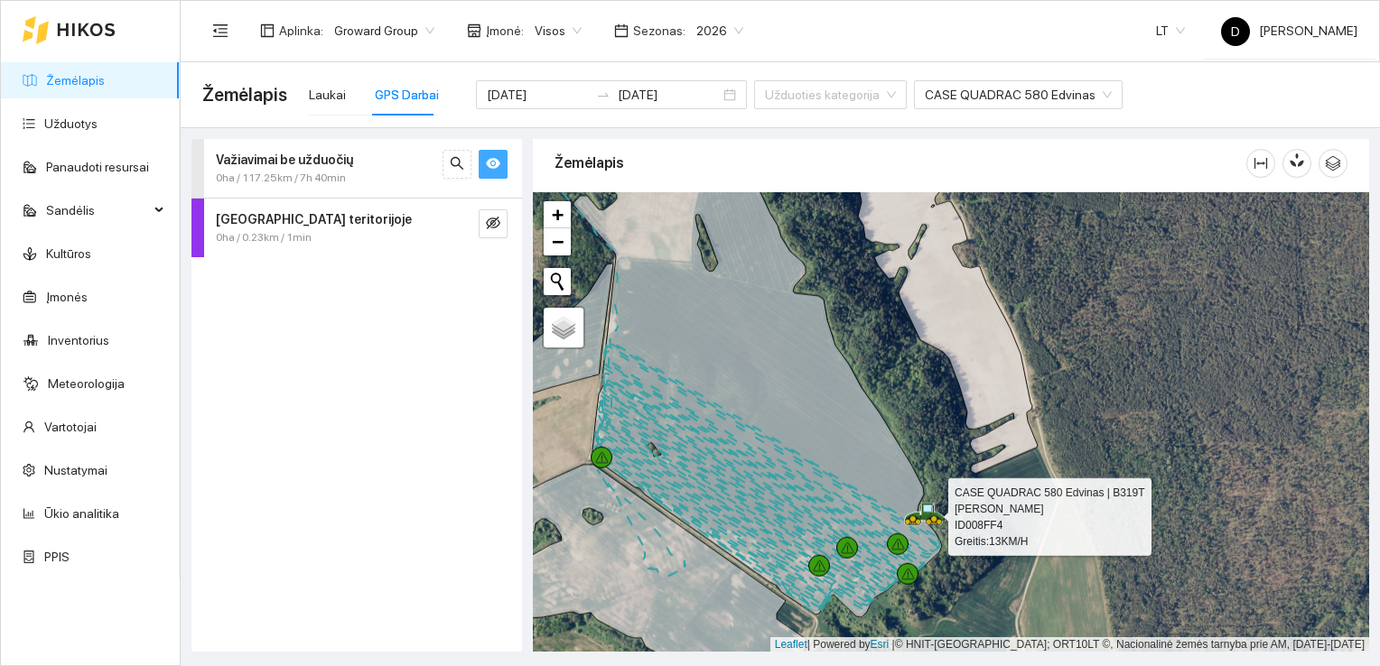
click at [926, 509] on icon at bounding box center [927, 508] width 9 height 7
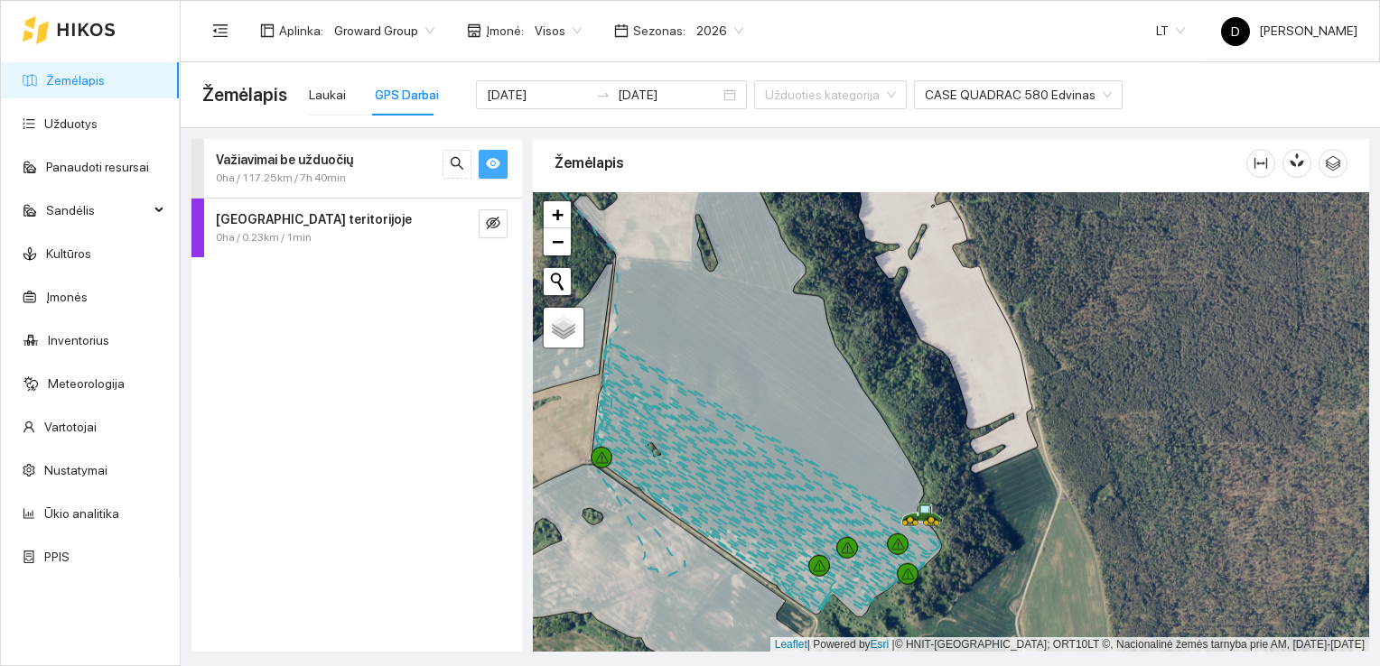
click at [412, 91] on div "GPS Darbai" at bounding box center [407, 95] width 64 height 20
click at [495, 163] on icon "eye" at bounding box center [493, 163] width 14 height 14
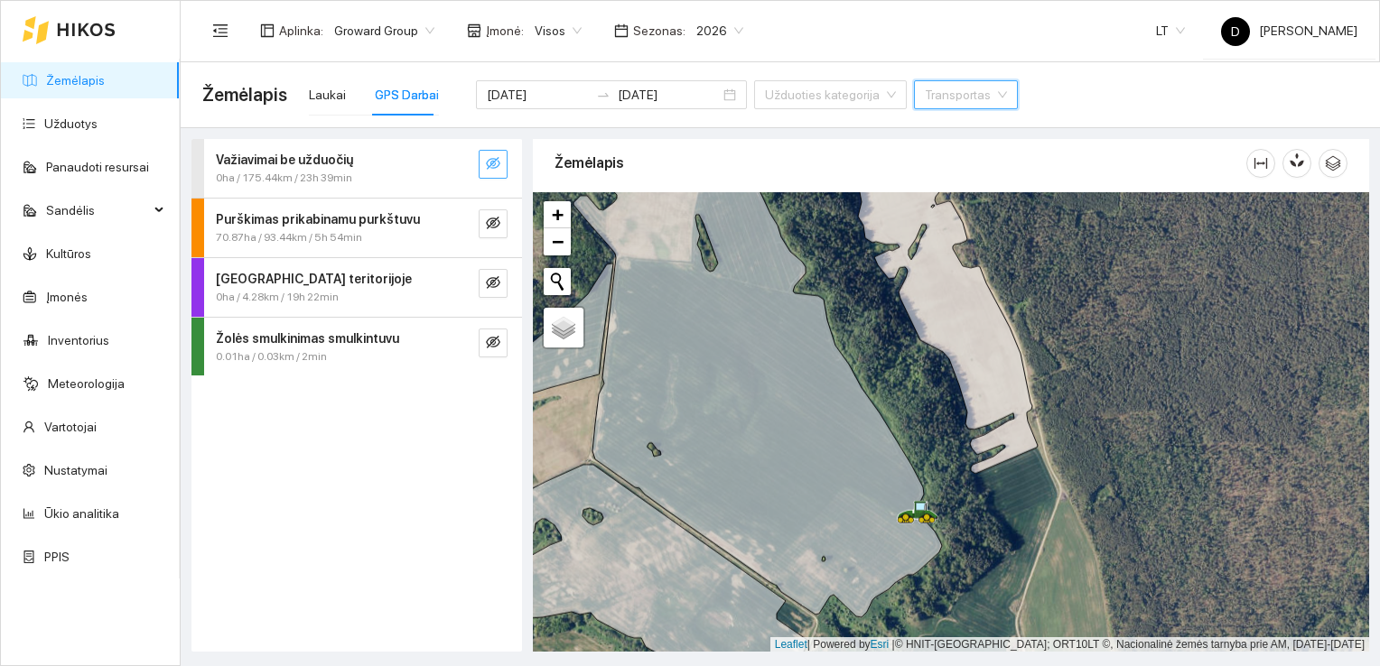
click at [365, 222] on strong "Purškimas prikabinamu purkštuvu" at bounding box center [318, 219] width 204 height 14
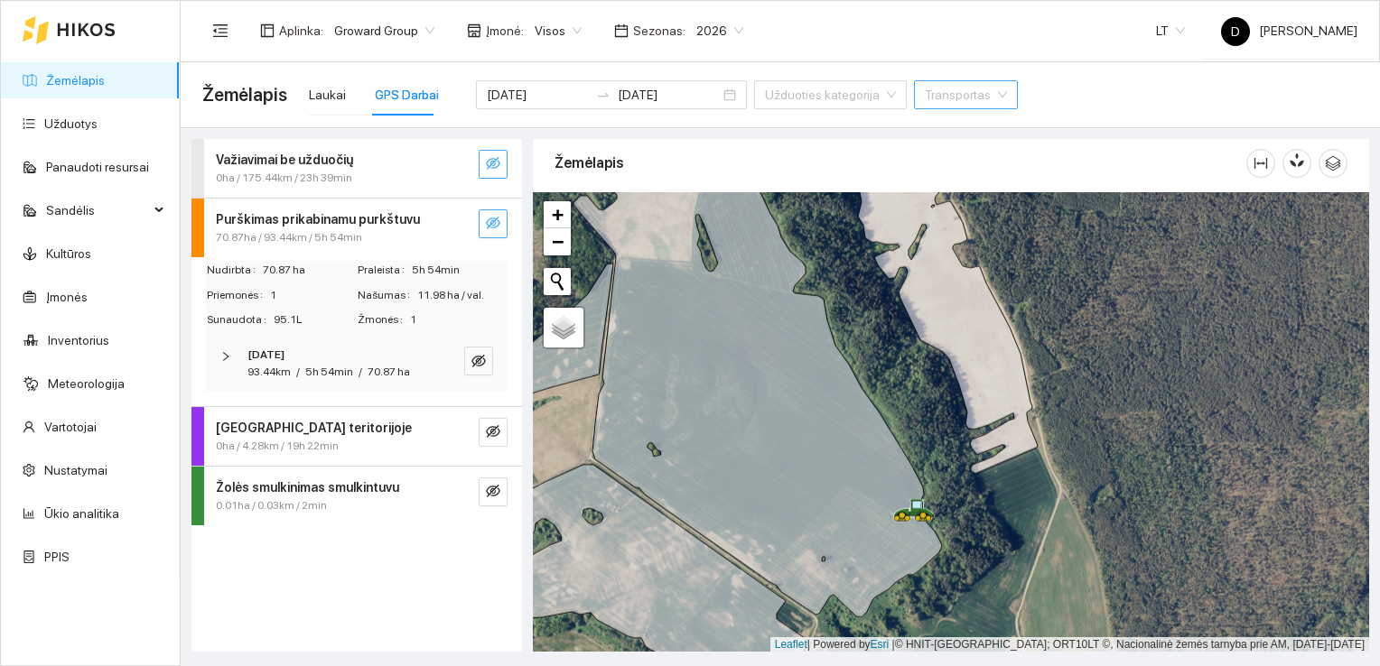
click at [497, 217] on icon "eye-invisible" at bounding box center [493, 223] width 14 height 14
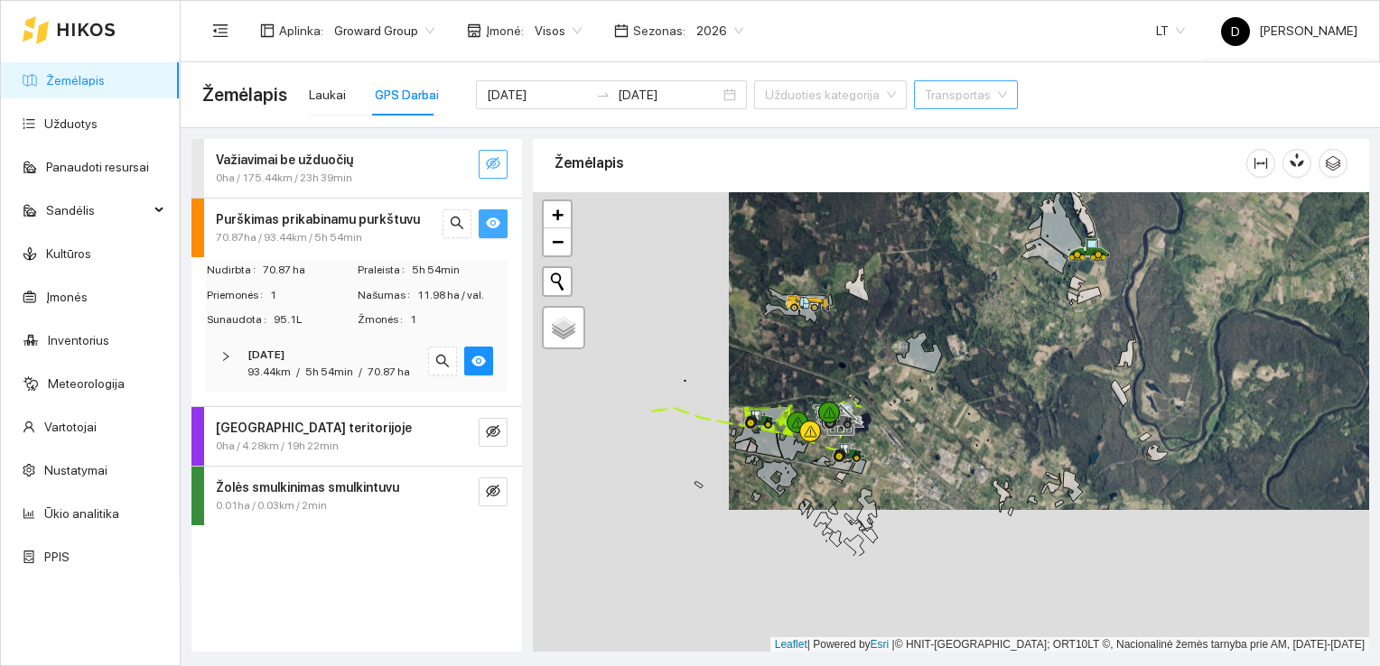
drag, startPoint x: 644, startPoint y: 513, endPoint x: 861, endPoint y: 353, distance: 269.3
click at [861, 354] on div at bounding box center [951, 422] width 836 height 461
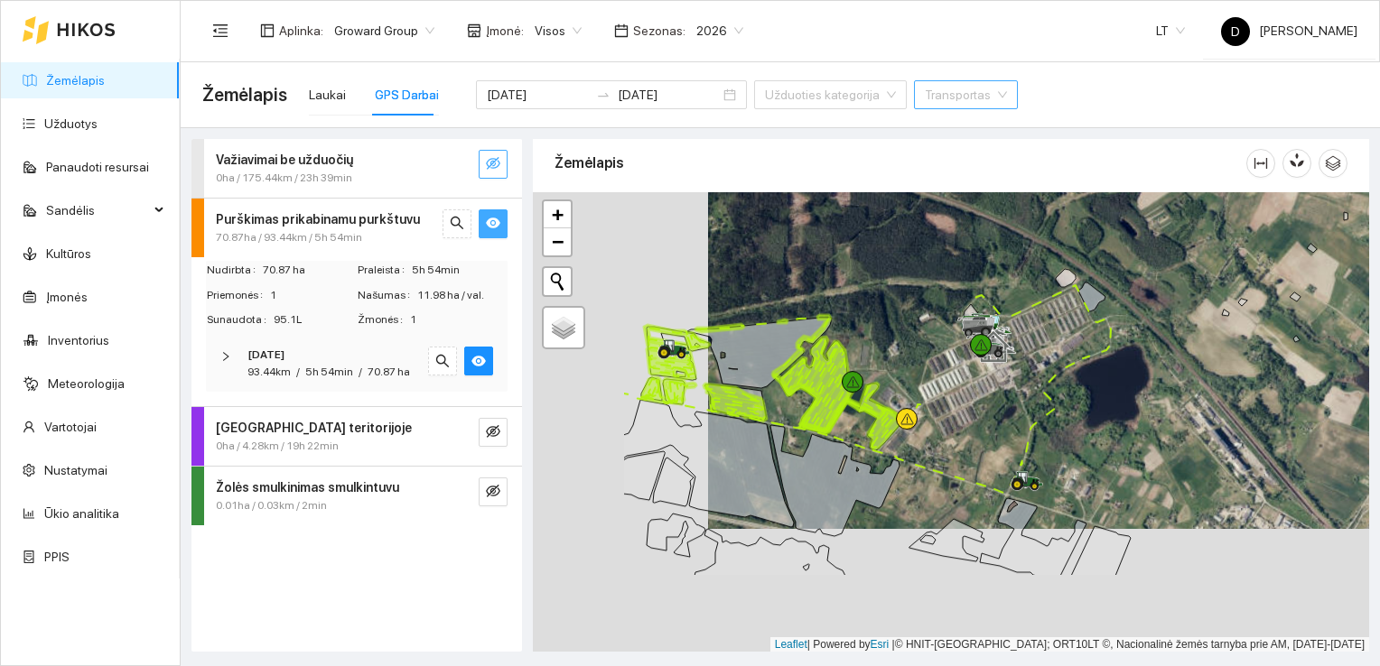
drag, startPoint x: 713, startPoint y: 456, endPoint x: 889, endPoint y: 332, distance: 214.5
click at [889, 332] on div at bounding box center [951, 422] width 836 height 461
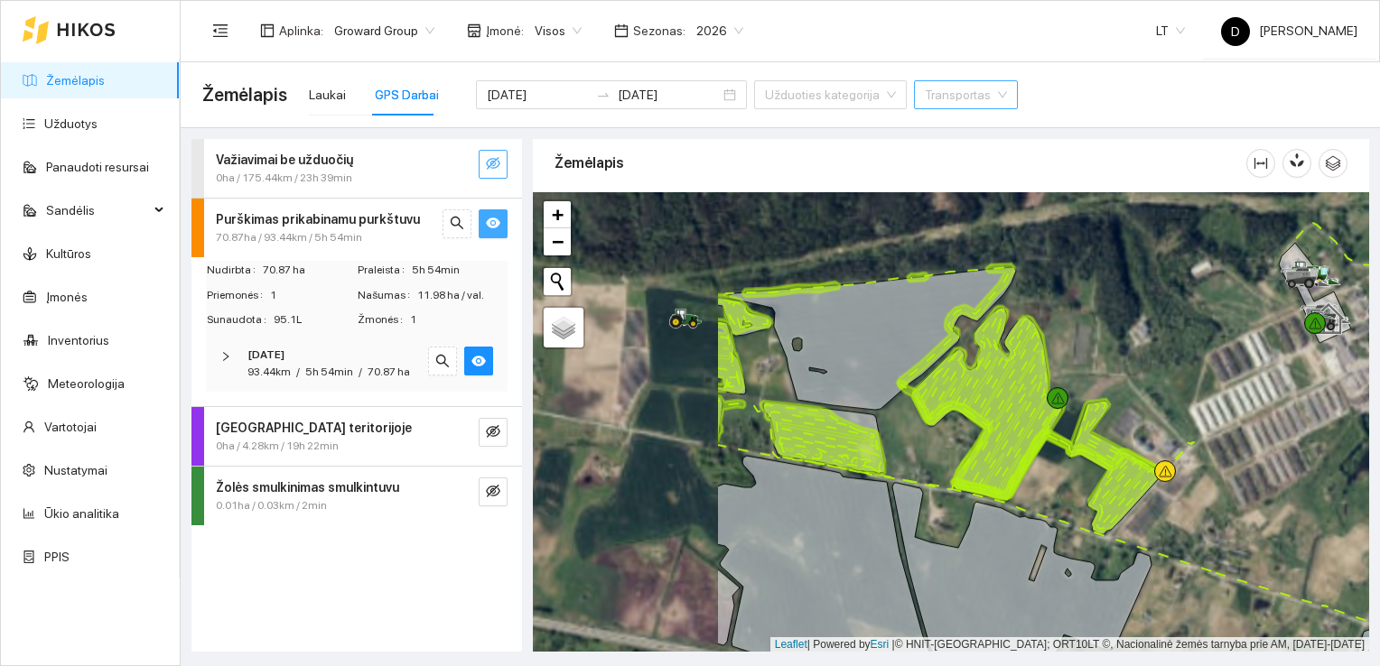
drag, startPoint x: 897, startPoint y: 357, endPoint x: 1206, endPoint y: 368, distance: 309.9
click at [1208, 363] on div at bounding box center [951, 422] width 836 height 461
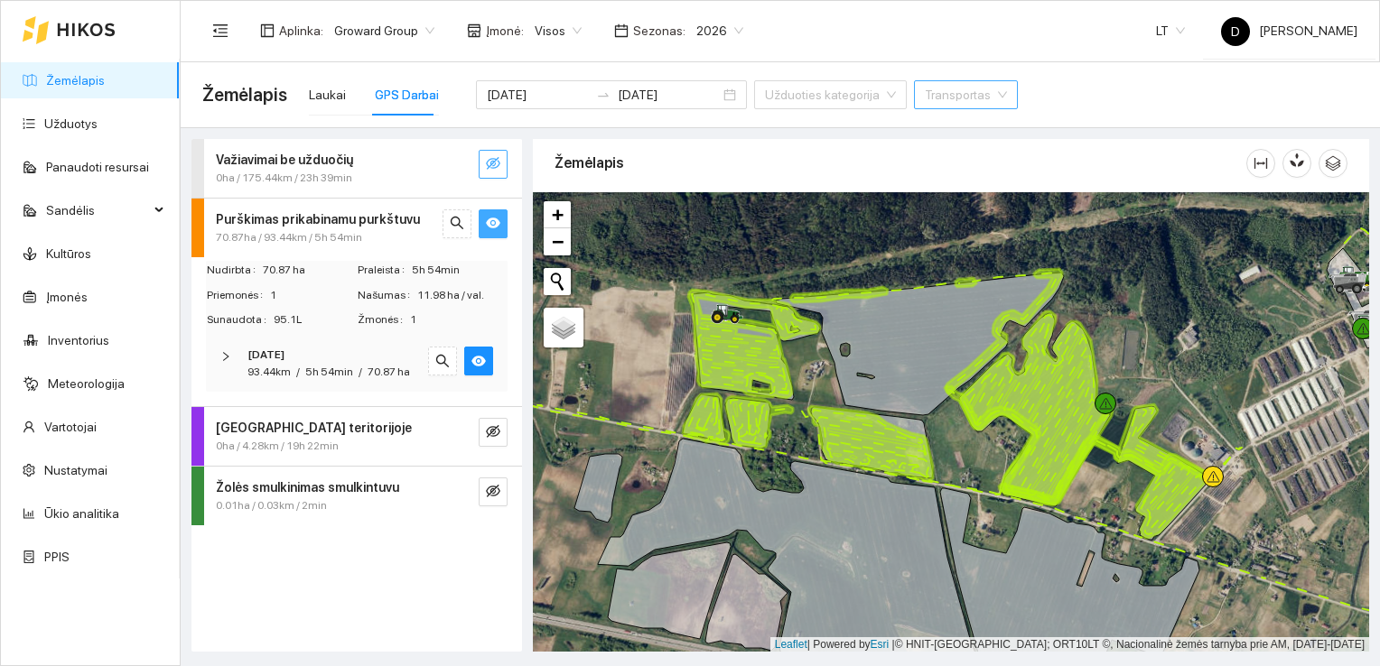
click at [1173, 464] on icon at bounding box center [1088, 425] width 256 height 227
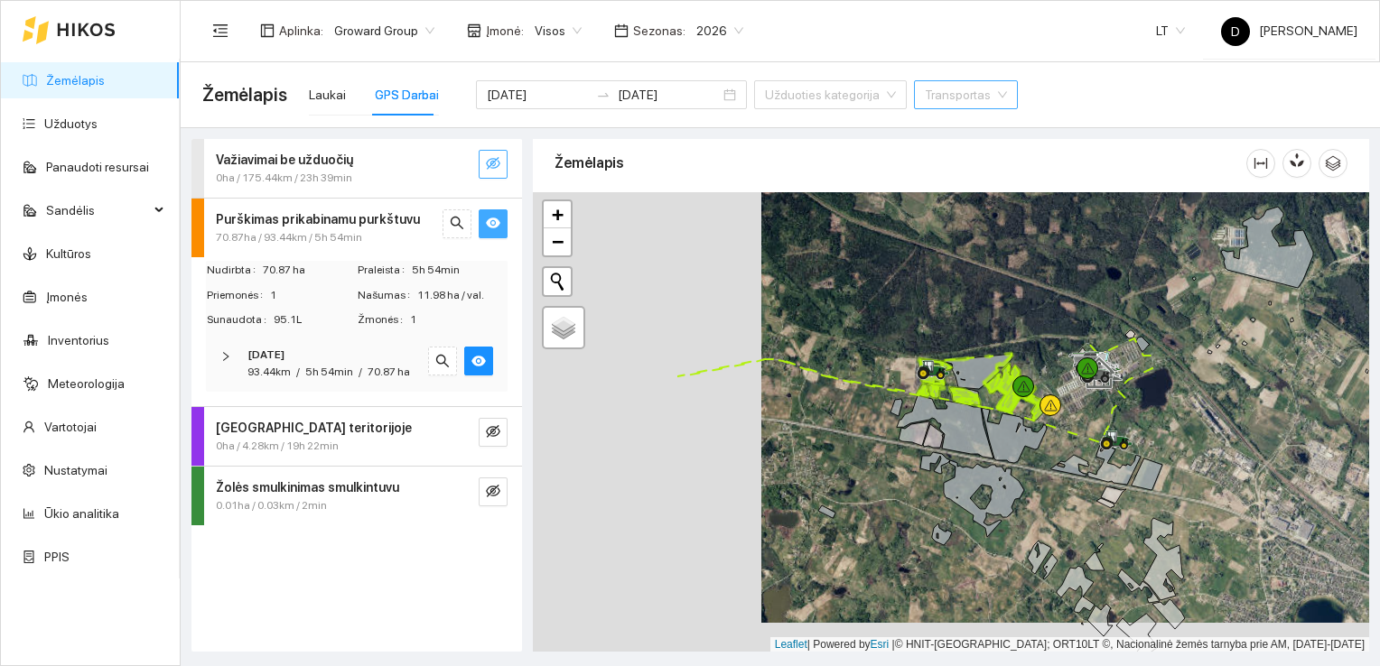
drag, startPoint x: 956, startPoint y: 457, endPoint x: 1185, endPoint y: 427, distance: 230.4
click at [1185, 427] on div at bounding box center [951, 422] width 836 height 461
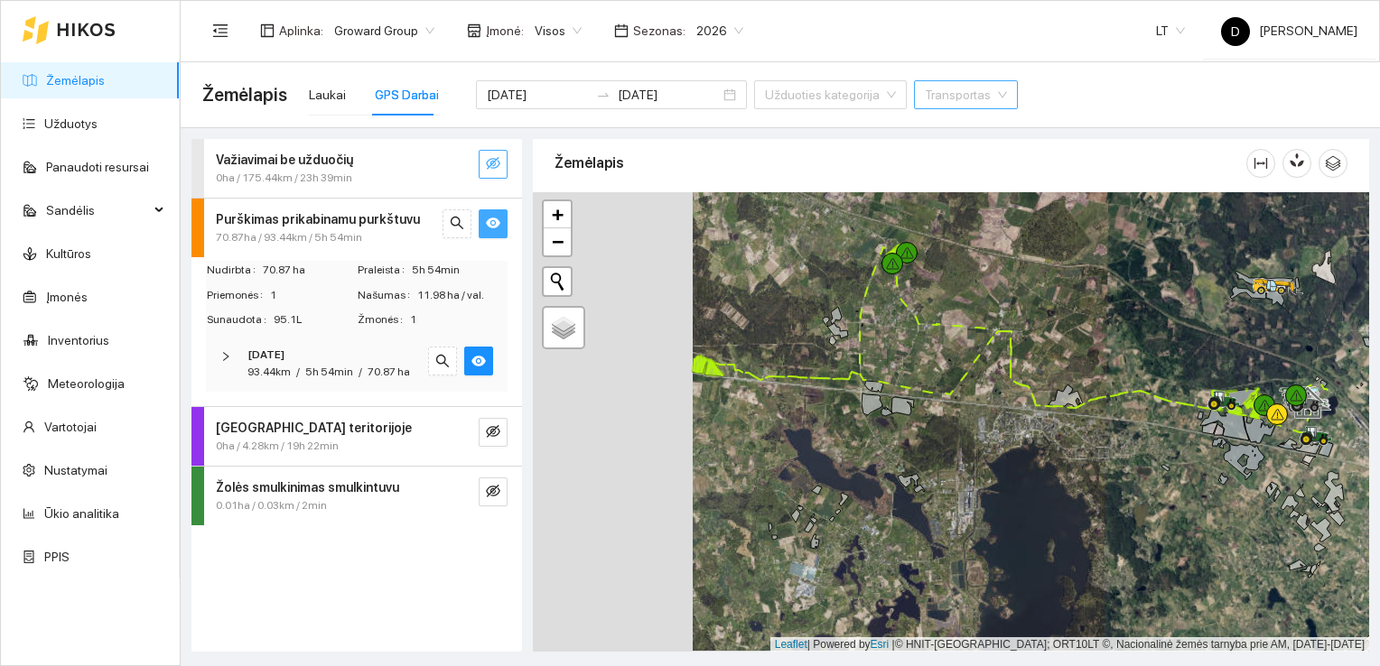
drag, startPoint x: 817, startPoint y: 487, endPoint x: 897, endPoint y: 480, distance: 79.7
click at [897, 480] on div at bounding box center [951, 422] width 836 height 461
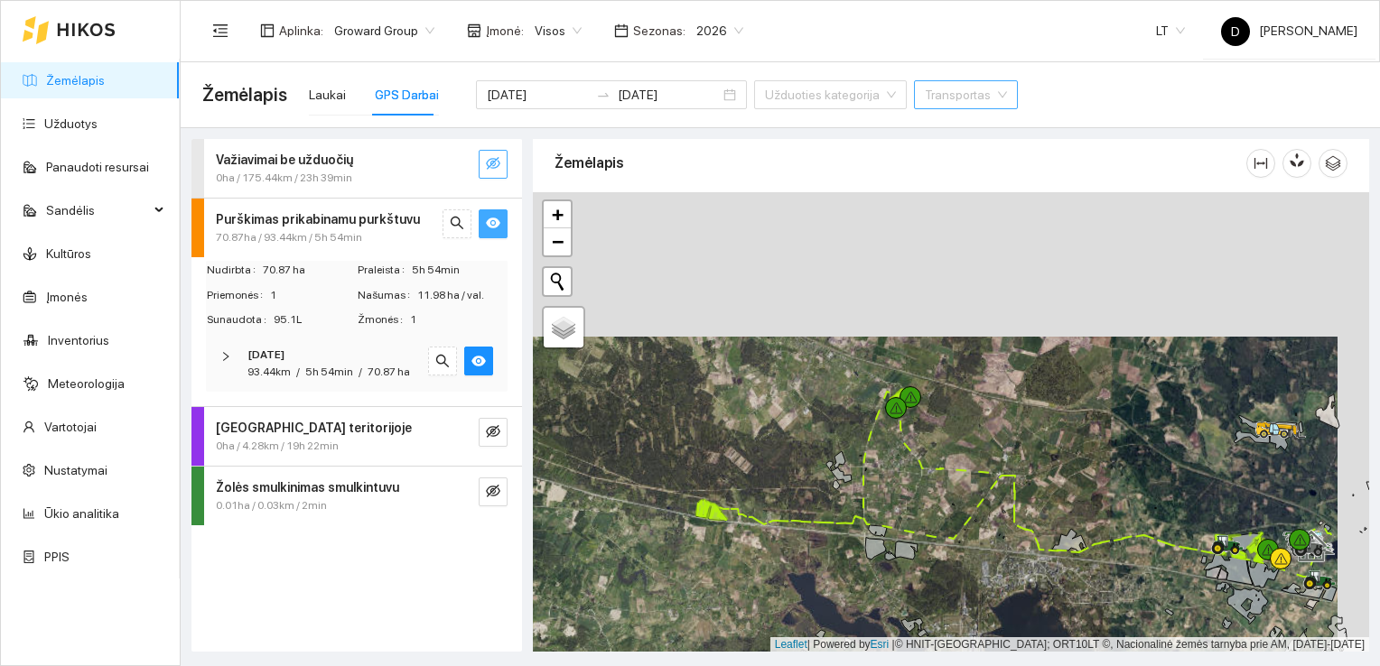
drag, startPoint x: 824, startPoint y: 320, endPoint x: 778, endPoint y: 477, distance: 163.7
click at [780, 480] on div at bounding box center [951, 422] width 836 height 461
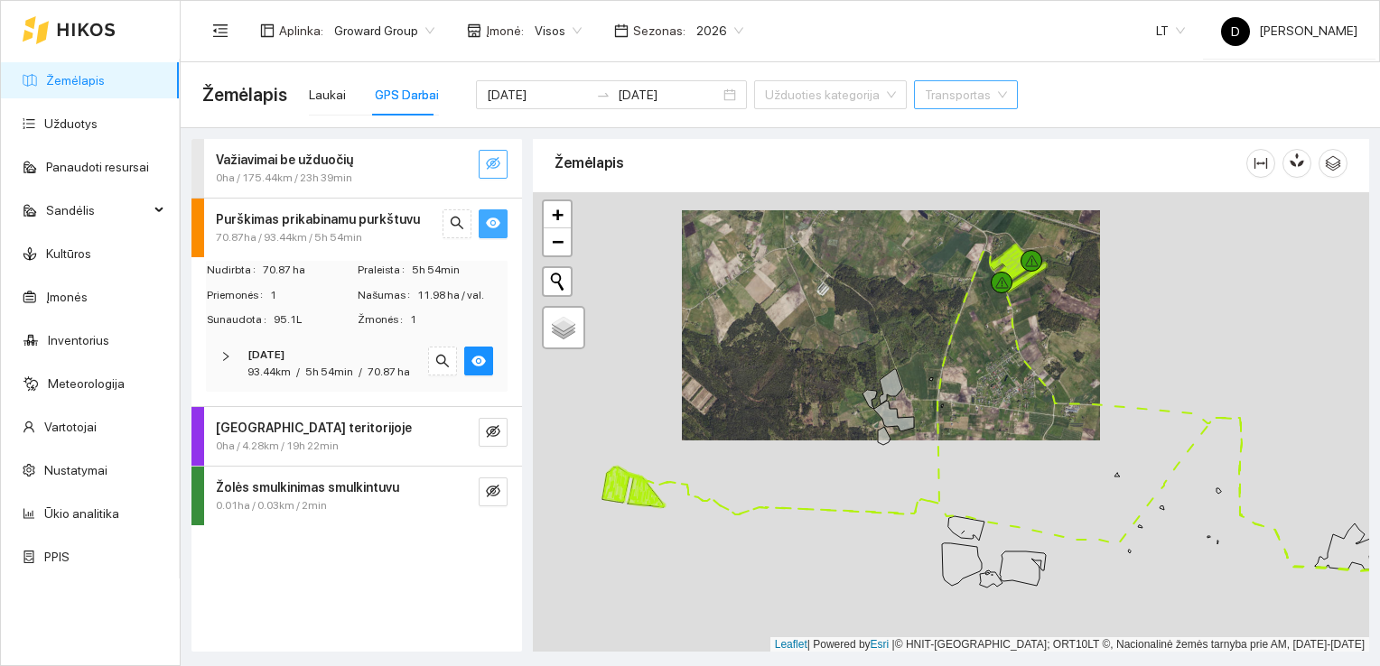
drag, startPoint x: 888, startPoint y: 444, endPoint x: 862, endPoint y: 358, distance: 90.6
click at [862, 358] on div at bounding box center [951, 422] width 836 height 461
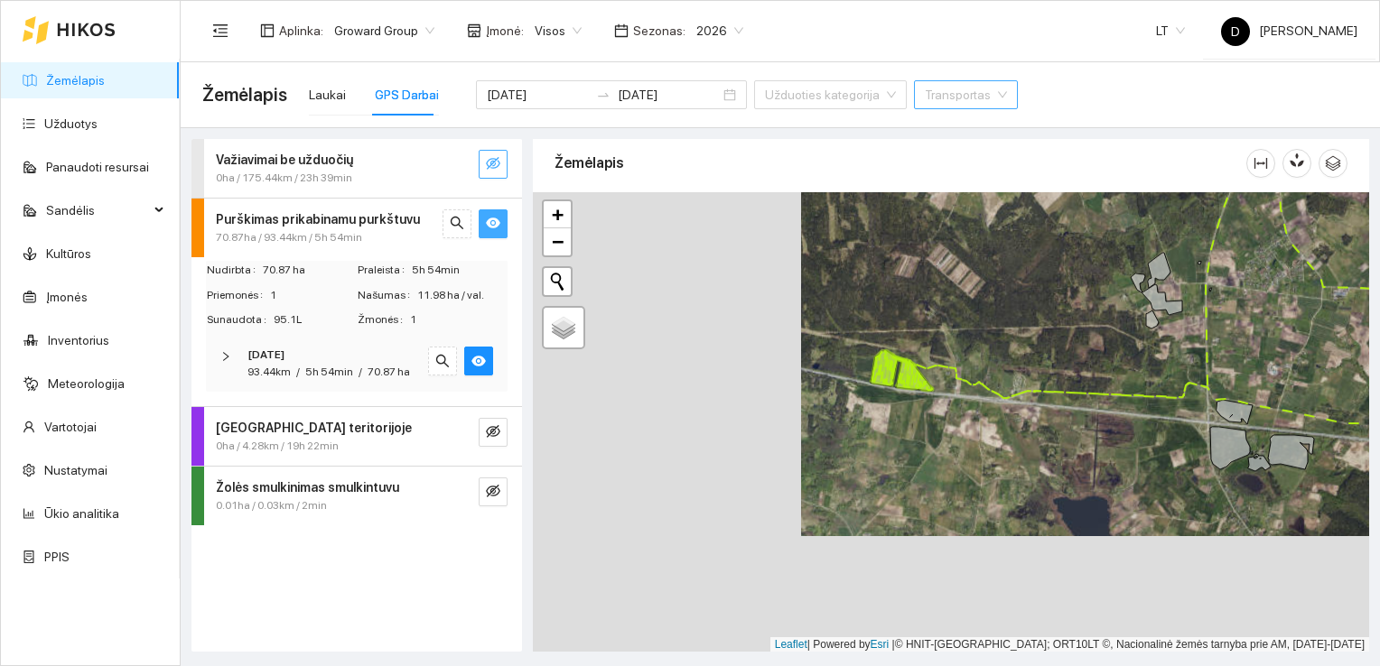
drag, startPoint x: 661, startPoint y: 540, endPoint x: 932, endPoint y: 421, distance: 296.0
click at [932, 421] on div at bounding box center [951, 422] width 836 height 461
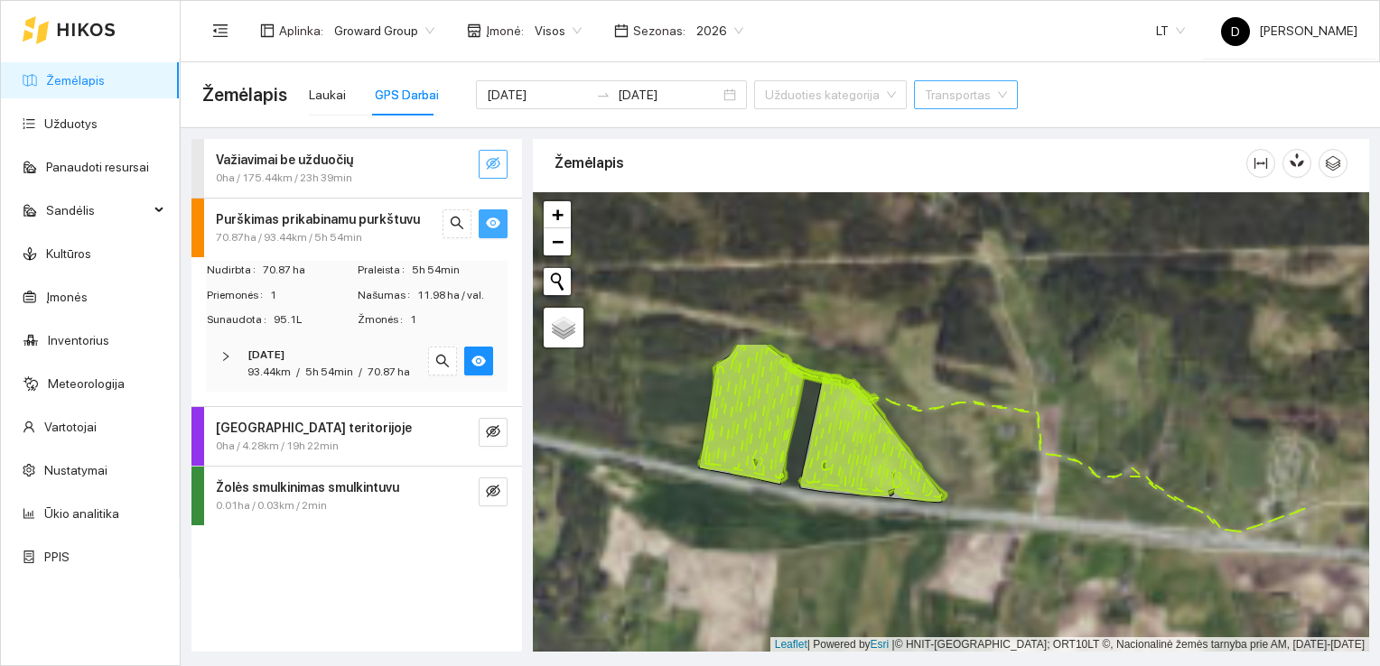
drag, startPoint x: 883, startPoint y: 341, endPoint x: 742, endPoint y: 540, distance: 243.6
click at [742, 540] on div at bounding box center [951, 422] width 836 height 461
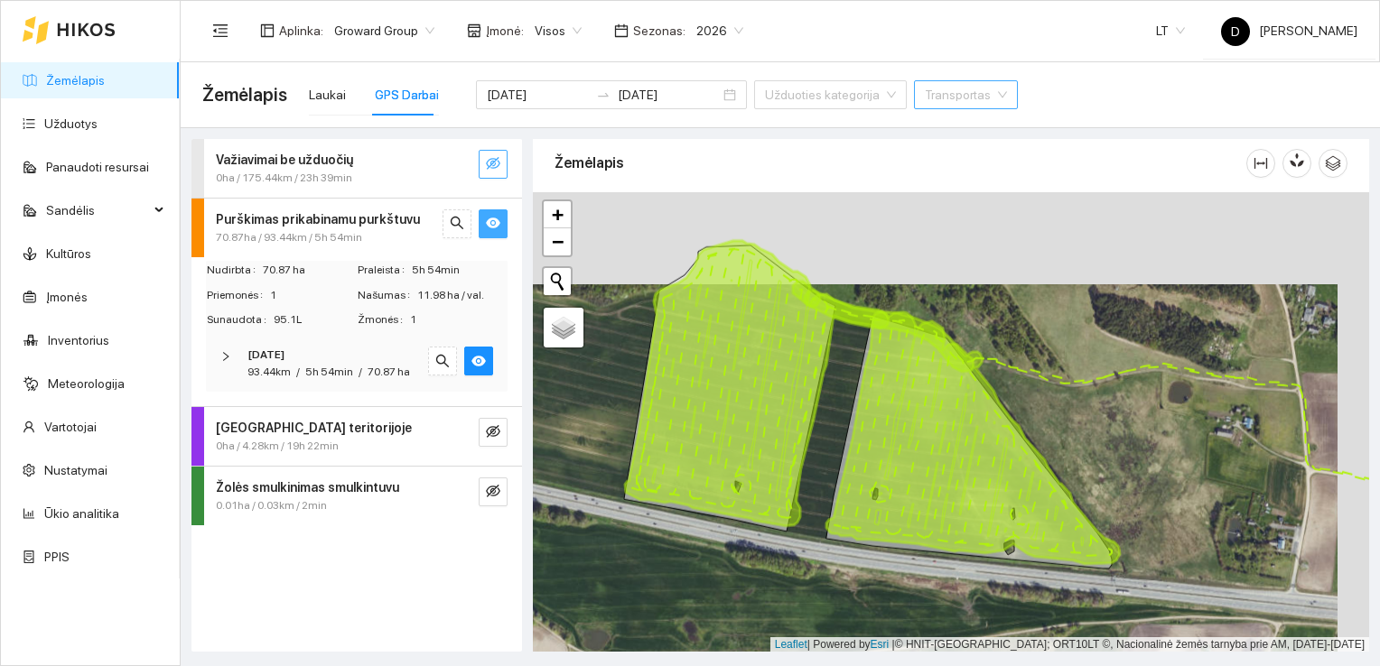
drag, startPoint x: 834, startPoint y: 340, endPoint x: 799, endPoint y: 431, distance: 96.9
click at [800, 432] on icon at bounding box center [757, 383] width 264 height 285
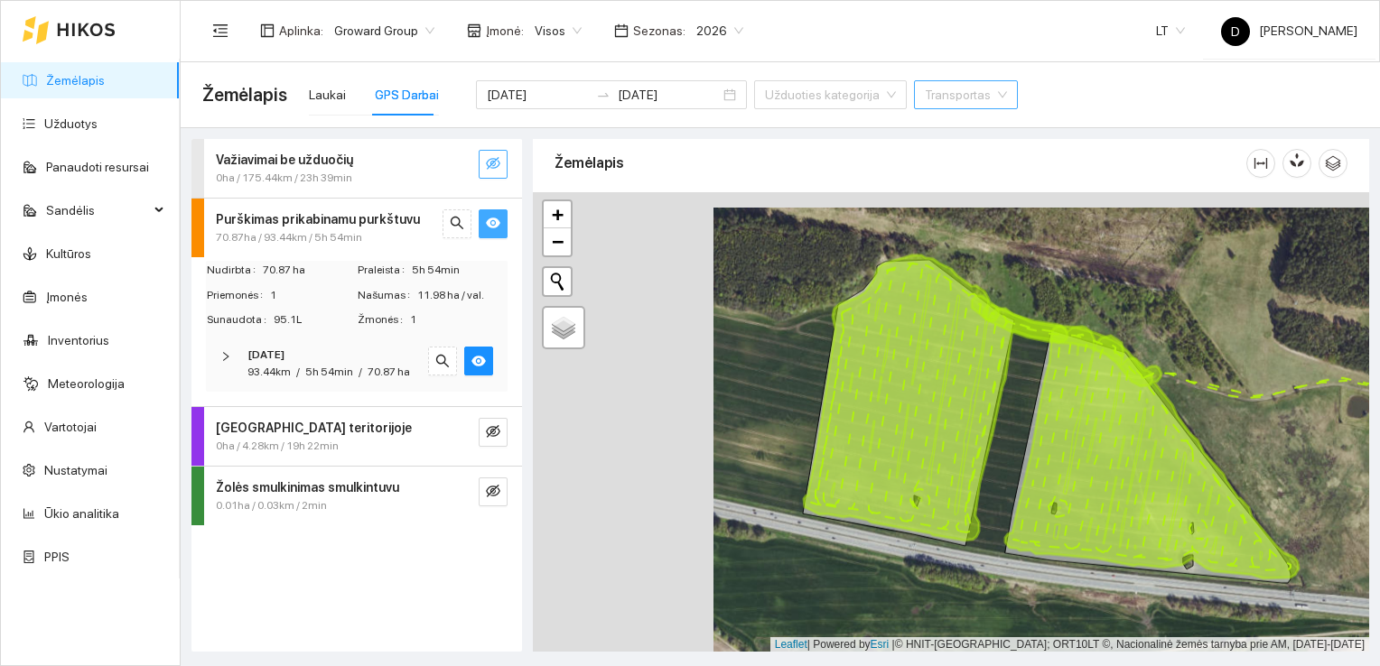
drag, startPoint x: 764, startPoint y: 421, endPoint x: 945, endPoint y: 436, distance: 181.3
click at [945, 436] on icon at bounding box center [936, 398] width 264 height 285
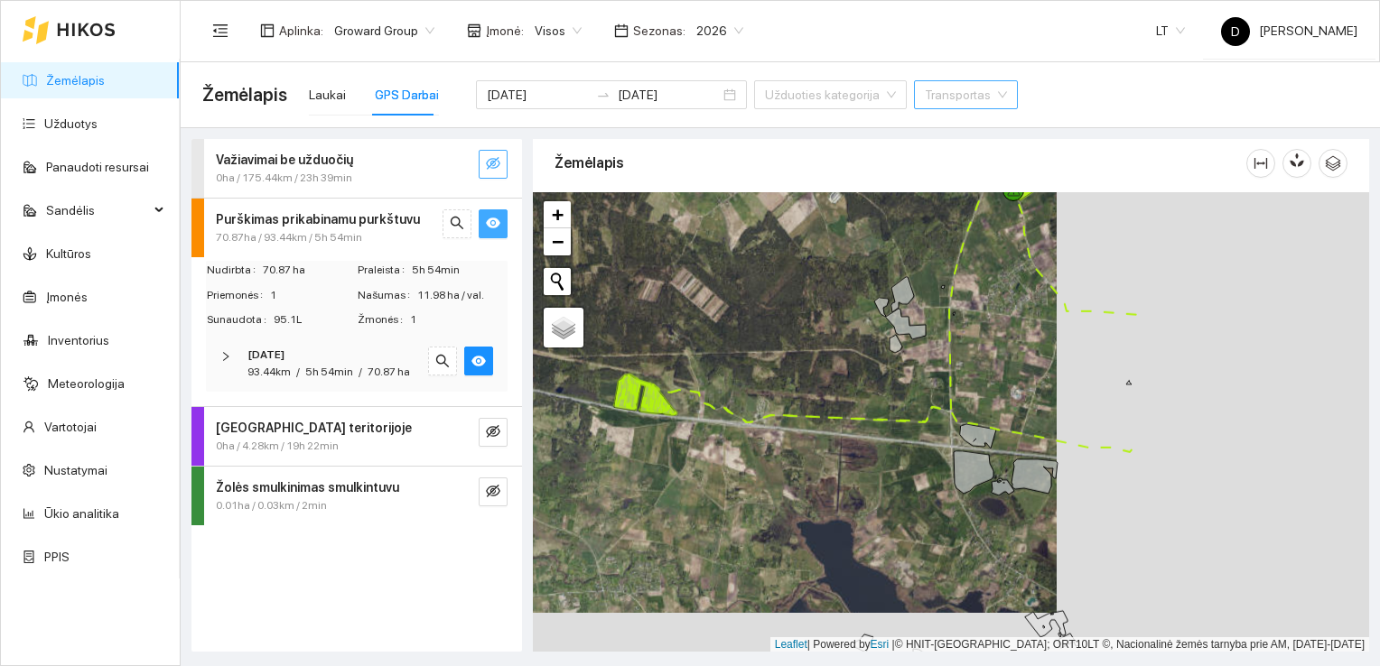
drag, startPoint x: 1212, startPoint y: 471, endPoint x: 827, endPoint y: 438, distance: 386.1
click at [827, 438] on div at bounding box center [951, 422] width 836 height 461
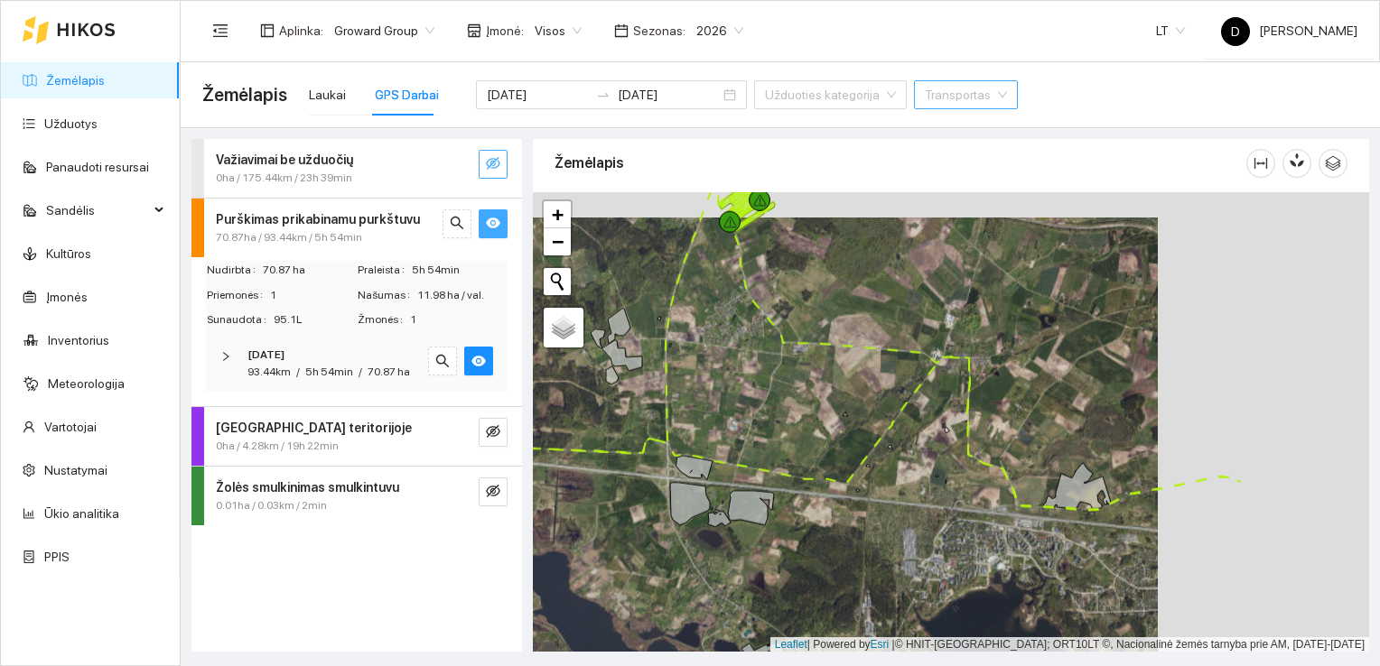
drag, startPoint x: 1275, startPoint y: 480, endPoint x: 1029, endPoint y: 519, distance: 249.7
click at [1043, 509] on icon at bounding box center [1077, 486] width 68 height 46
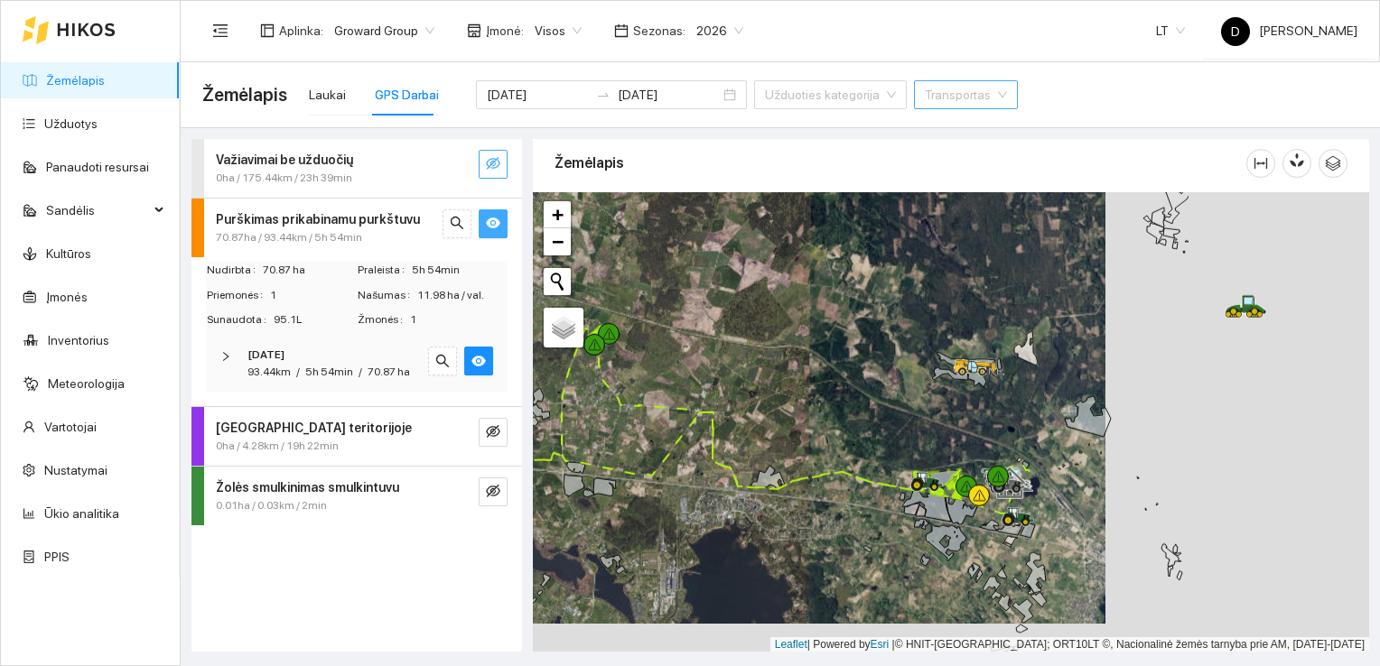
drag, startPoint x: 1116, startPoint y: 569, endPoint x: 824, endPoint y: 529, distance: 295.3
click at [825, 529] on div at bounding box center [951, 422] width 836 height 461
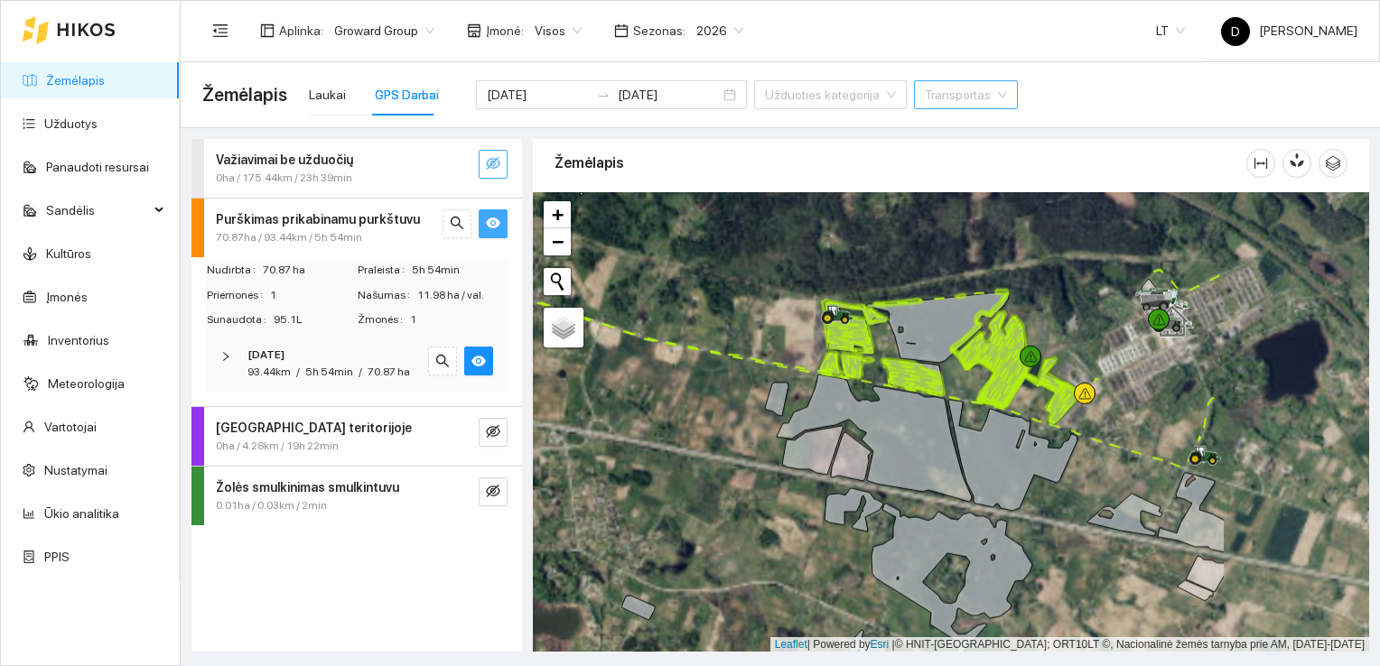
drag, startPoint x: 910, startPoint y: 453, endPoint x: 697, endPoint y: 464, distance: 213.4
click at [697, 464] on div at bounding box center [951, 422] width 836 height 461
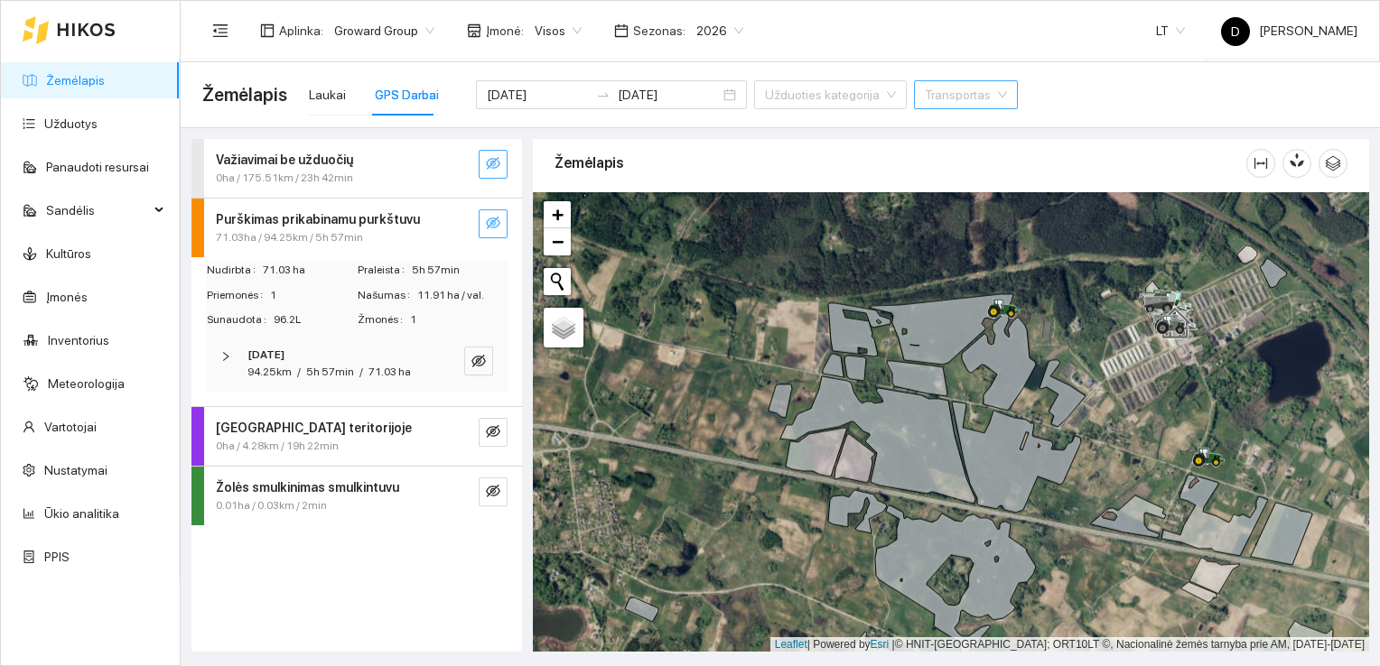
click at [361, 585] on div "Važiavimai be užduočių 0ha / 175.51km / 23h 42min Purškimas prikabinamu purkštu…" at bounding box center [356, 395] width 331 height 513
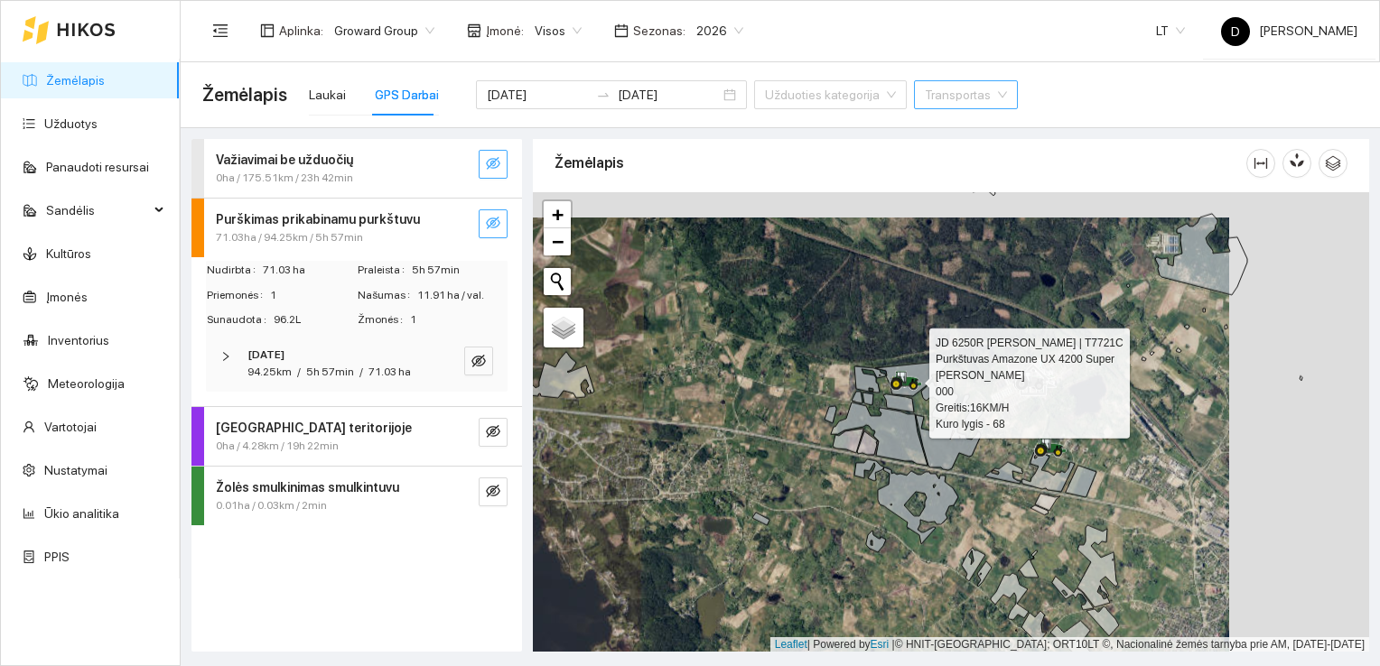
drag, startPoint x: 1036, startPoint y: 469, endPoint x: 817, endPoint y: 518, distance: 224.1
click at [854, 519] on icon at bounding box center [906, 502] width 104 height 85
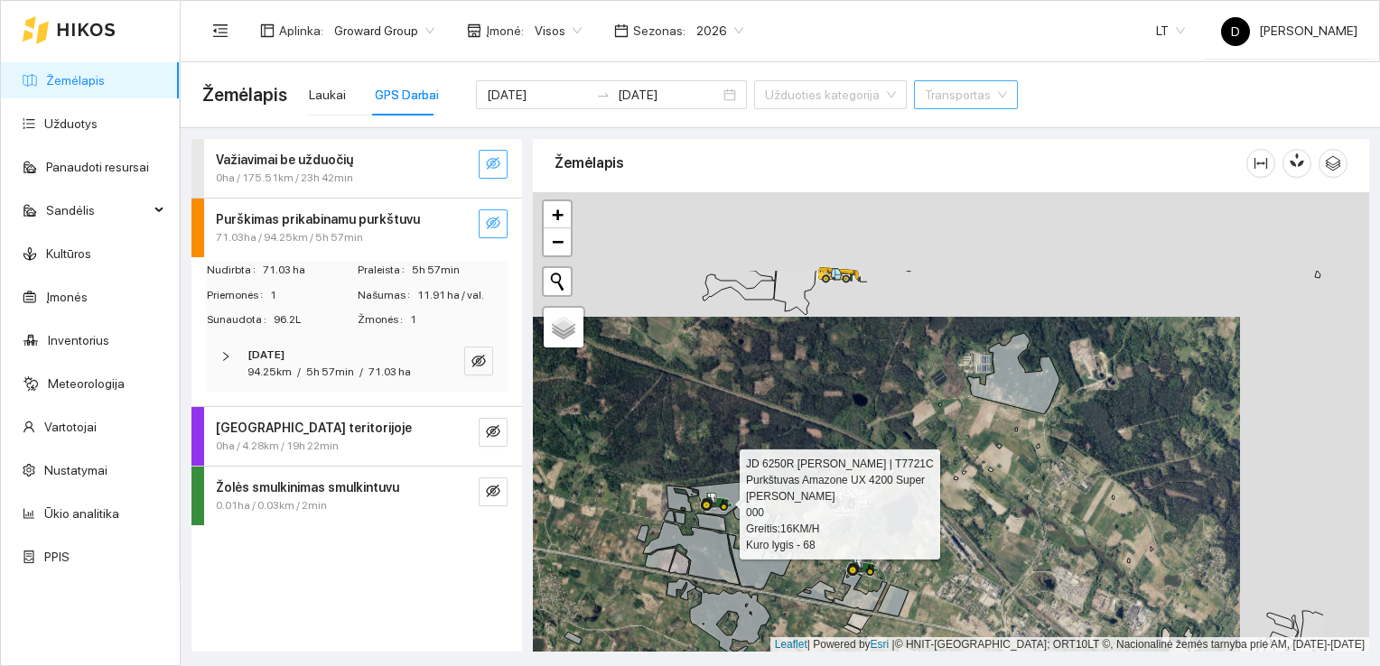
drag, startPoint x: 1194, startPoint y: 366, endPoint x: 1059, endPoint y: 497, distance: 187.8
click at [1059, 497] on div at bounding box center [951, 422] width 836 height 461
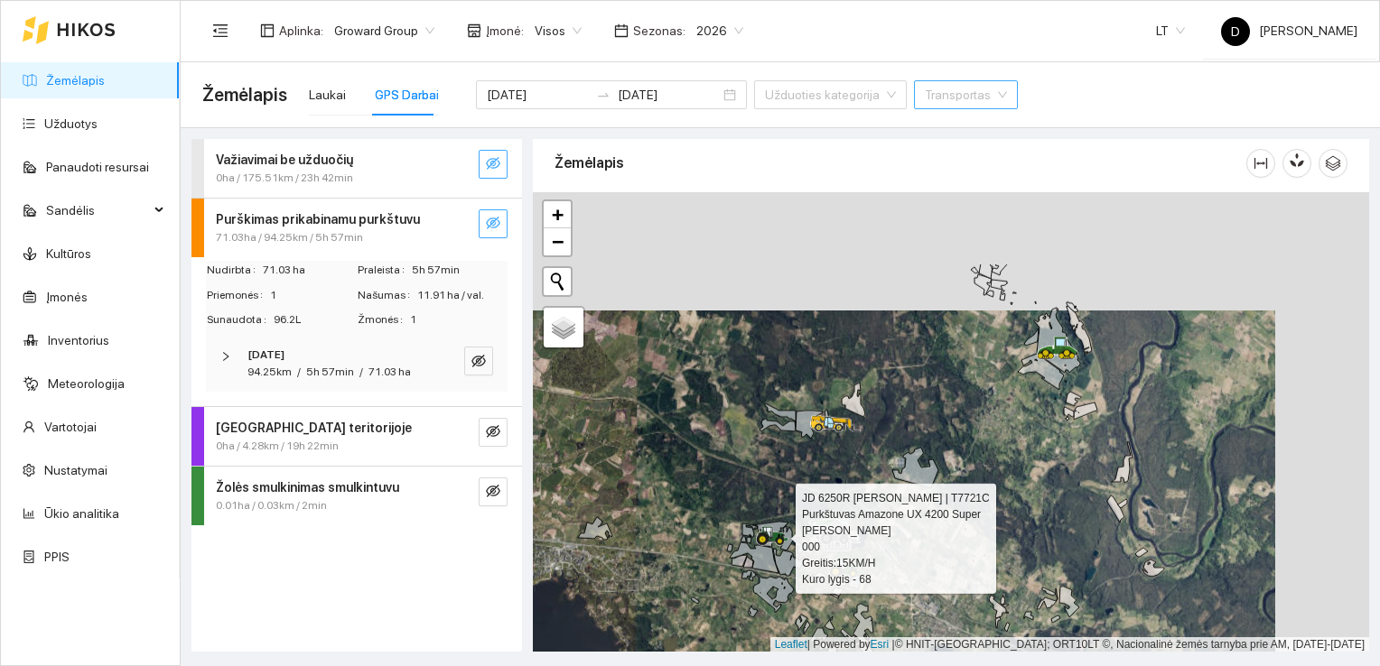
drag, startPoint x: 1053, startPoint y: 265, endPoint x: 930, endPoint y: 405, distance: 186.2
click at [930, 405] on div at bounding box center [951, 422] width 836 height 461
